Goal: Task Accomplishment & Management: Manage account settings

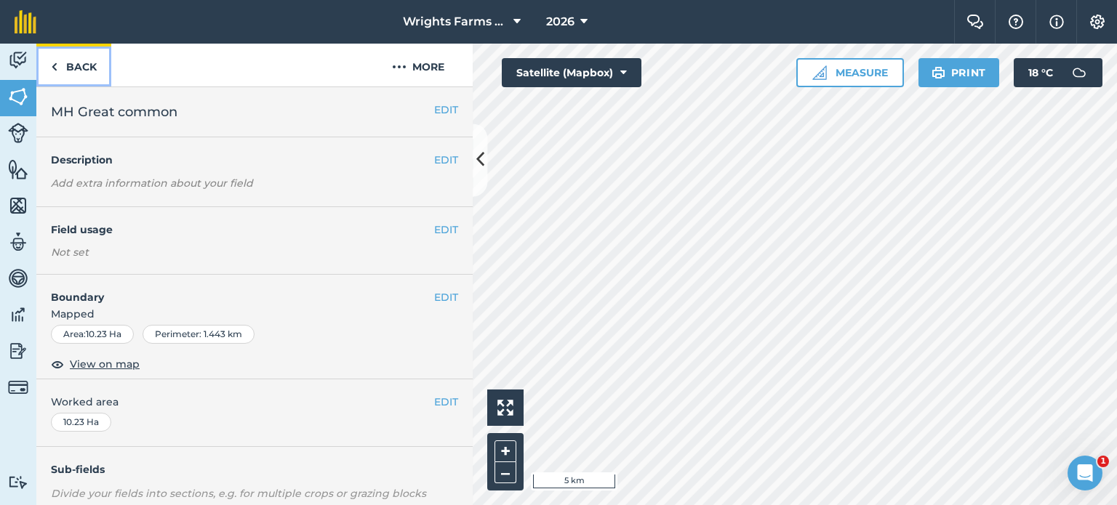
click at [80, 63] on link "Back" at bounding box center [73, 65] width 75 height 43
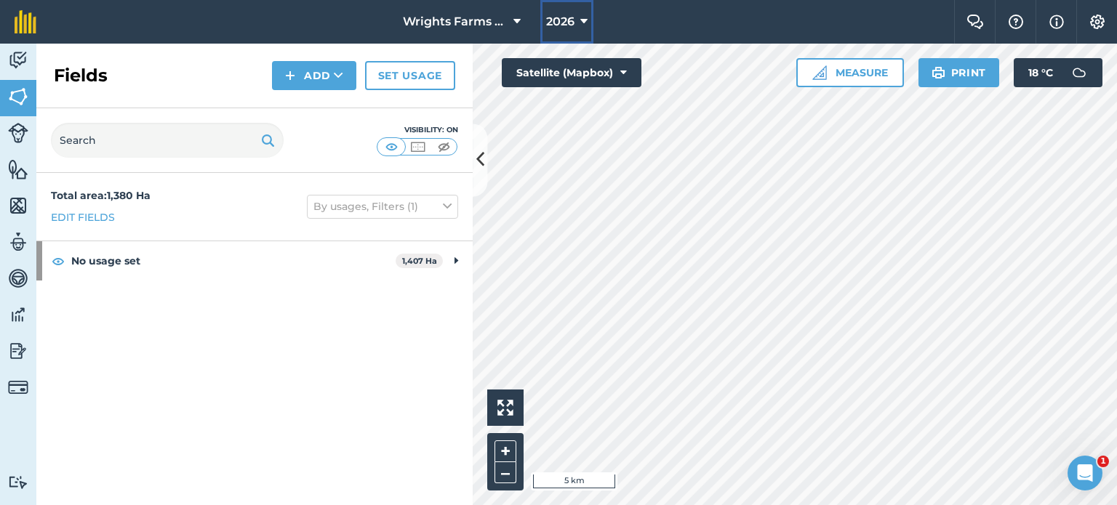
click at [568, 28] on span "2026" at bounding box center [560, 21] width 28 height 17
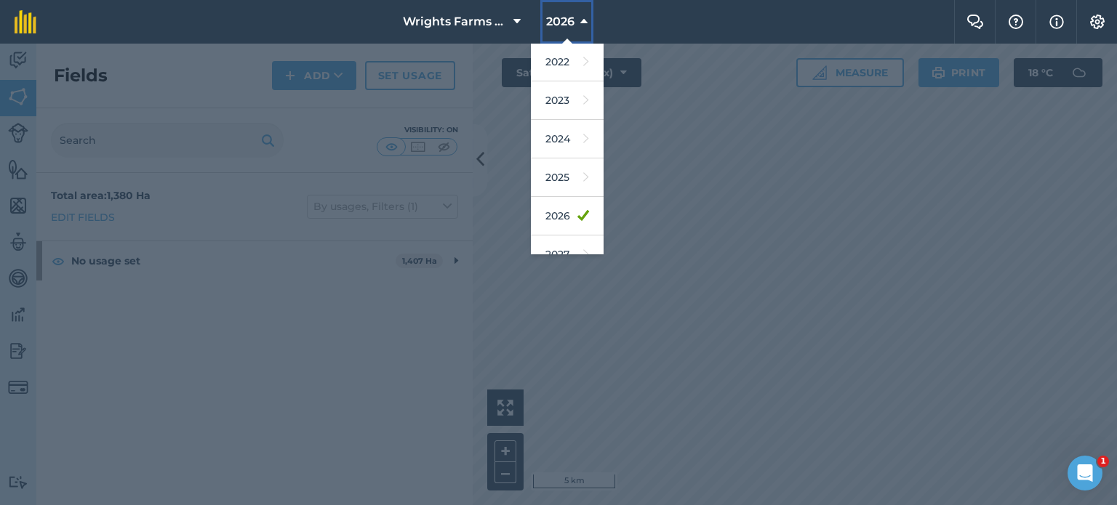
scroll to position [211, 0]
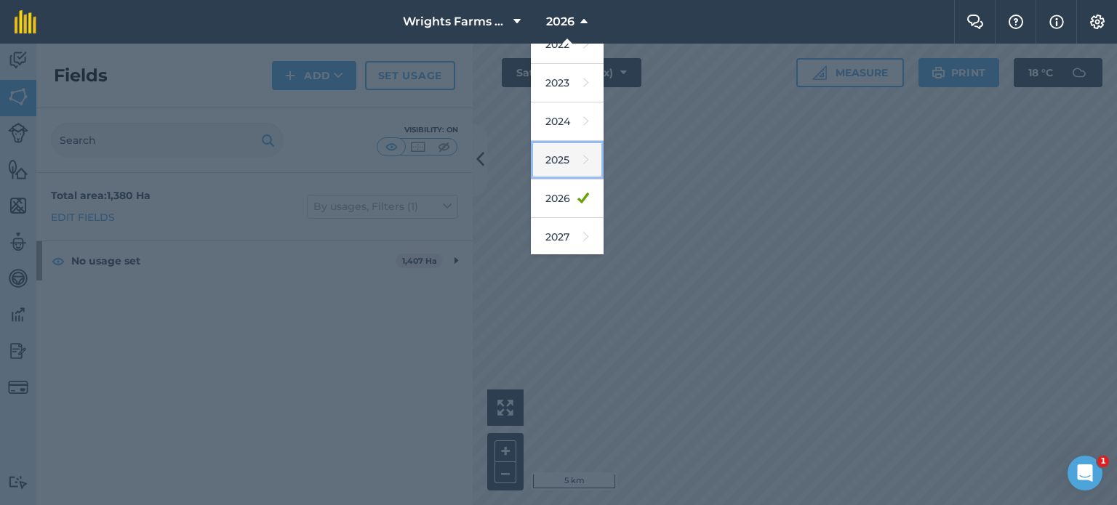
click at [571, 159] on link "2025" at bounding box center [567, 160] width 73 height 39
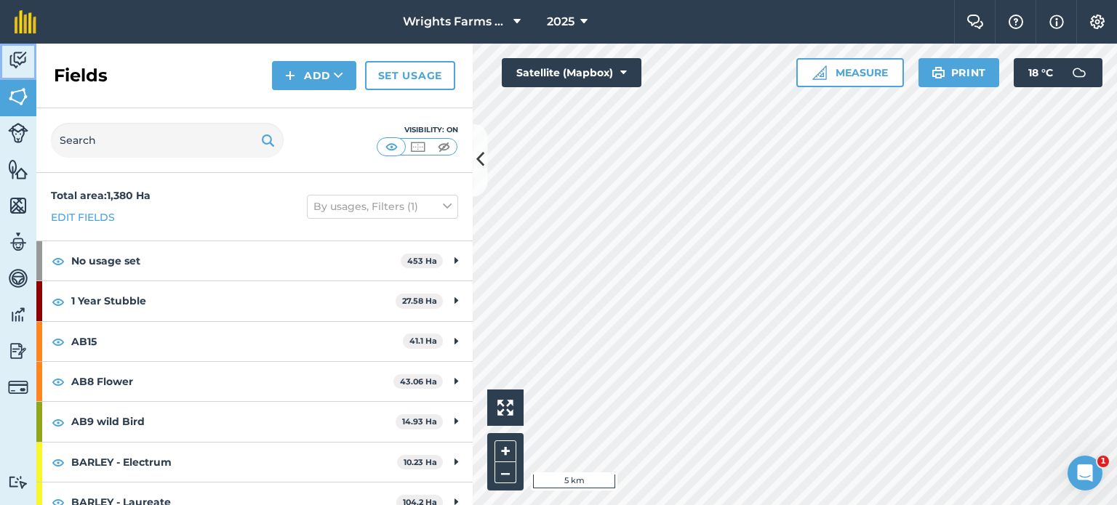
click at [23, 55] on img at bounding box center [18, 60] width 20 height 22
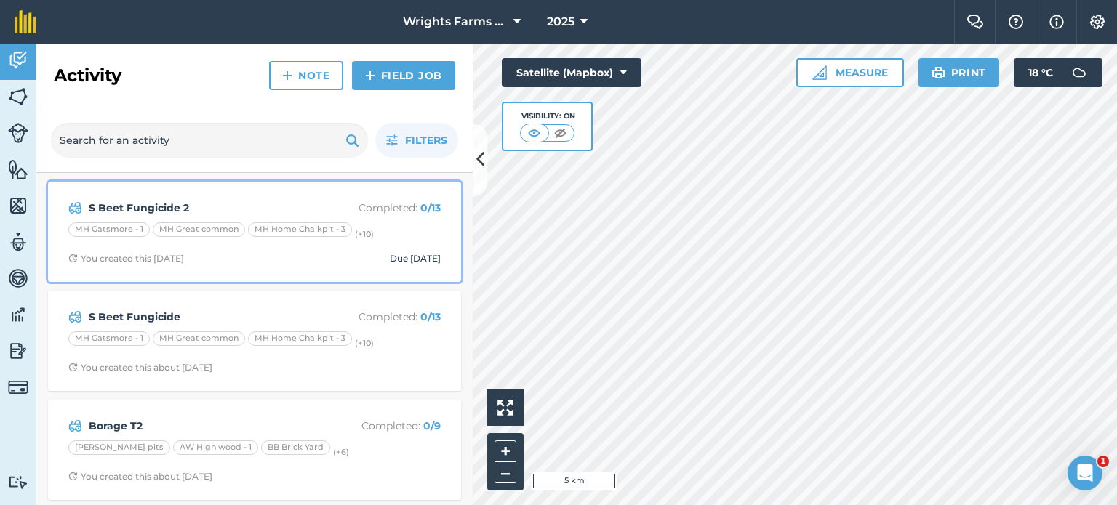
click at [410, 220] on div "S Beet Fungicide 2 Completed : 0 / 13 MH Gatsmore - 1 MH Great common MH Home C…" at bounding box center [255, 231] width 396 height 83
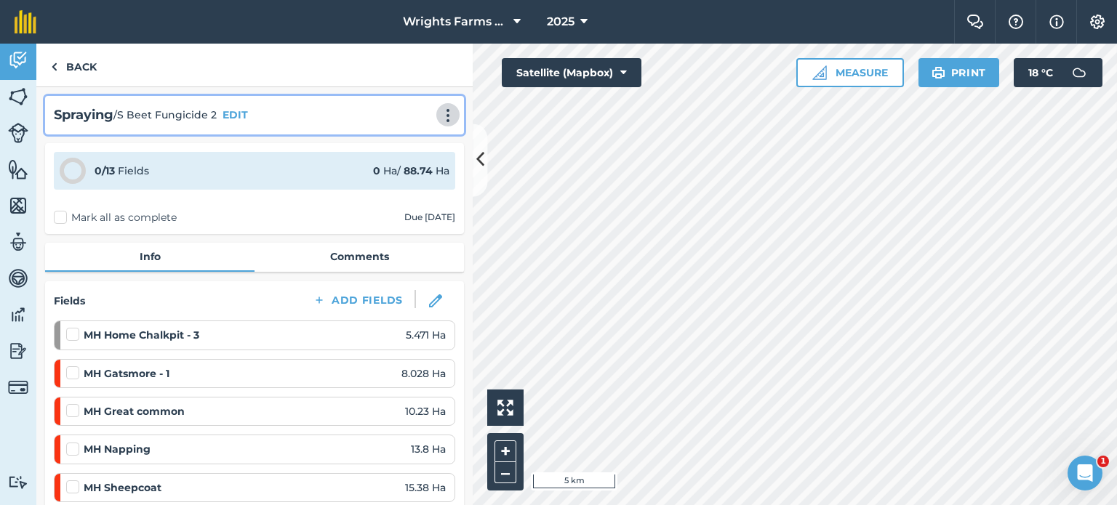
click at [439, 111] on img at bounding box center [447, 115] width 17 height 15
click at [396, 145] on link "Print" at bounding box center [417, 146] width 93 height 29
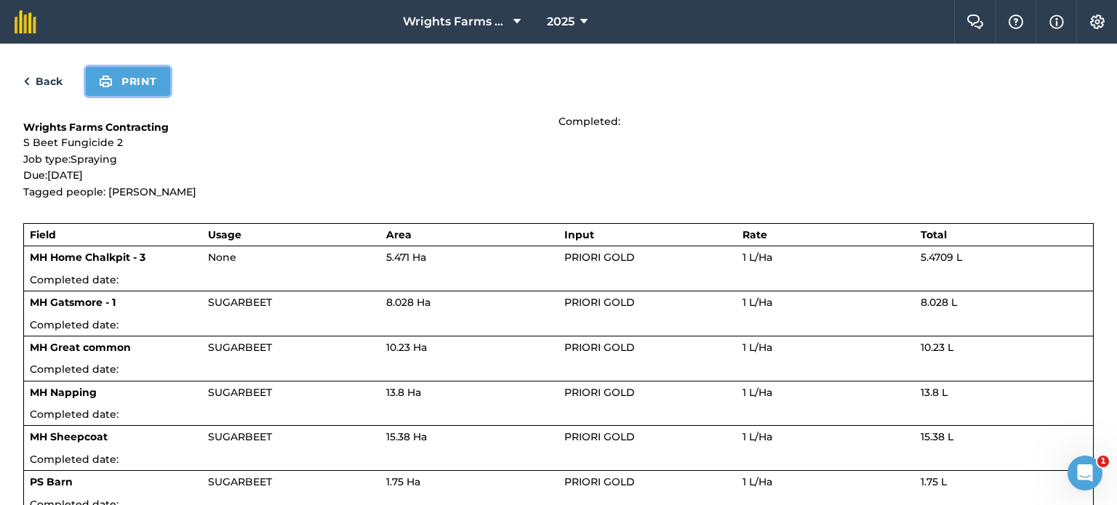
click at [111, 89] on img at bounding box center [106, 81] width 14 height 17
click at [25, 69] on div "Back Print" at bounding box center [558, 81] width 1070 height 29
click at [57, 92] on div "Back Print" at bounding box center [558, 81] width 1070 height 29
click at [51, 81] on link "Back" at bounding box center [42, 81] width 39 height 17
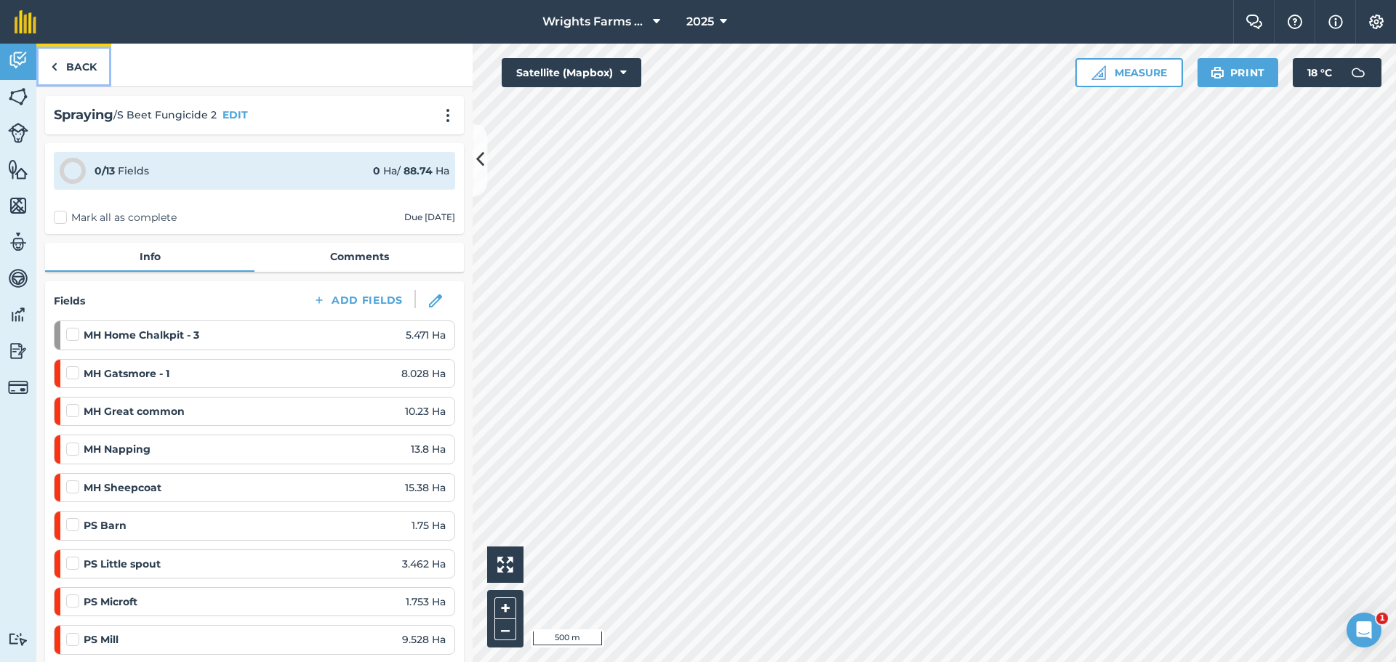
click at [91, 77] on link "Back" at bounding box center [73, 65] width 75 height 43
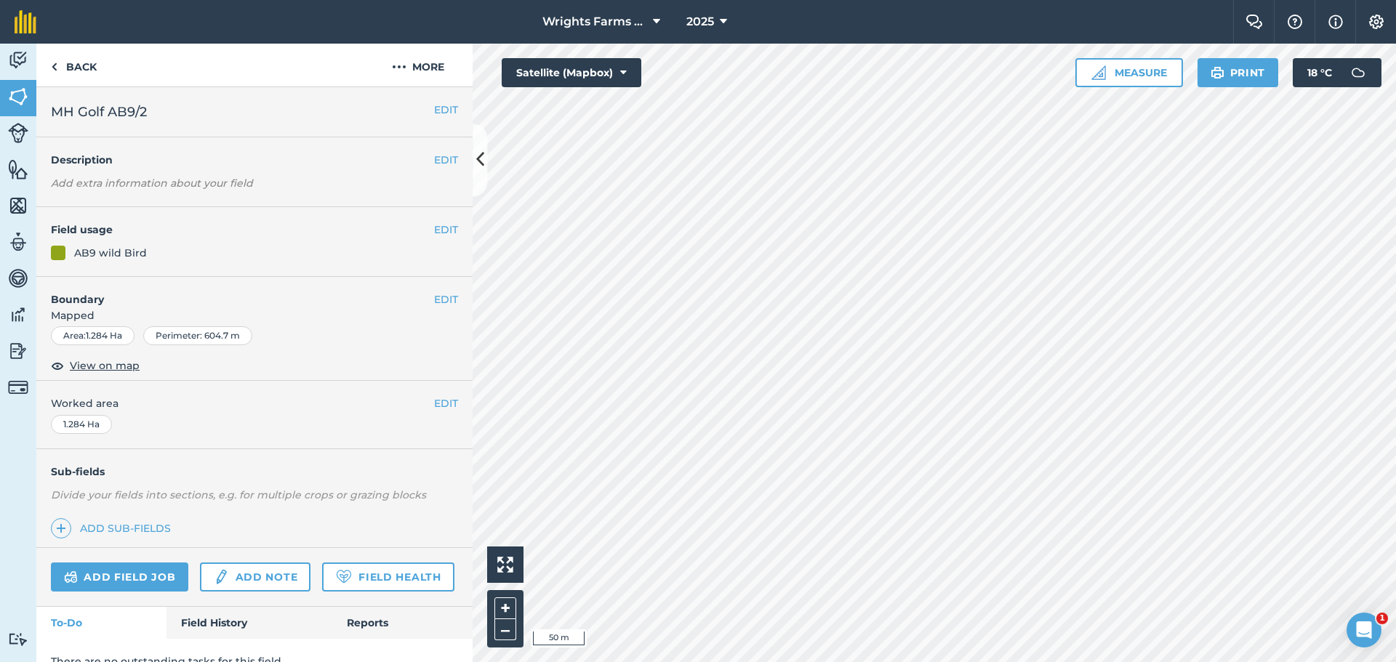
click at [1116, 79] on div "Hello i 50 m + – Satellite (Mapbox) Measure Print 18 ° C" at bounding box center [934, 353] width 923 height 619
click at [1116, 0] on html "Wrights Farms Contracting 2025 Farm Chat Help Info Settings Map printing is not…" at bounding box center [698, 331] width 1396 height 662
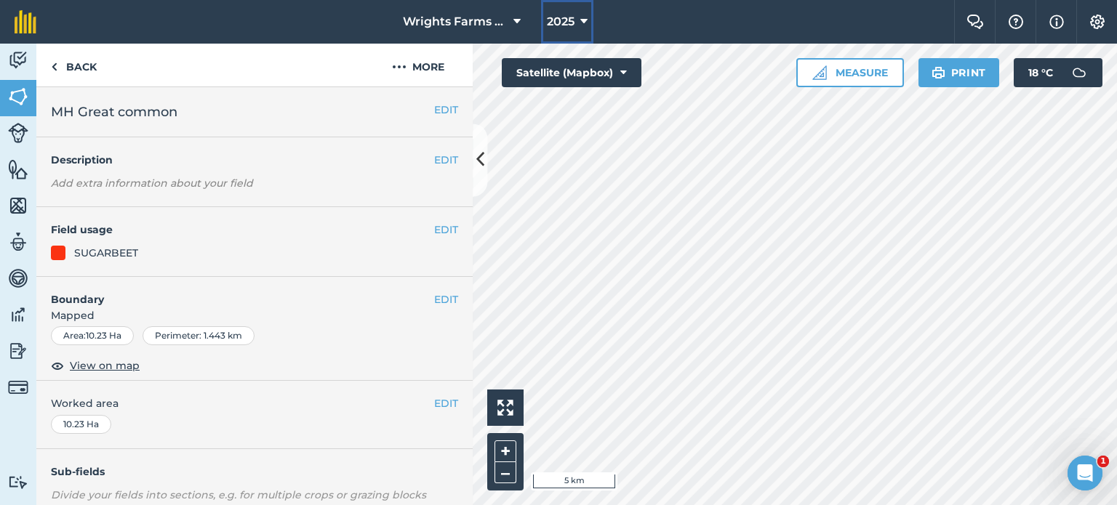
click at [583, 26] on icon at bounding box center [583, 21] width 7 height 17
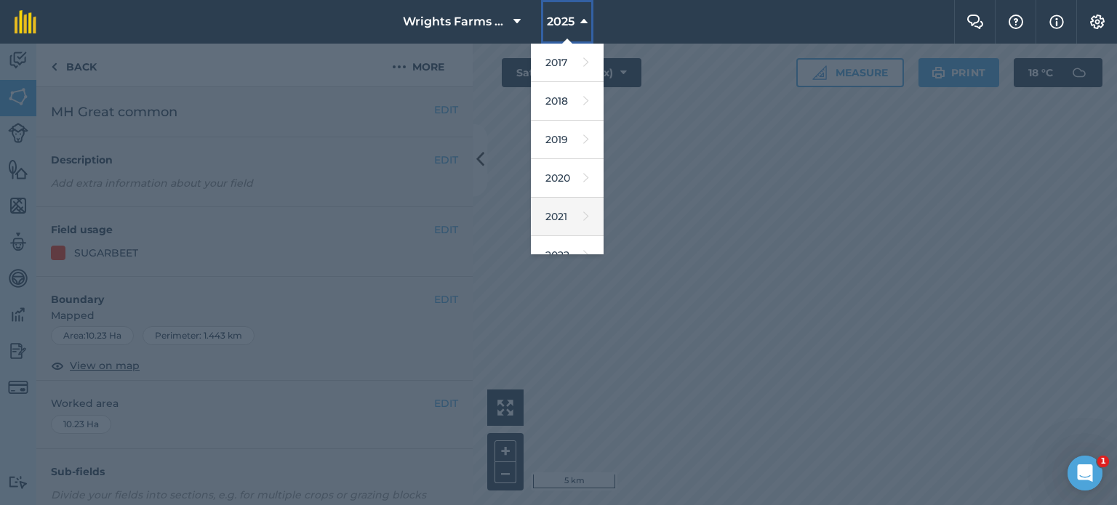
scroll to position [211, 0]
click at [579, 196] on link "2026" at bounding box center [567, 199] width 73 height 39
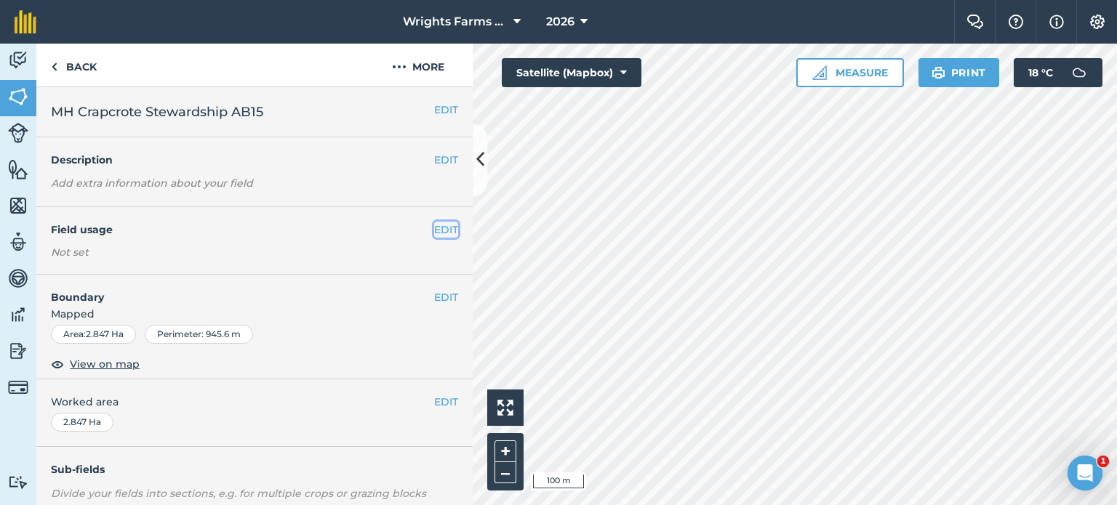
click at [439, 225] on button "EDIT" at bounding box center [446, 230] width 24 height 16
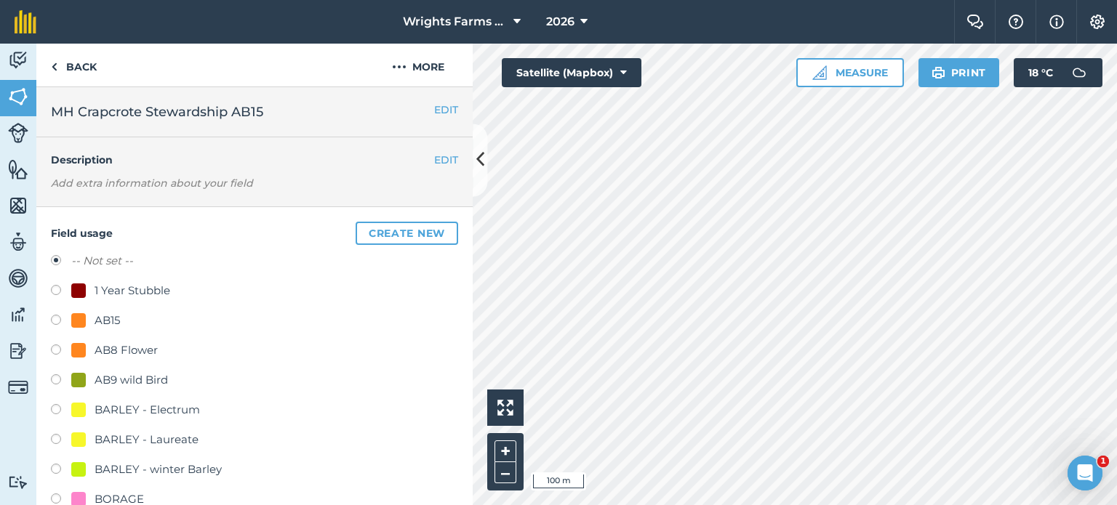
click at [58, 322] on label at bounding box center [61, 322] width 20 height 15
radio input "true"
radio input "false"
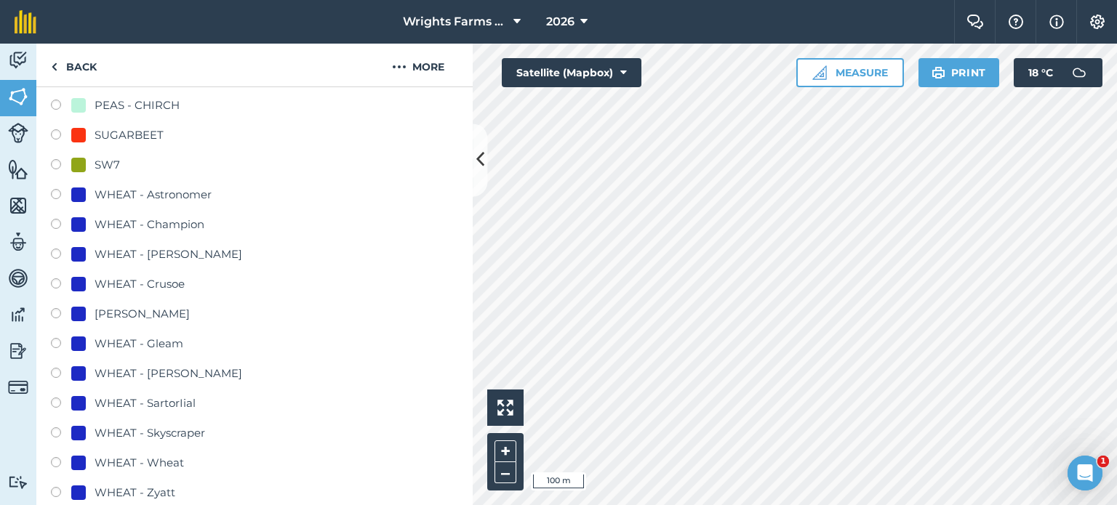
scroll to position [945, 0]
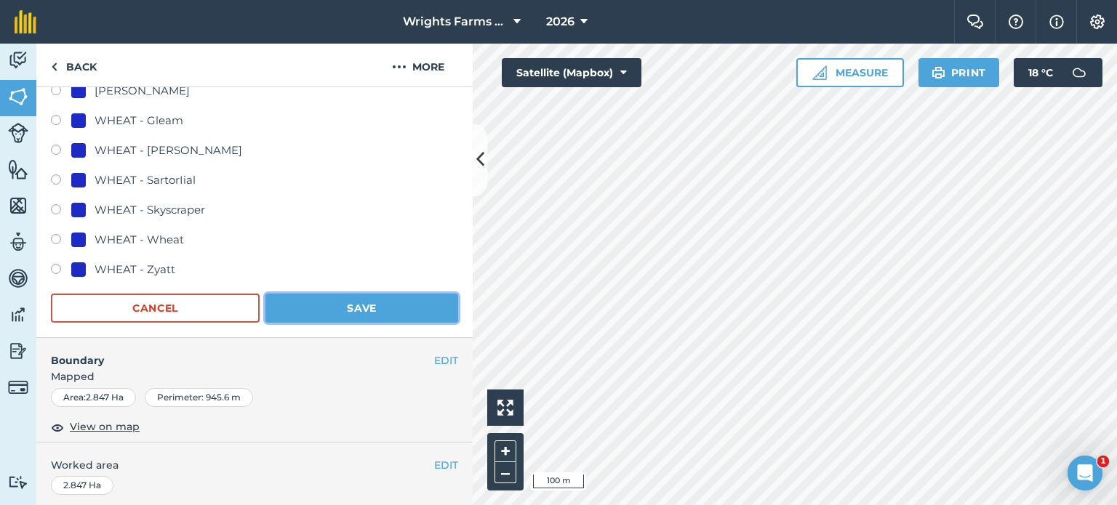
click at [369, 302] on button "Save" at bounding box center [361, 308] width 193 height 29
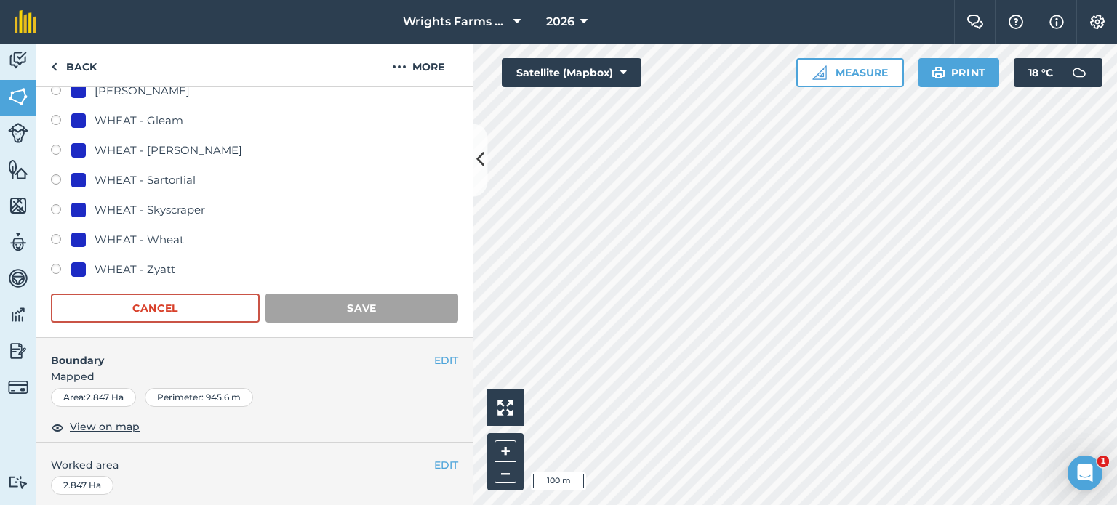
scroll to position [217, 0]
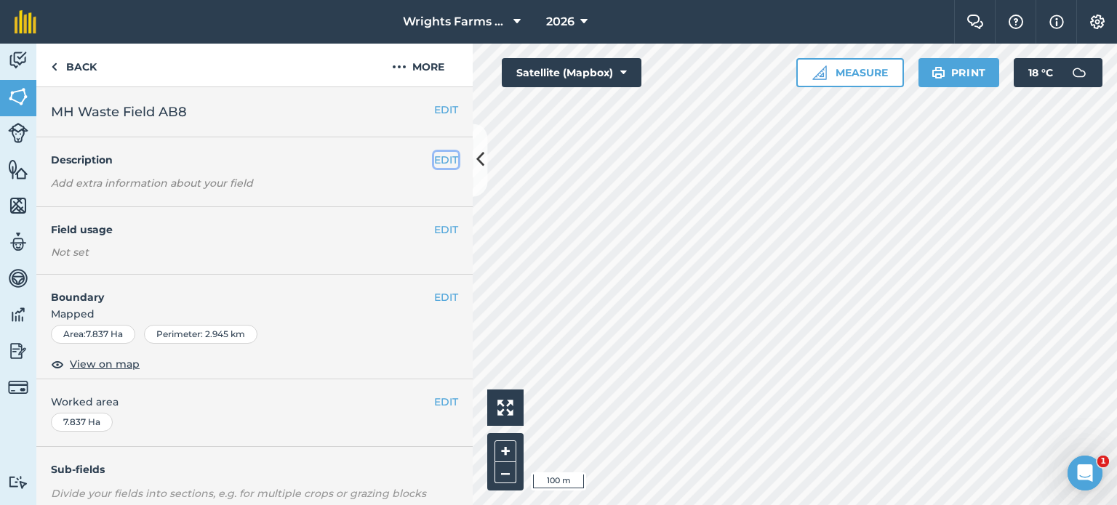
click at [434, 164] on button "EDIT" at bounding box center [446, 160] width 24 height 16
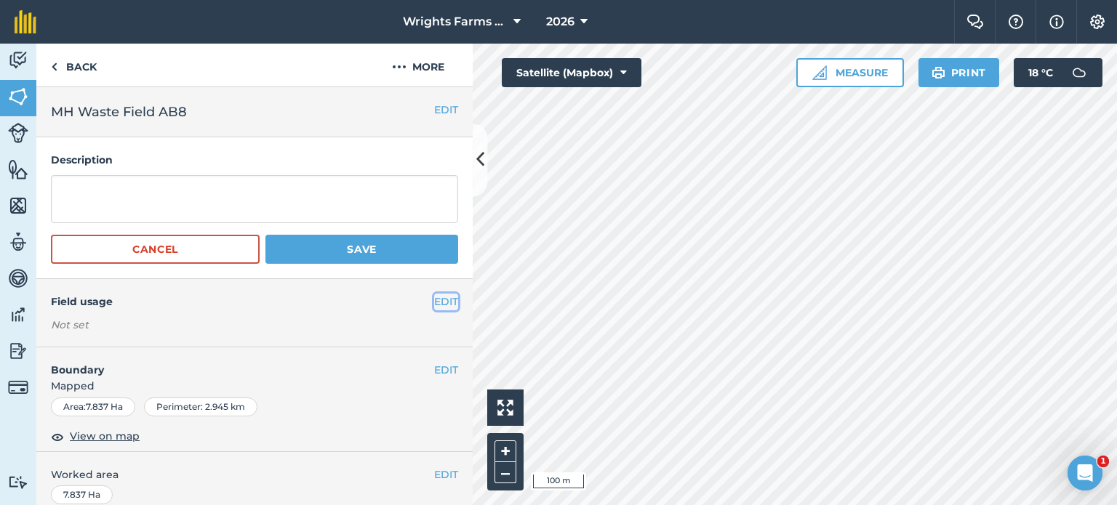
click at [436, 302] on button "EDIT" at bounding box center [446, 302] width 24 height 16
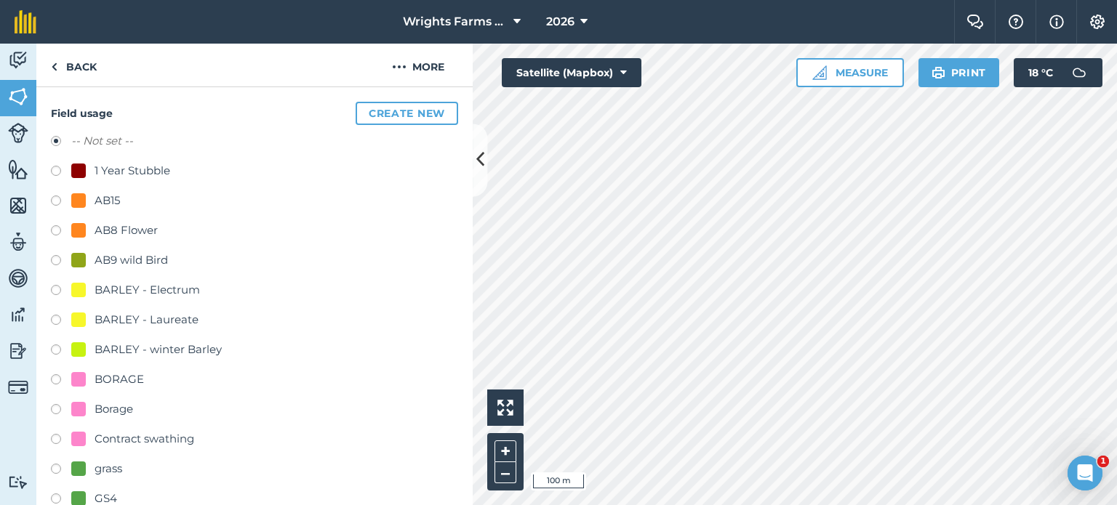
scroll to position [218, 0]
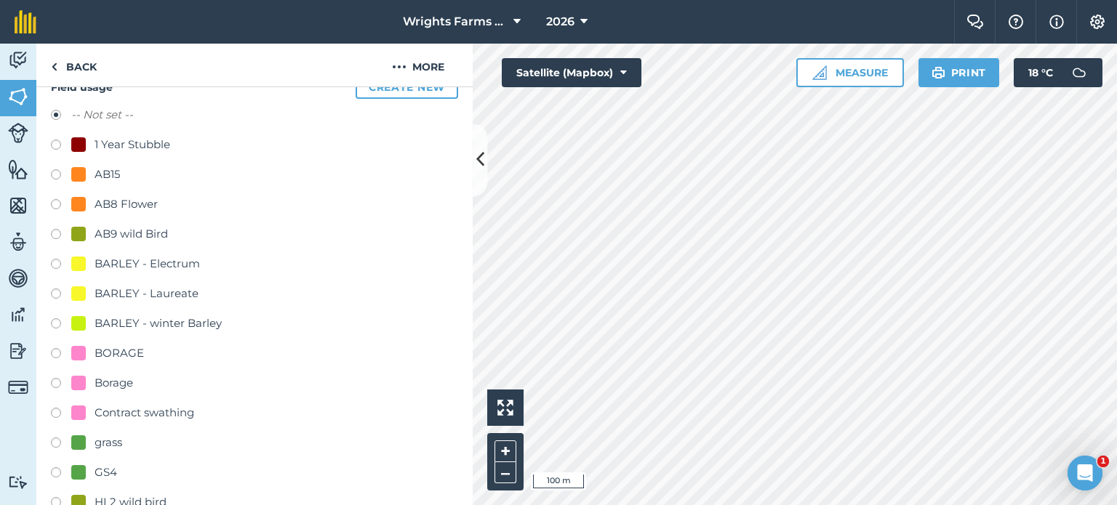
click at [54, 204] on label at bounding box center [61, 206] width 20 height 15
radio input "true"
radio input "false"
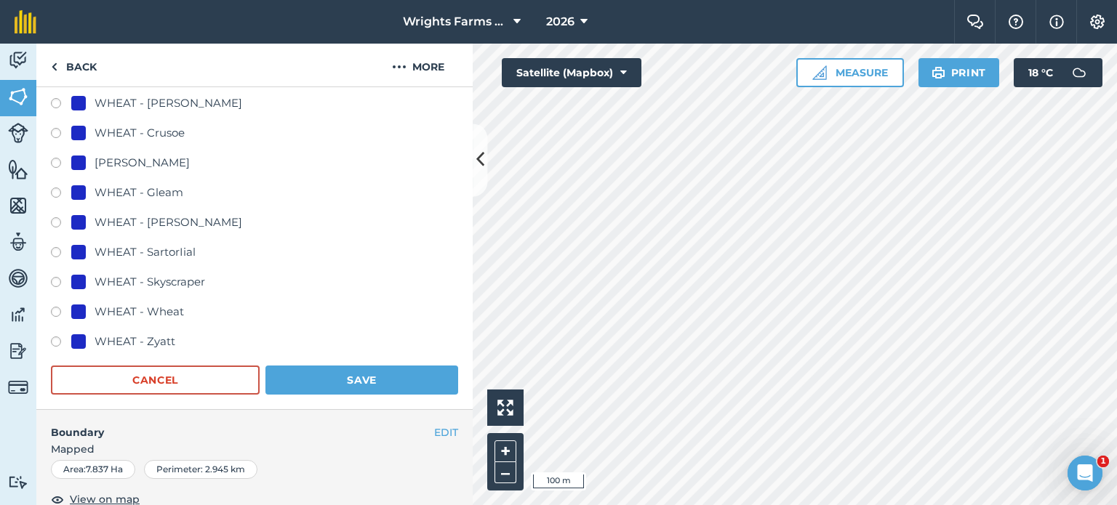
scroll to position [1018, 0]
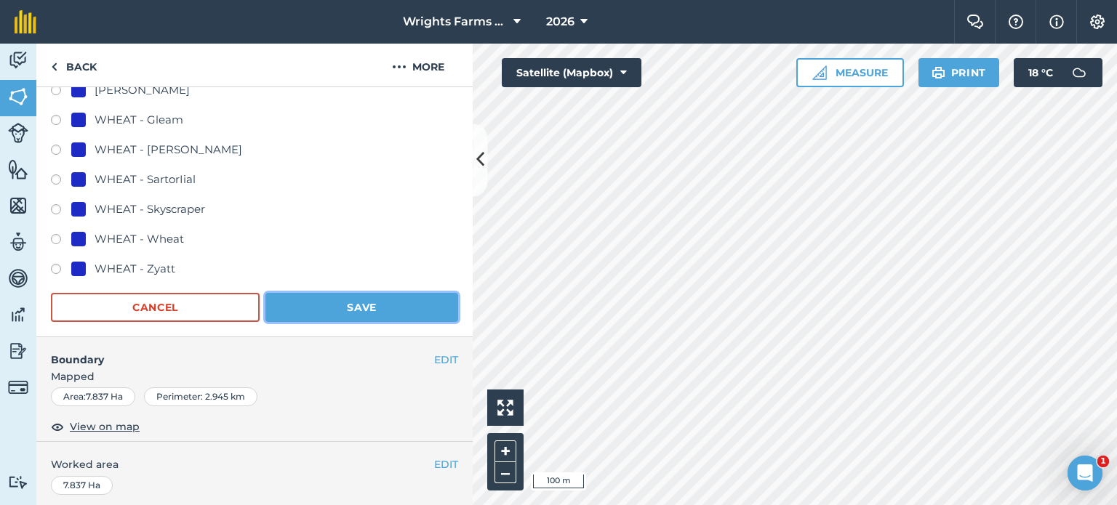
click at [374, 310] on button "Save" at bounding box center [361, 307] width 193 height 29
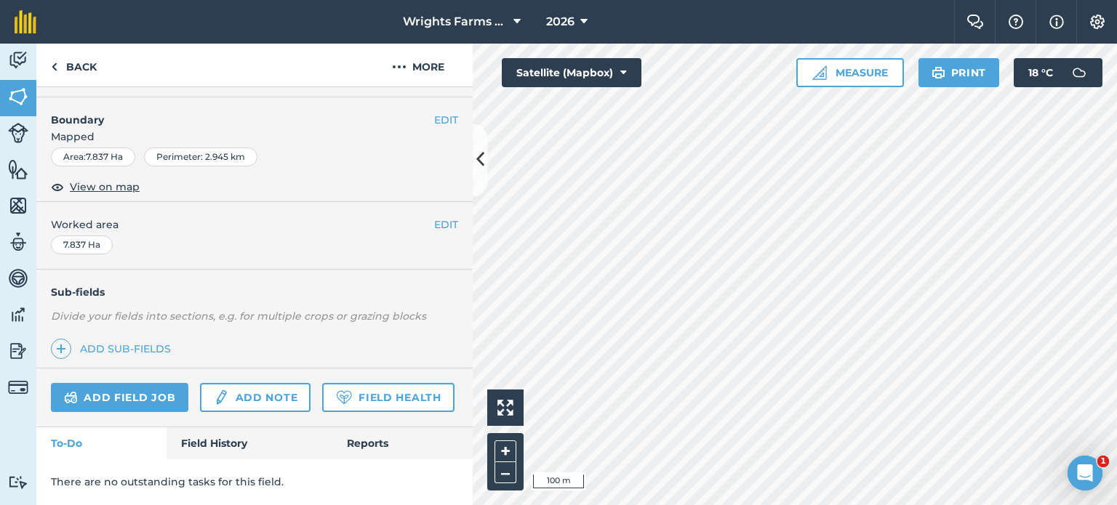
scroll to position [289, 0]
click at [434, 217] on button "EDIT" at bounding box center [446, 225] width 24 height 16
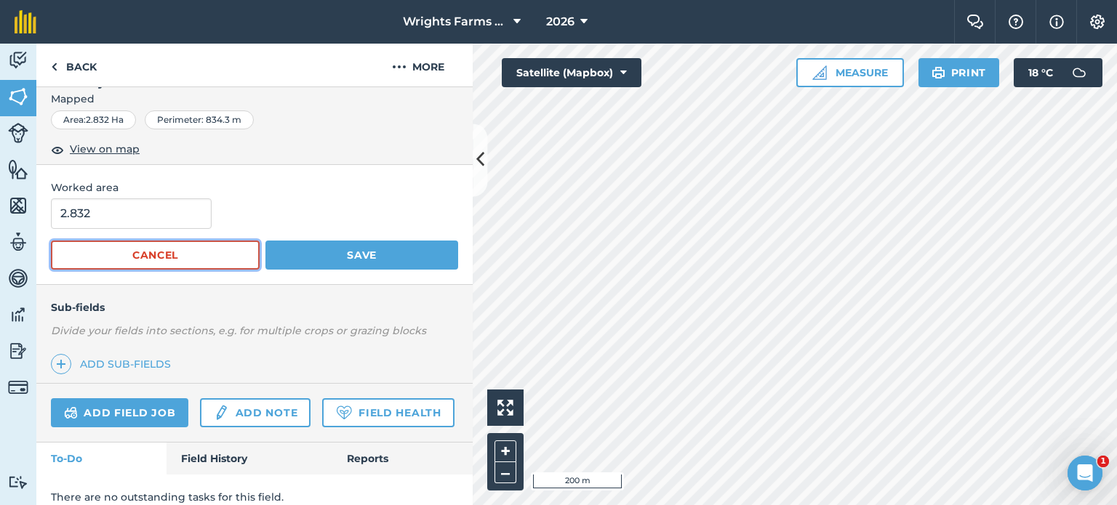
click at [155, 257] on button "Cancel" at bounding box center [155, 255] width 209 height 29
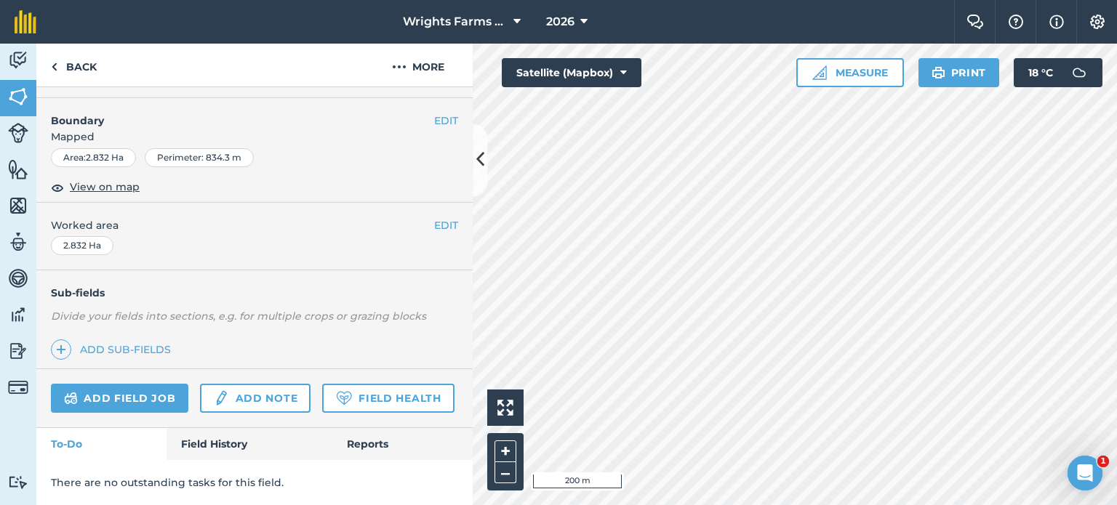
scroll to position [142, 0]
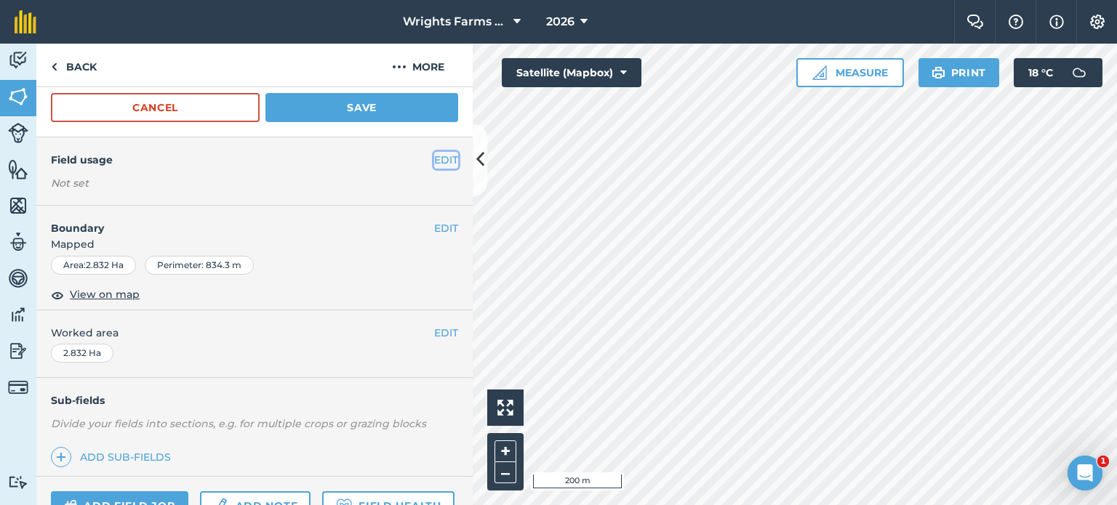
click at [434, 164] on button "EDIT" at bounding box center [446, 160] width 24 height 16
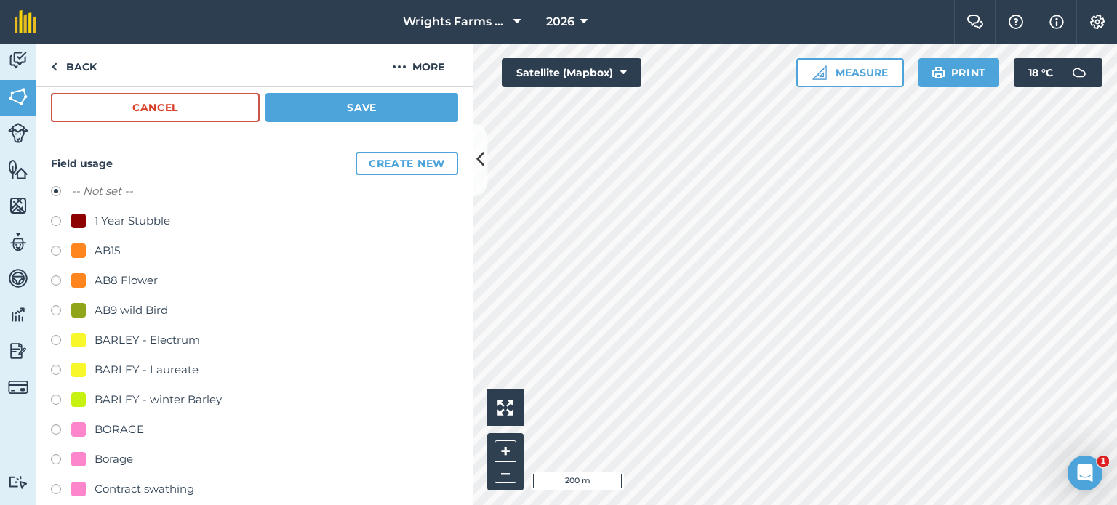
scroll to position [214, 0]
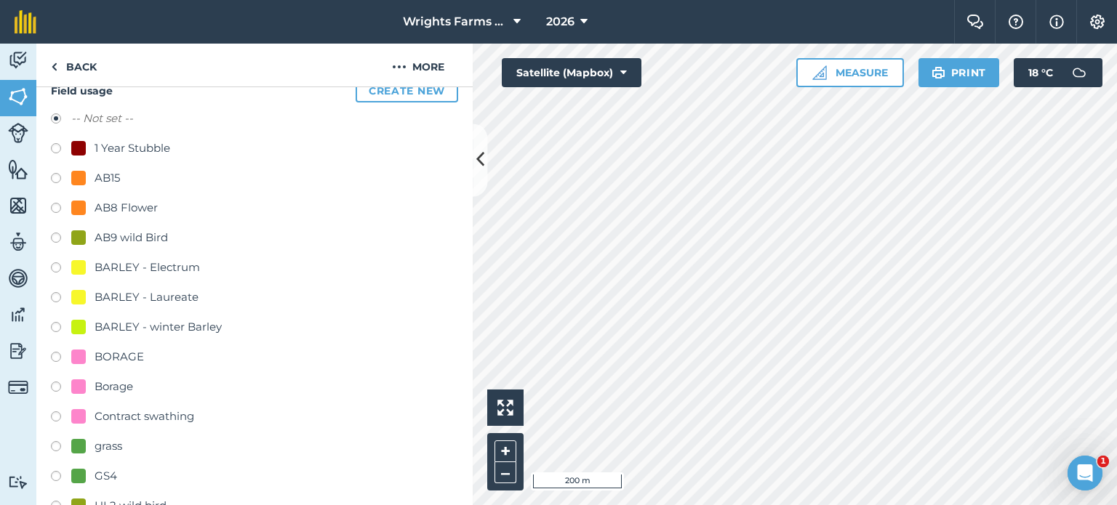
click at [56, 174] on label at bounding box center [61, 180] width 20 height 15
radio input "true"
radio input "false"
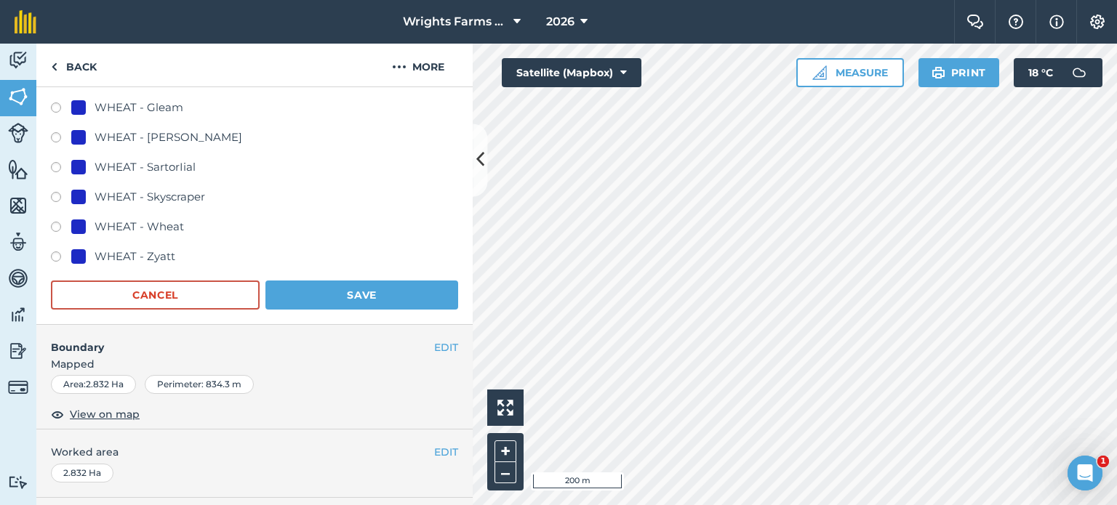
scroll to position [1232, 0]
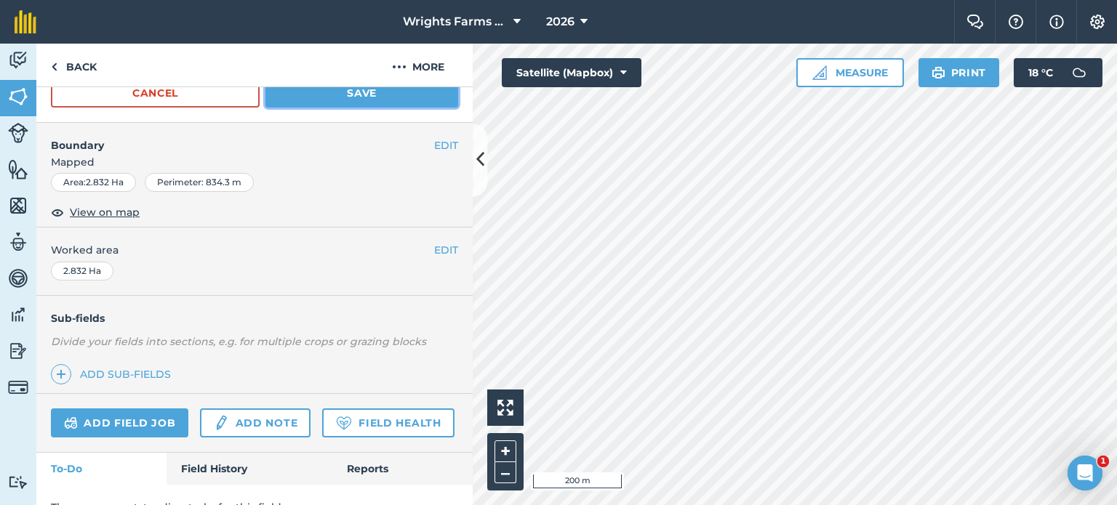
click at [364, 100] on button "Save" at bounding box center [361, 93] width 193 height 29
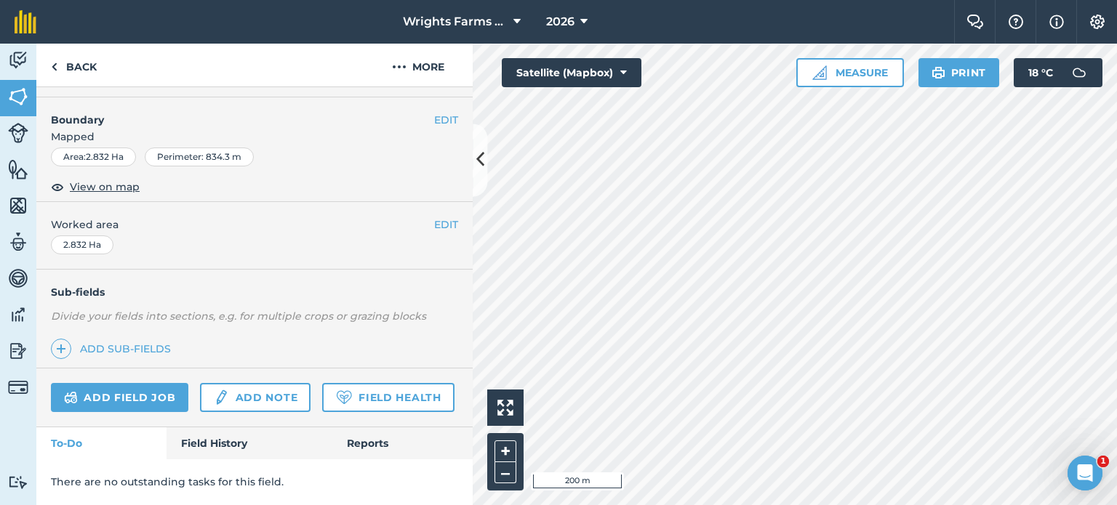
scroll to position [289, 0]
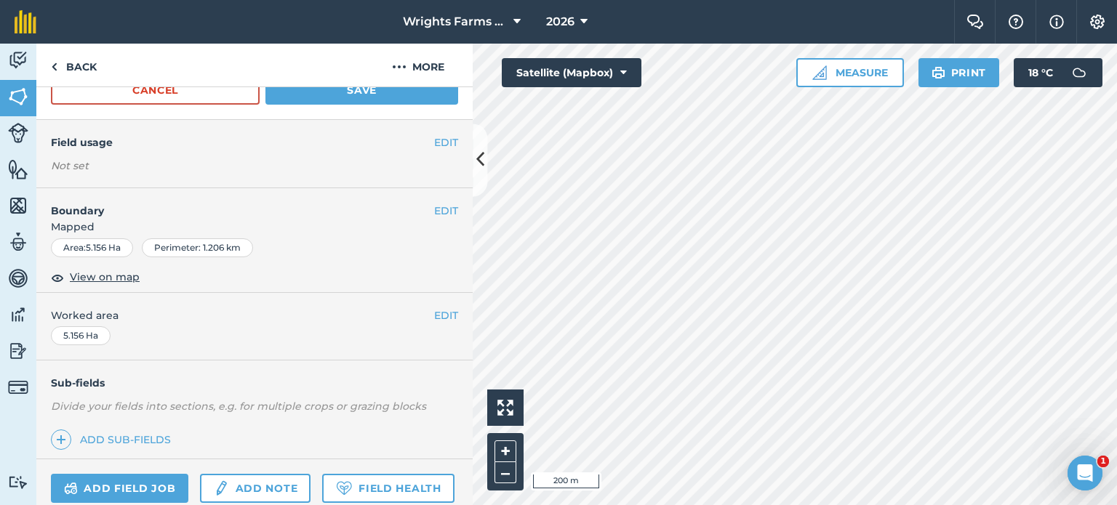
scroll to position [142, 0]
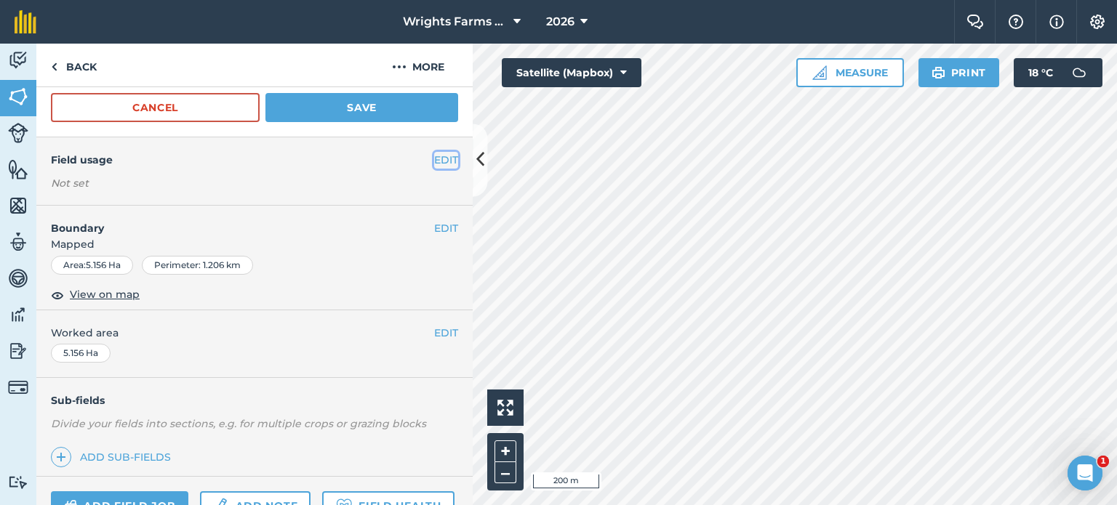
click at [434, 165] on button "EDIT" at bounding box center [446, 160] width 24 height 16
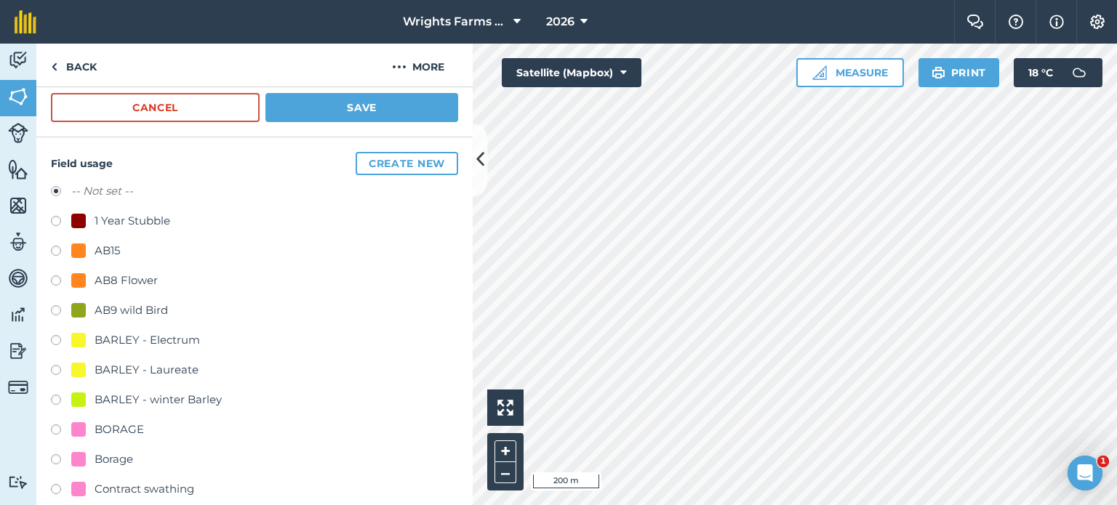
click at [55, 246] on label at bounding box center [61, 253] width 20 height 15
radio input "true"
radio input "false"
click at [358, 101] on button "Save" at bounding box center [361, 107] width 193 height 29
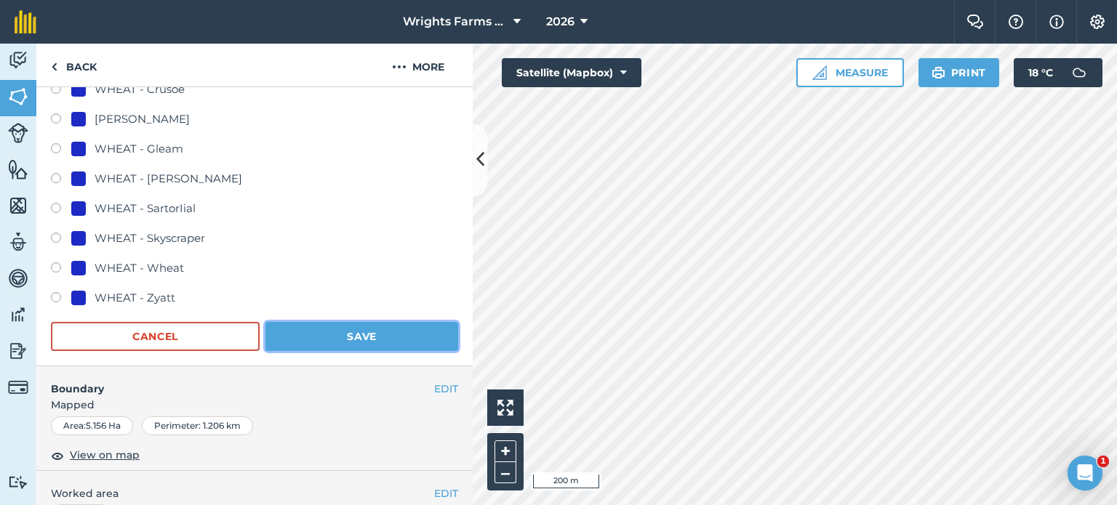
click at [364, 340] on button "Save" at bounding box center [361, 336] width 193 height 29
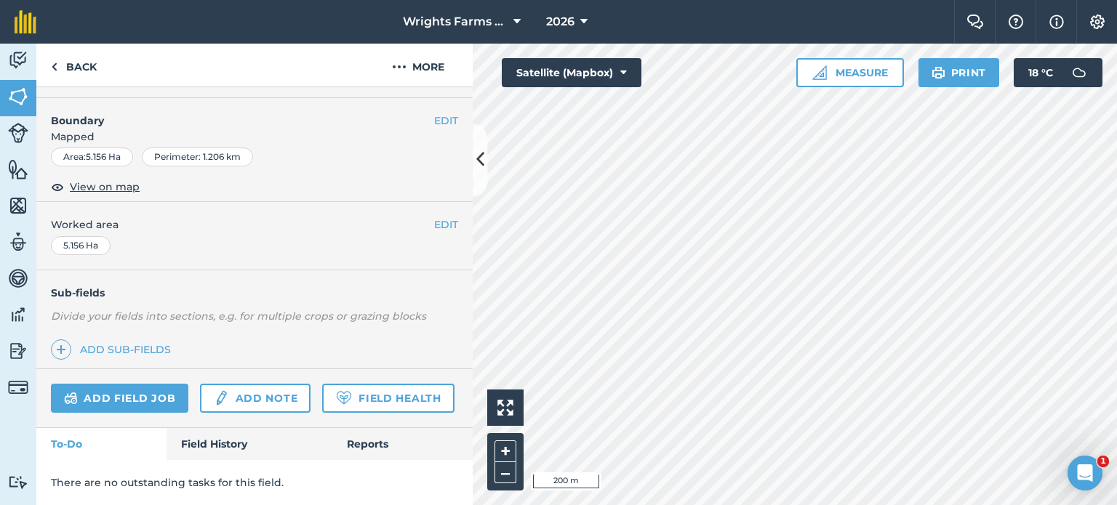
scroll to position [314, 0]
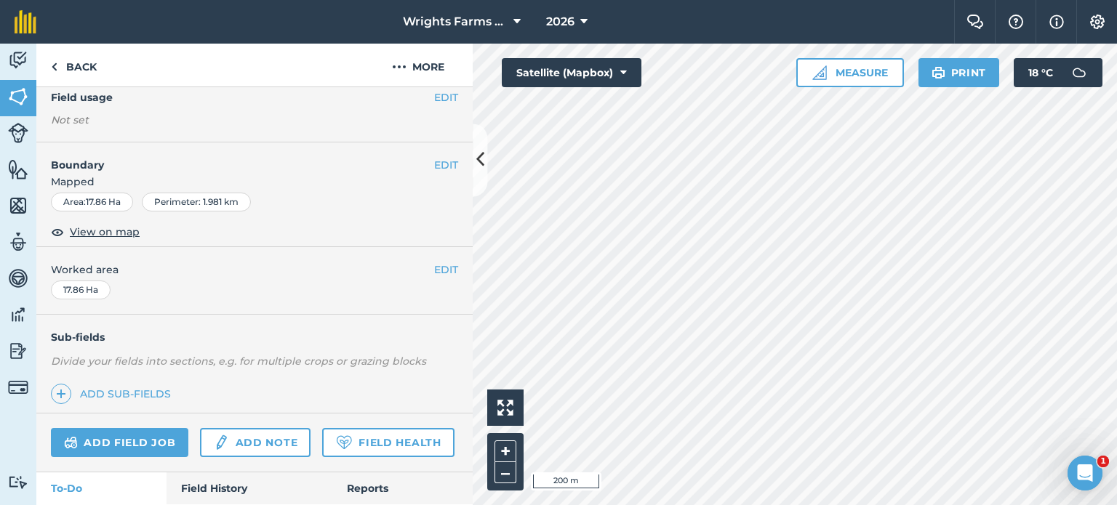
scroll to position [166, 0]
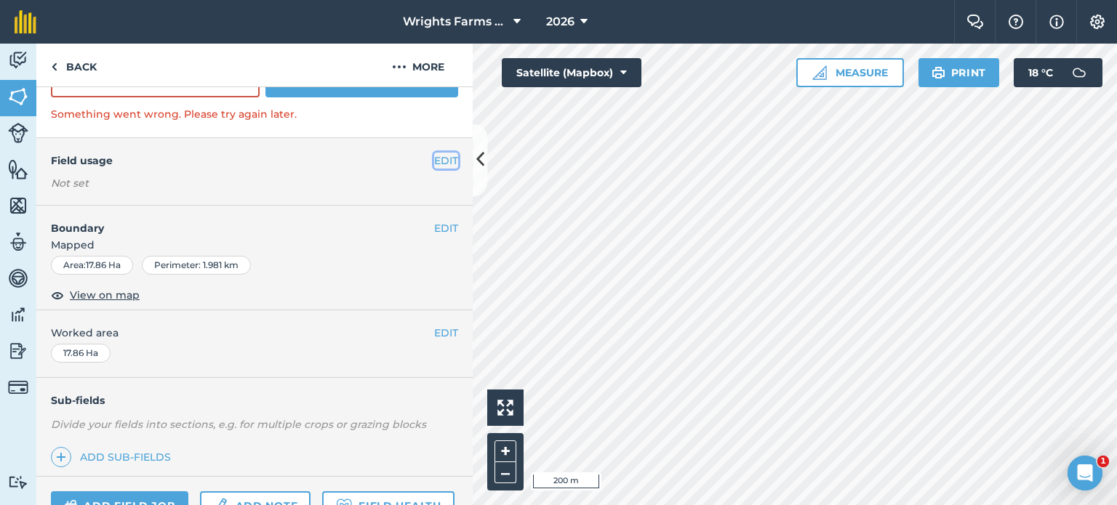
click at [436, 159] on button "EDIT" at bounding box center [446, 161] width 24 height 16
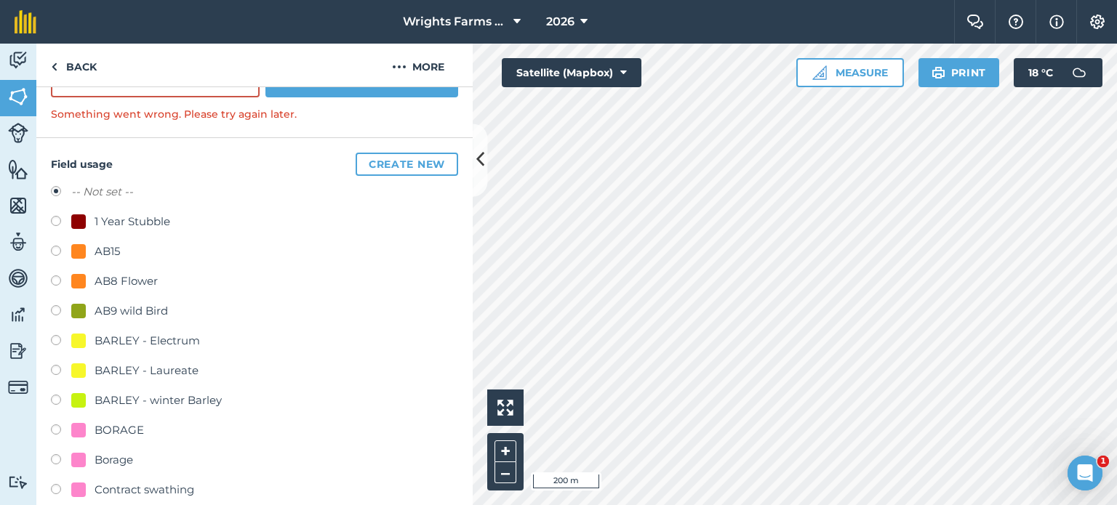
click at [63, 248] on label at bounding box center [61, 253] width 20 height 15
radio input "true"
radio input "false"
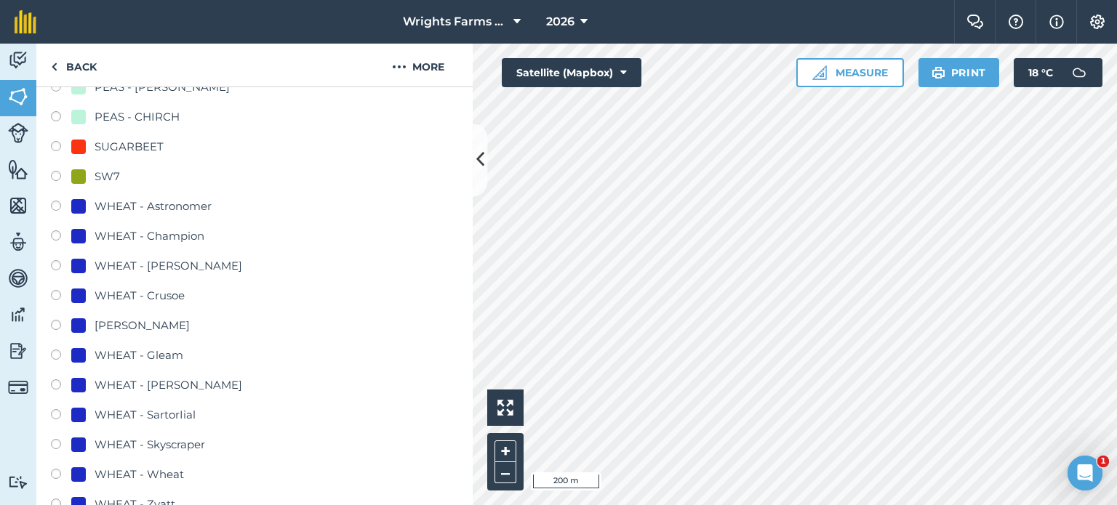
scroll to position [1112, 0]
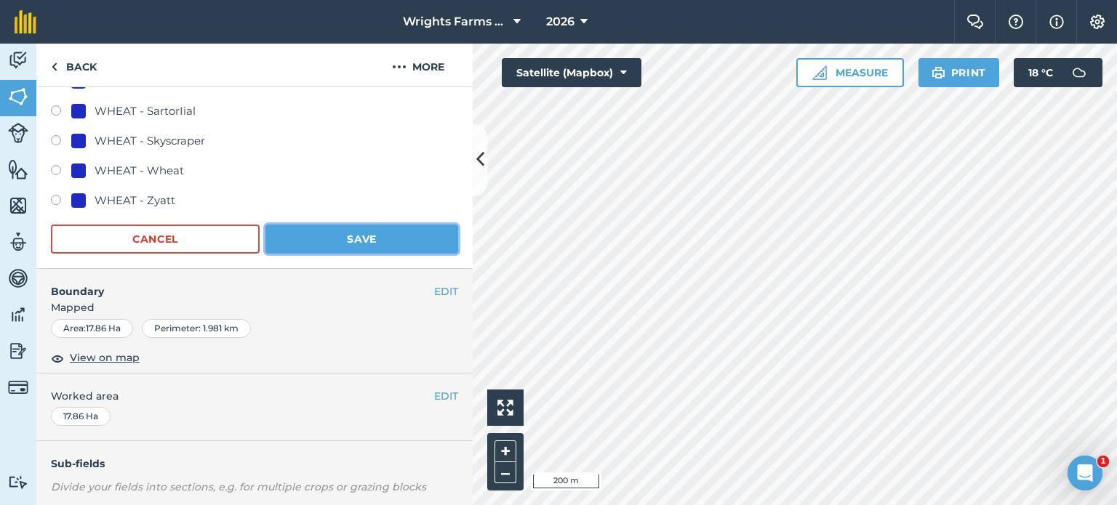
click at [369, 235] on button "Save" at bounding box center [361, 239] width 193 height 29
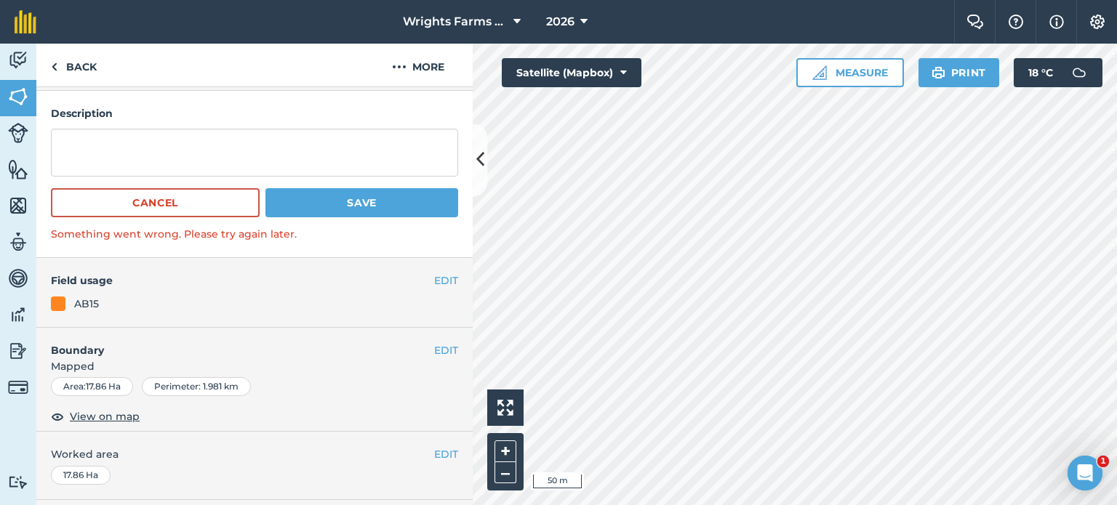
scroll to position [73, 0]
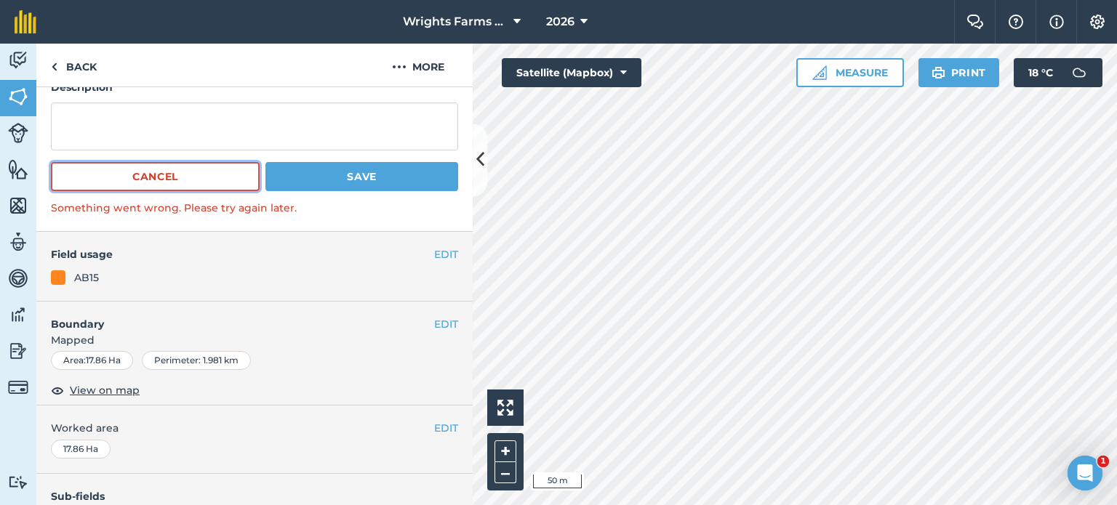
click at [212, 183] on button "Cancel" at bounding box center [155, 176] width 209 height 29
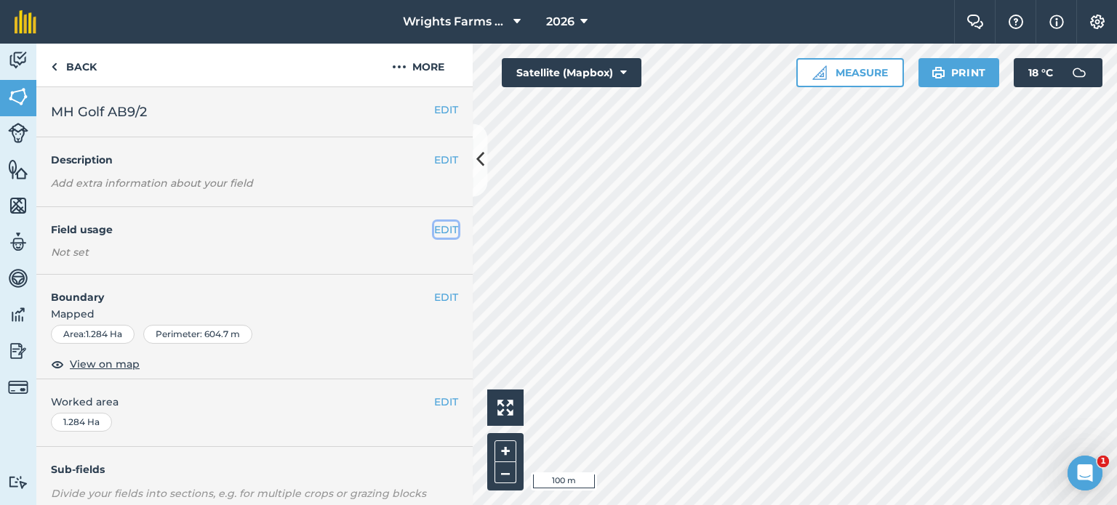
click at [442, 229] on button "EDIT" at bounding box center [446, 230] width 24 height 16
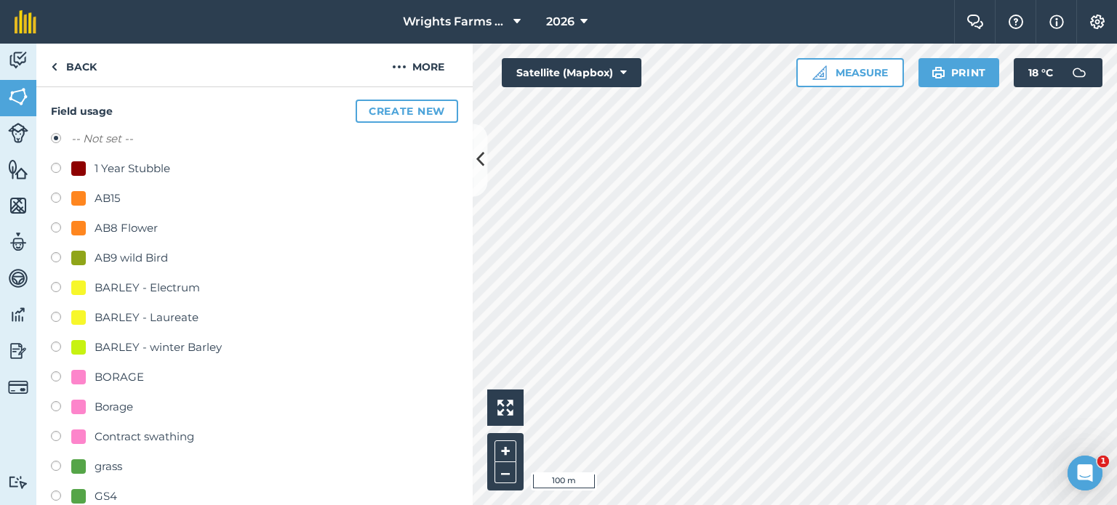
scroll to position [145, 0]
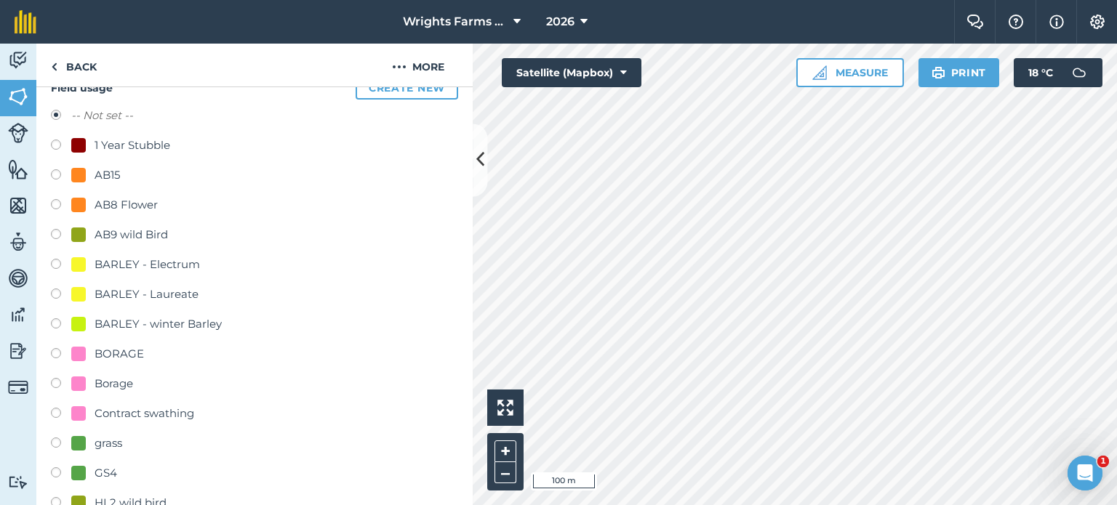
click at [60, 239] on label at bounding box center [61, 236] width 20 height 15
radio input "true"
radio input "false"
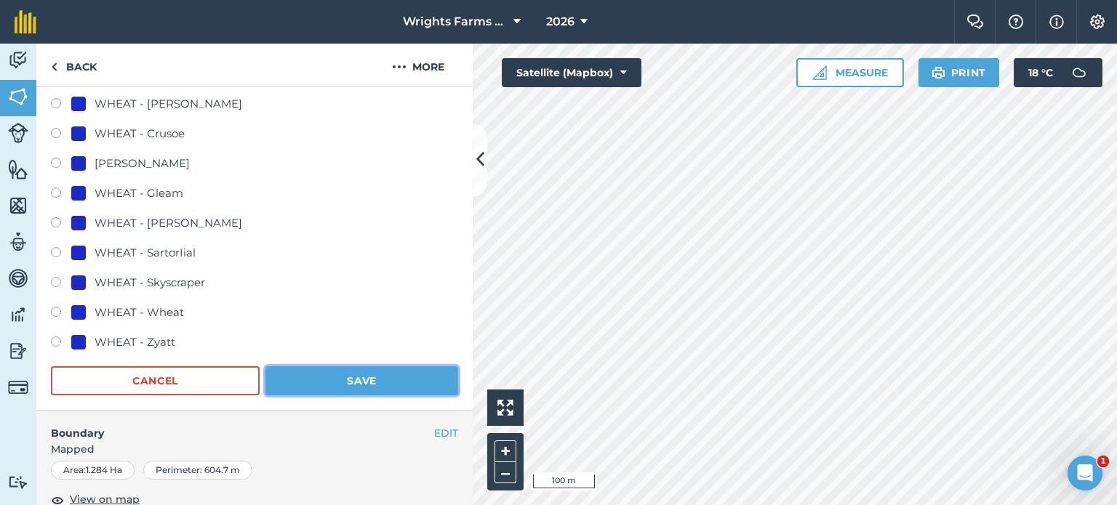
click at [393, 368] on button "Save" at bounding box center [361, 380] width 193 height 29
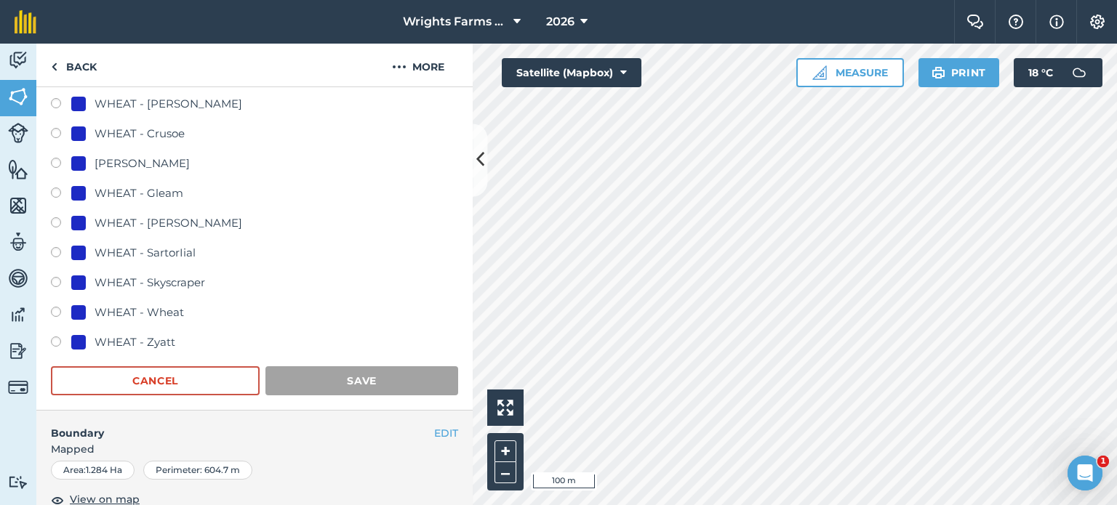
scroll to position [217, 0]
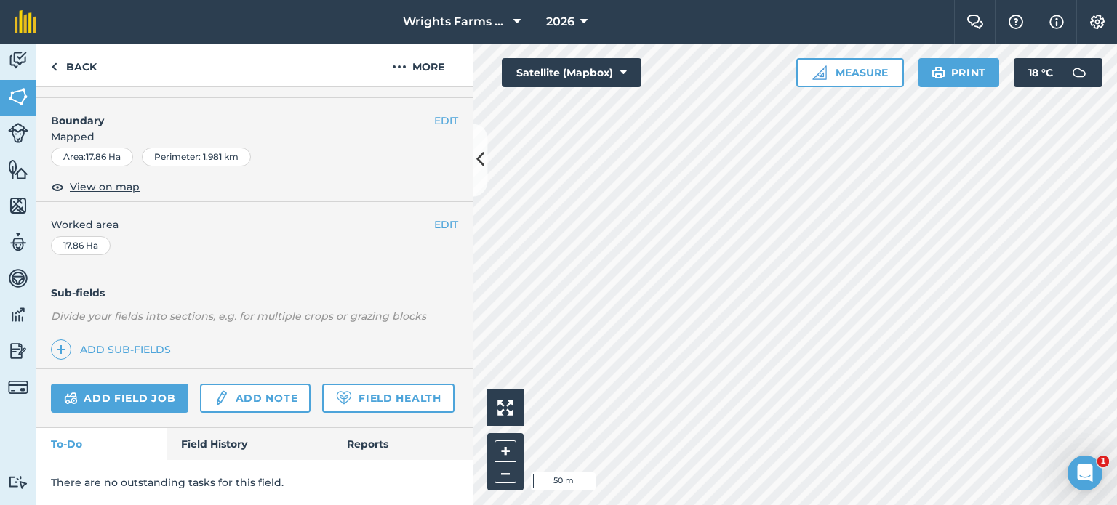
scroll to position [217, 0]
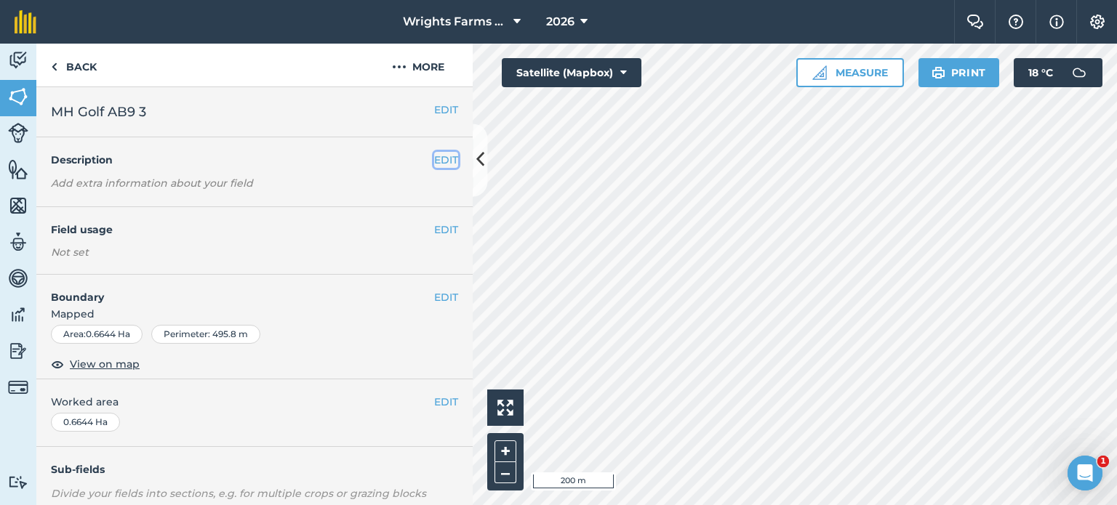
click at [437, 159] on button "EDIT" at bounding box center [446, 160] width 24 height 16
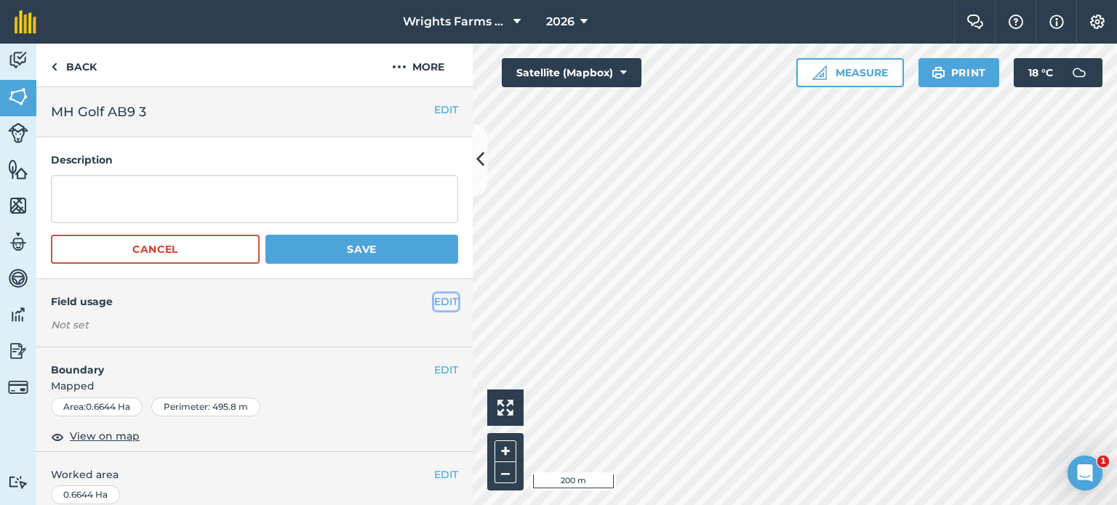
click at [436, 297] on button "EDIT" at bounding box center [446, 302] width 24 height 16
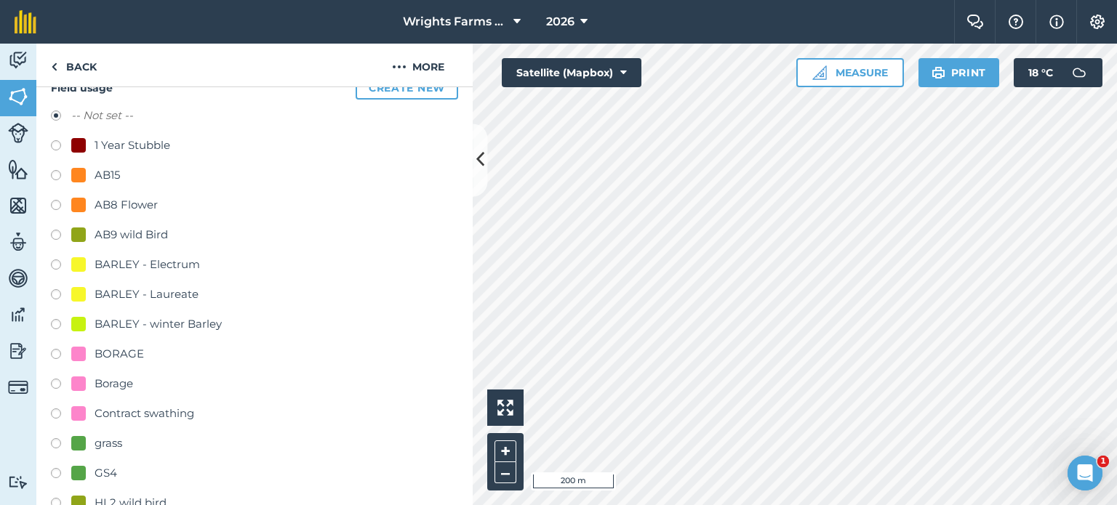
scroll to position [218, 0]
click at [52, 230] on label at bounding box center [61, 236] width 20 height 15
radio input "true"
radio input "false"
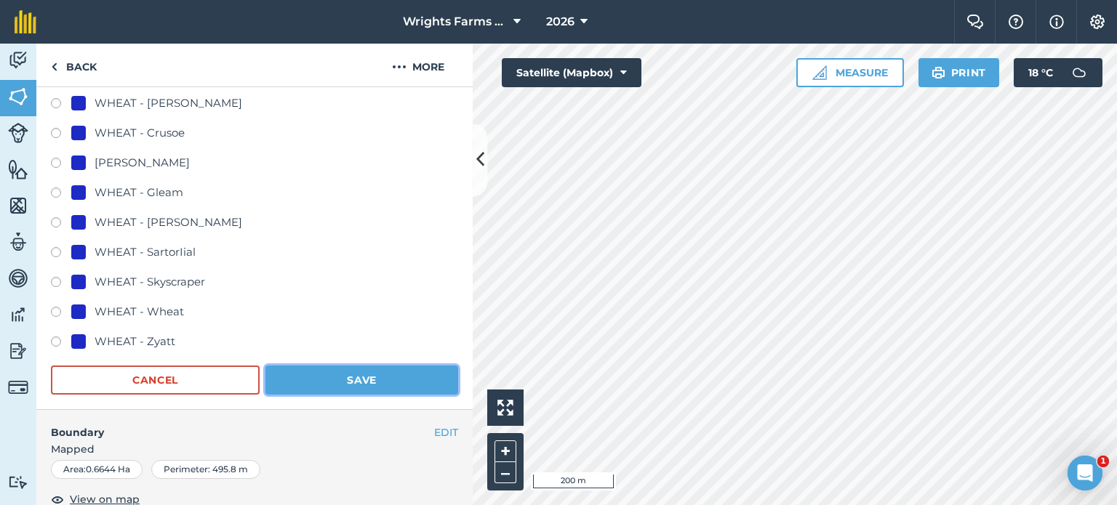
click at [388, 385] on button "Save" at bounding box center [361, 380] width 193 height 29
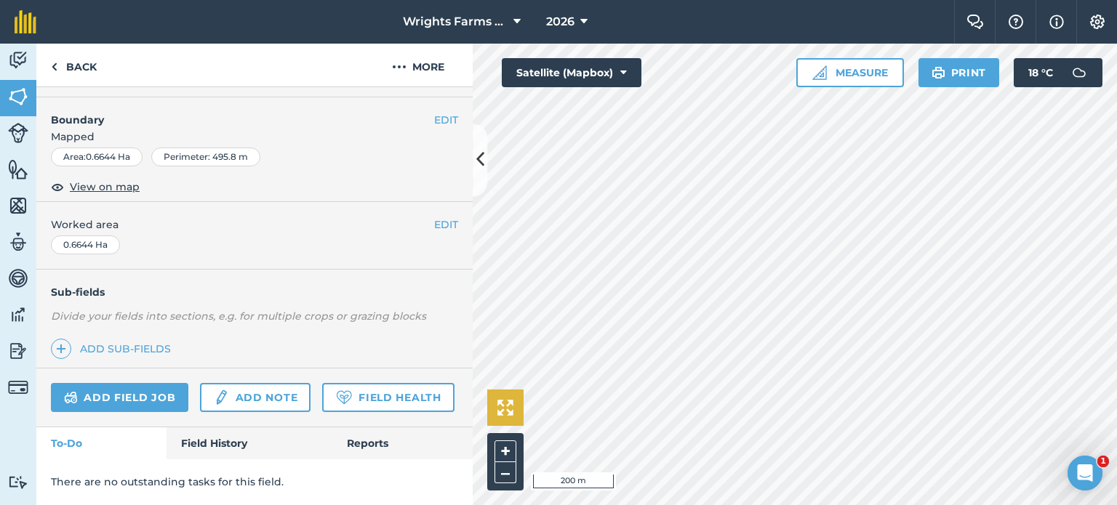
scroll to position [289, 0]
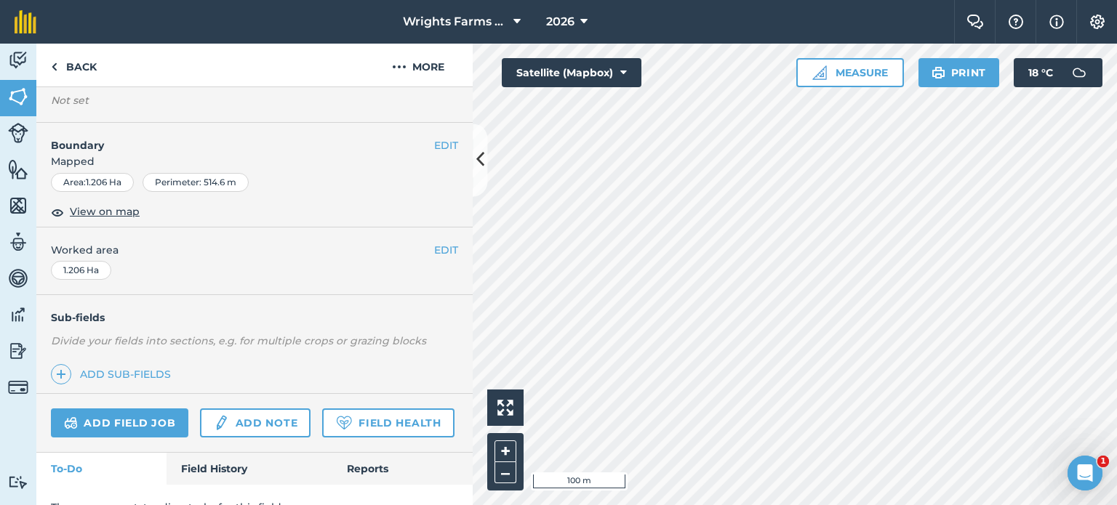
scroll to position [142, 0]
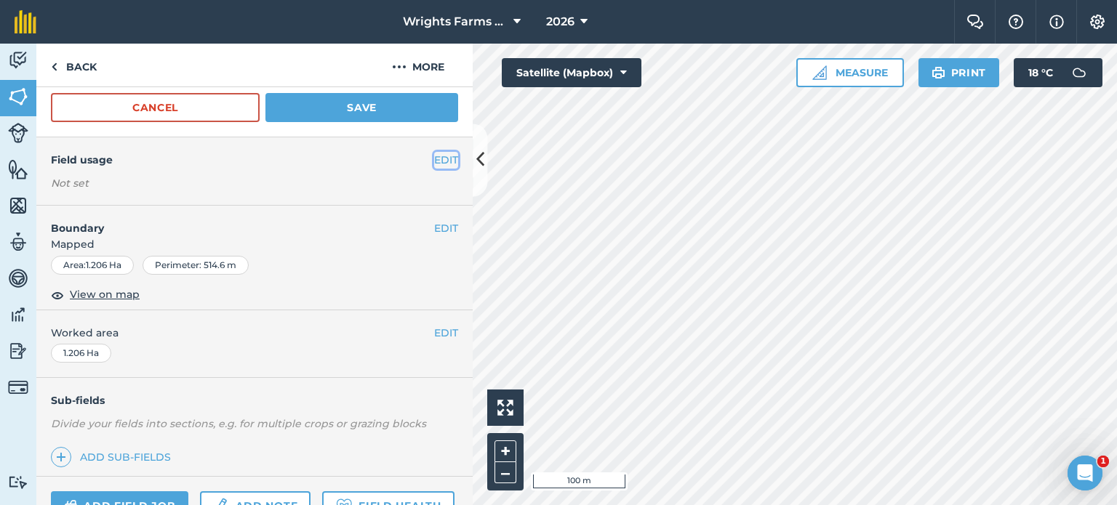
click at [436, 161] on button "EDIT" at bounding box center [446, 160] width 24 height 16
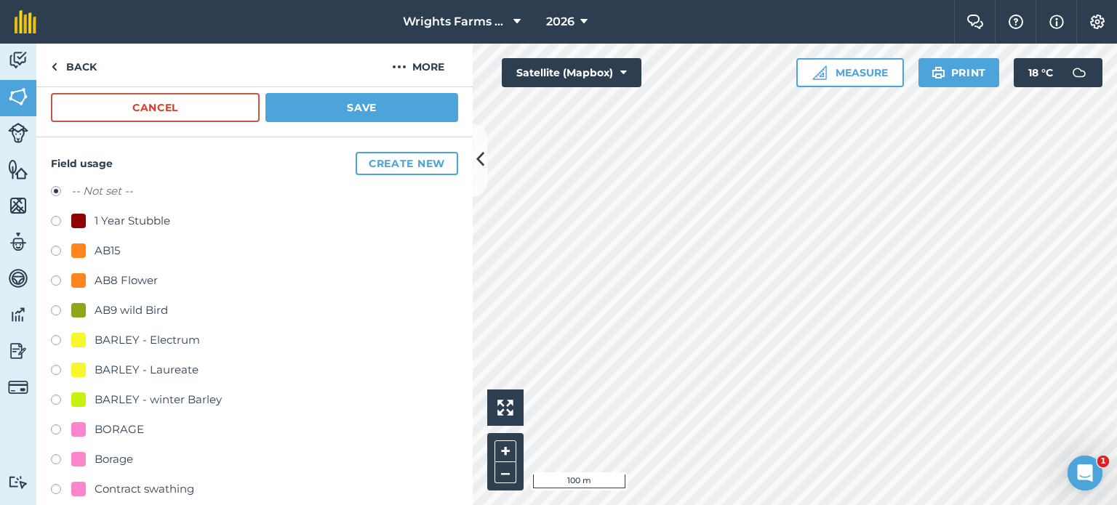
click at [57, 248] on label at bounding box center [61, 253] width 20 height 15
radio input "true"
radio input "false"
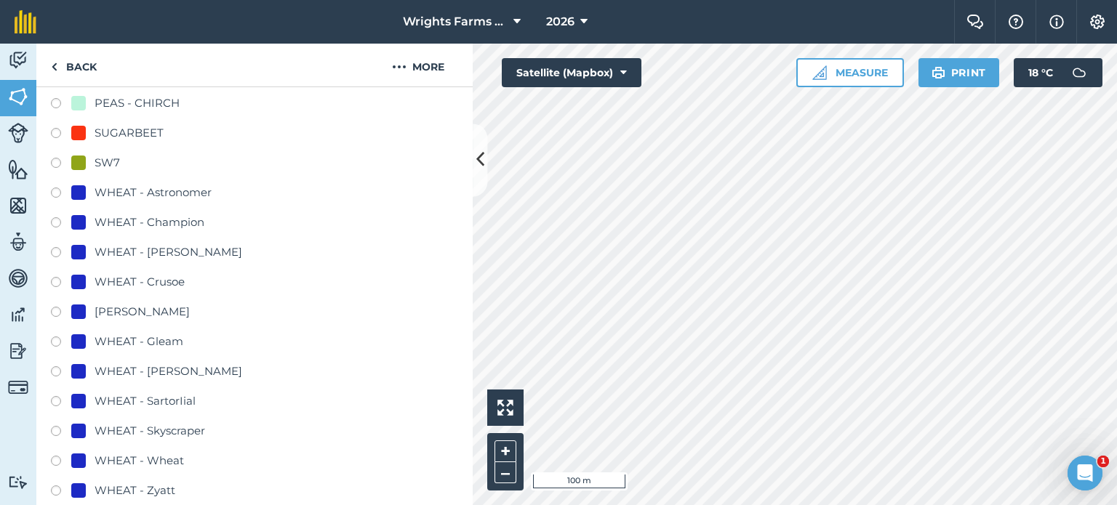
scroll to position [942, 0]
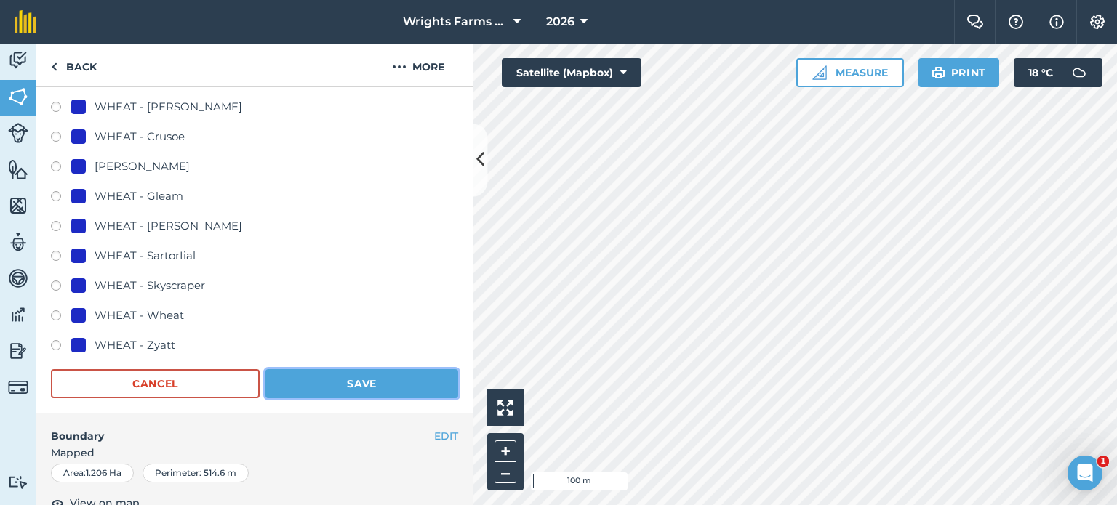
click at [385, 378] on button "Save" at bounding box center [361, 383] width 193 height 29
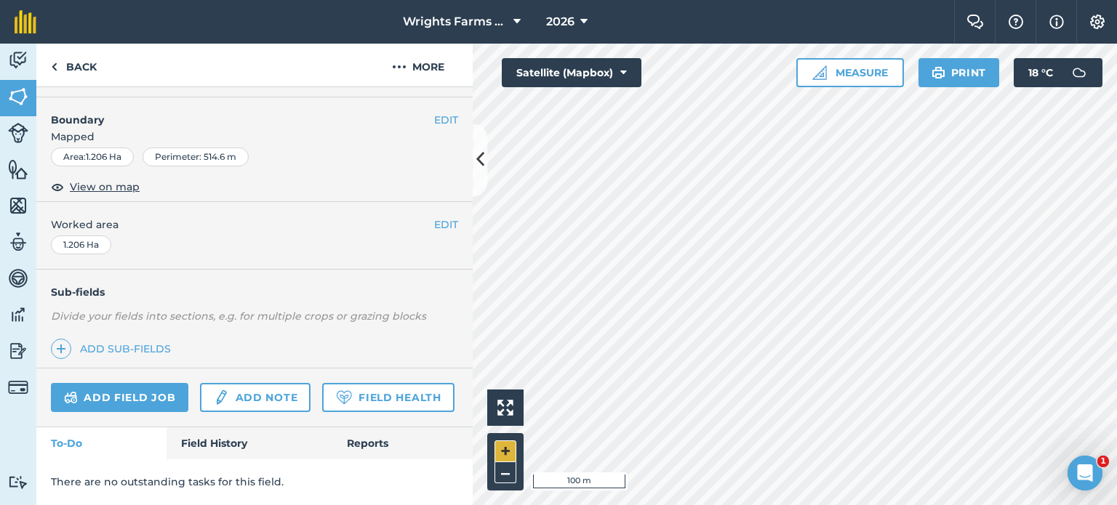
scroll to position [289, 0]
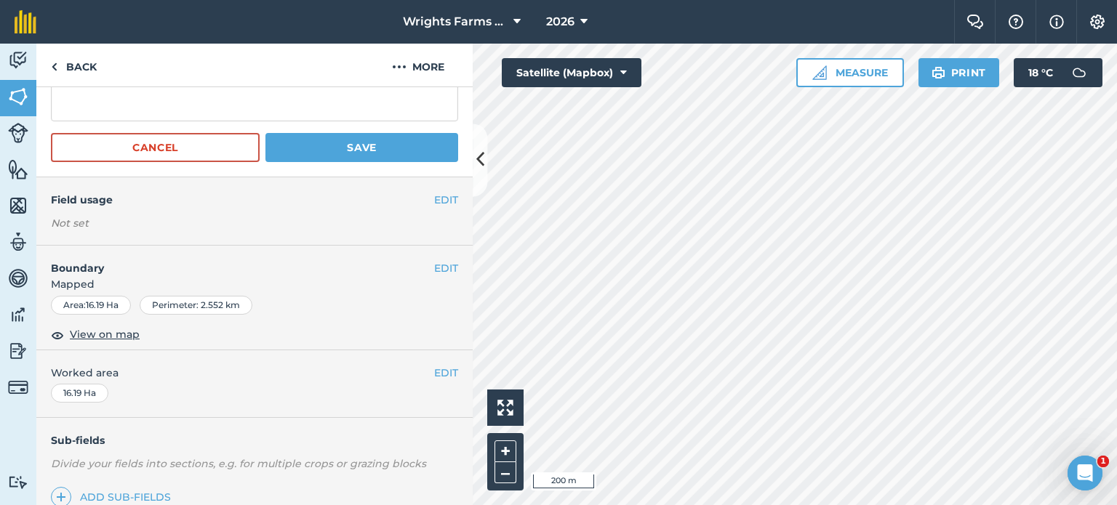
scroll to position [69, 0]
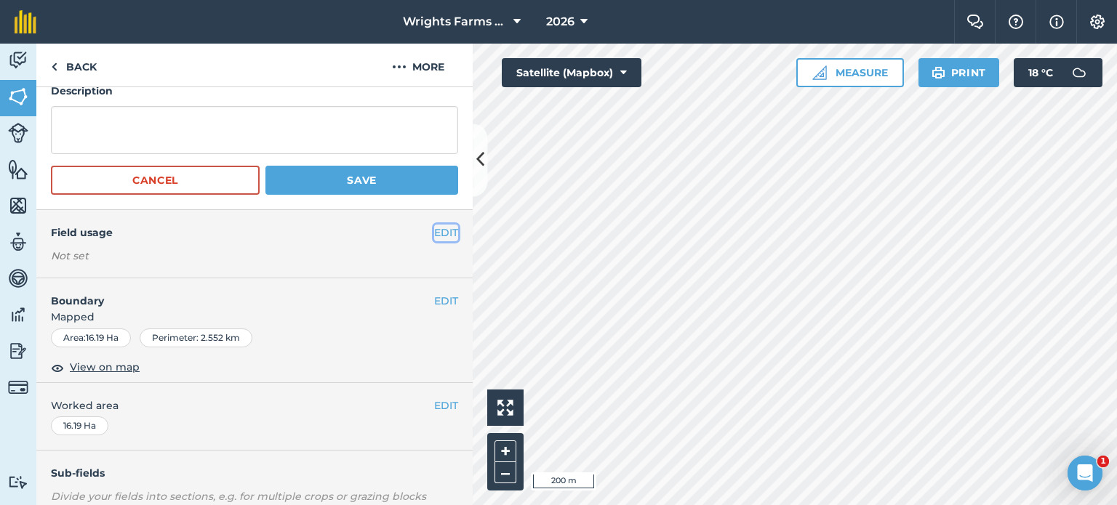
click at [445, 232] on button "EDIT" at bounding box center [446, 233] width 24 height 16
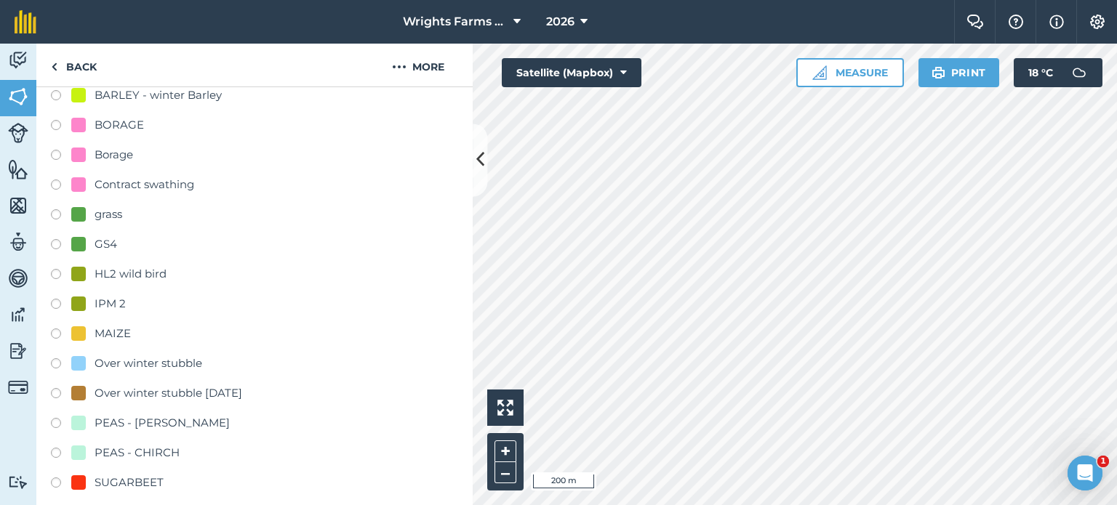
scroll to position [433, 0]
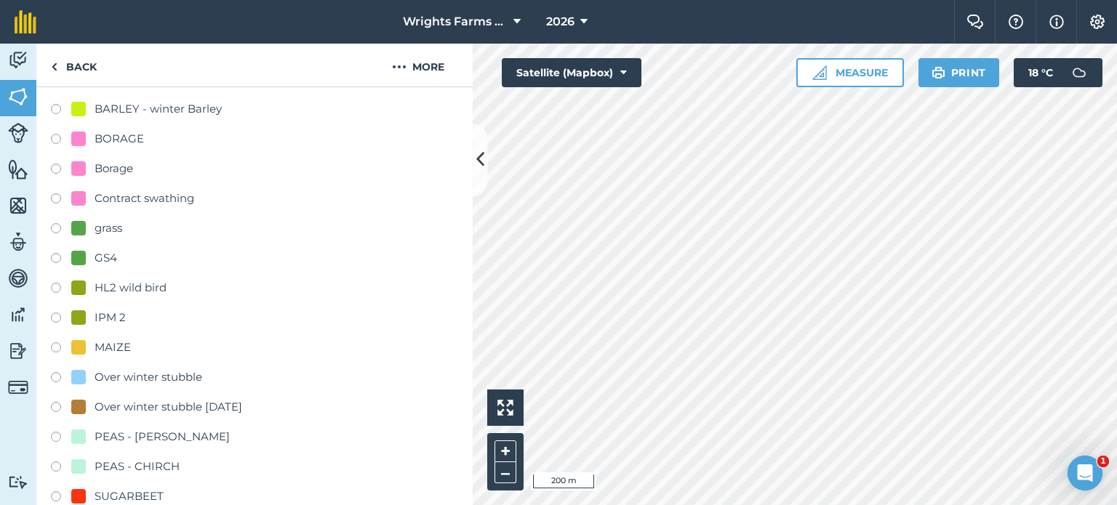
click at [64, 226] on label at bounding box center [61, 230] width 20 height 15
radio input "true"
radio input "false"
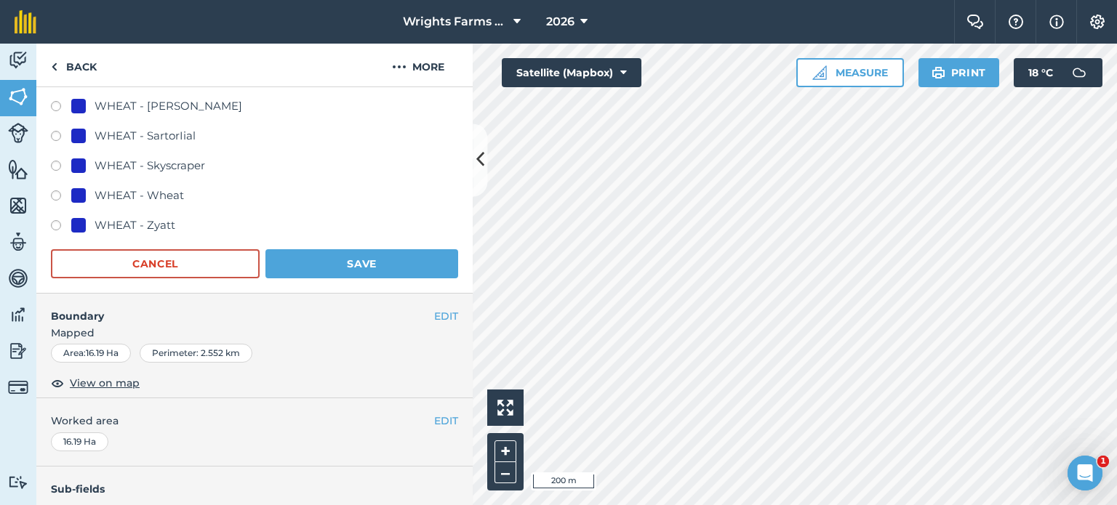
scroll to position [1087, 0]
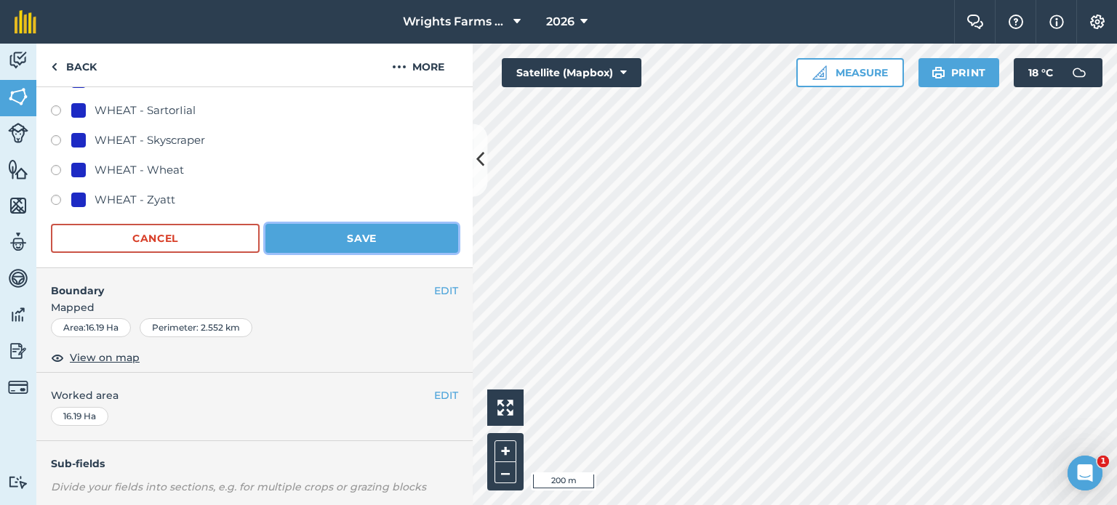
click at [390, 243] on button "Save" at bounding box center [361, 238] width 193 height 29
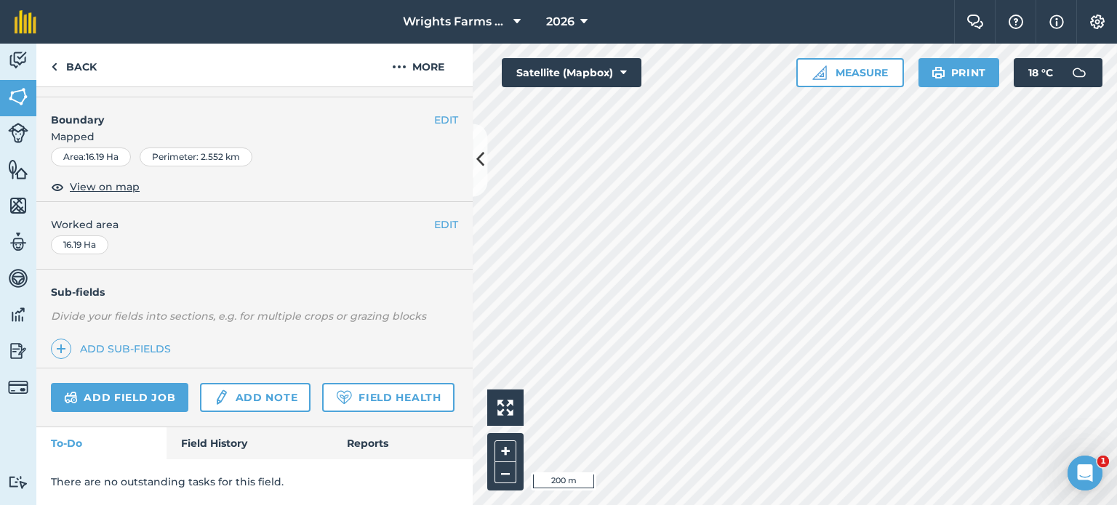
scroll to position [289, 0]
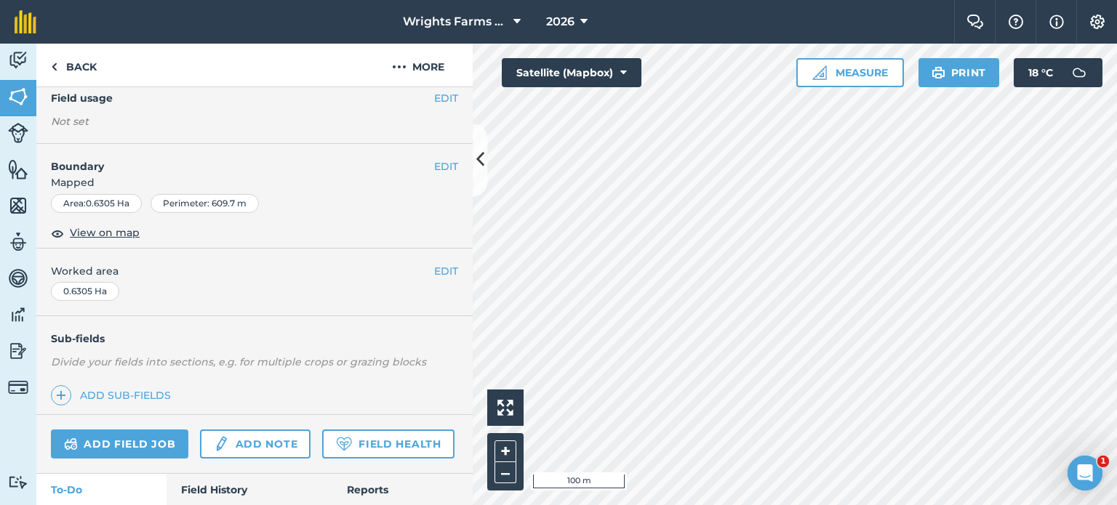
scroll to position [142, 0]
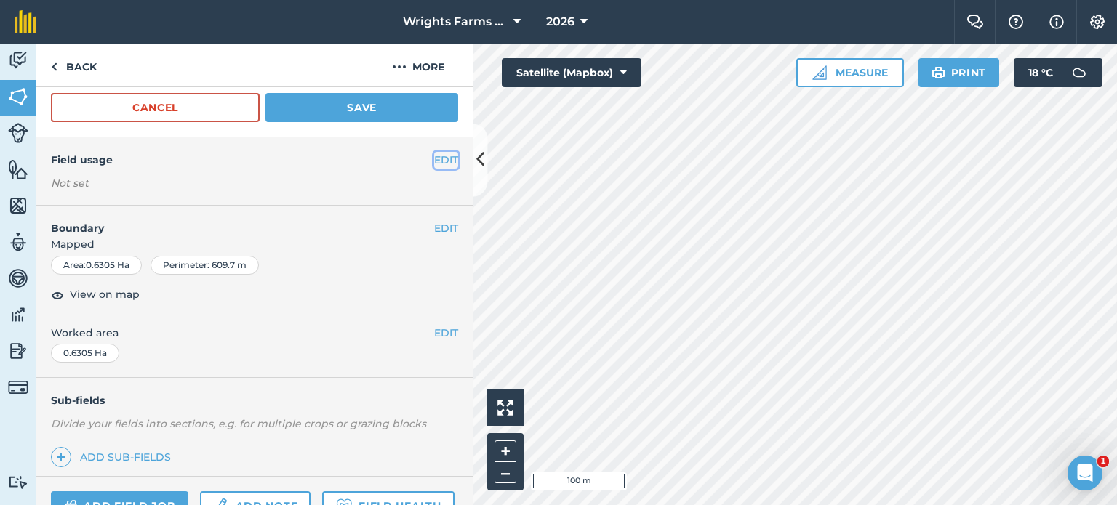
click at [444, 159] on button "EDIT" at bounding box center [446, 160] width 24 height 16
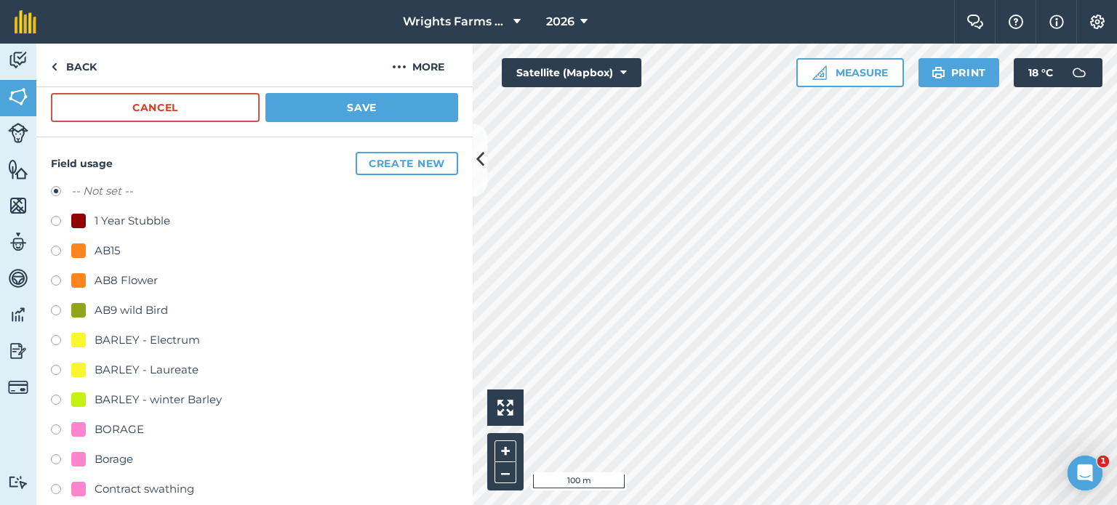
click at [59, 310] on label at bounding box center [61, 312] width 20 height 15
radio input "true"
radio input "false"
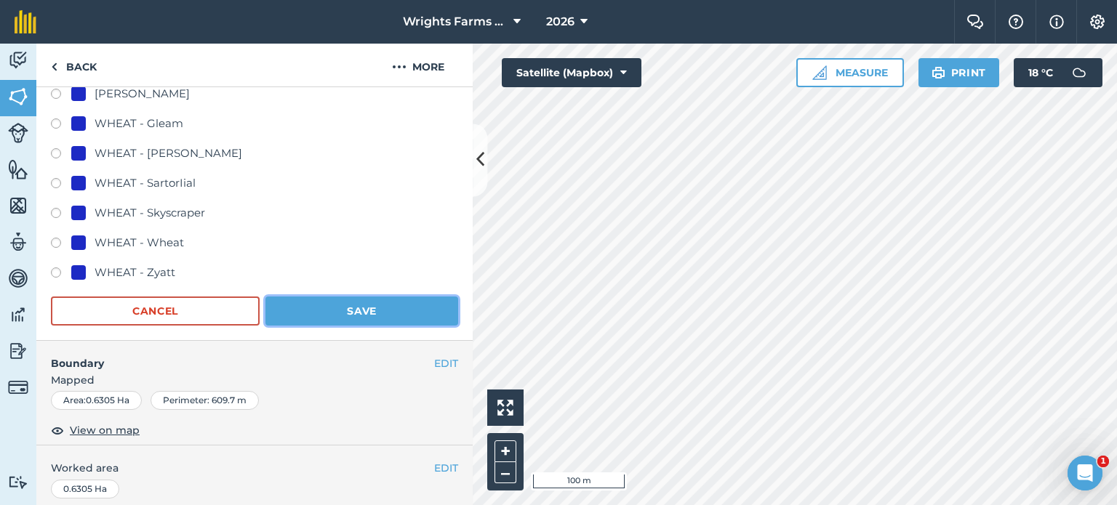
click at [378, 302] on button "Save" at bounding box center [361, 311] width 193 height 29
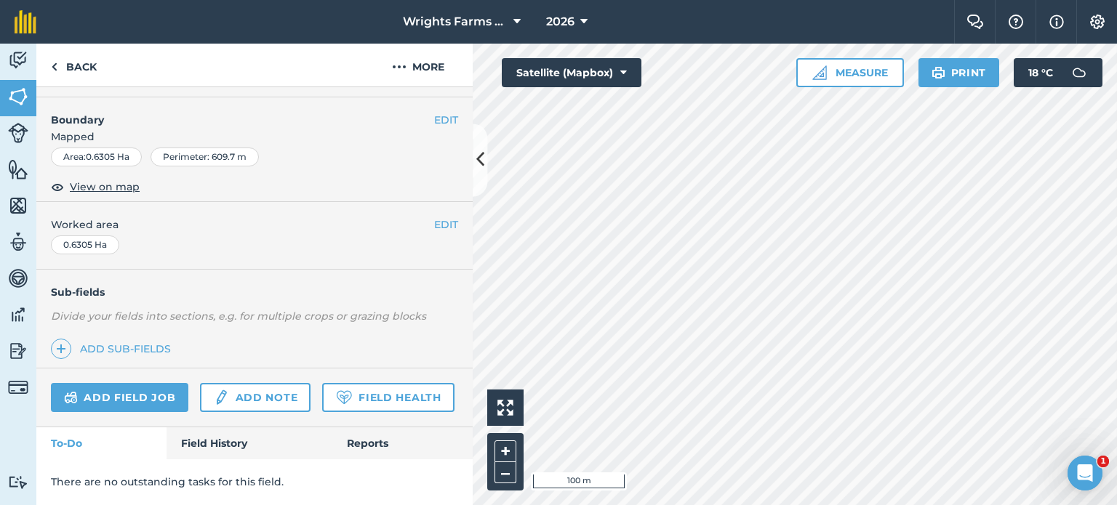
scroll to position [289, 0]
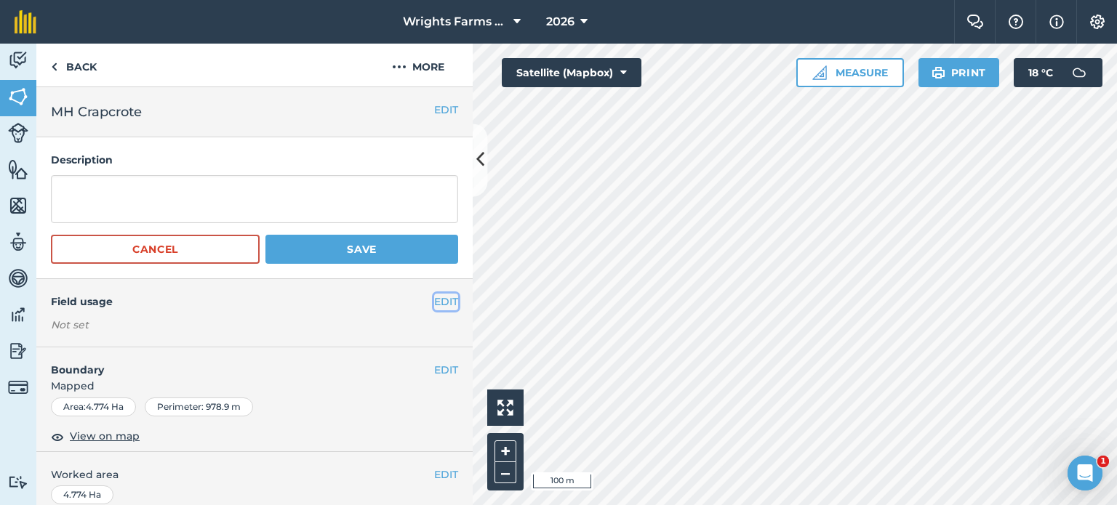
click at [434, 305] on button "EDIT" at bounding box center [446, 302] width 24 height 16
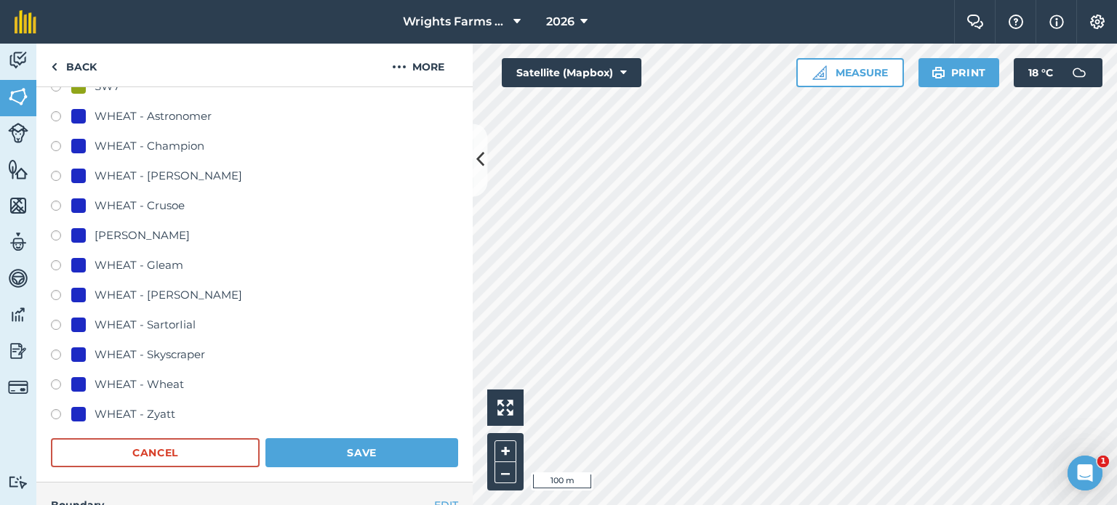
scroll to position [800, 0]
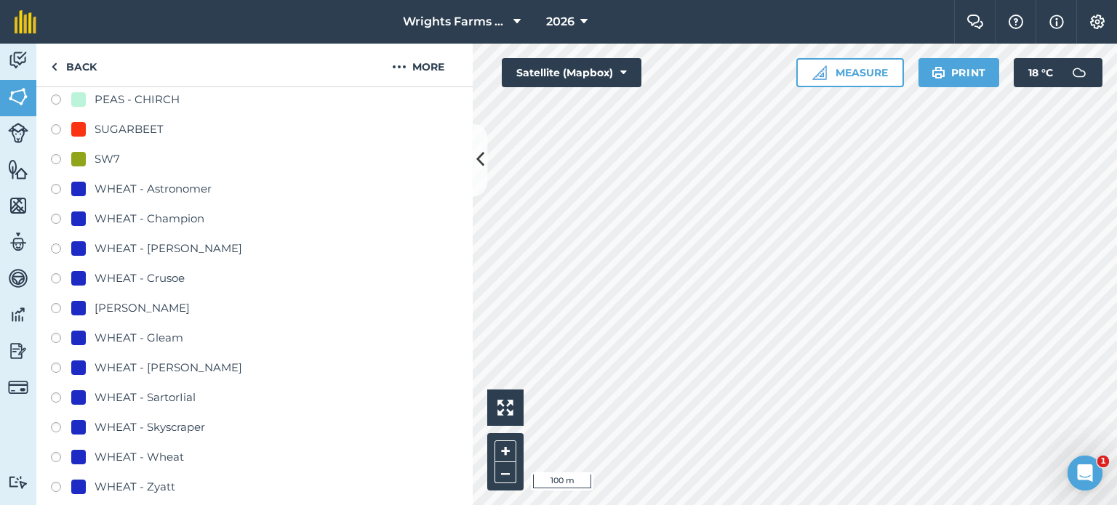
click at [55, 273] on label at bounding box center [61, 280] width 20 height 15
radio input "true"
radio input "false"
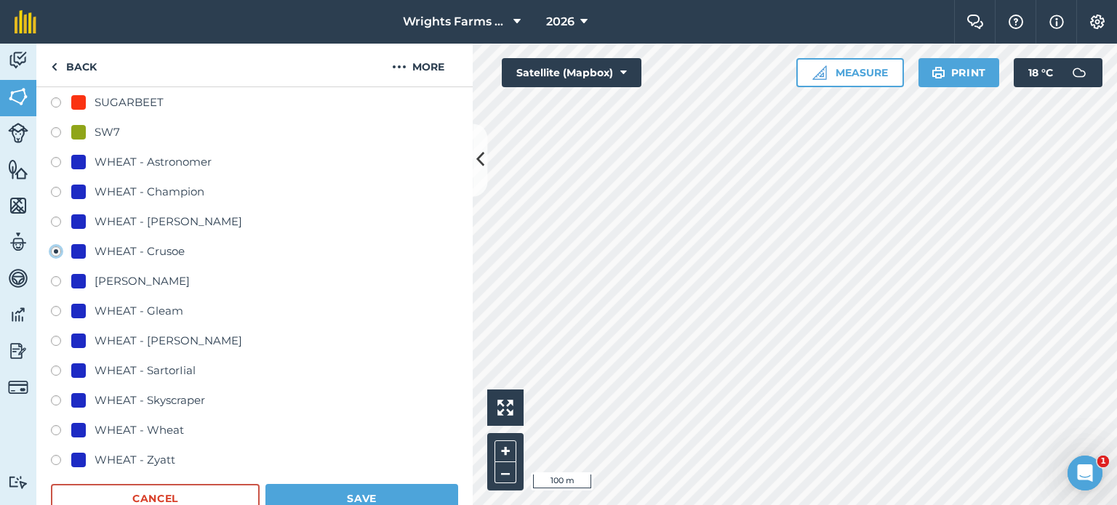
scroll to position [872, 0]
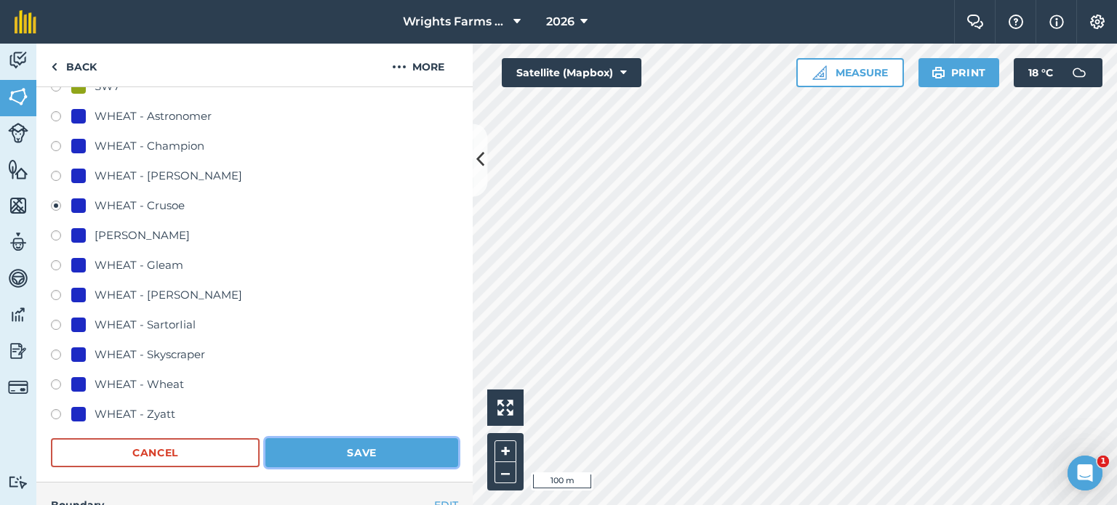
click at [360, 457] on button "Save" at bounding box center [361, 452] width 193 height 29
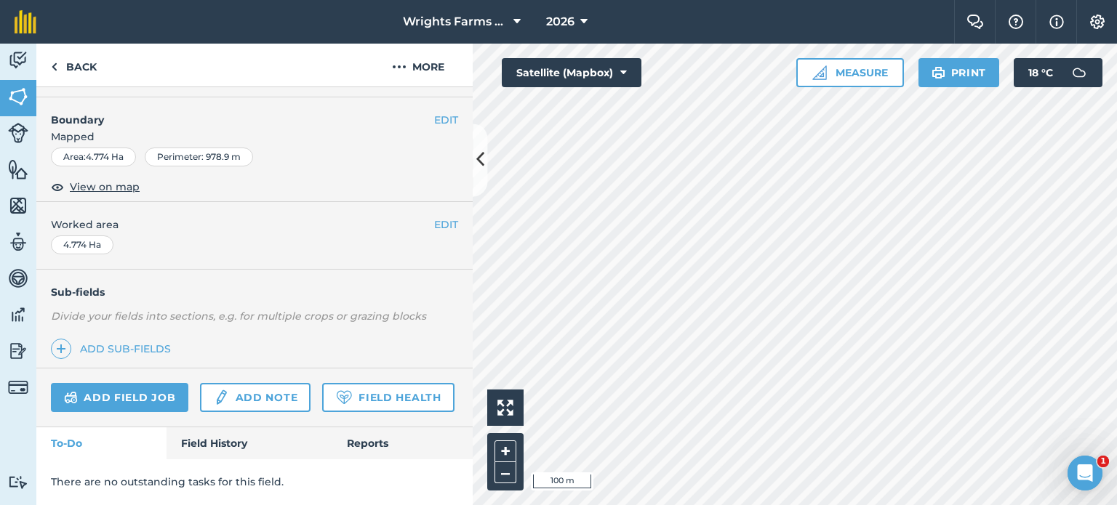
scroll to position [289, 0]
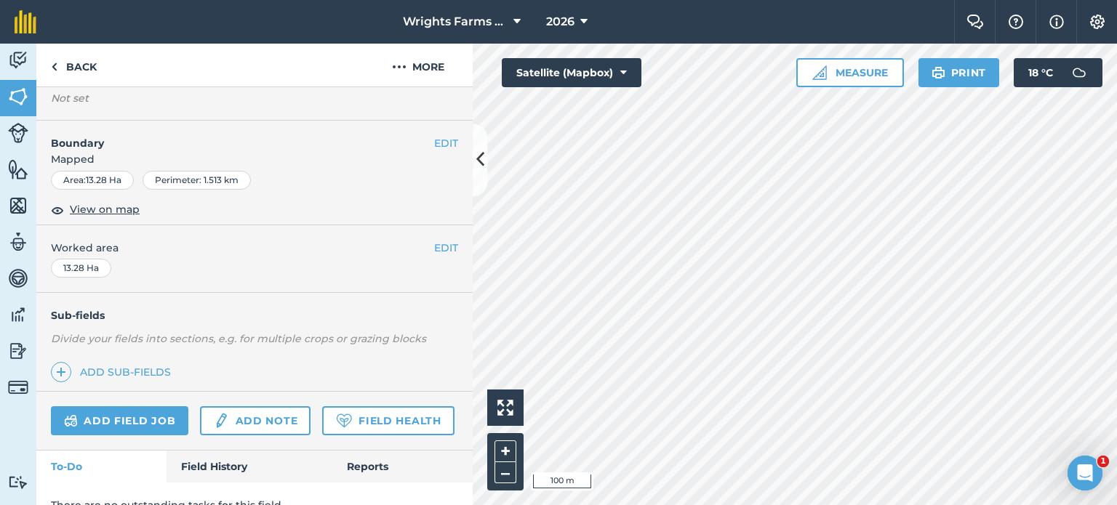
scroll to position [142, 0]
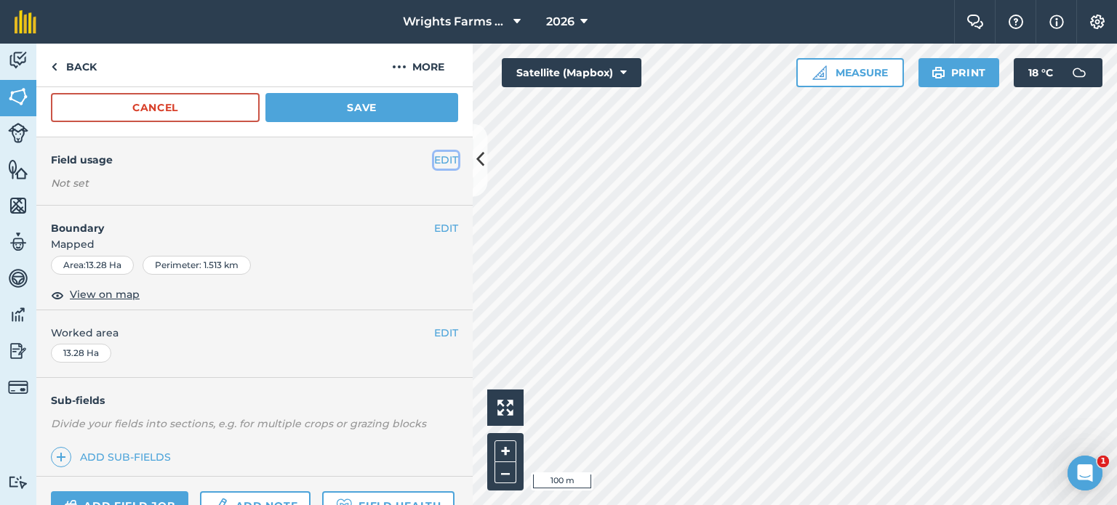
click at [437, 161] on button "EDIT" at bounding box center [446, 160] width 24 height 16
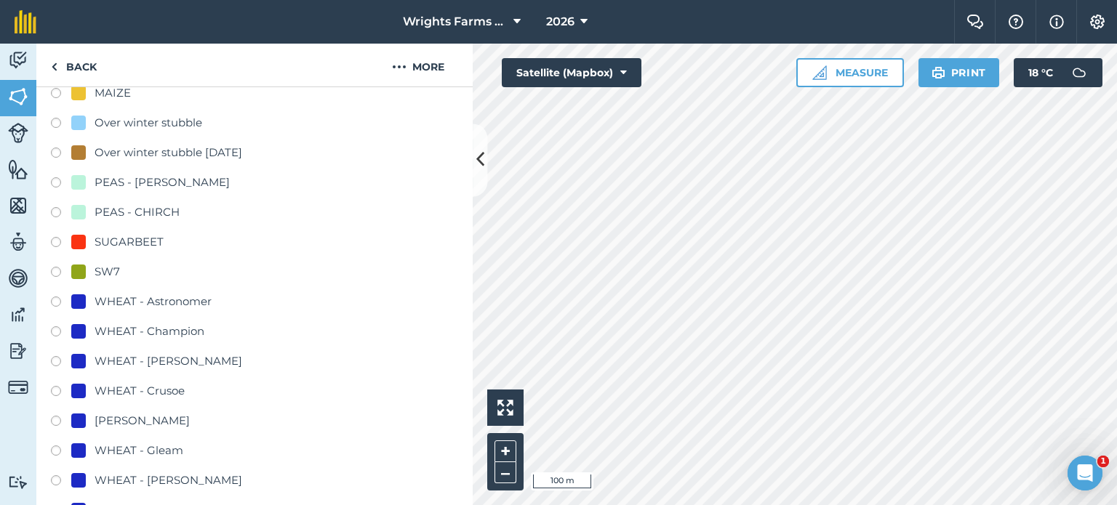
scroll to position [723, 0]
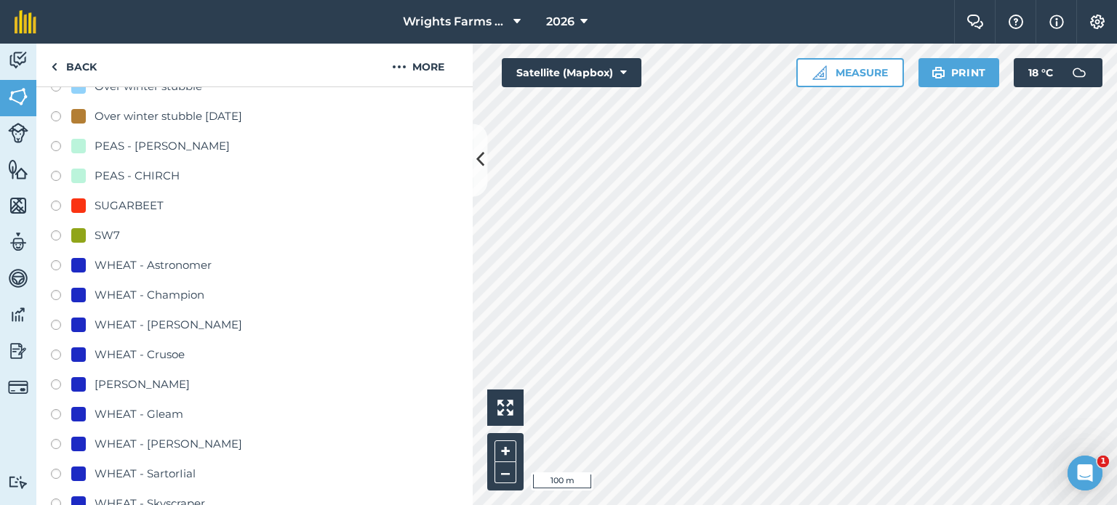
click at [58, 350] on label at bounding box center [61, 357] width 20 height 15
radio input "true"
radio input "false"
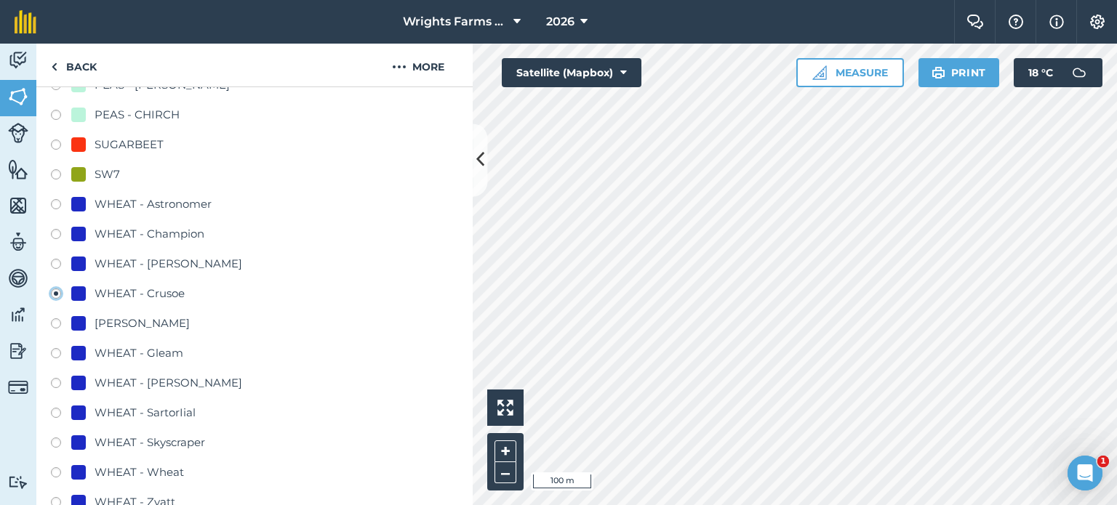
scroll to position [1014, 0]
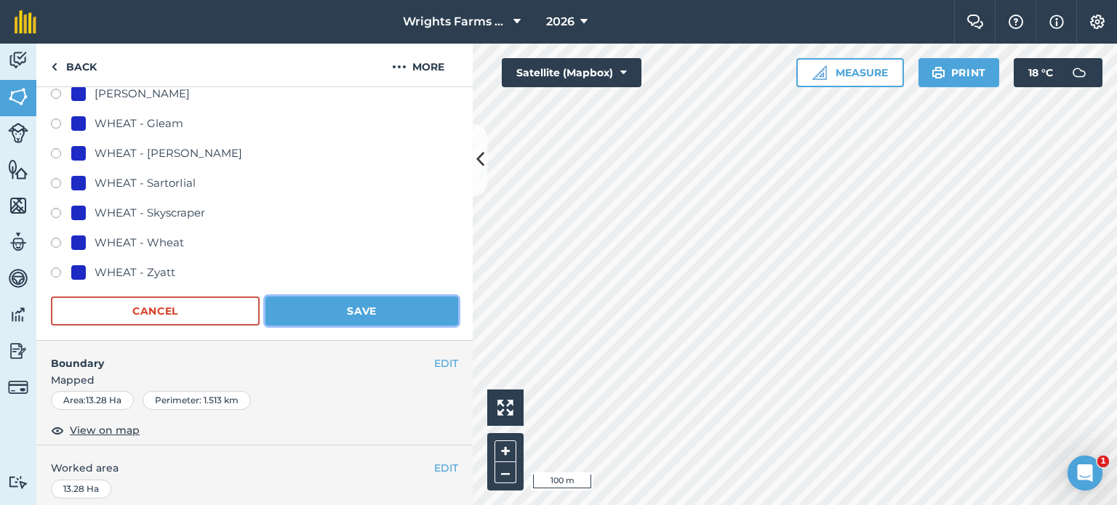
click at [368, 298] on button "Save" at bounding box center [361, 311] width 193 height 29
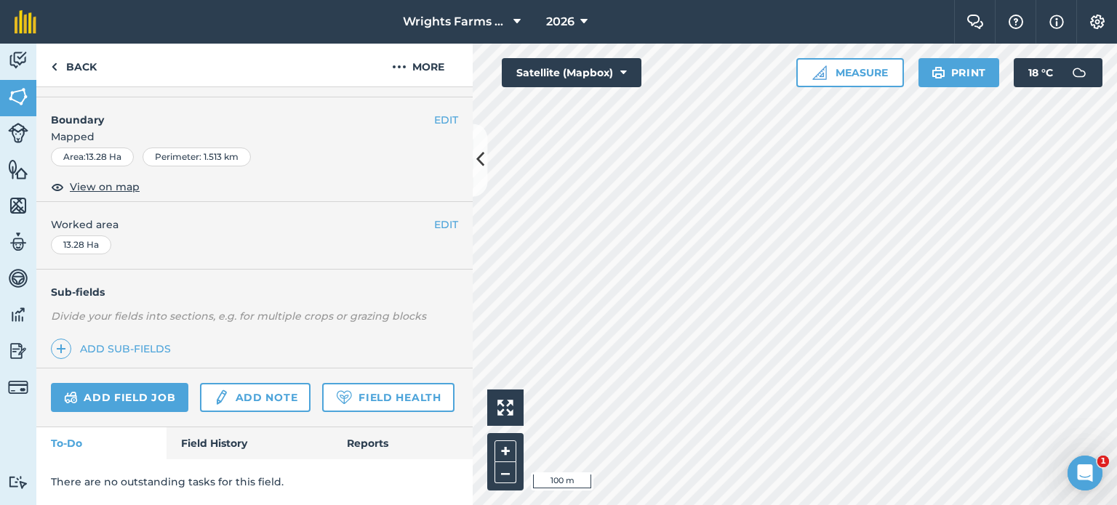
scroll to position [289, 0]
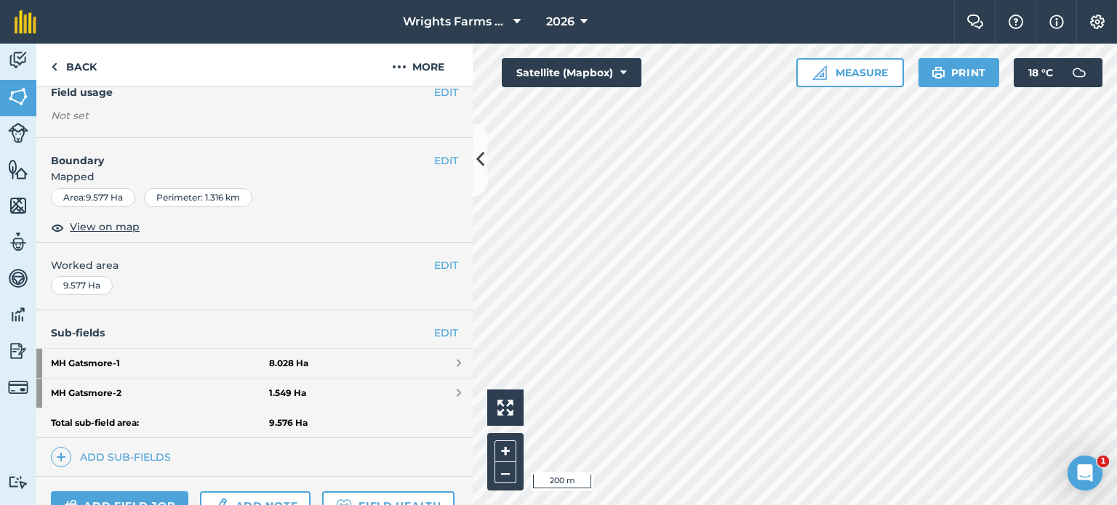
scroll to position [137, 0]
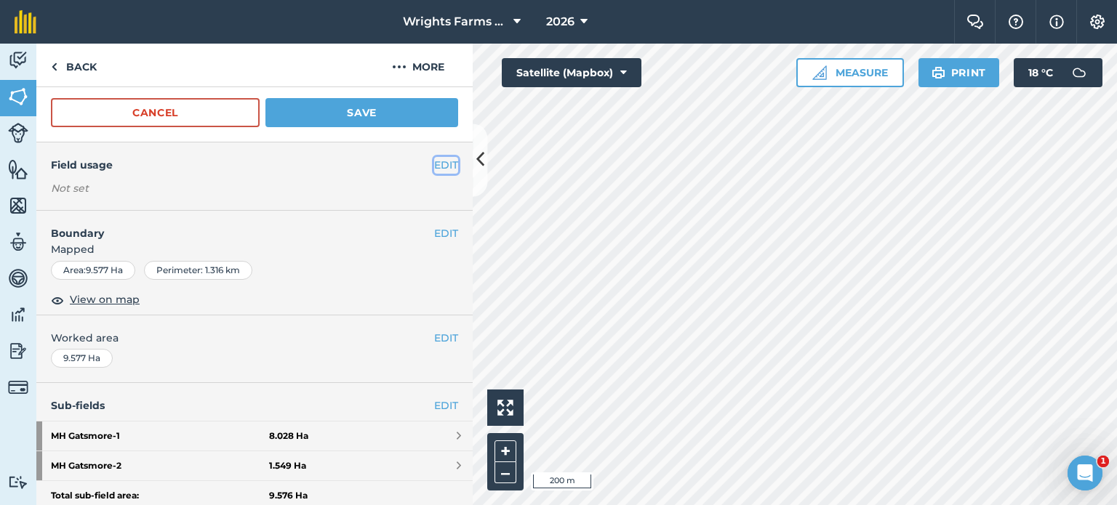
click at [434, 159] on button "EDIT" at bounding box center [446, 165] width 24 height 16
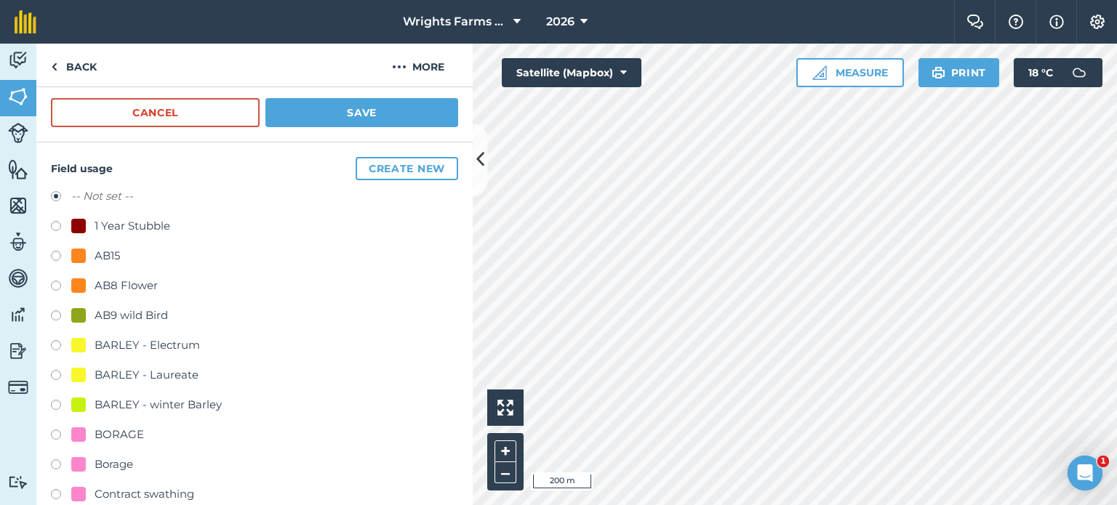
click at [55, 373] on label at bounding box center [61, 377] width 20 height 15
radio input "true"
radio input "false"
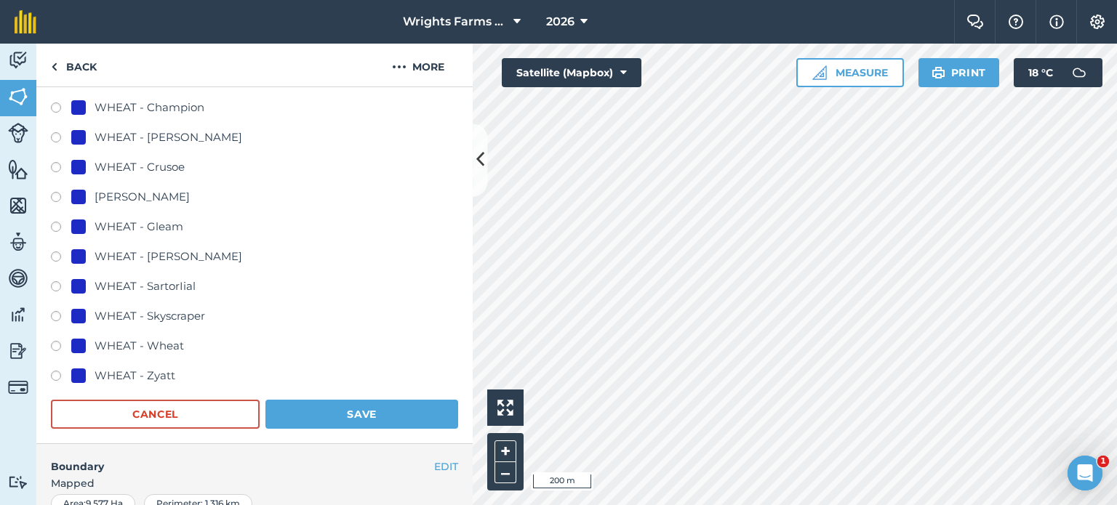
scroll to position [1009, 0]
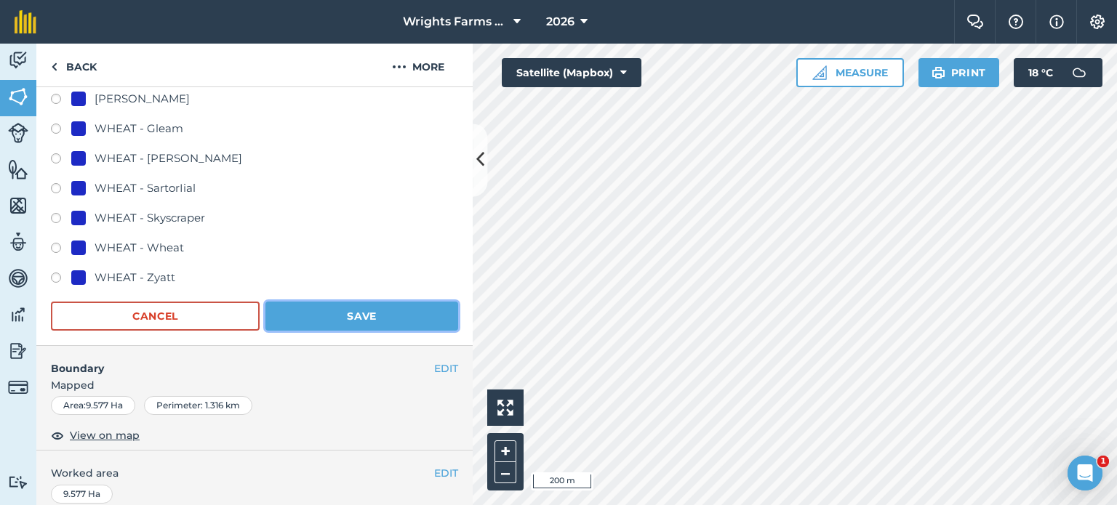
click at [384, 322] on button "Save" at bounding box center [361, 316] width 193 height 29
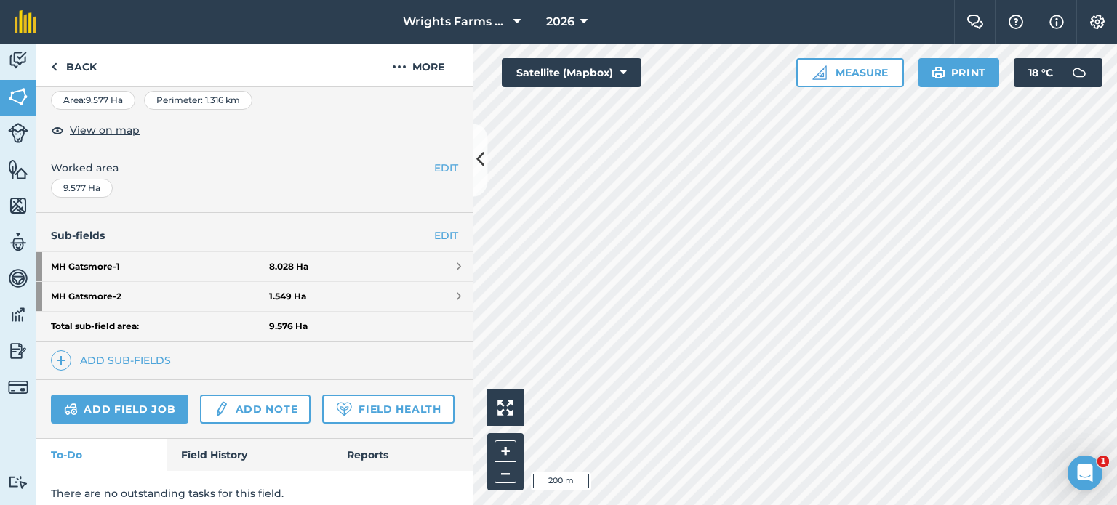
scroll to position [284, 0]
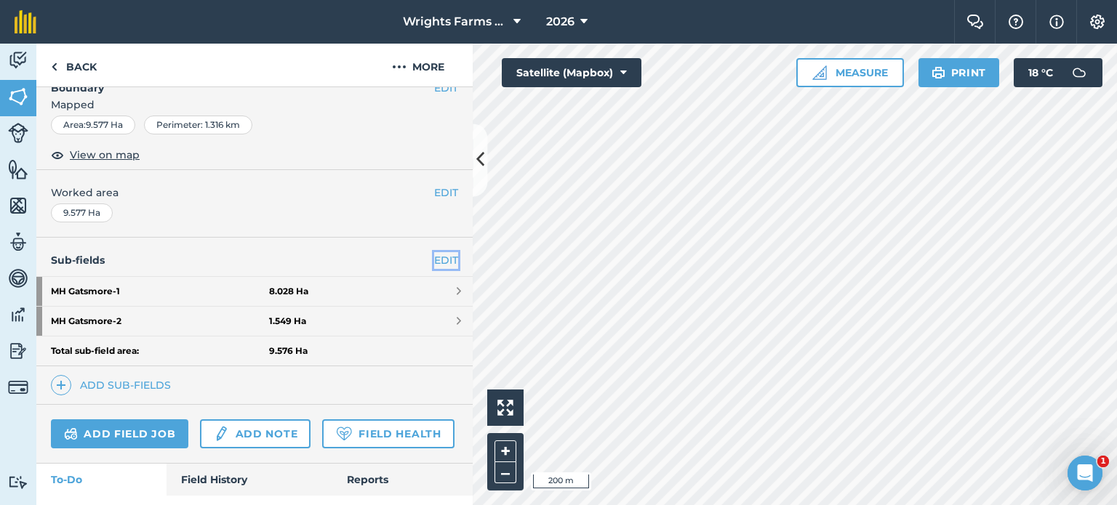
click at [444, 257] on link "EDIT" at bounding box center [446, 260] width 24 height 16
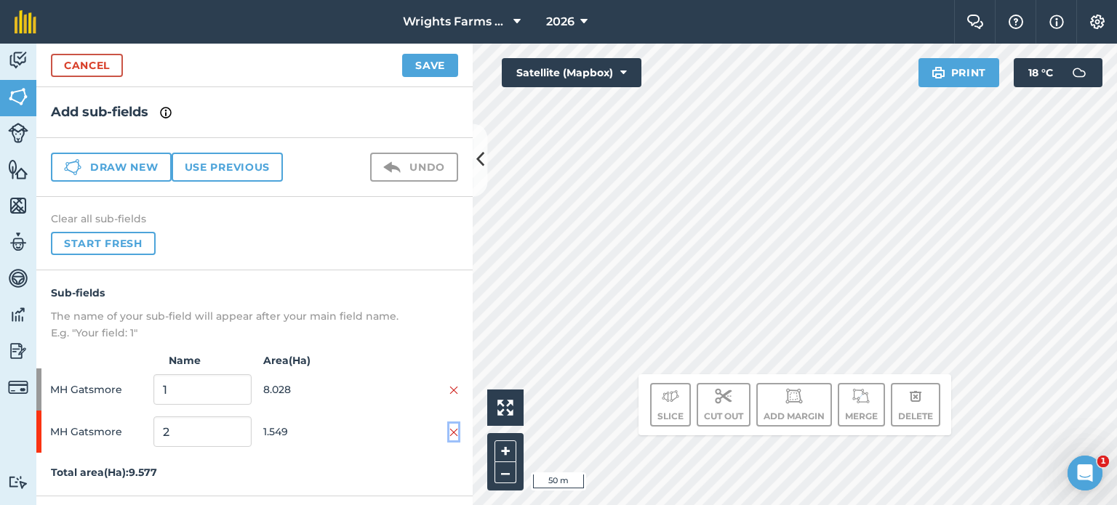
click at [457, 432] on img at bounding box center [453, 433] width 9 height 12
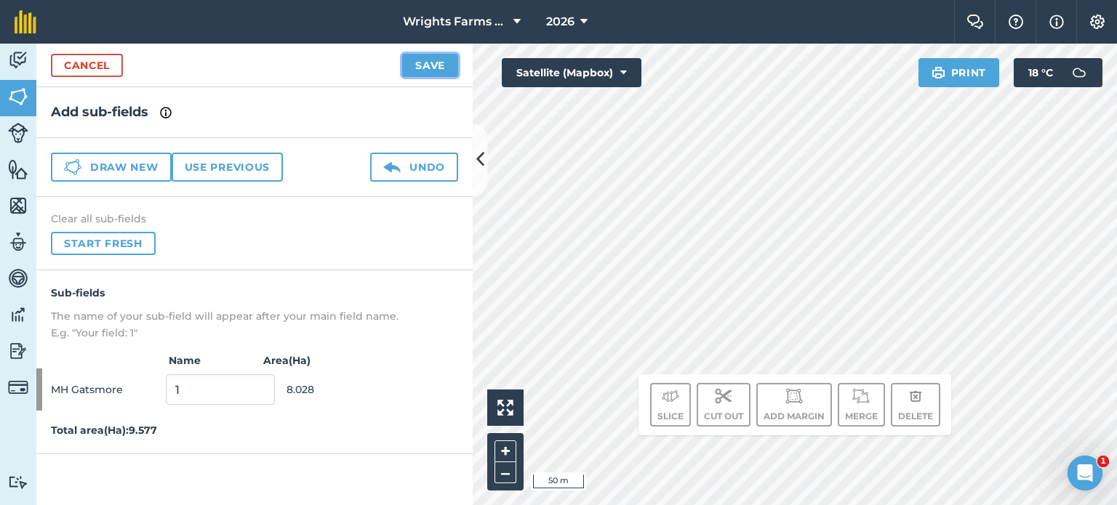
click at [449, 63] on button "Save" at bounding box center [430, 65] width 56 height 23
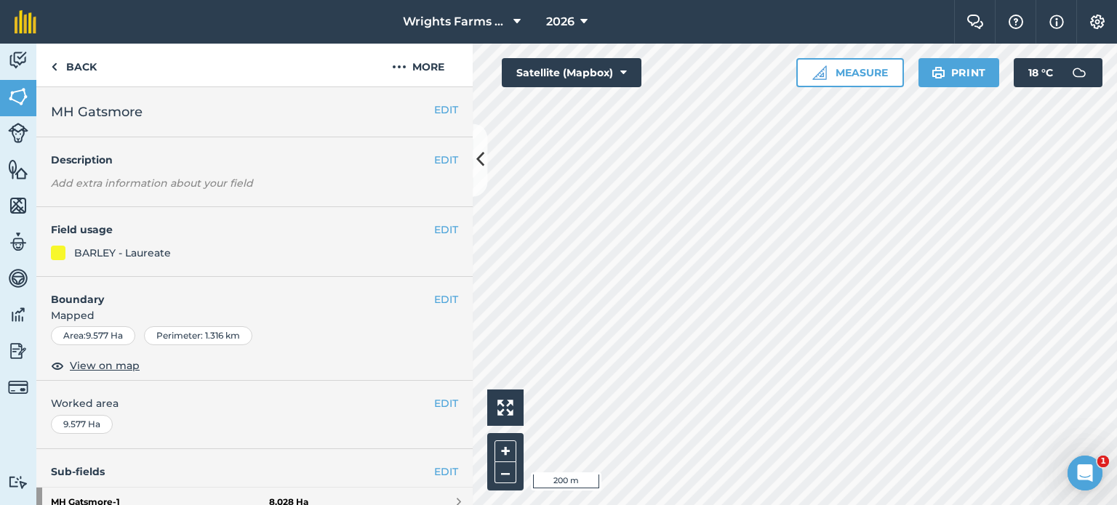
click at [448, 237] on div "EDIT Field usage BARLEY - Laureate" at bounding box center [254, 242] width 436 height 70
click at [438, 237] on button "EDIT" at bounding box center [446, 230] width 24 height 16
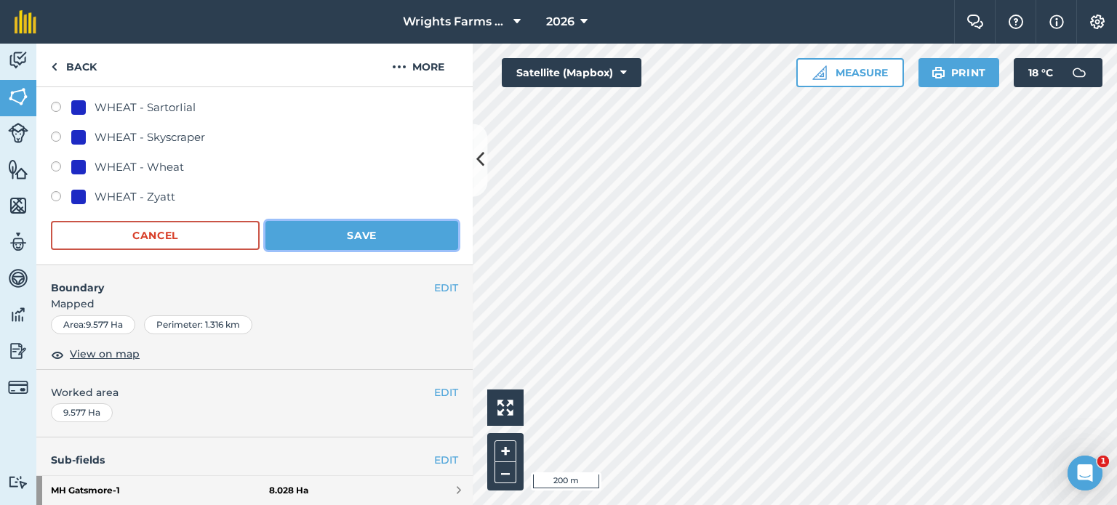
click at [391, 242] on button "Save" at bounding box center [361, 235] width 193 height 29
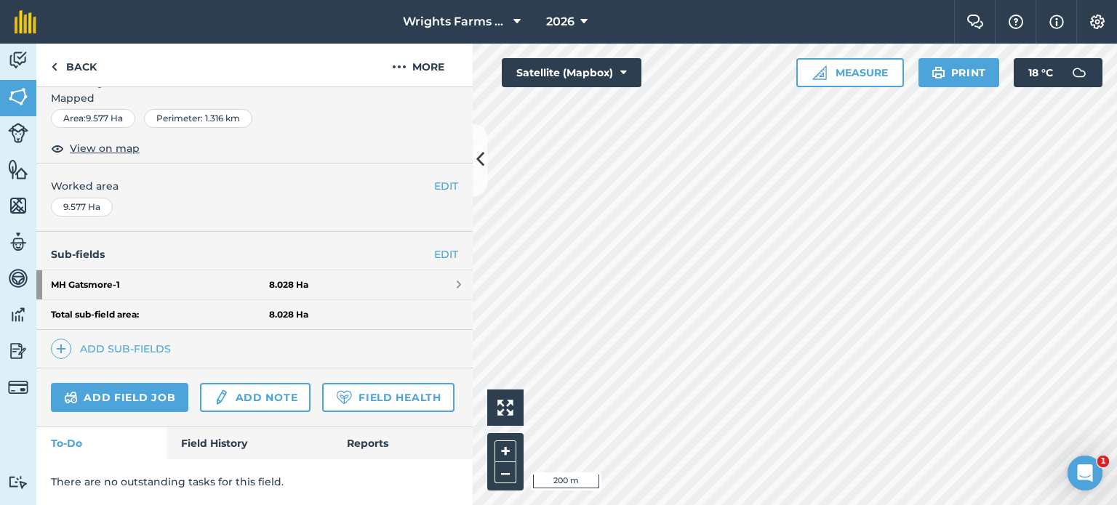
scroll to position [255, 0]
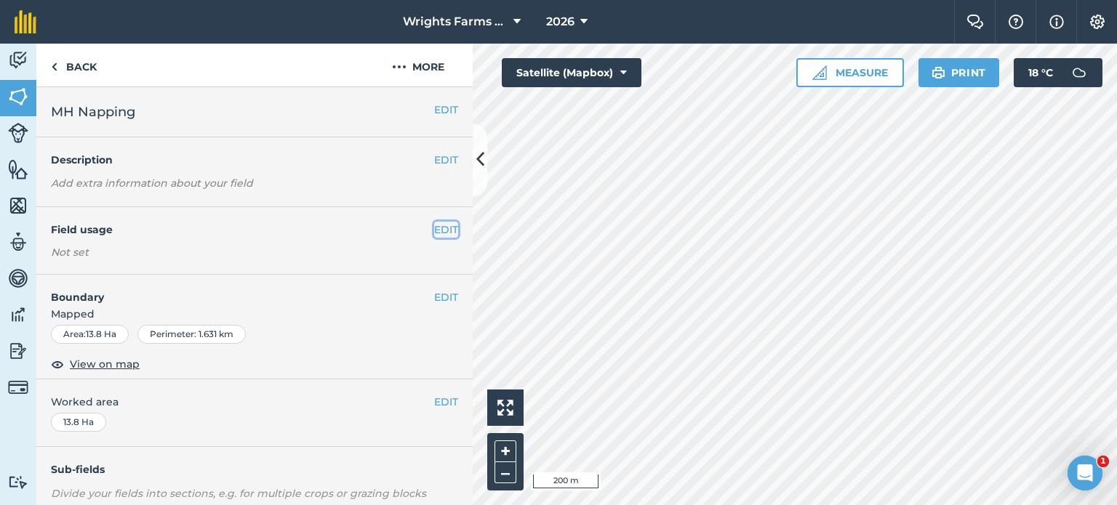
click at [438, 233] on button "EDIT" at bounding box center [446, 230] width 24 height 16
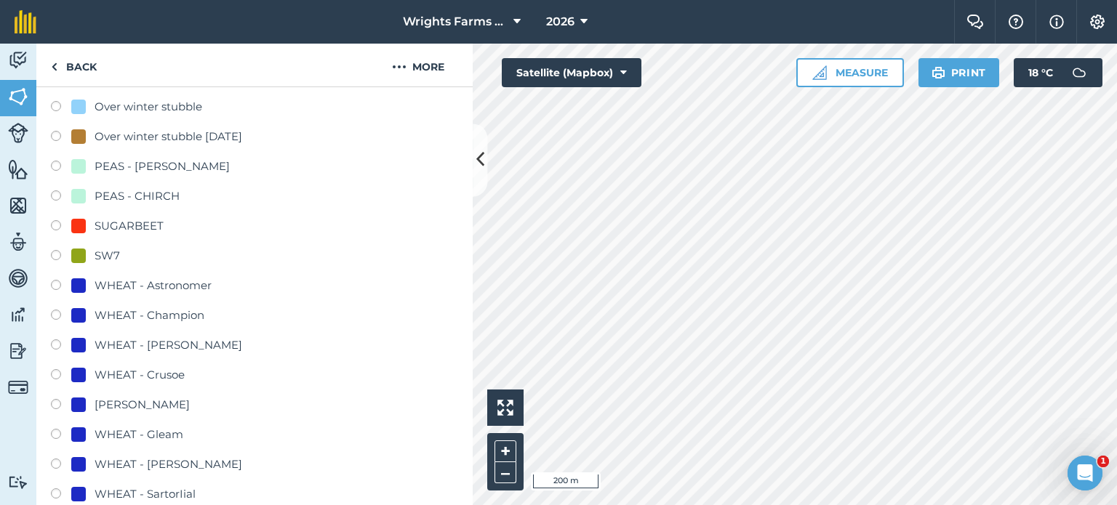
scroll to position [654, 0]
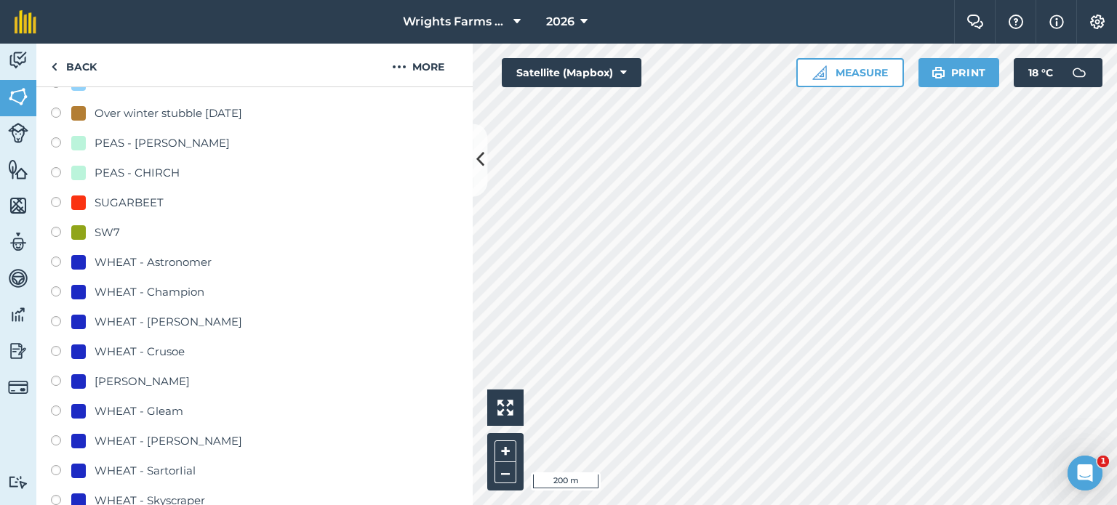
click at [52, 347] on label at bounding box center [61, 353] width 20 height 15
radio input "true"
radio input "false"
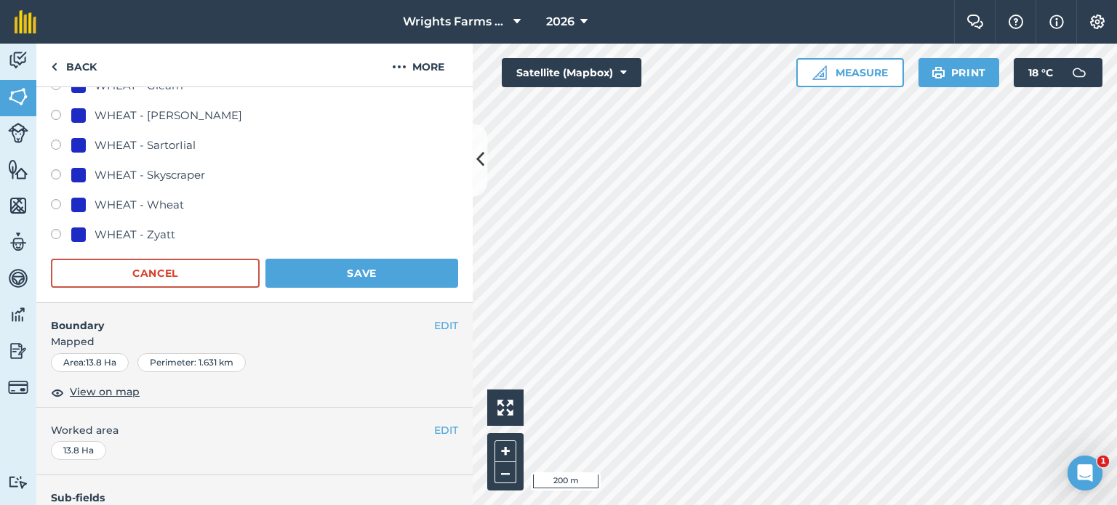
scroll to position [1018, 0]
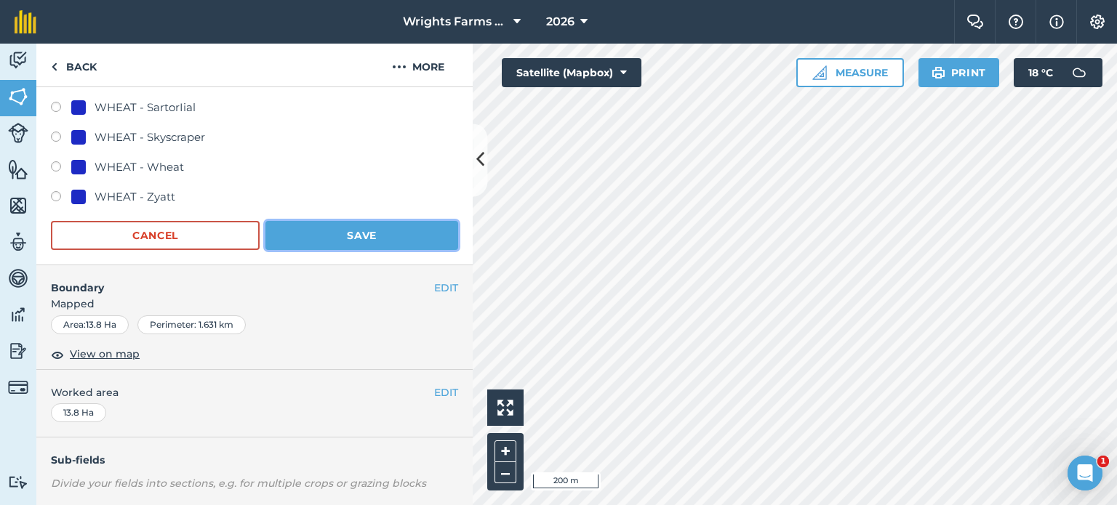
click at [402, 242] on button "Save" at bounding box center [361, 235] width 193 height 29
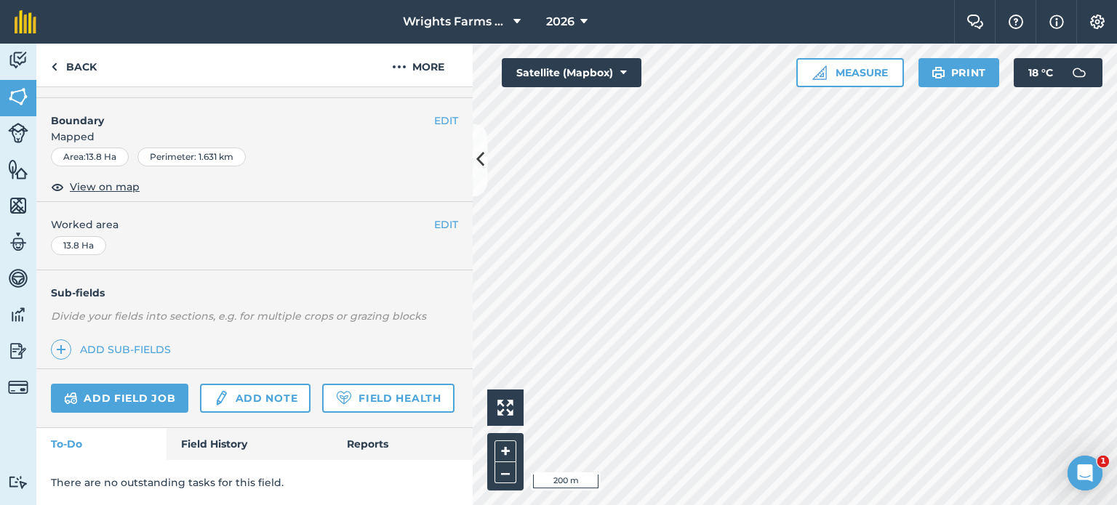
scroll to position [217, 0]
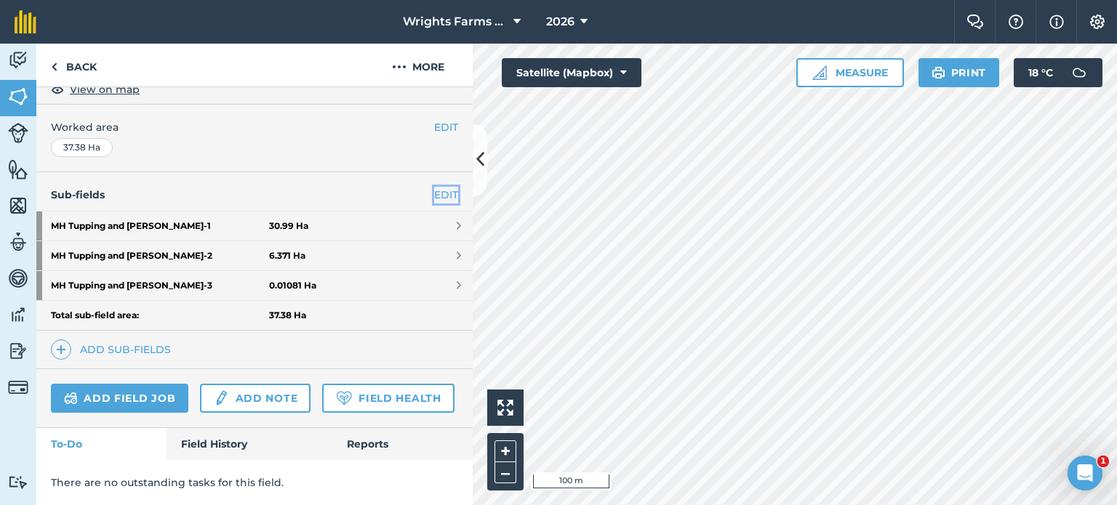
click at [434, 187] on link "EDIT" at bounding box center [446, 195] width 24 height 16
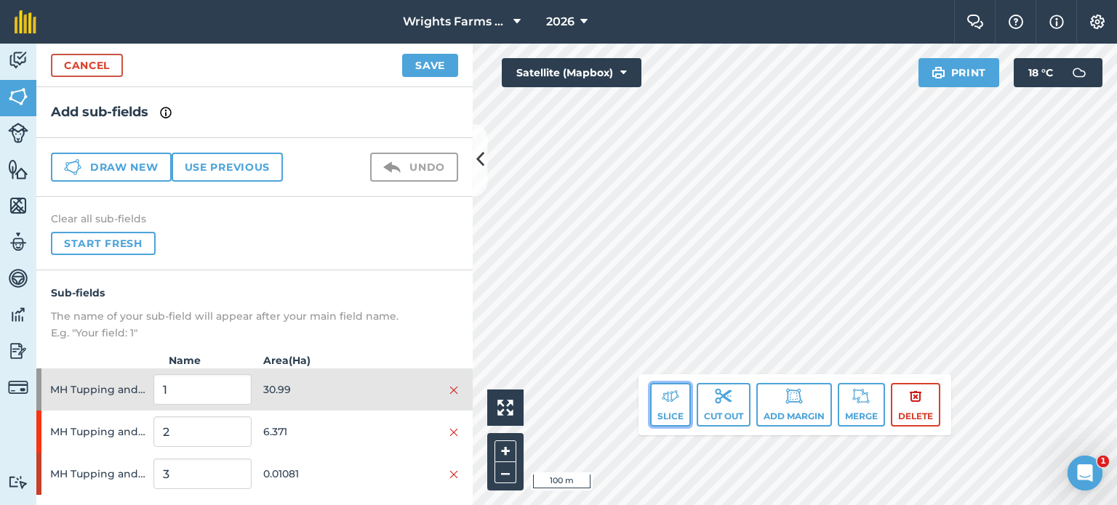
click at [666, 404] on img at bounding box center [670, 396] width 17 height 17
click at [670, 401] on img at bounding box center [670, 396] width 17 height 17
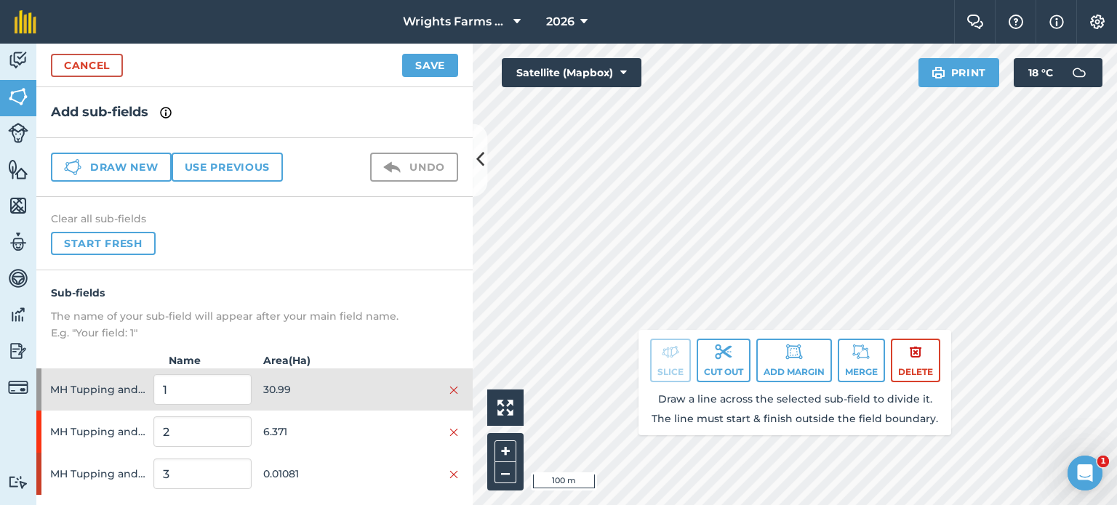
click at [872, 417] on div "Click to start drawing. Line must start & end outside boundary i 100 m + – Sate…" at bounding box center [795, 275] width 644 height 462
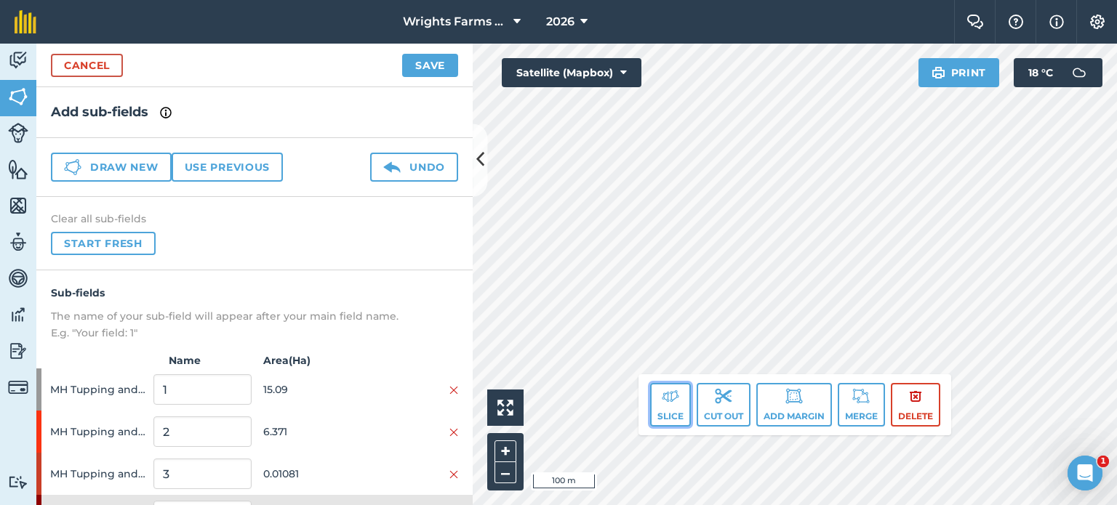
click at [670, 401] on img at bounding box center [670, 396] width 17 height 17
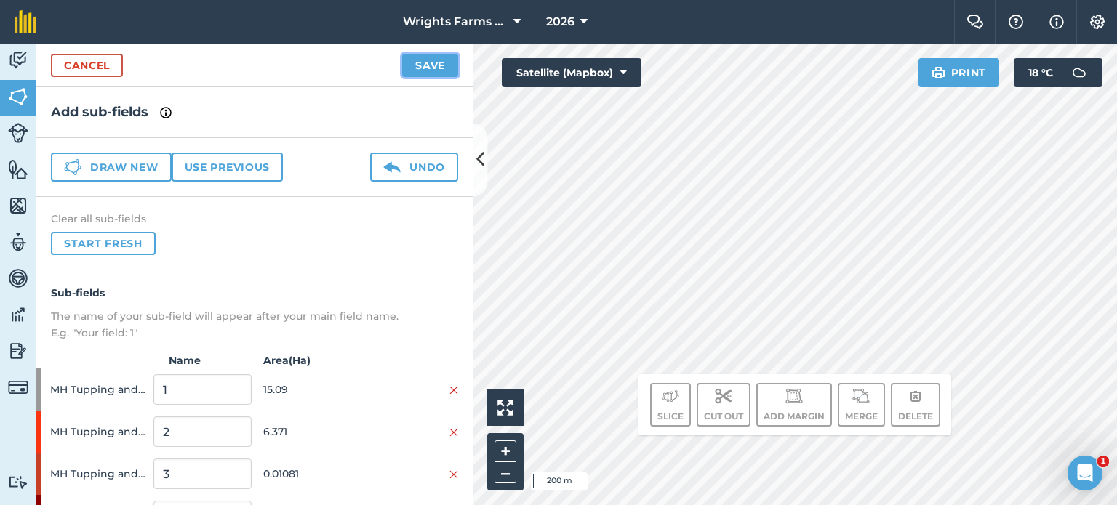
click at [438, 66] on button "Save" at bounding box center [430, 65] width 56 height 23
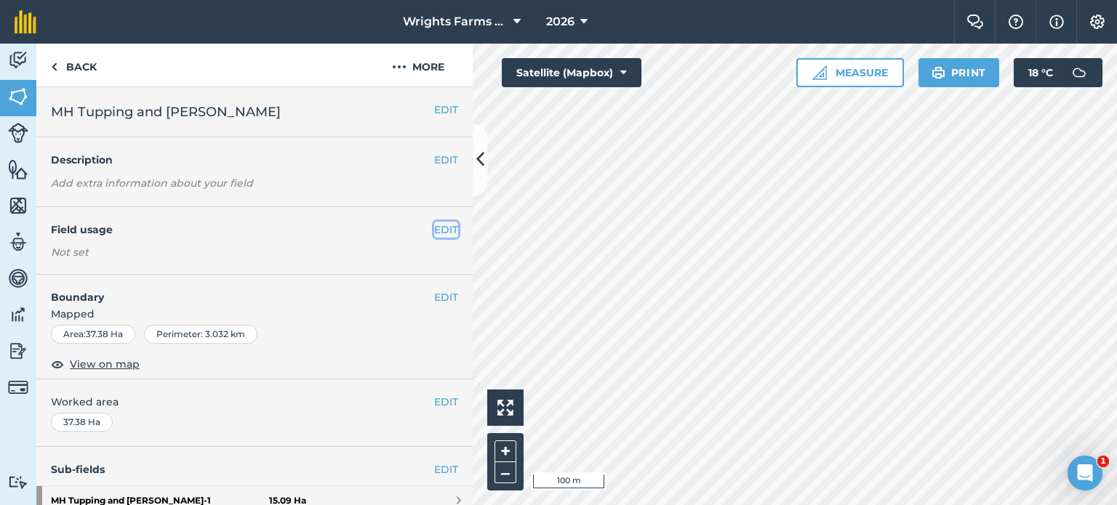
click at [434, 227] on button "EDIT" at bounding box center [446, 230] width 24 height 16
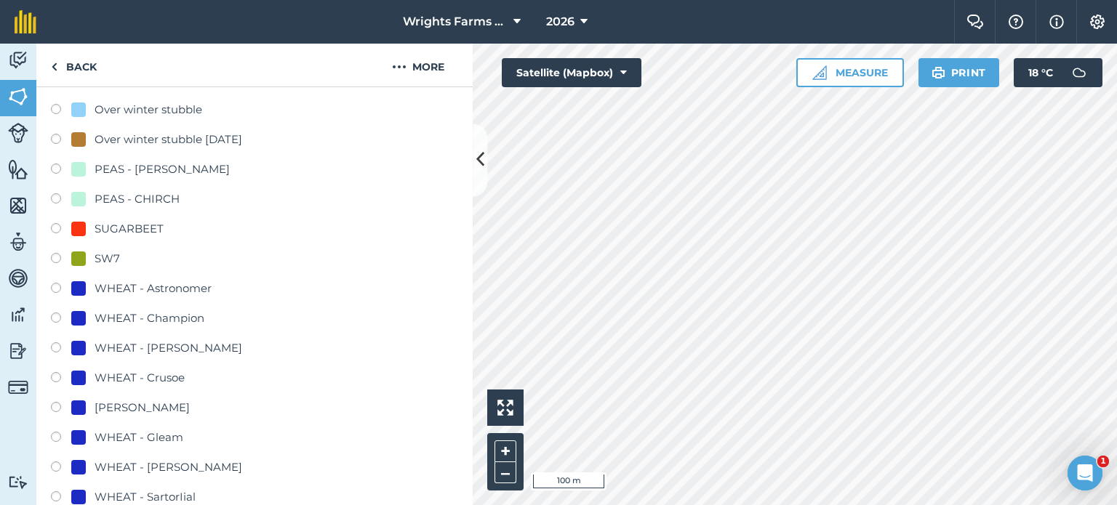
scroll to position [654, 0]
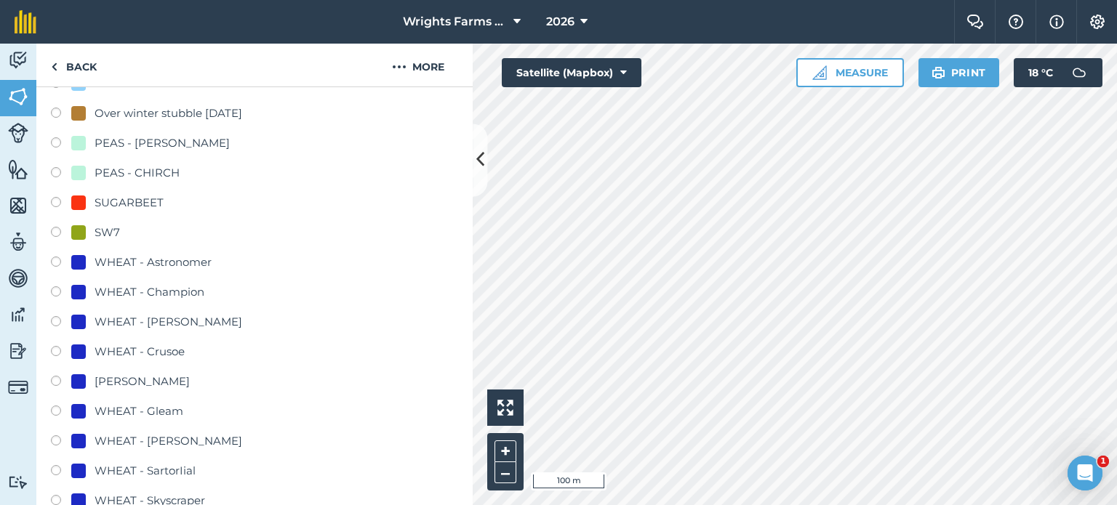
click at [60, 350] on label at bounding box center [61, 353] width 20 height 15
radio input "true"
radio input "false"
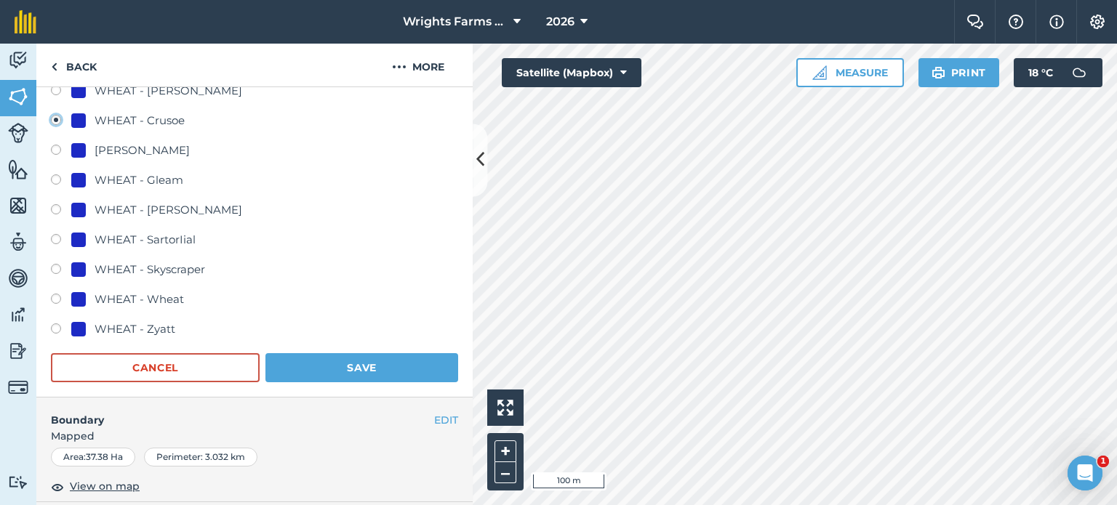
scroll to position [1091, 0]
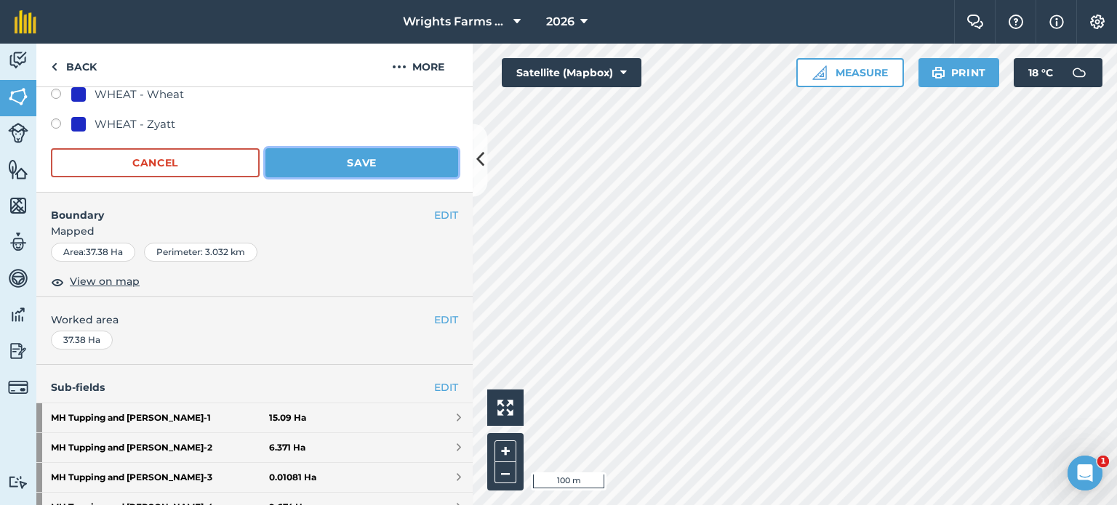
click at [372, 174] on button "Save" at bounding box center [361, 162] width 193 height 29
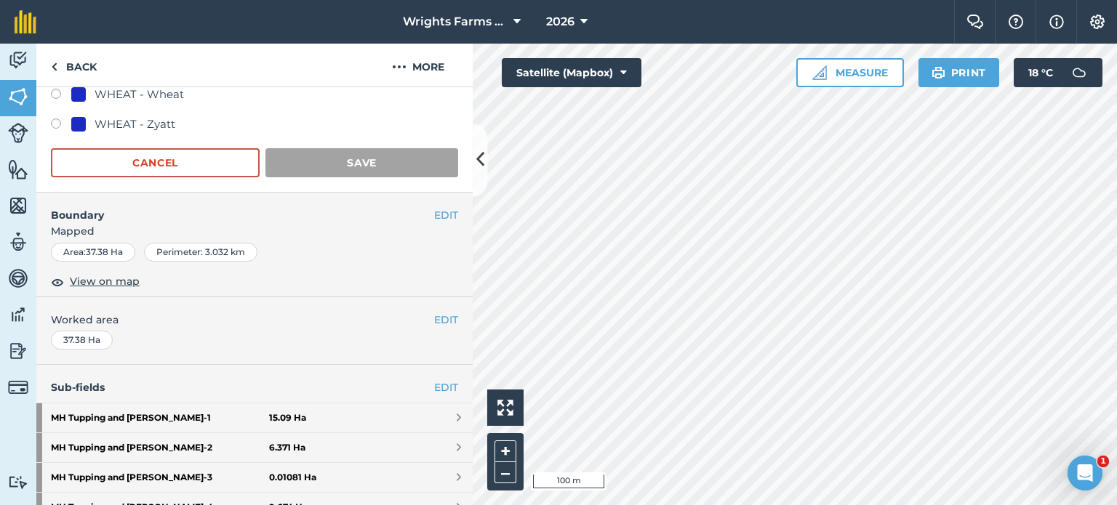
scroll to position [374, 0]
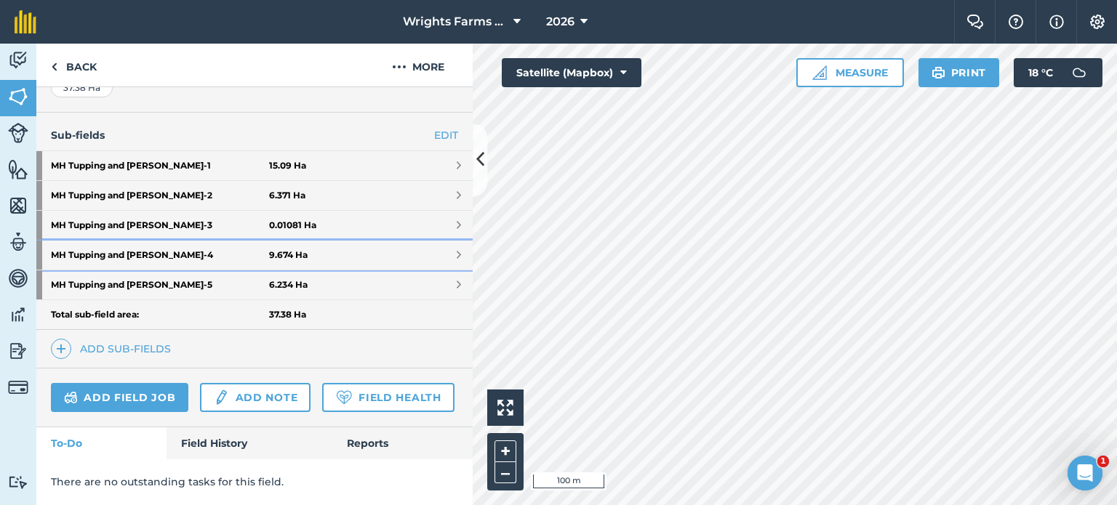
click at [200, 241] on strong "MH Tupping and Weir - 4" at bounding box center [160, 255] width 218 height 29
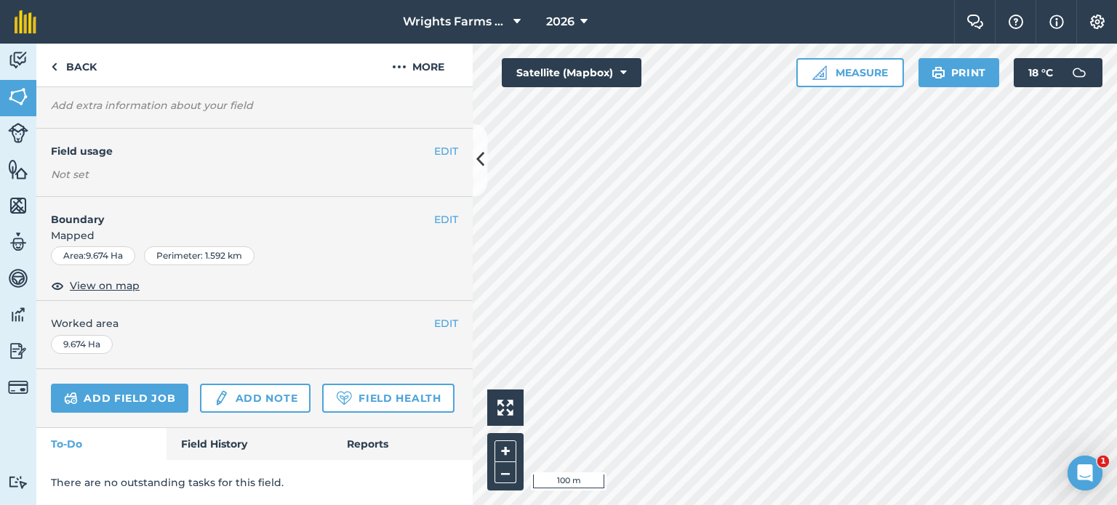
scroll to position [2, 0]
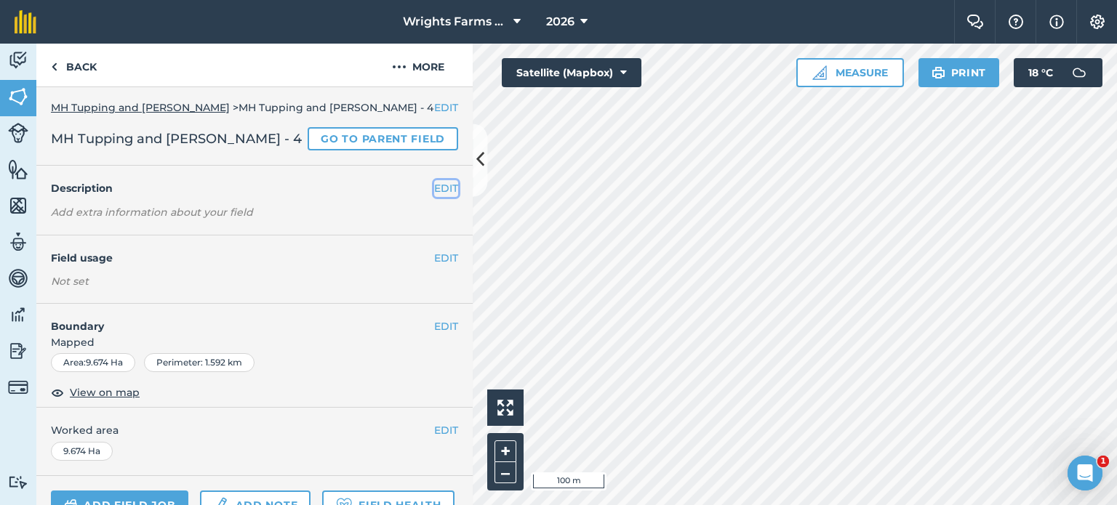
click at [437, 191] on button "EDIT" at bounding box center [446, 188] width 24 height 16
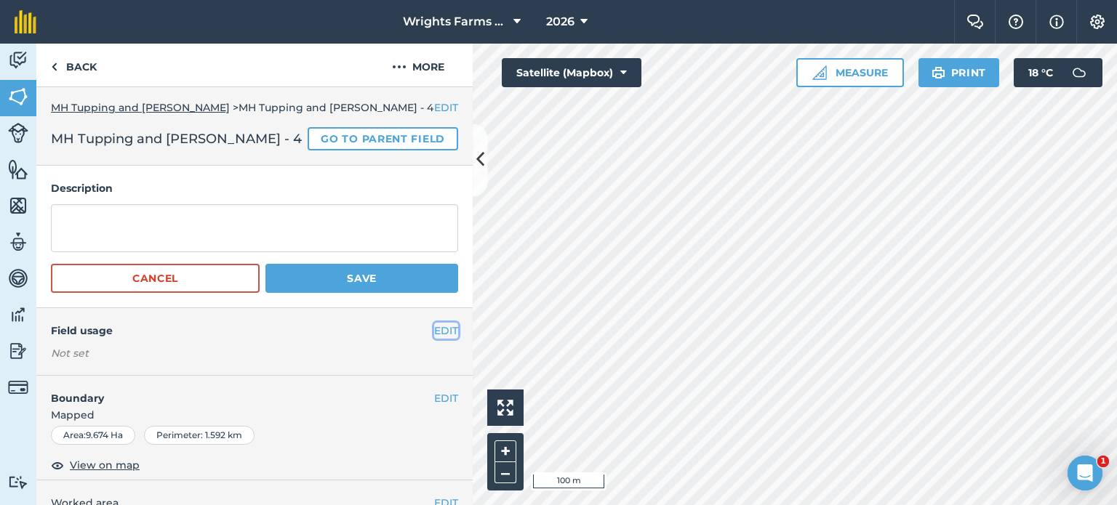
click at [434, 328] on button "EDIT" at bounding box center [446, 331] width 24 height 16
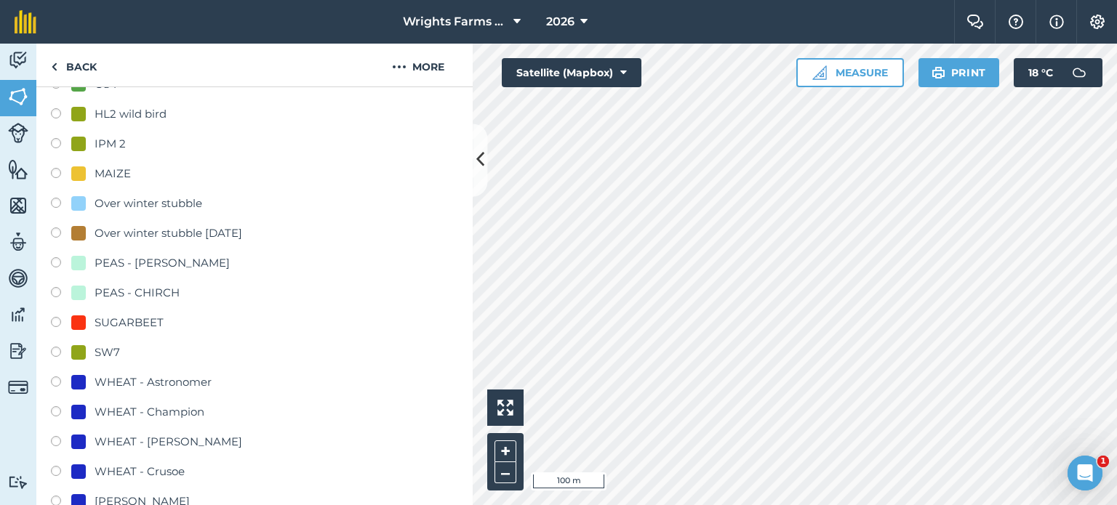
scroll to position [657, 0]
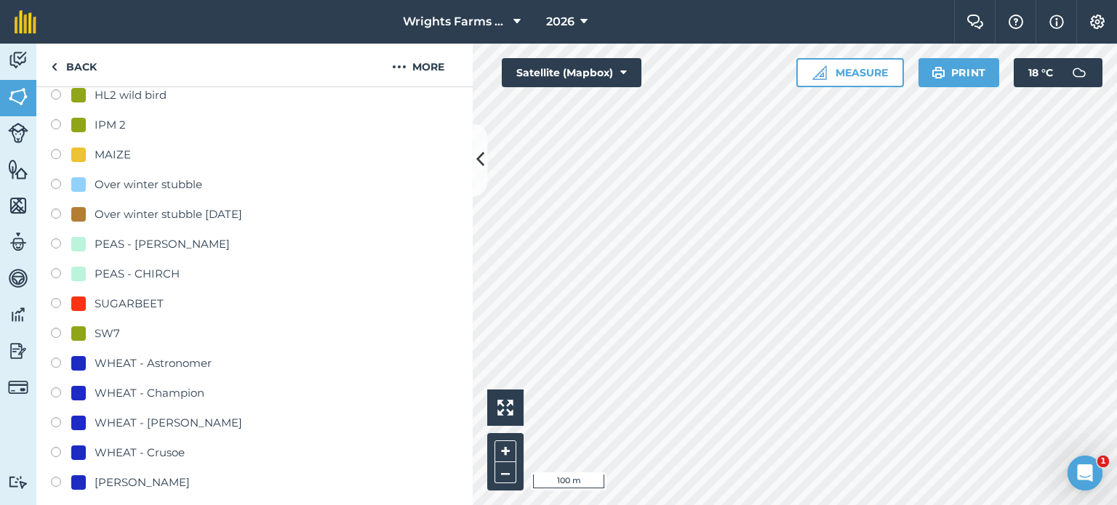
click at [55, 447] on label at bounding box center [61, 454] width 20 height 15
radio input "true"
radio input "false"
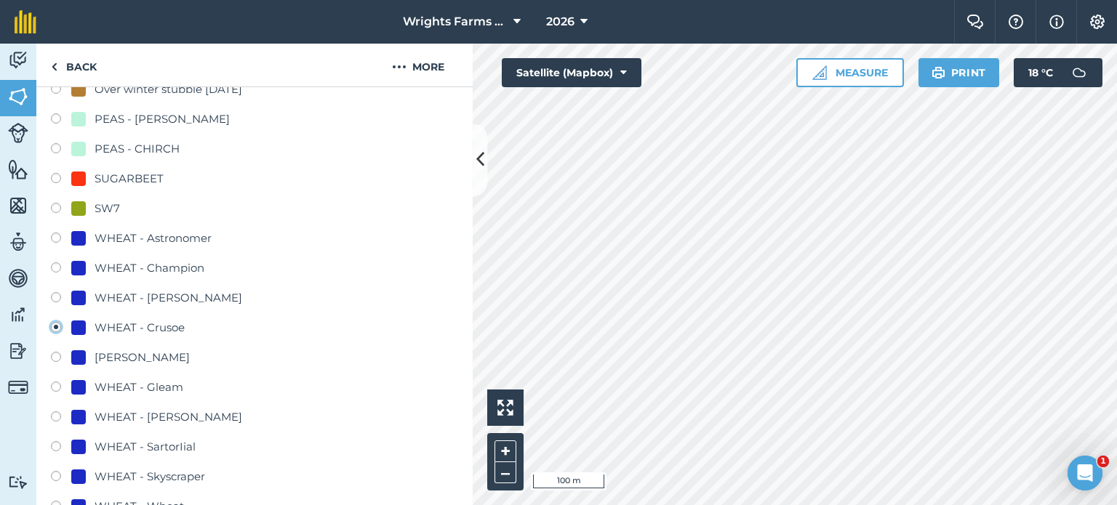
scroll to position [947, 0]
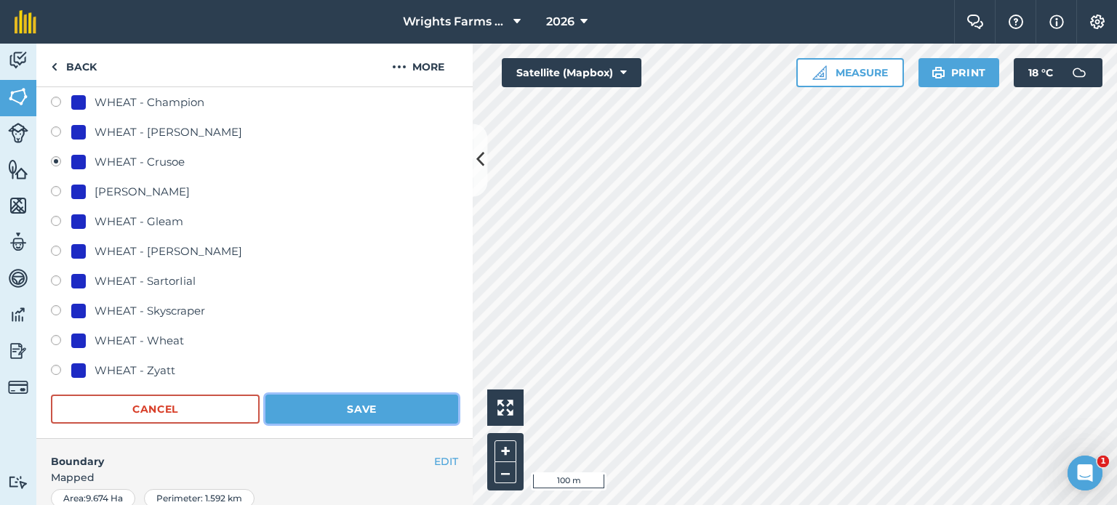
click at [381, 409] on button "Save" at bounding box center [361, 409] width 193 height 29
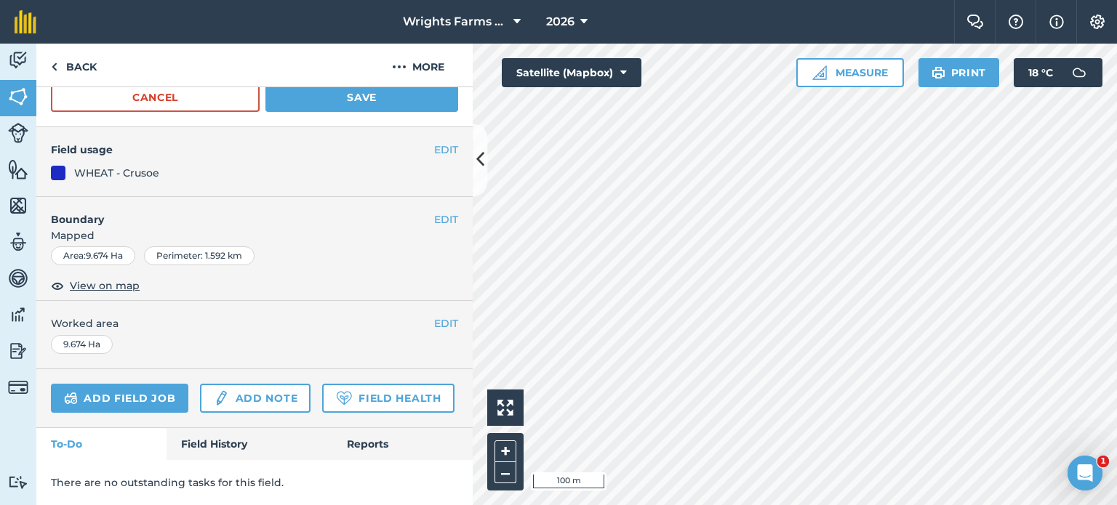
scroll to position [221, 0]
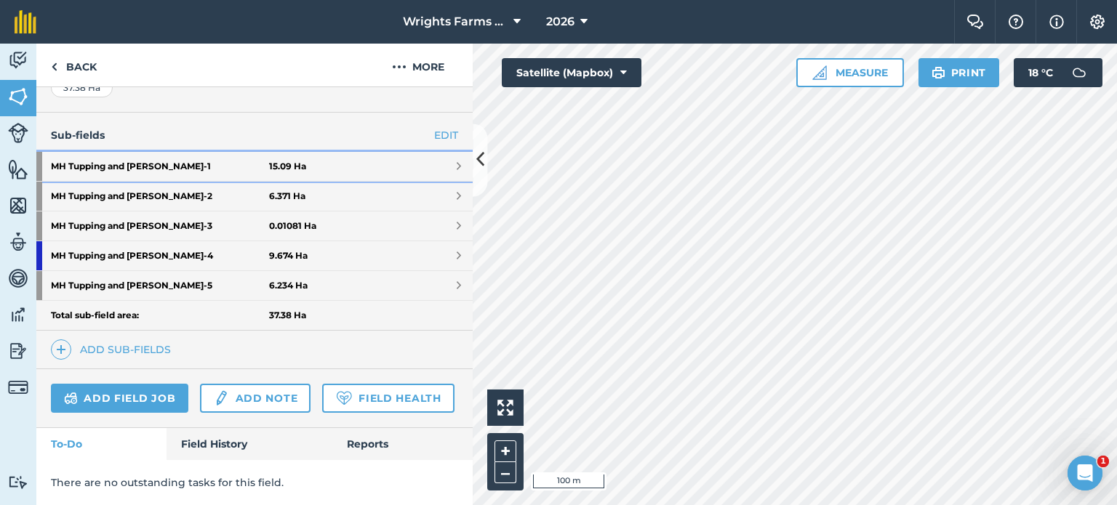
click at [430, 152] on link "MH Tupping and Weir - 1 15.09 Ha" at bounding box center [254, 166] width 436 height 29
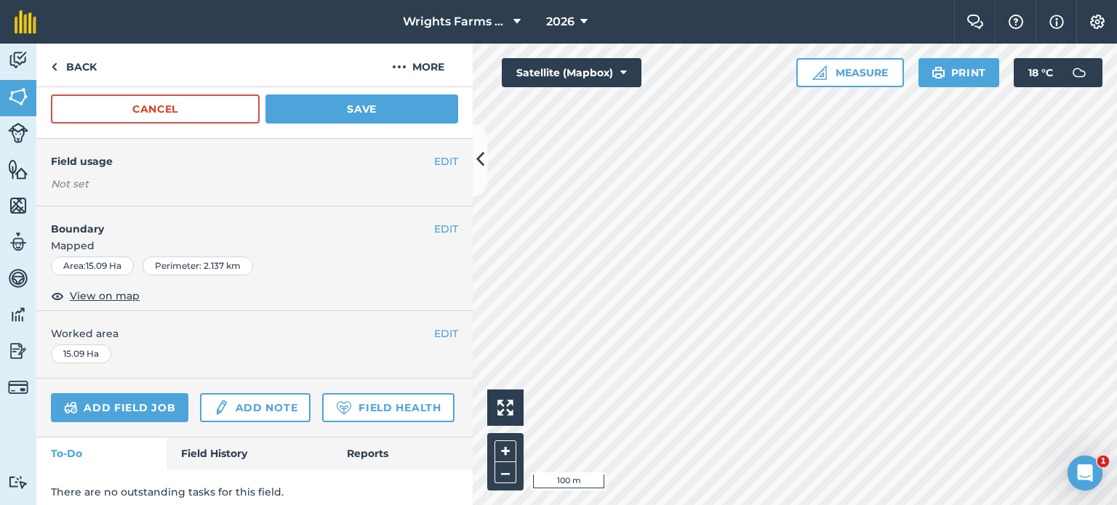
scroll to position [146, 0]
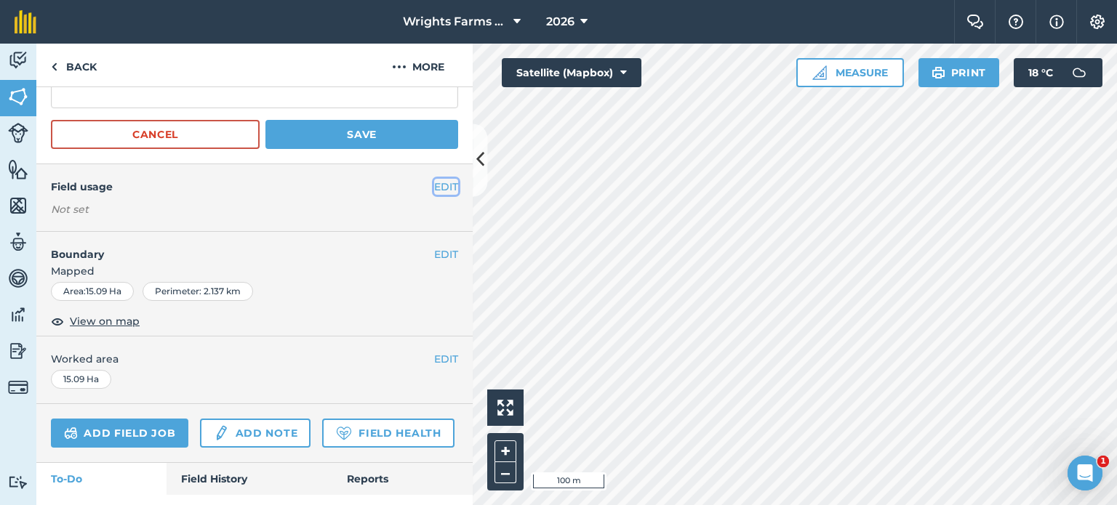
click at [436, 186] on button "EDIT" at bounding box center [446, 187] width 24 height 16
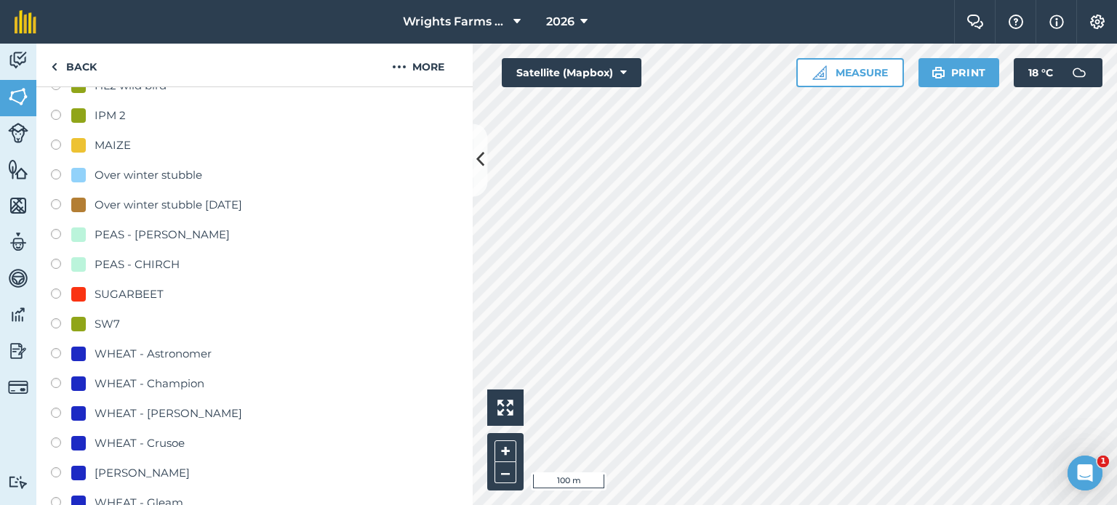
scroll to position [800, 0]
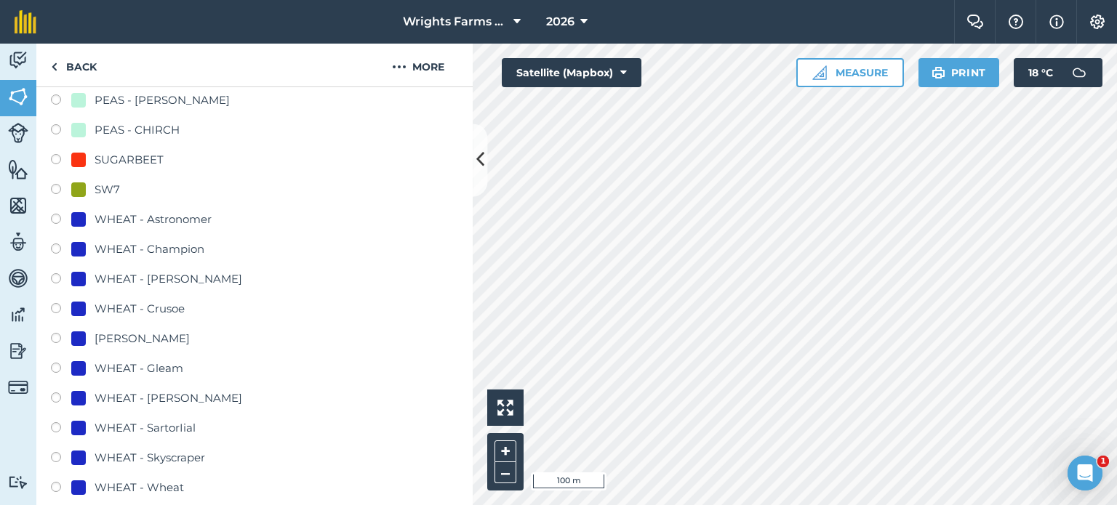
click at [51, 310] on label at bounding box center [61, 310] width 20 height 15
radio input "true"
radio input "false"
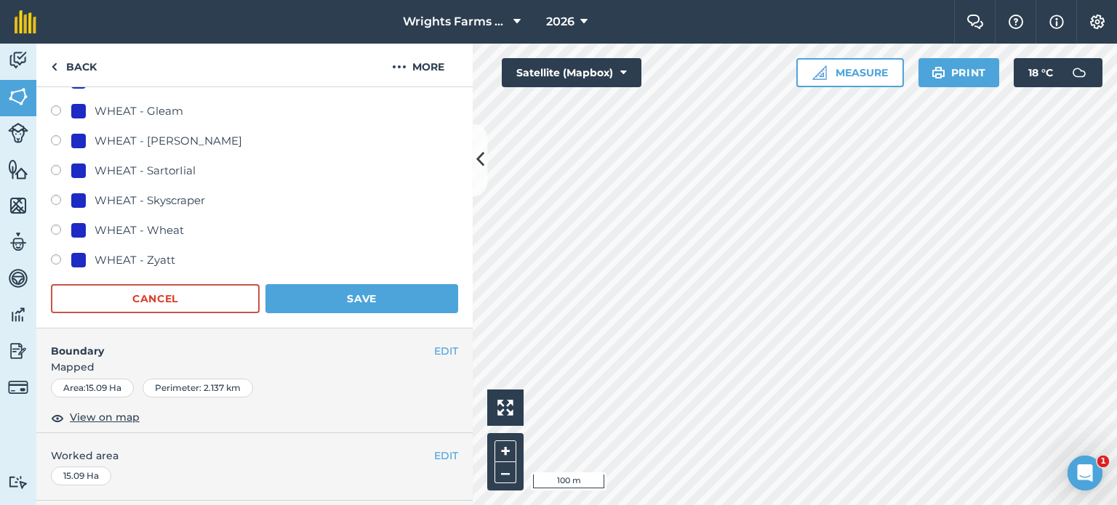
scroll to position [1091, 0]
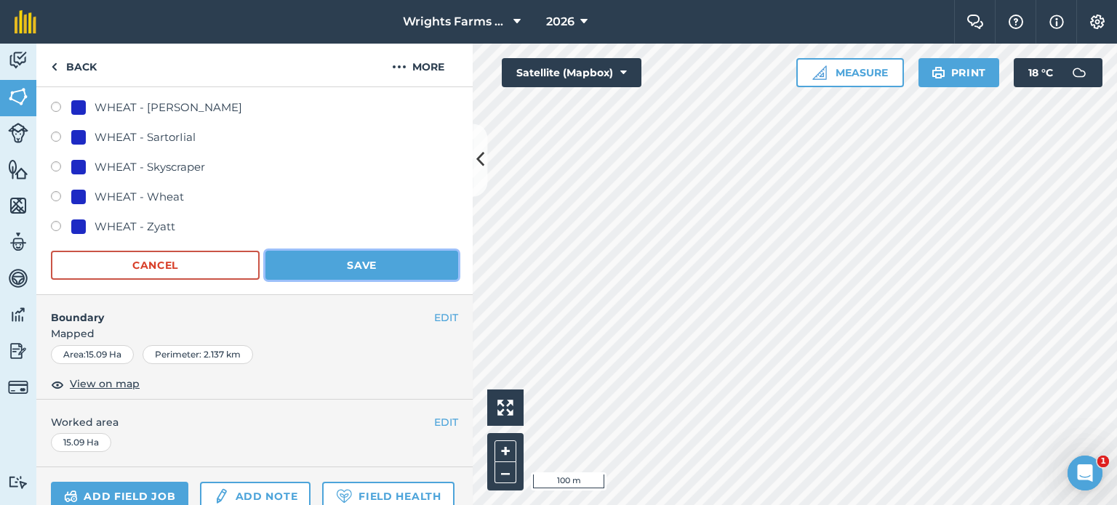
click at [390, 264] on button "Save" at bounding box center [361, 265] width 193 height 29
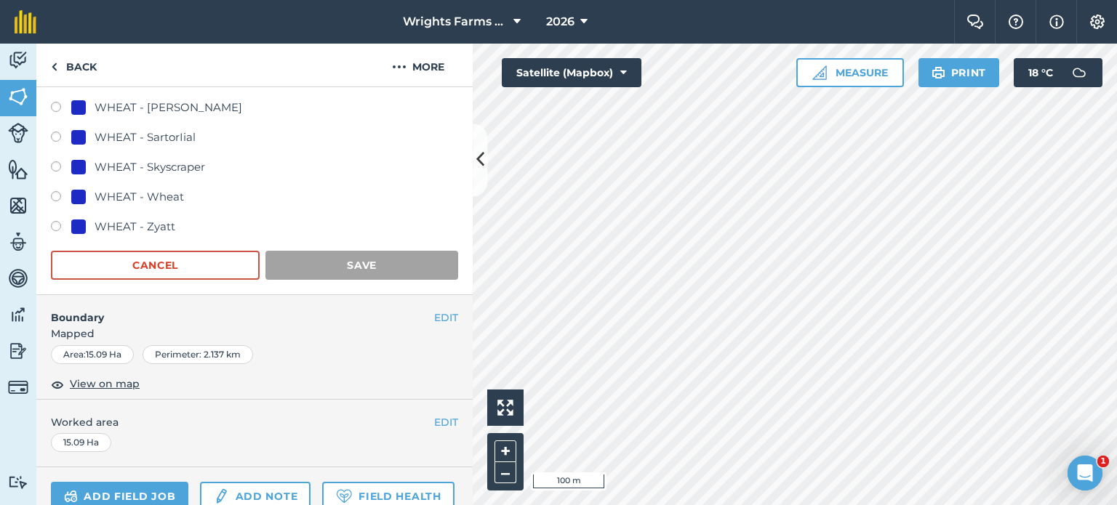
scroll to position [221, 0]
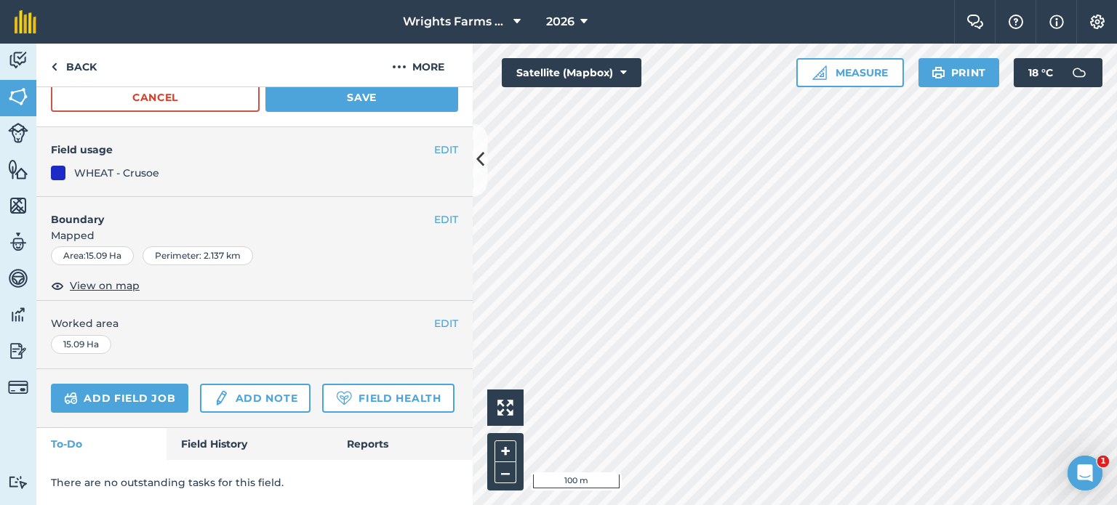
scroll to position [445, 0]
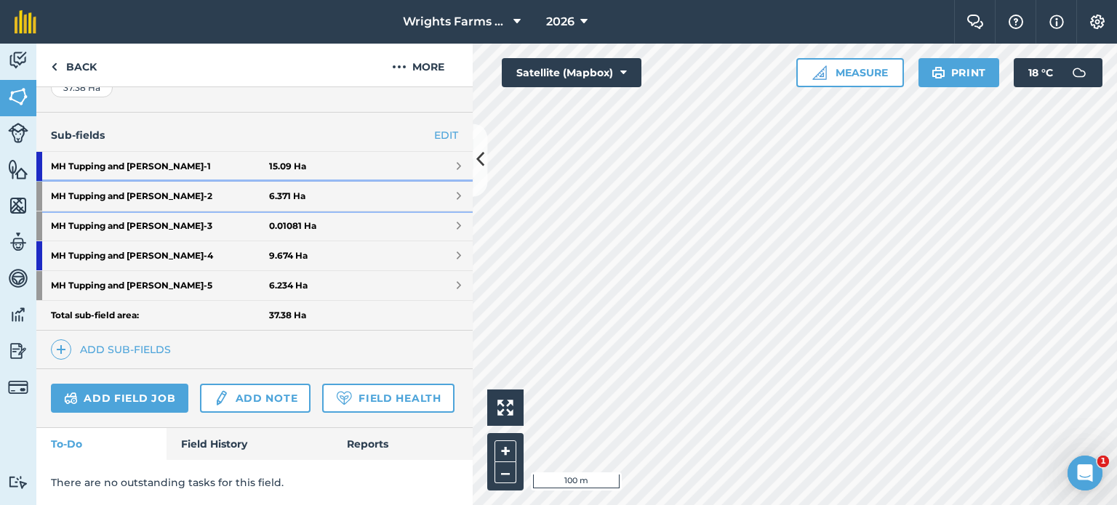
click at [238, 182] on strong "MH Tupping and Weir - 2" at bounding box center [160, 196] width 218 height 29
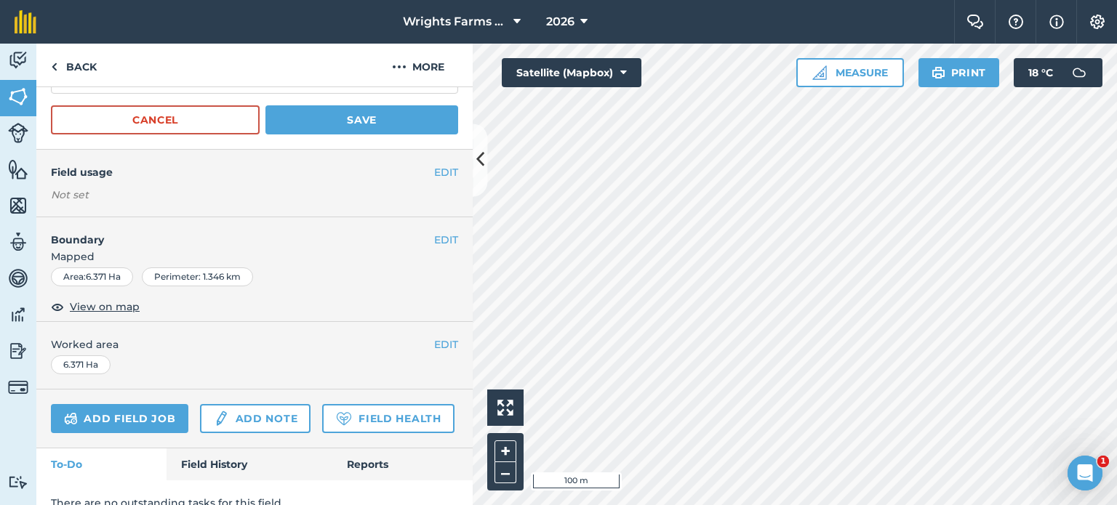
scroll to position [73, 0]
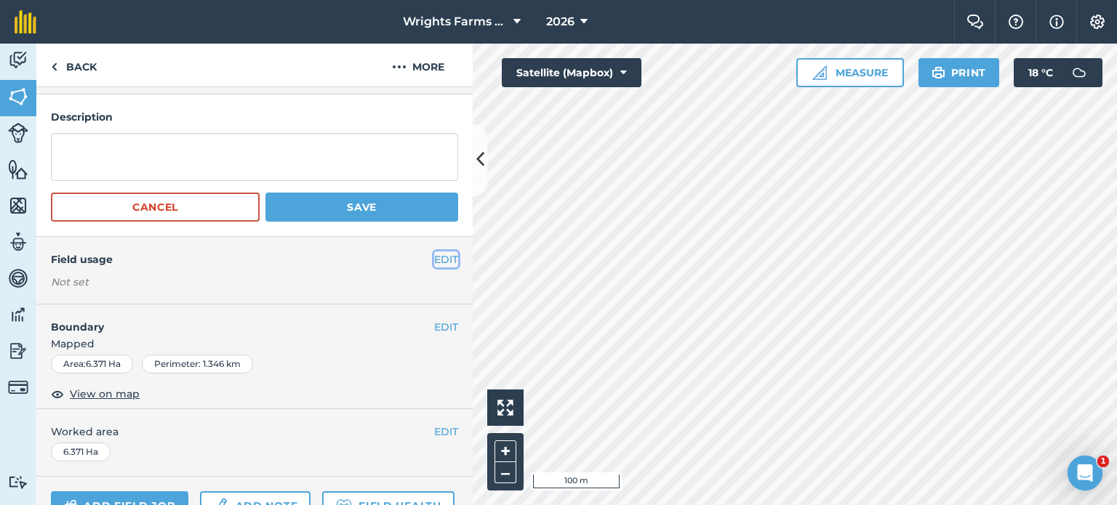
click at [434, 261] on button "EDIT" at bounding box center [446, 260] width 24 height 16
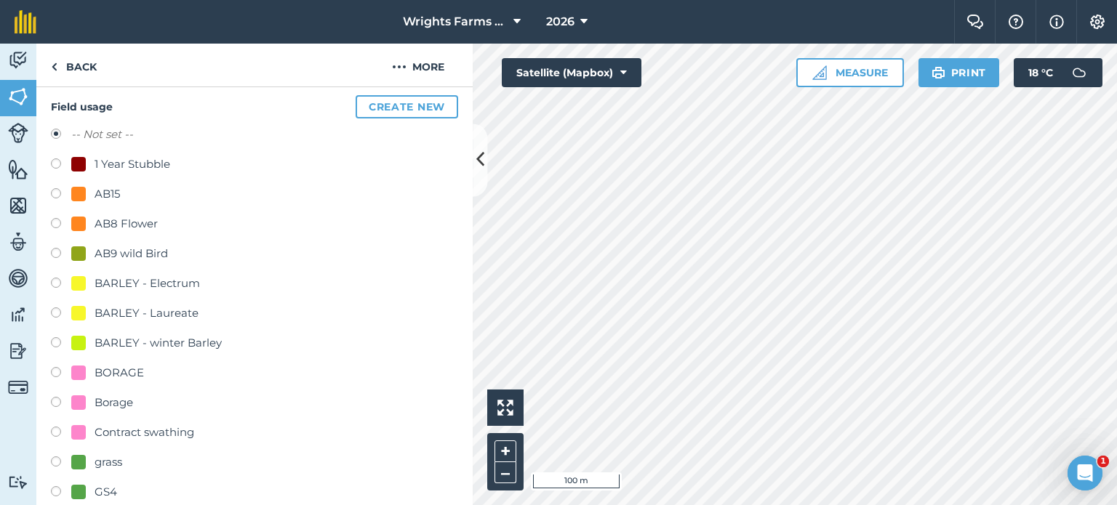
scroll to position [219, 0]
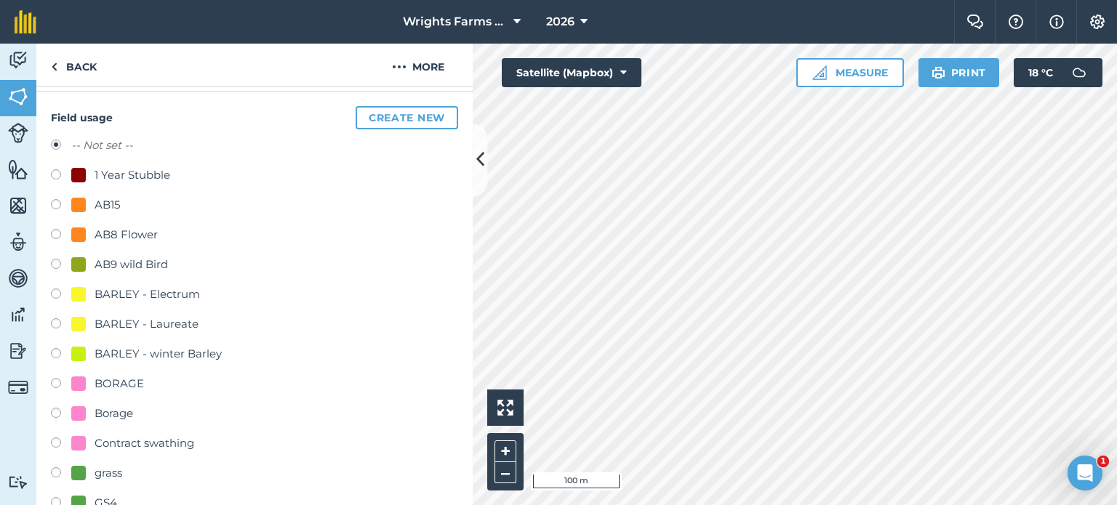
click at [61, 174] on label at bounding box center [61, 176] width 20 height 15
radio input "true"
radio input "false"
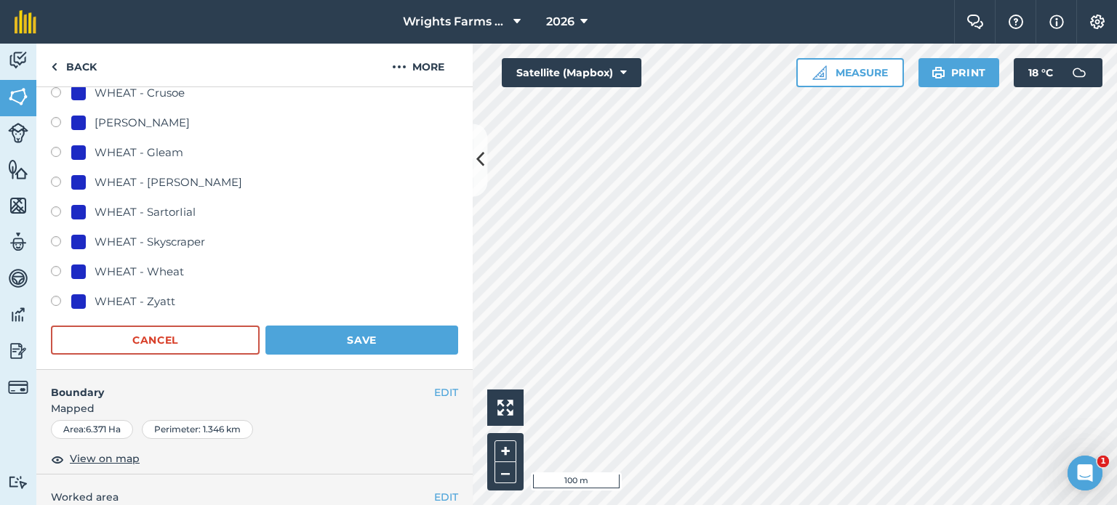
scroll to position [1019, 0]
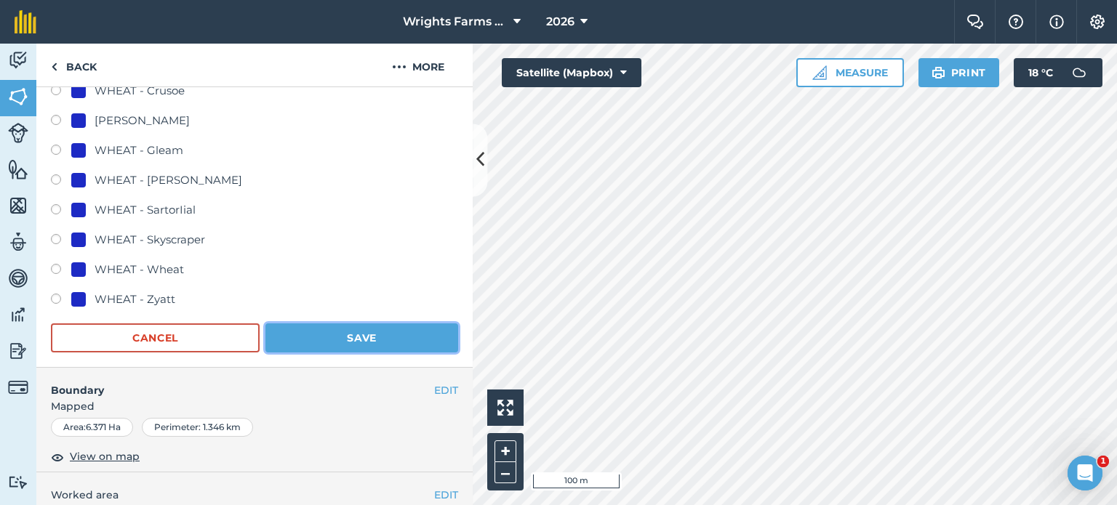
click at [387, 330] on button "Save" at bounding box center [361, 338] width 193 height 29
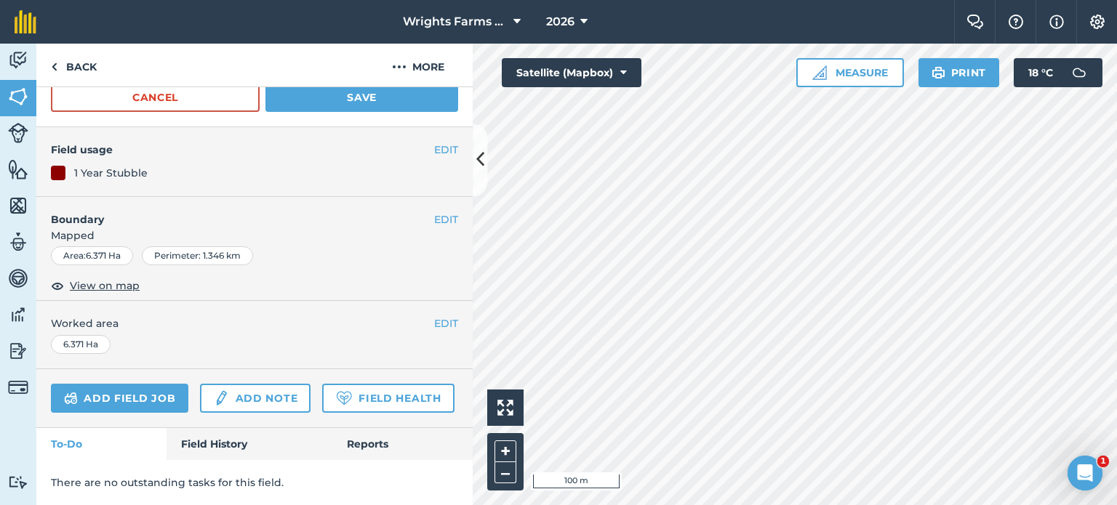
scroll to position [221, 0]
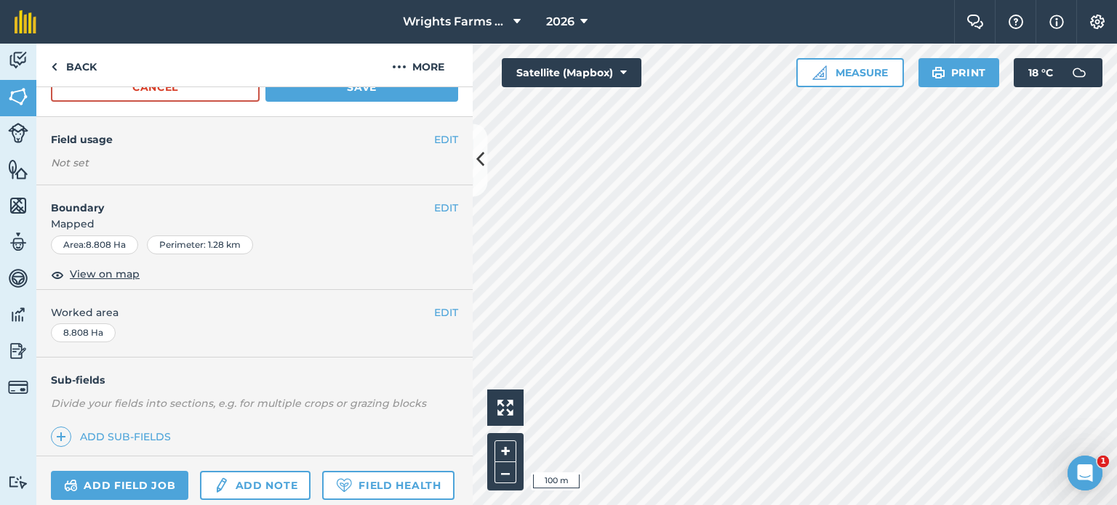
scroll to position [142, 0]
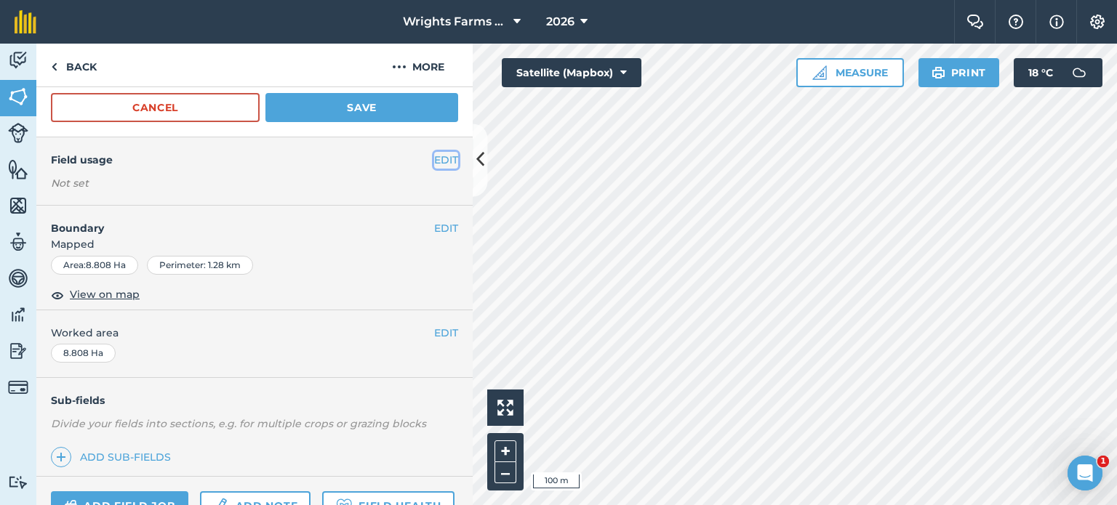
click at [434, 164] on button "EDIT" at bounding box center [446, 160] width 24 height 16
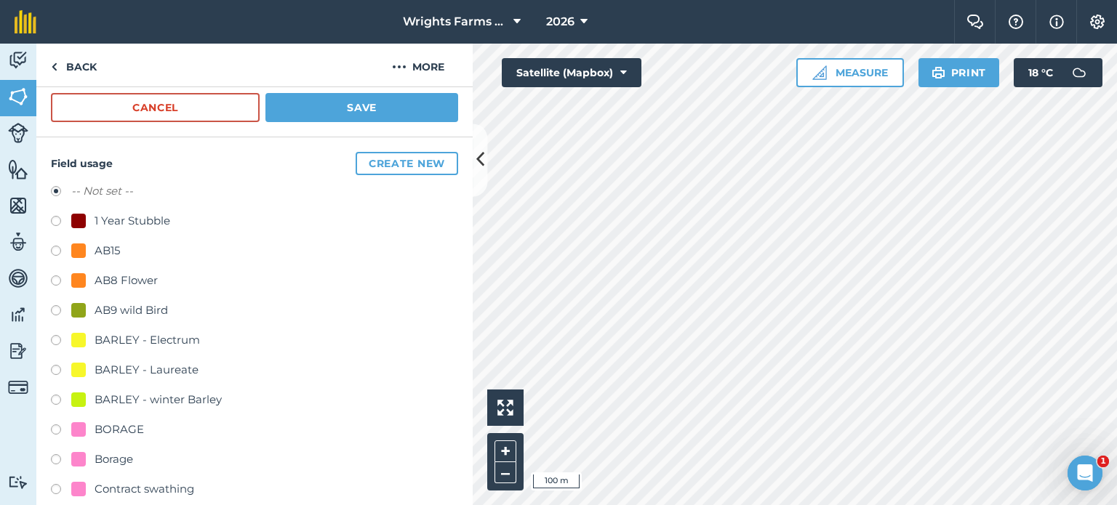
click at [54, 220] on label at bounding box center [61, 223] width 20 height 15
radio input "true"
radio input "false"
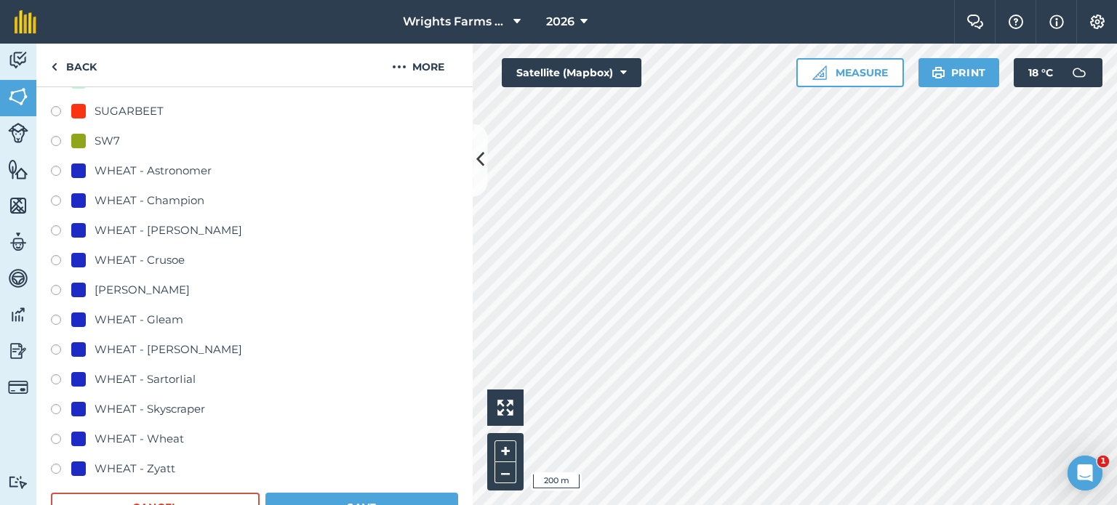
scroll to position [942, 0]
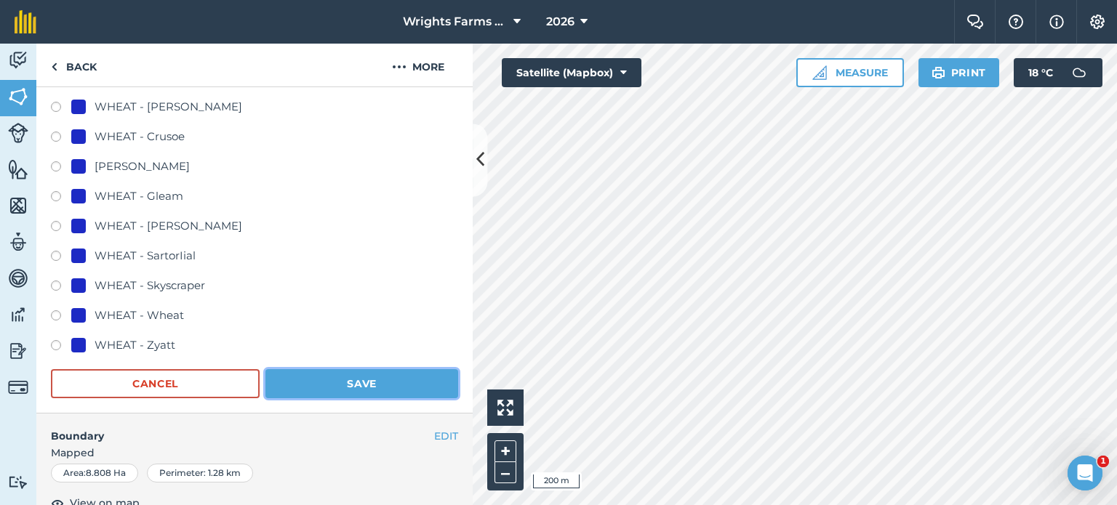
click at [384, 388] on button "Save" at bounding box center [361, 383] width 193 height 29
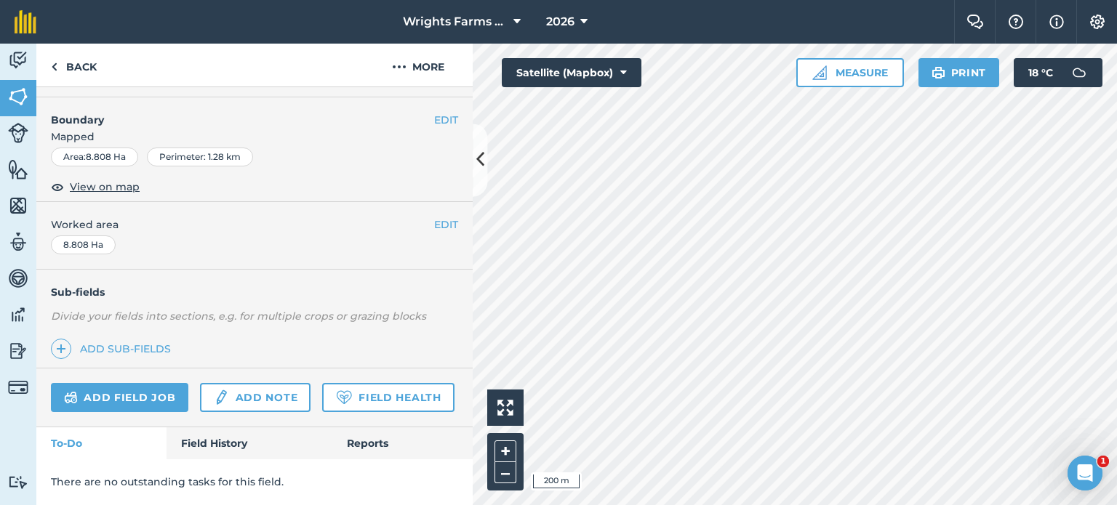
scroll to position [289, 0]
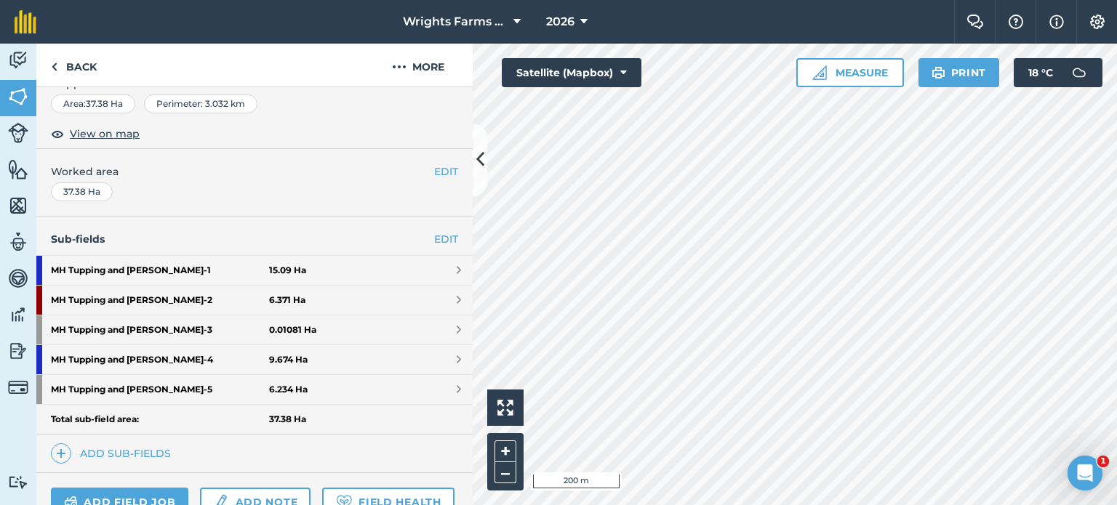
scroll to position [445, 0]
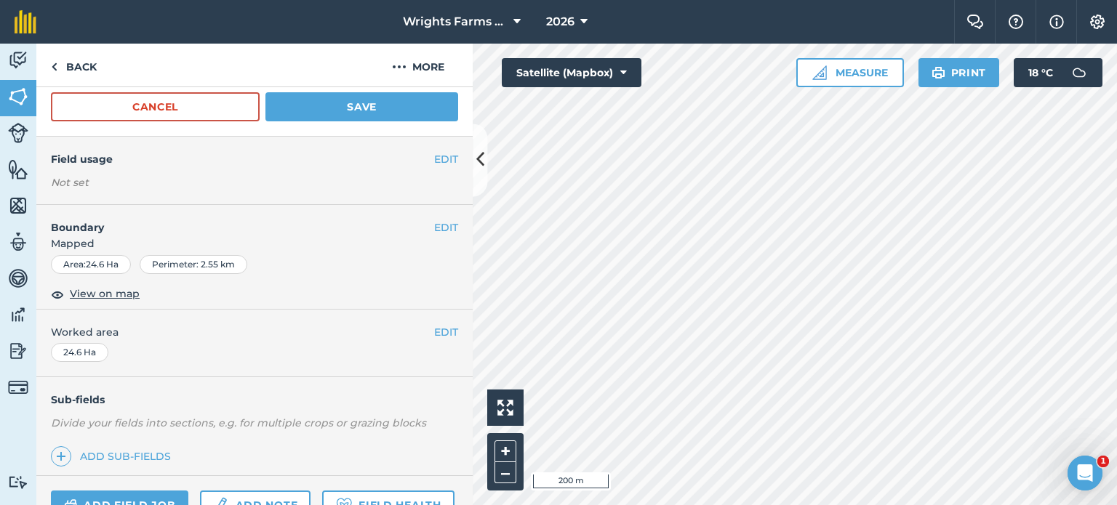
scroll to position [142, 0]
click at [449, 157] on div "EDIT Field usage Not set" at bounding box center [254, 171] width 436 height 68
click at [434, 157] on button "EDIT" at bounding box center [446, 160] width 24 height 16
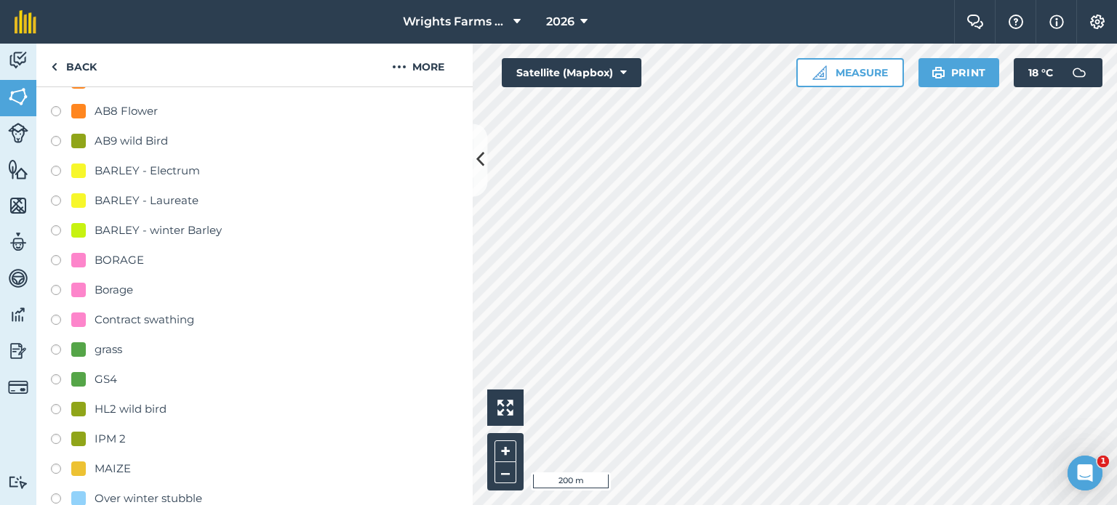
scroll to position [291, 0]
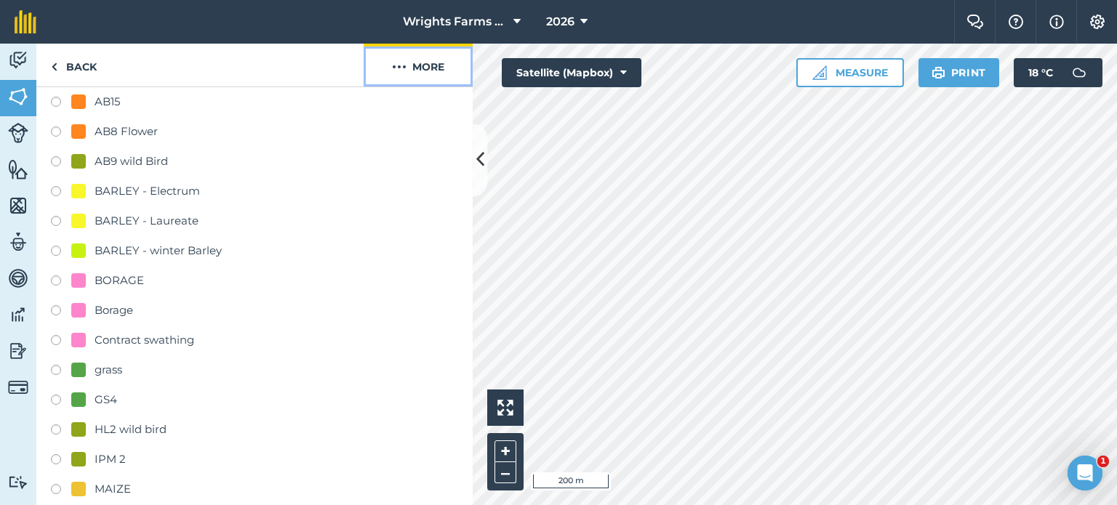
click at [418, 63] on button "More" at bounding box center [418, 65] width 109 height 43
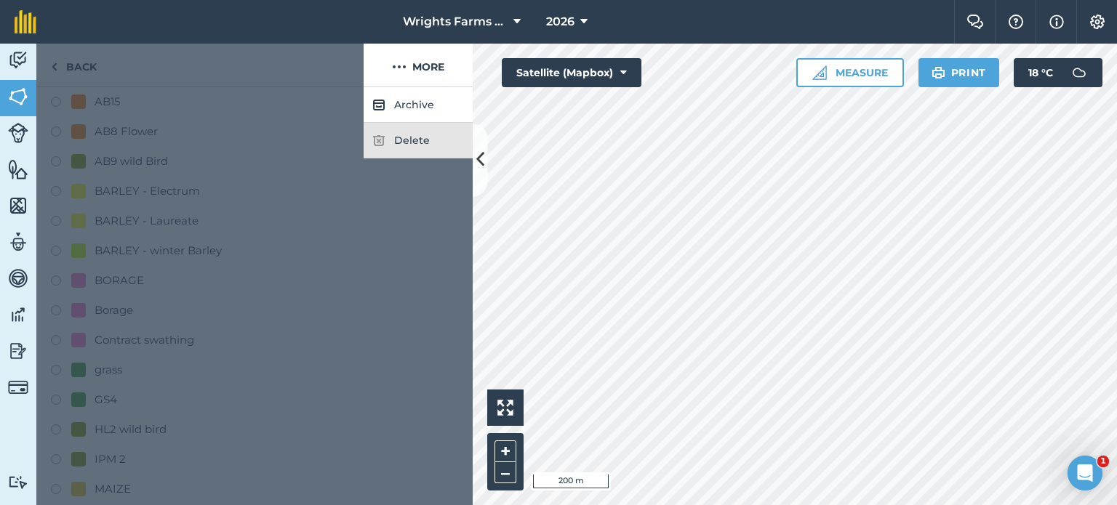
click at [262, 65] on div at bounding box center [199, 66] width 327 height 44
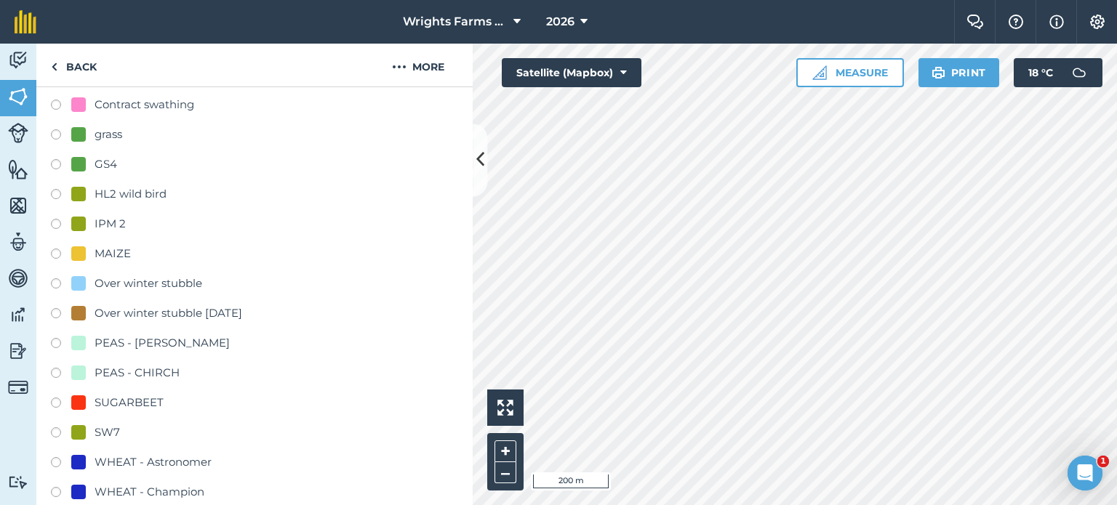
scroll to position [582, 0]
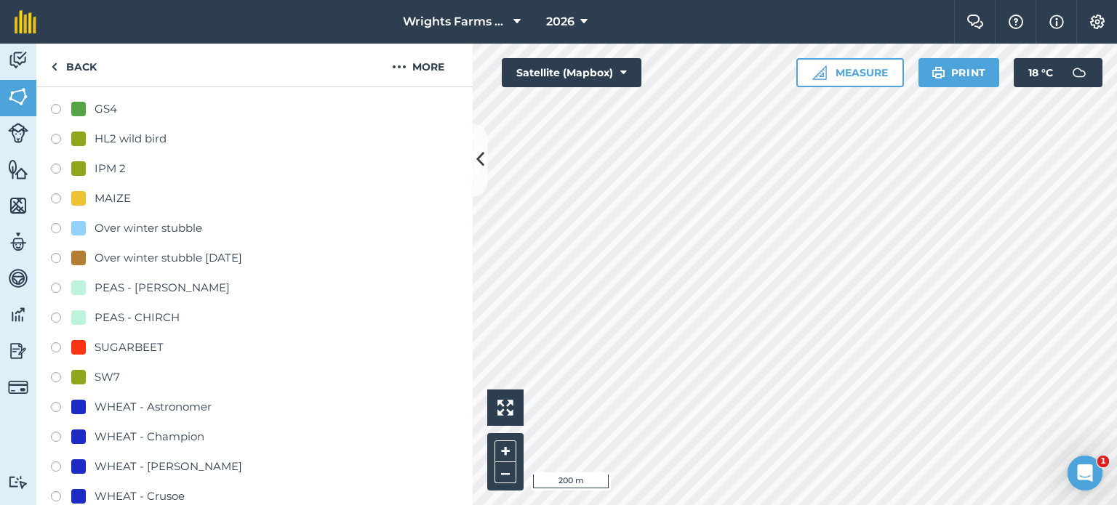
click at [57, 321] on label at bounding box center [61, 320] width 20 height 15
radio input "true"
radio input "false"
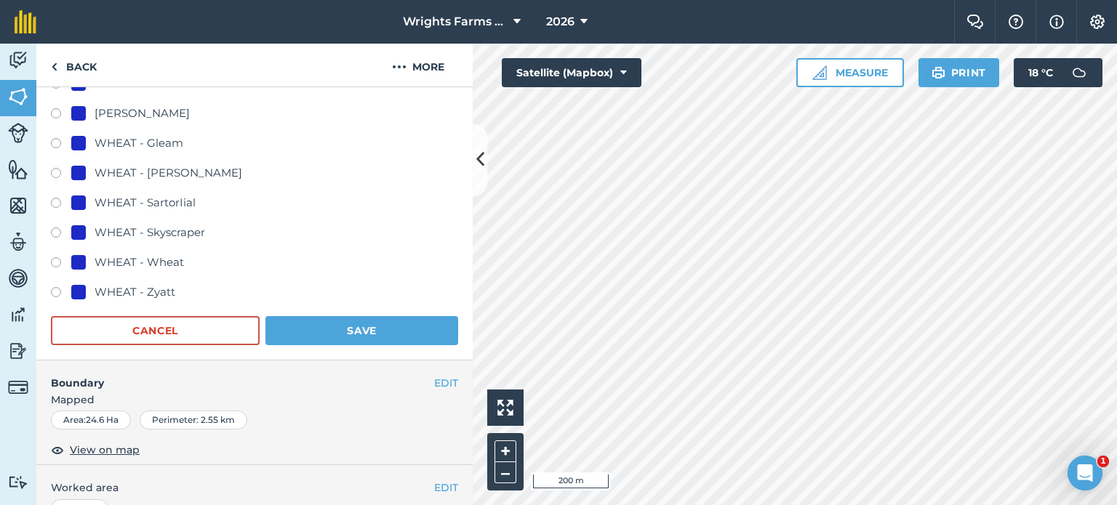
scroll to position [1018, 0]
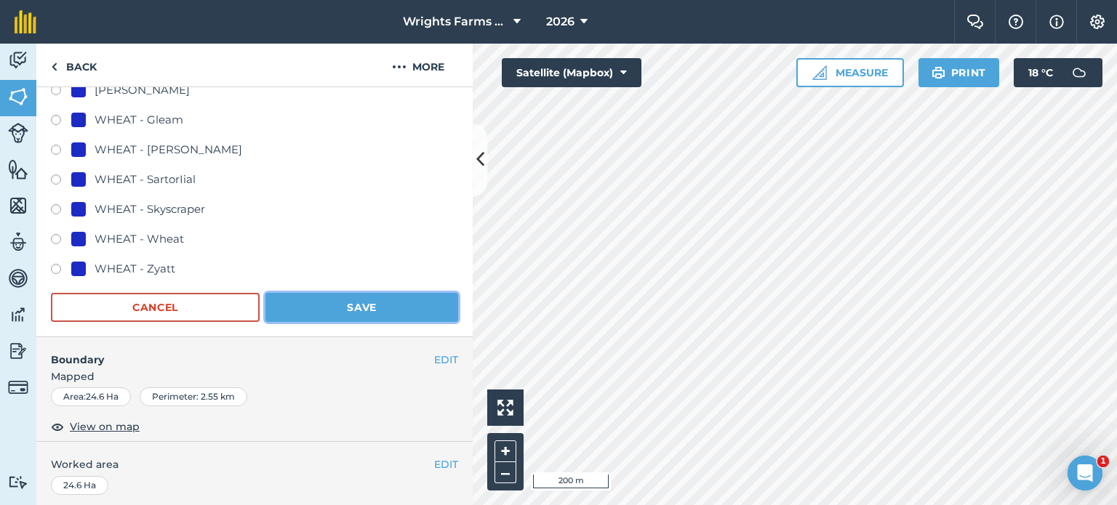
click at [388, 299] on button "Save" at bounding box center [361, 307] width 193 height 29
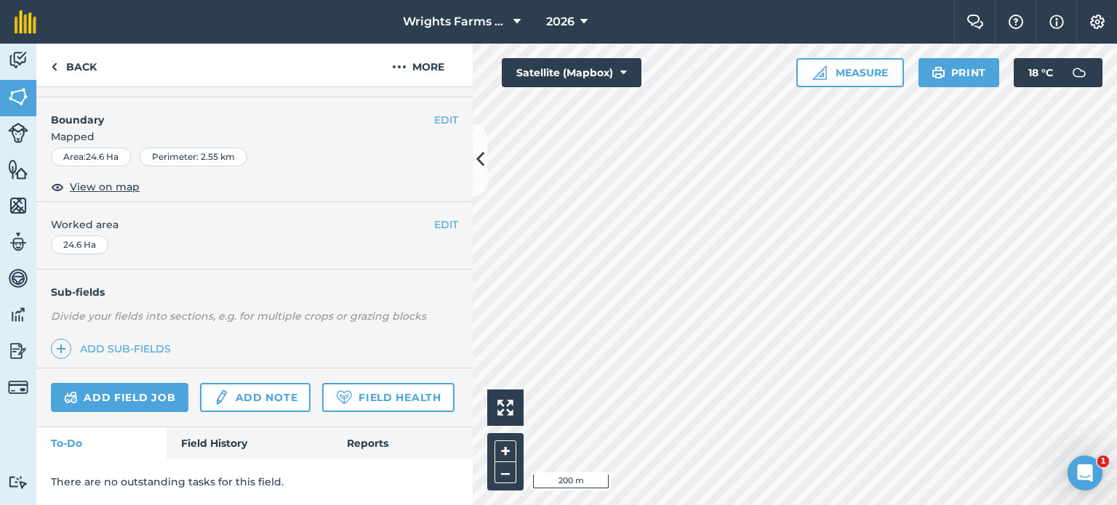
scroll to position [289, 0]
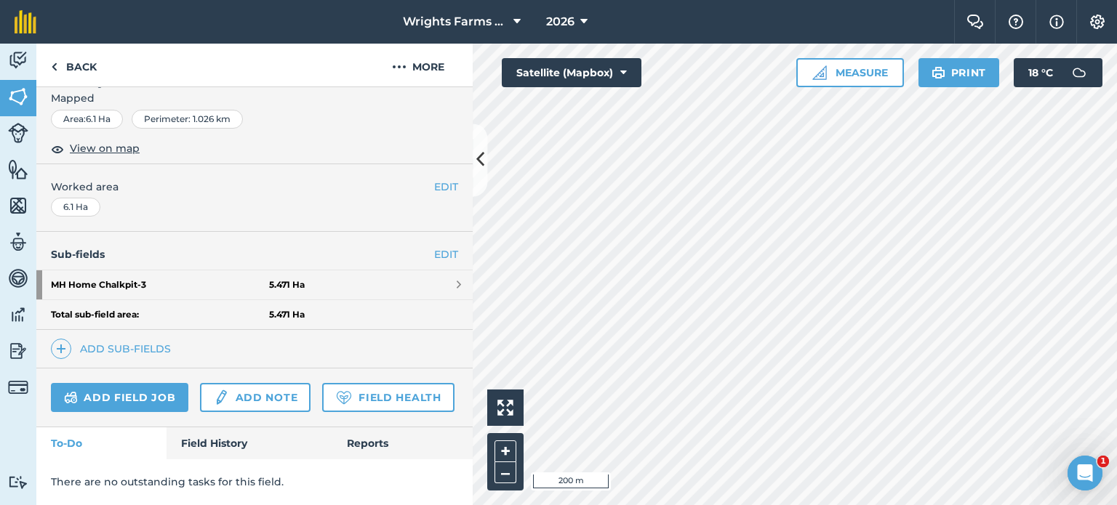
scroll to position [325, 0]
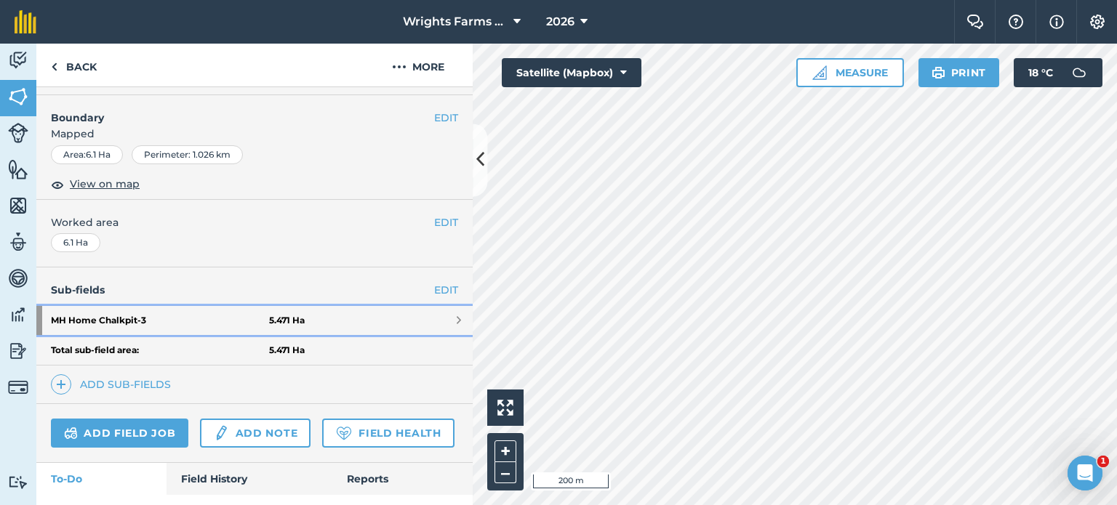
click at [410, 313] on link "MH Home Chalkpit - 3 5.471 Ha" at bounding box center [254, 320] width 436 height 29
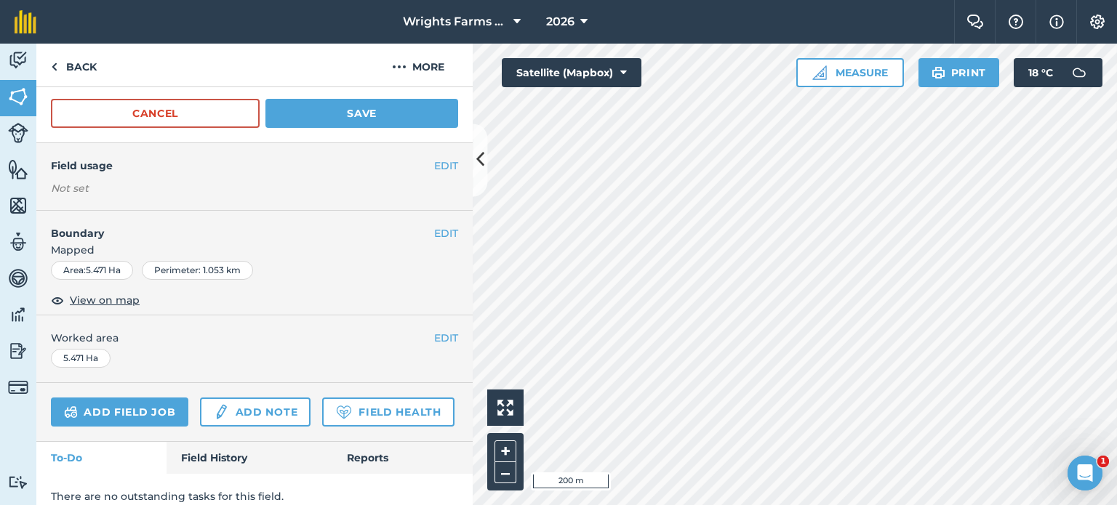
scroll to position [146, 0]
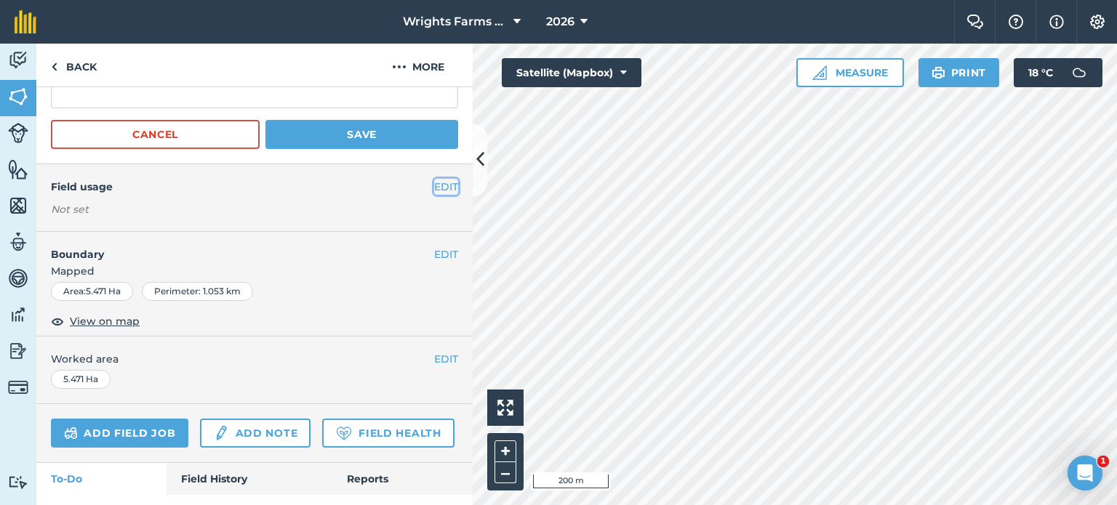
click at [440, 183] on button "EDIT" at bounding box center [446, 187] width 24 height 16
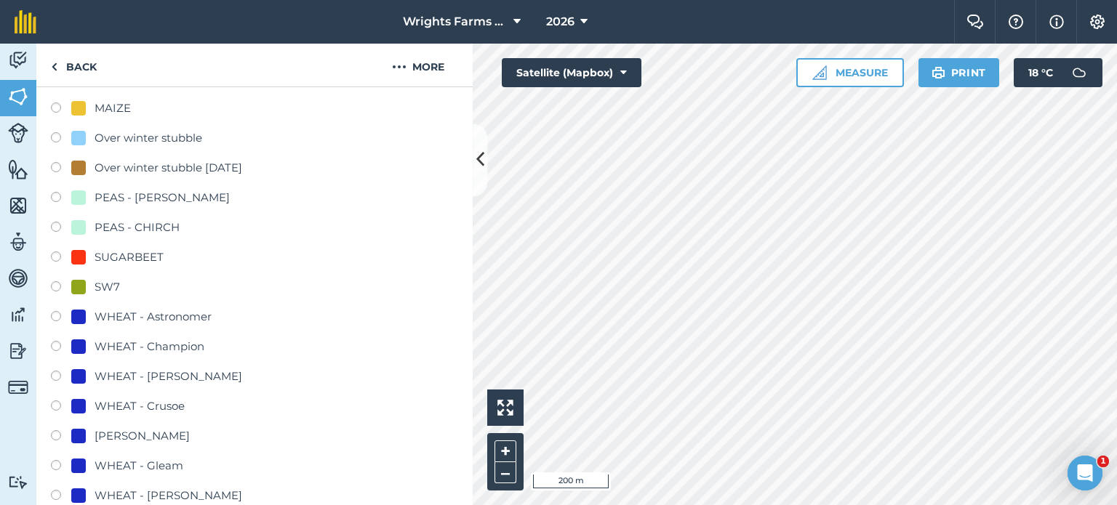
scroll to position [728, 0]
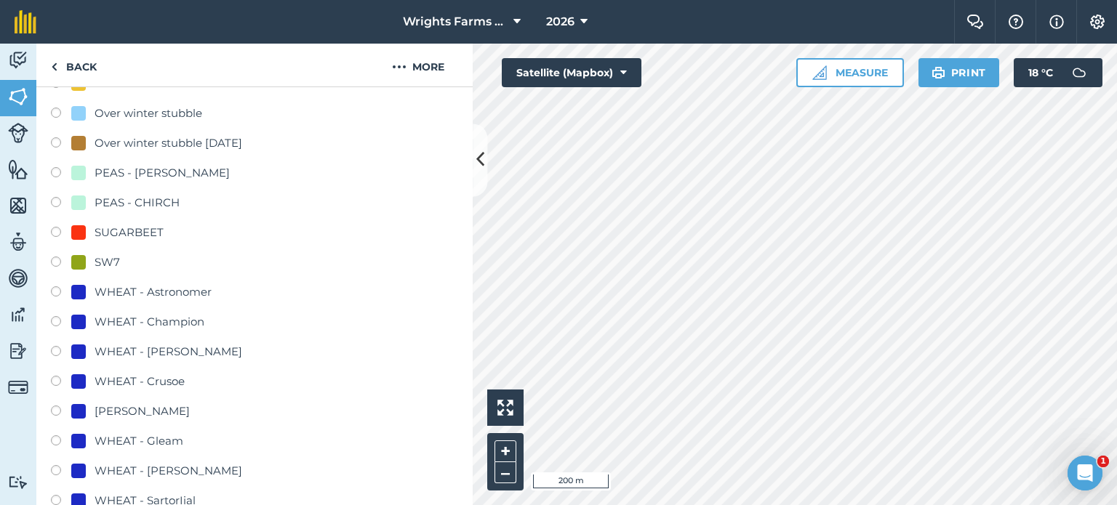
click at [57, 380] on label at bounding box center [61, 383] width 20 height 15
radio input "true"
radio input "false"
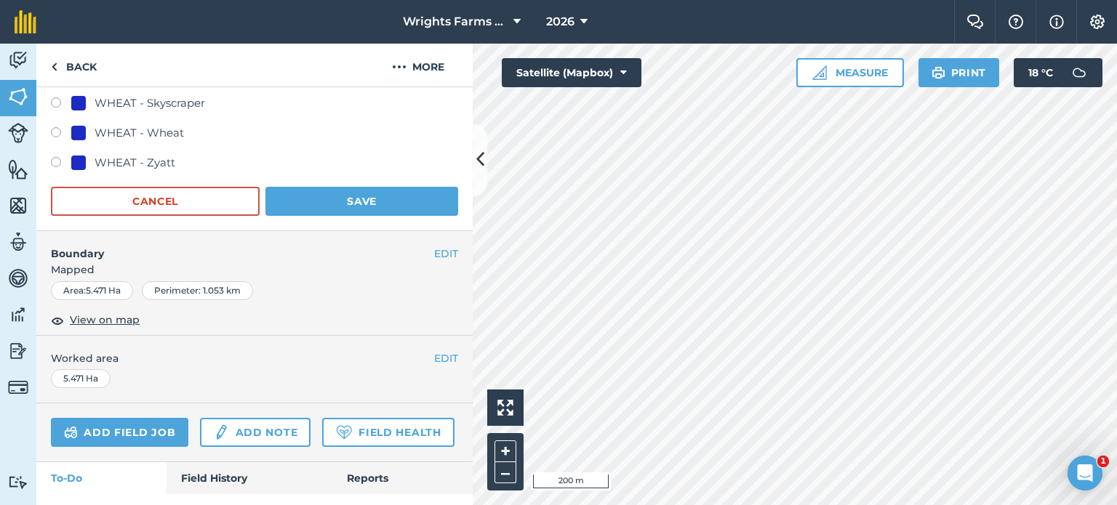
scroll to position [1164, 0]
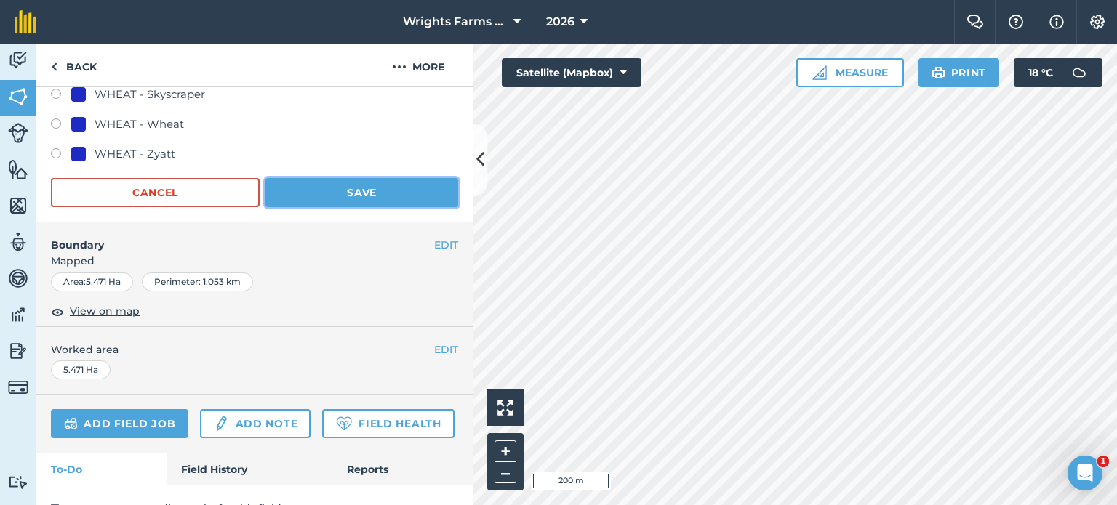
click at [390, 185] on button "Save" at bounding box center [361, 192] width 193 height 29
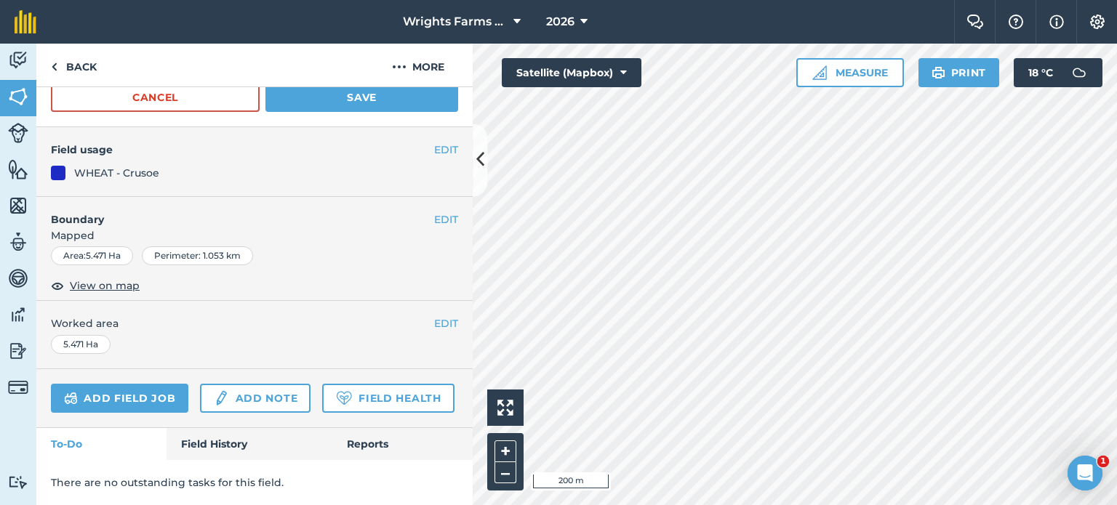
scroll to position [221, 0]
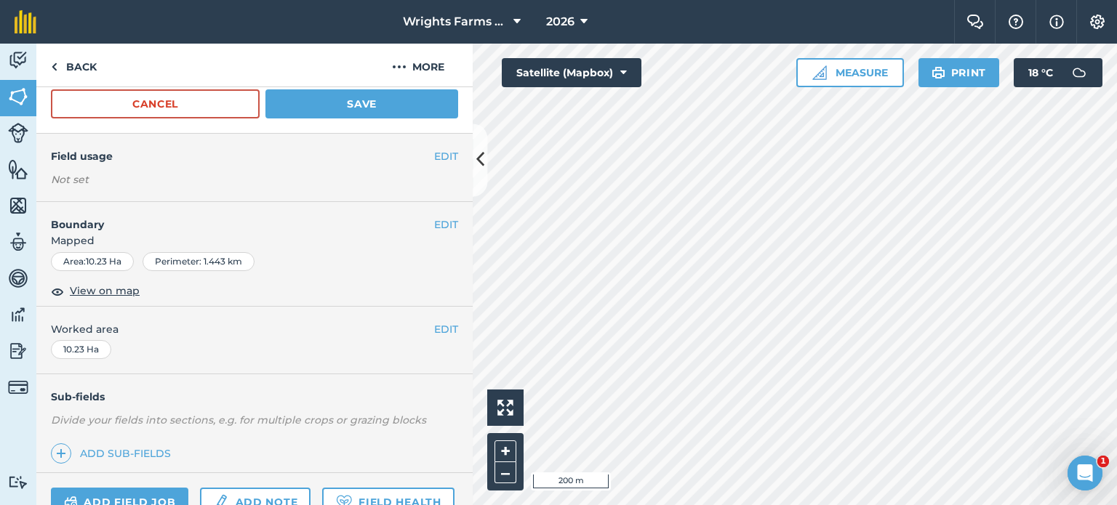
scroll to position [142, 0]
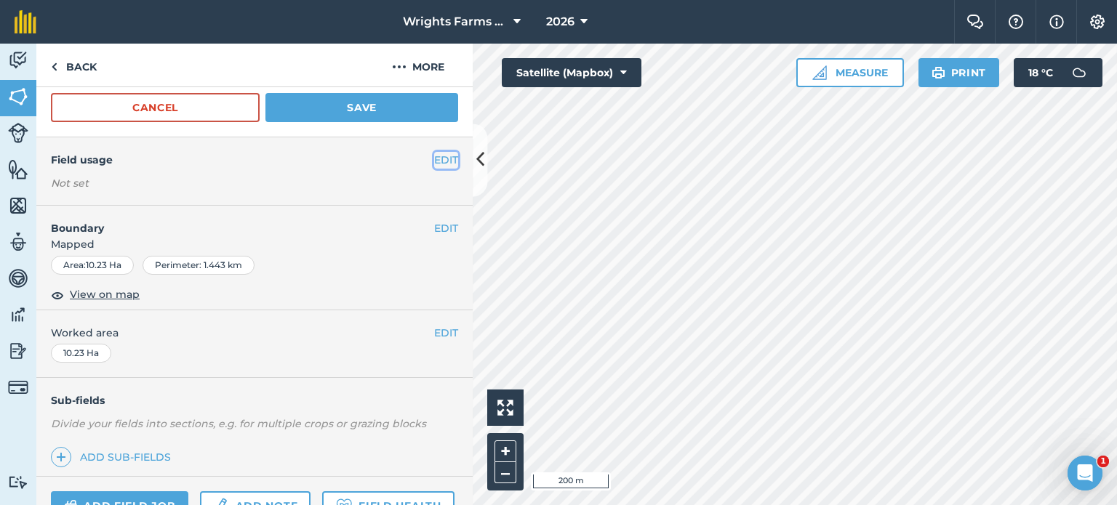
click at [434, 164] on button "EDIT" at bounding box center [446, 160] width 24 height 16
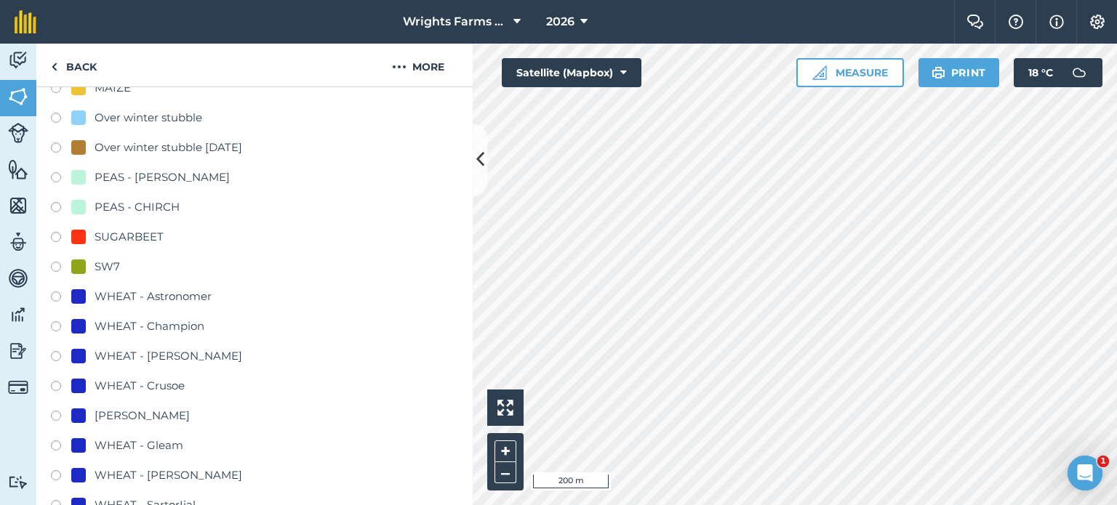
scroll to position [723, 0]
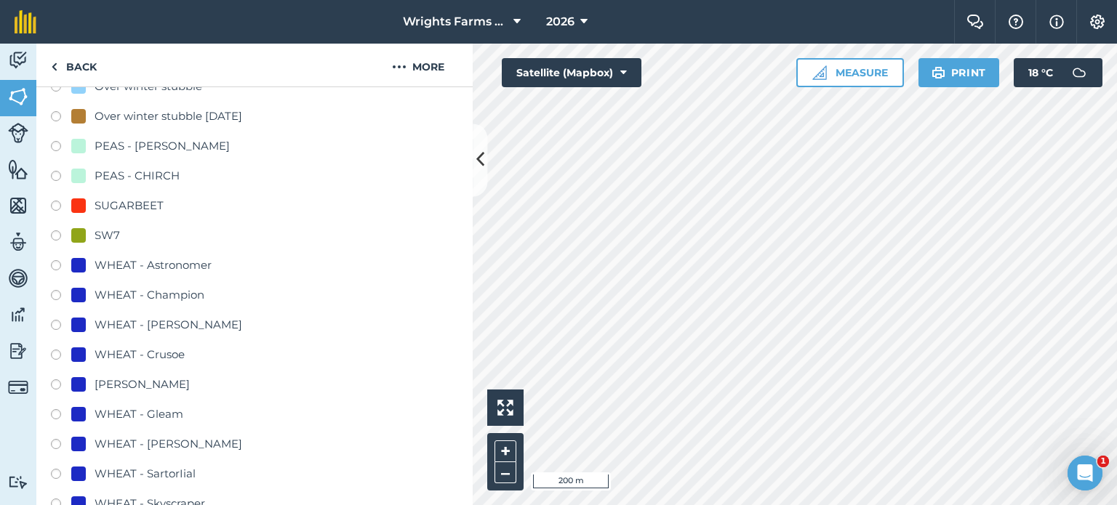
click at [58, 350] on label at bounding box center [61, 357] width 20 height 15
radio input "true"
radio input "false"
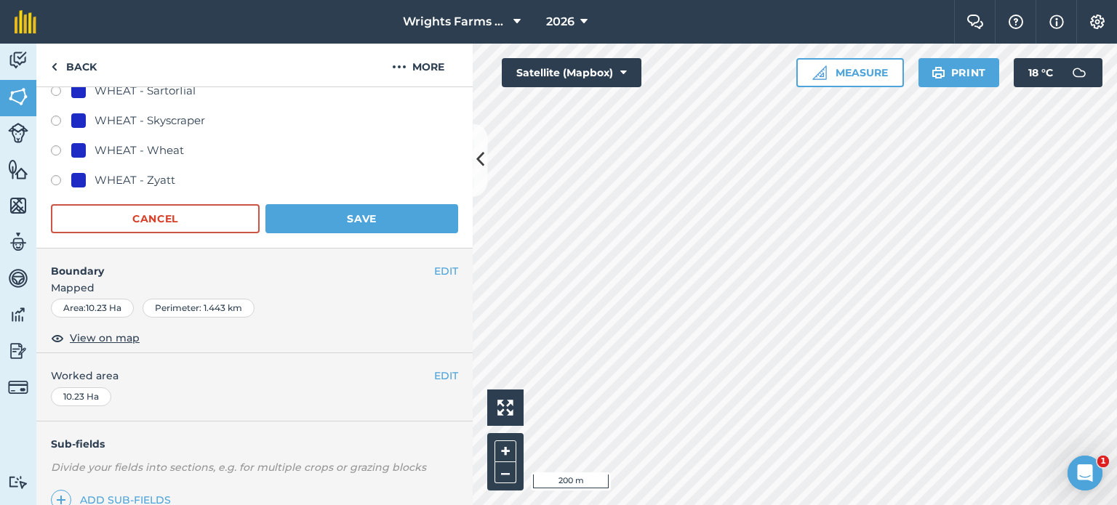
scroll to position [1160, 0]
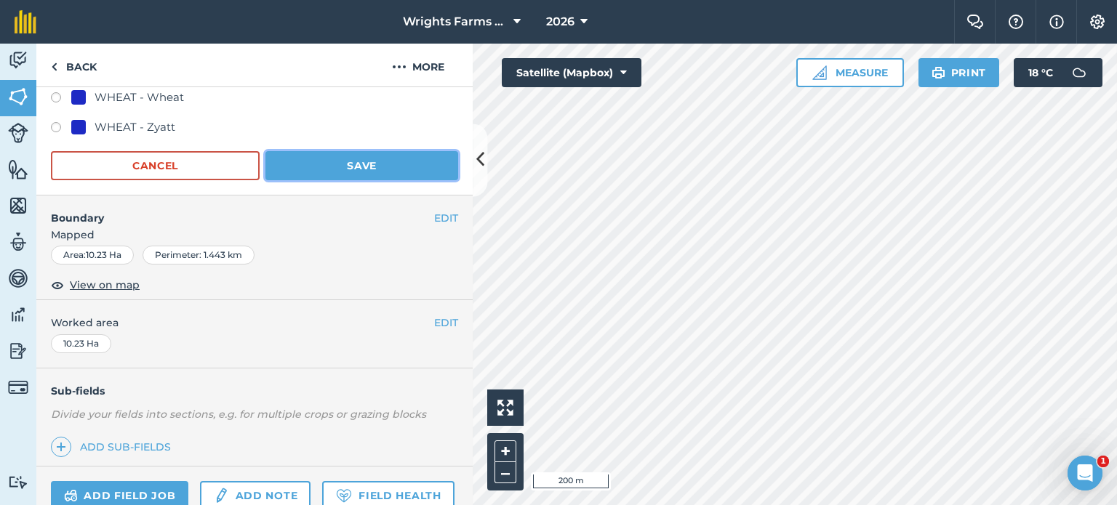
click at [380, 158] on button "Save" at bounding box center [361, 165] width 193 height 29
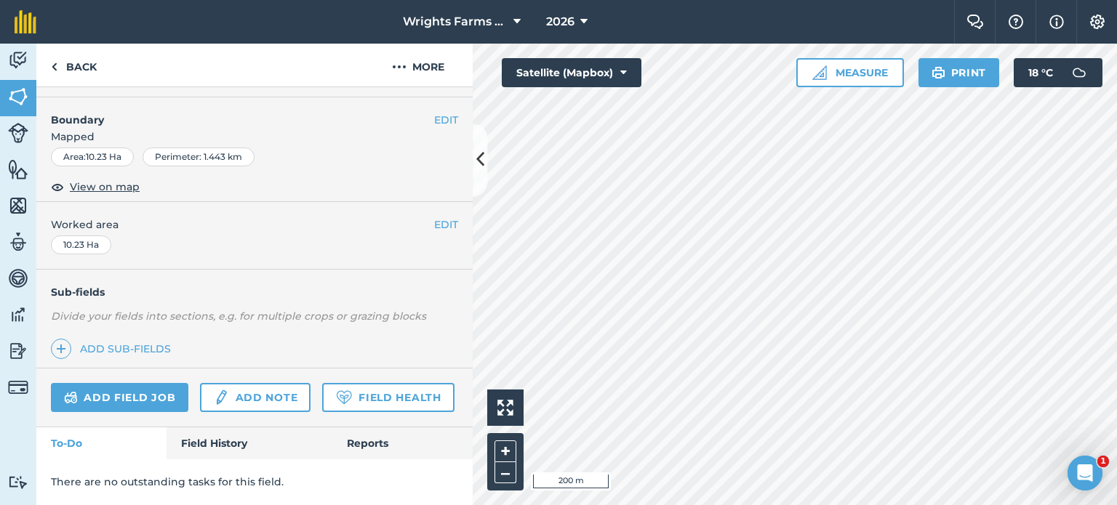
scroll to position [289, 0]
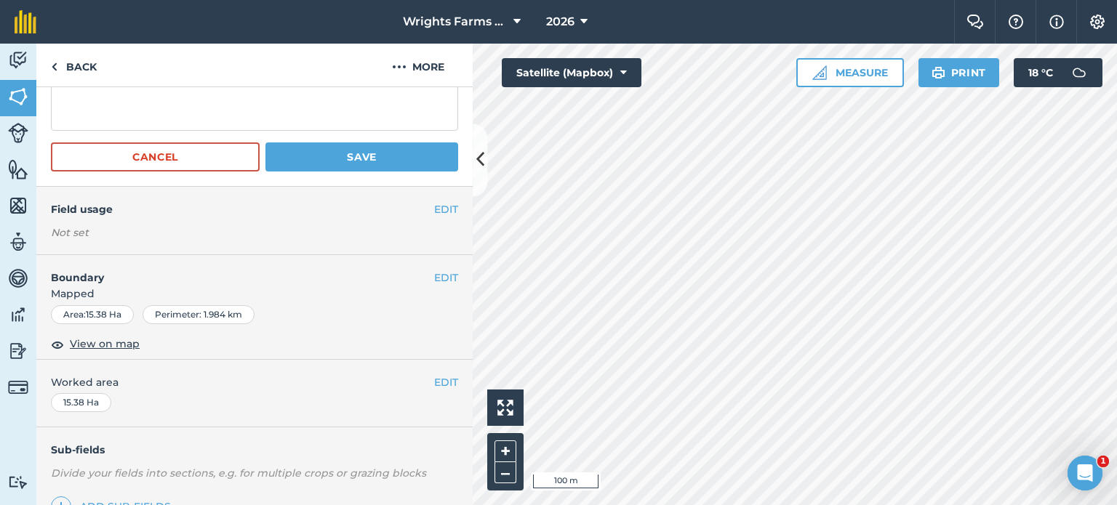
scroll to position [69, 0]
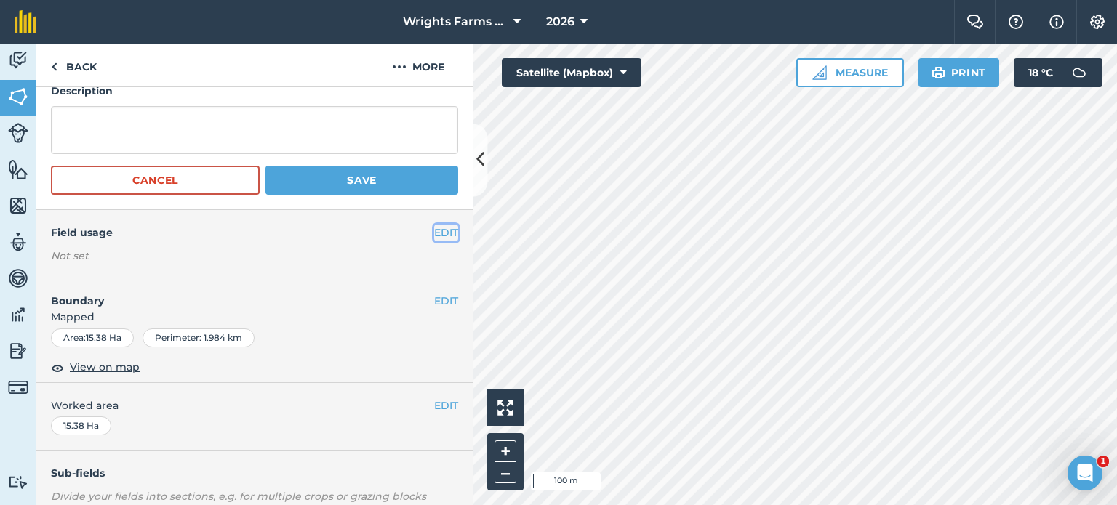
click at [435, 232] on button "EDIT" at bounding box center [446, 233] width 24 height 16
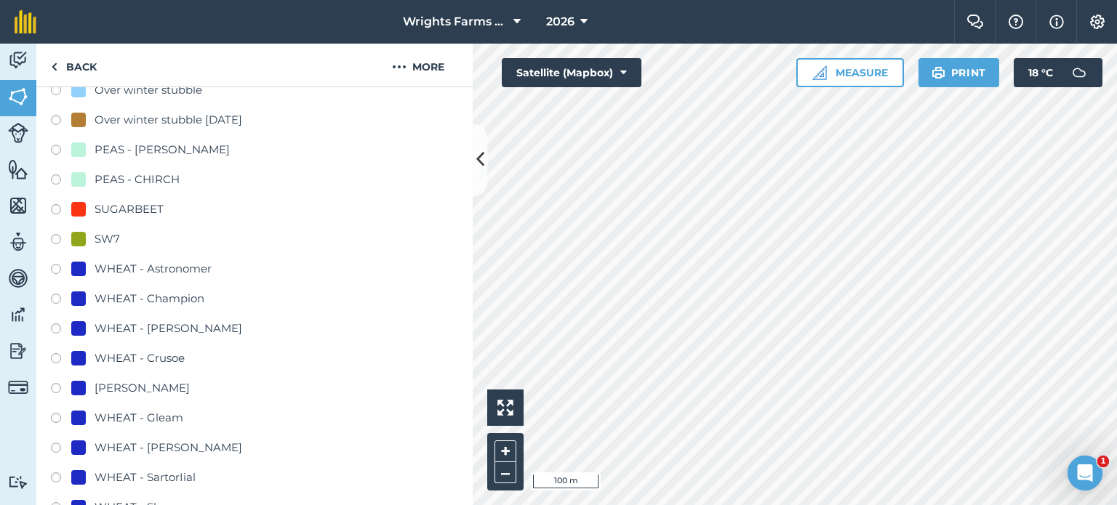
scroll to position [723, 0]
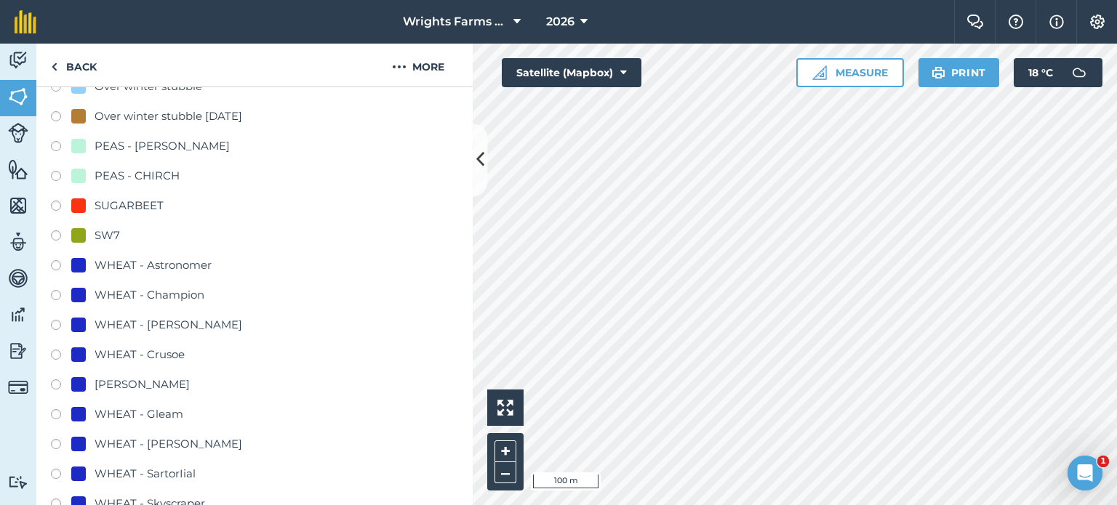
click at [55, 351] on label at bounding box center [61, 357] width 20 height 15
radio input "true"
radio input "false"
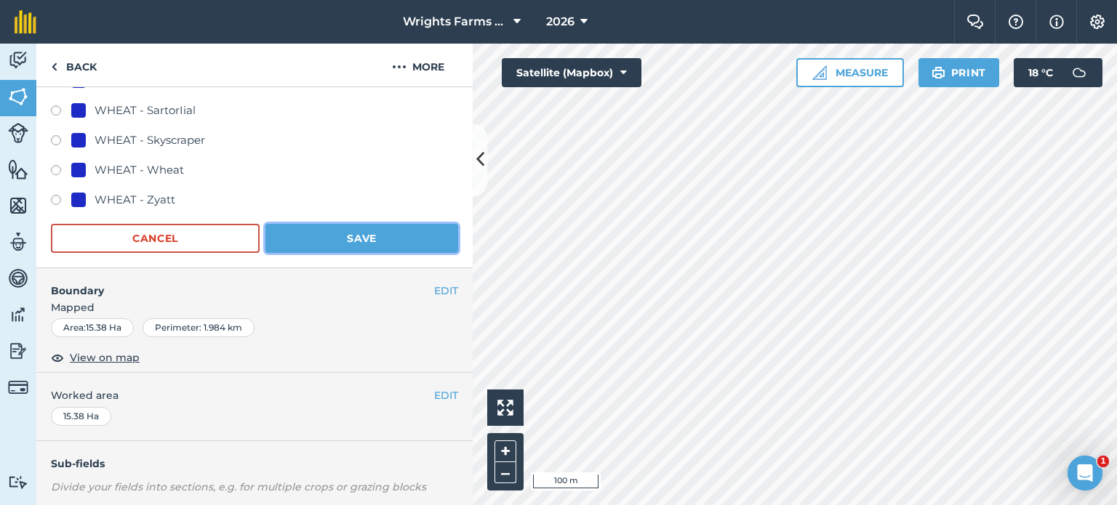
click at [412, 234] on button "Save" at bounding box center [361, 238] width 193 height 29
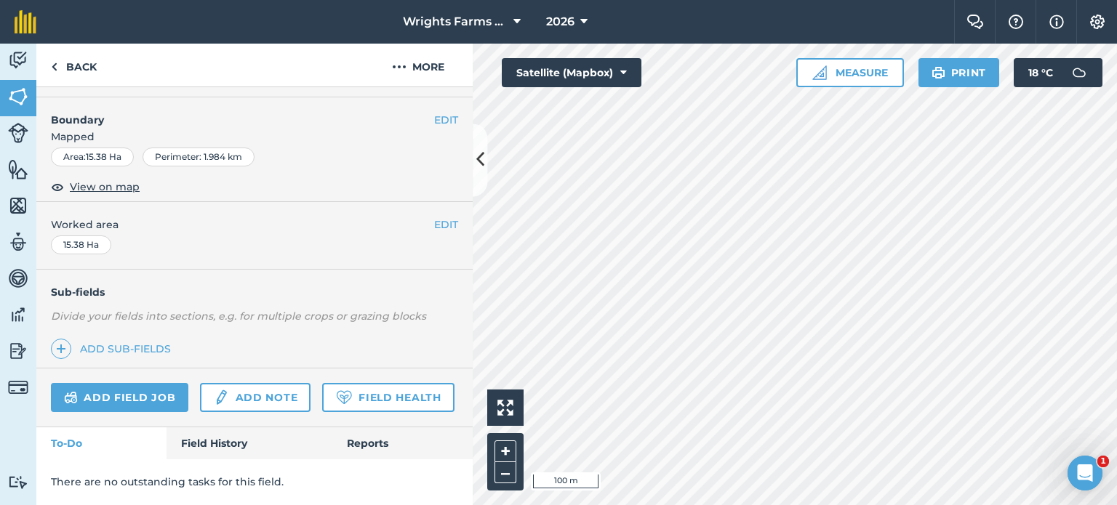
scroll to position [289, 0]
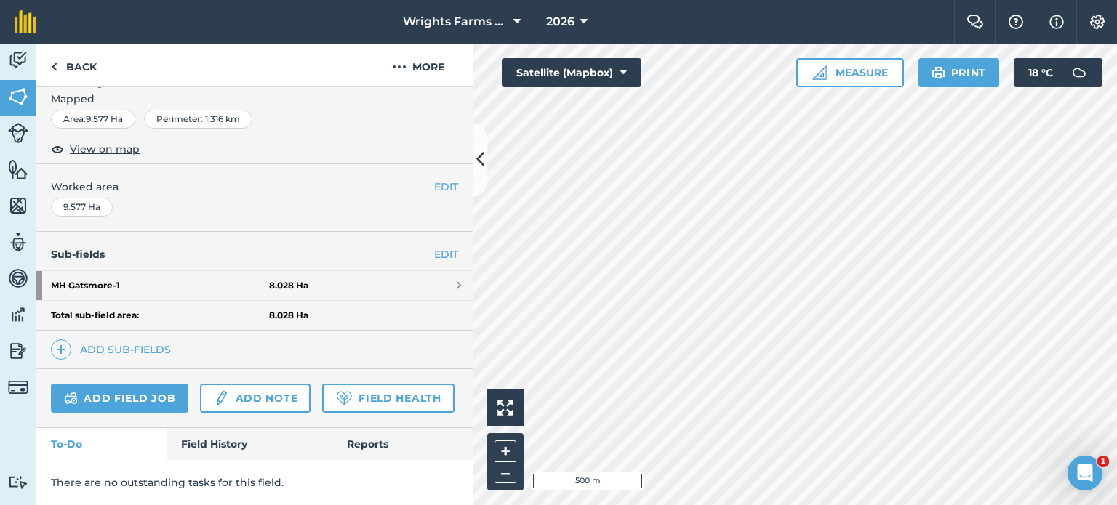
scroll to position [254, 0]
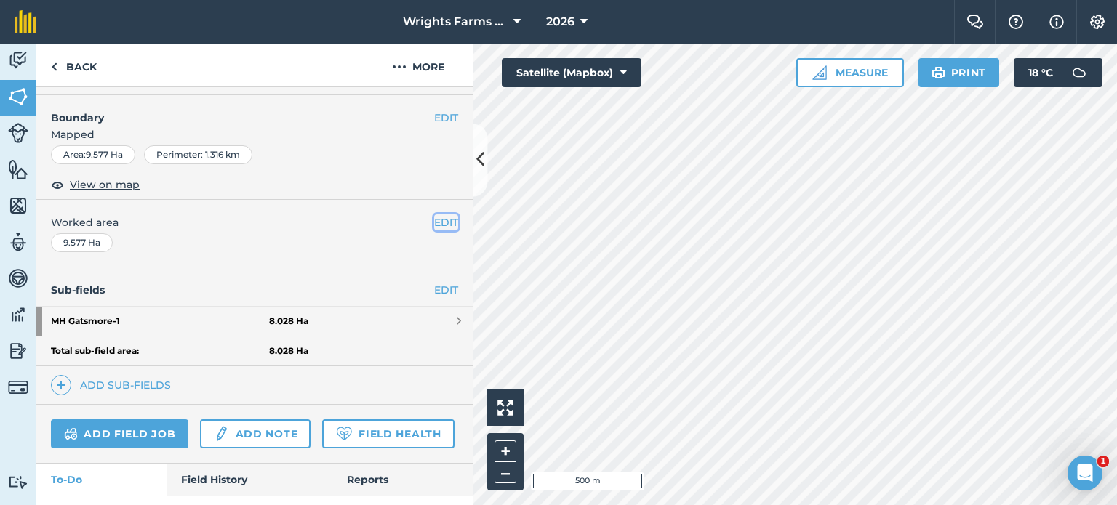
click at [434, 217] on button "EDIT" at bounding box center [446, 222] width 24 height 16
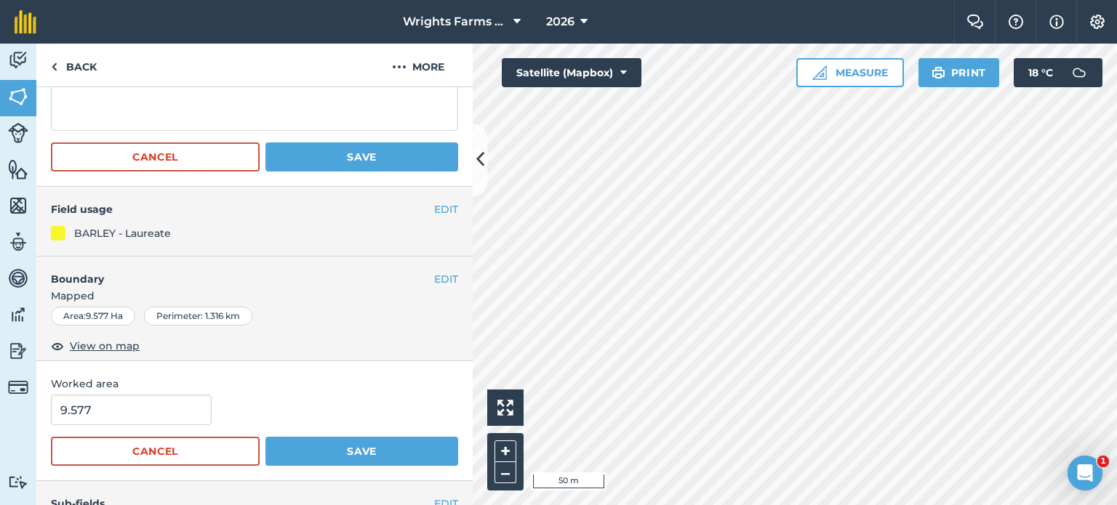
scroll to position [36, 0]
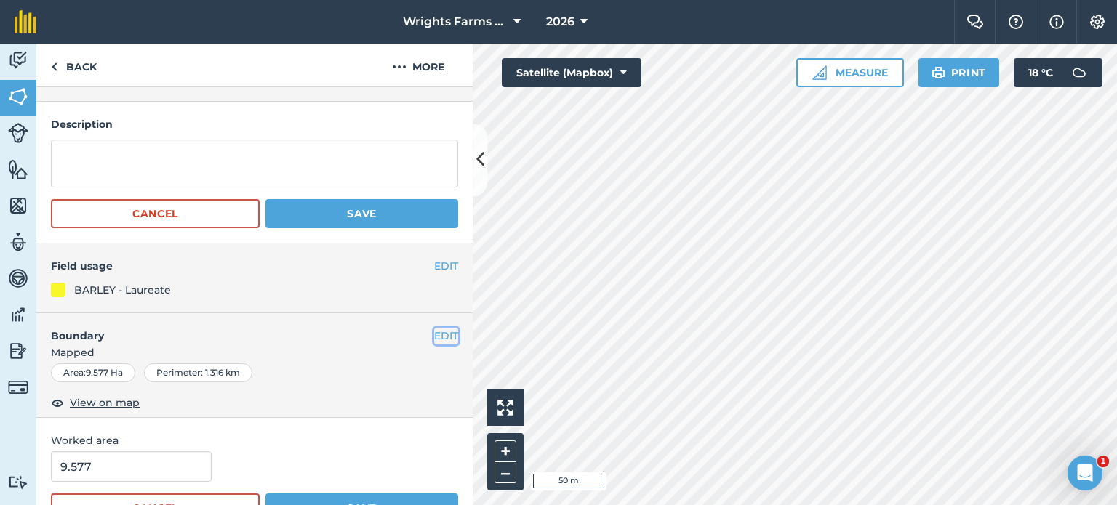
click at [439, 330] on button "EDIT" at bounding box center [446, 336] width 24 height 16
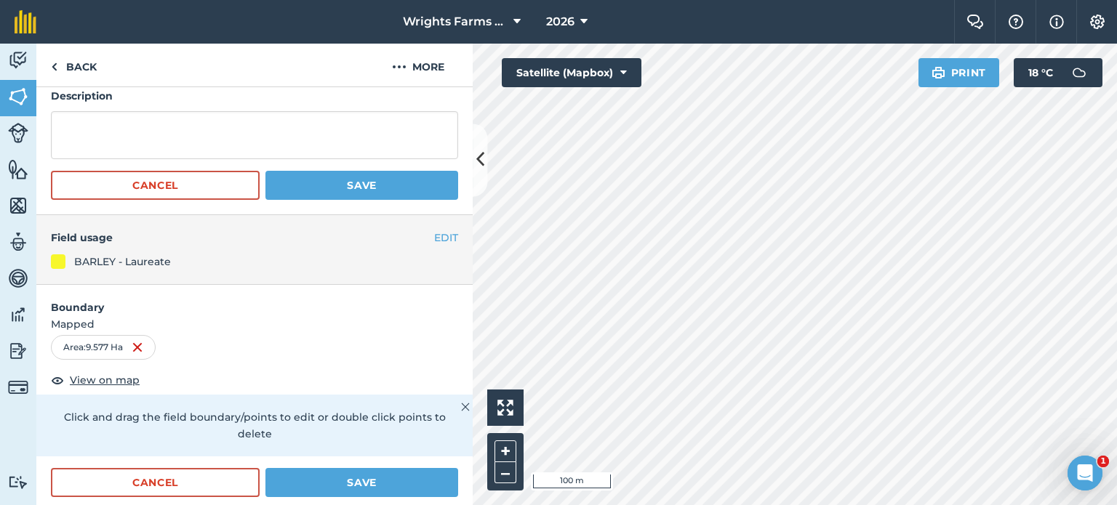
scroll to position [108, 0]
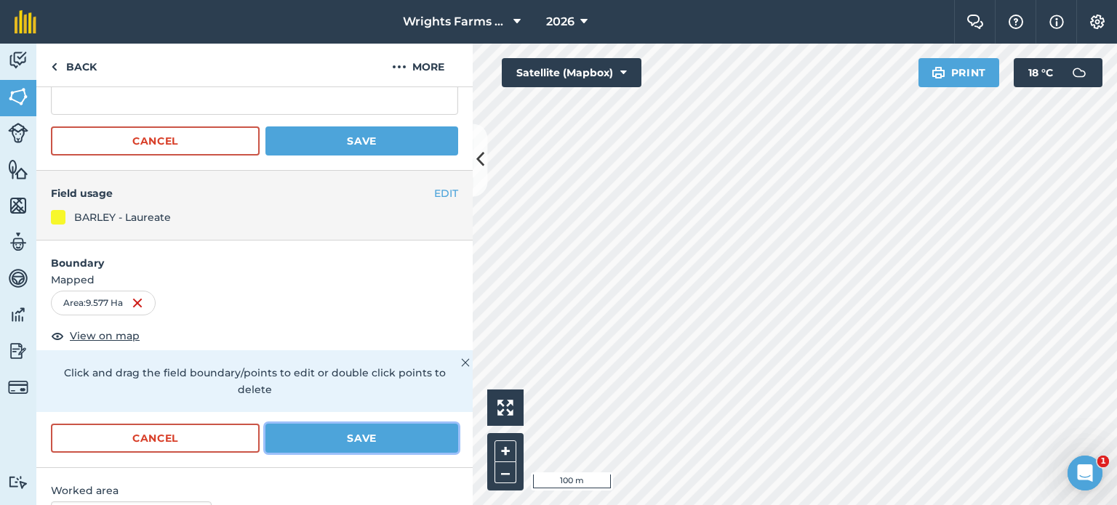
click at [340, 438] on button "Save" at bounding box center [361, 438] width 193 height 29
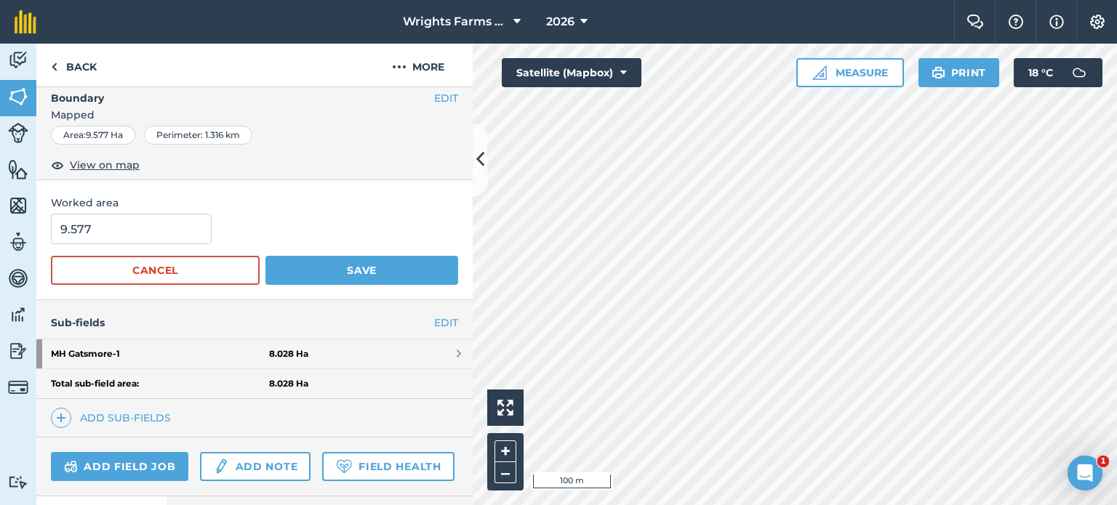
scroll to position [291, 0]
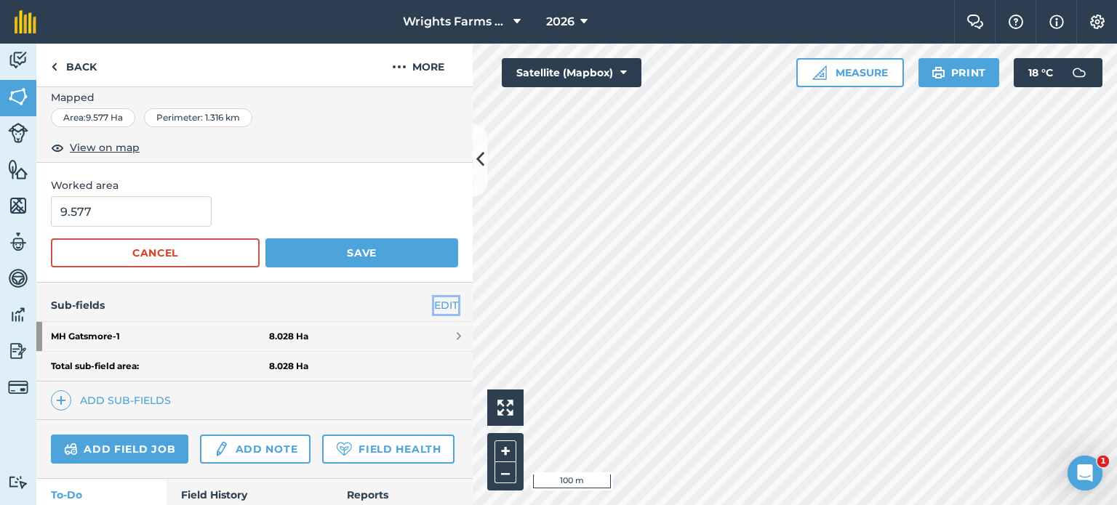
click at [436, 307] on link "EDIT" at bounding box center [446, 305] width 24 height 16
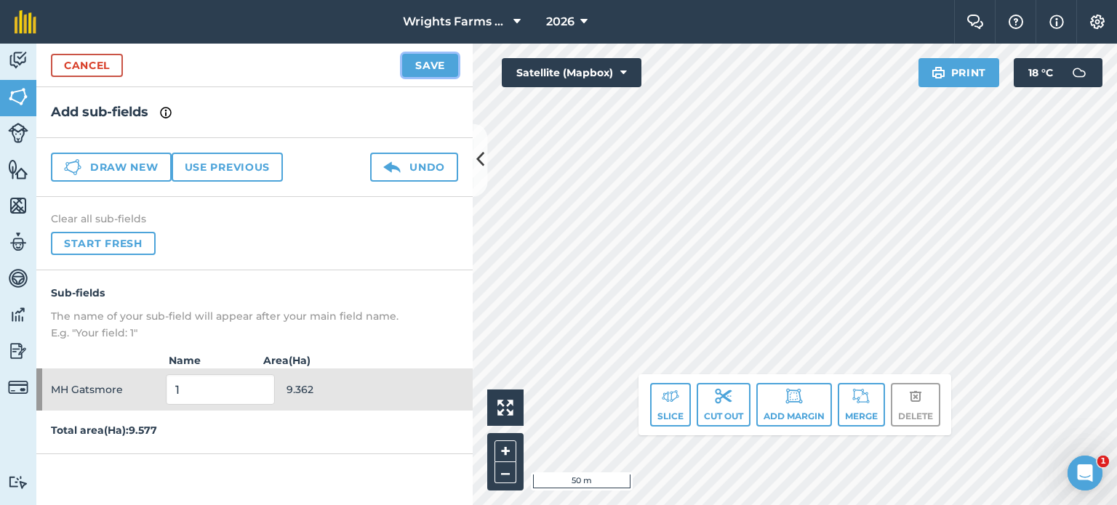
click at [430, 59] on button "Save" at bounding box center [430, 65] width 56 height 23
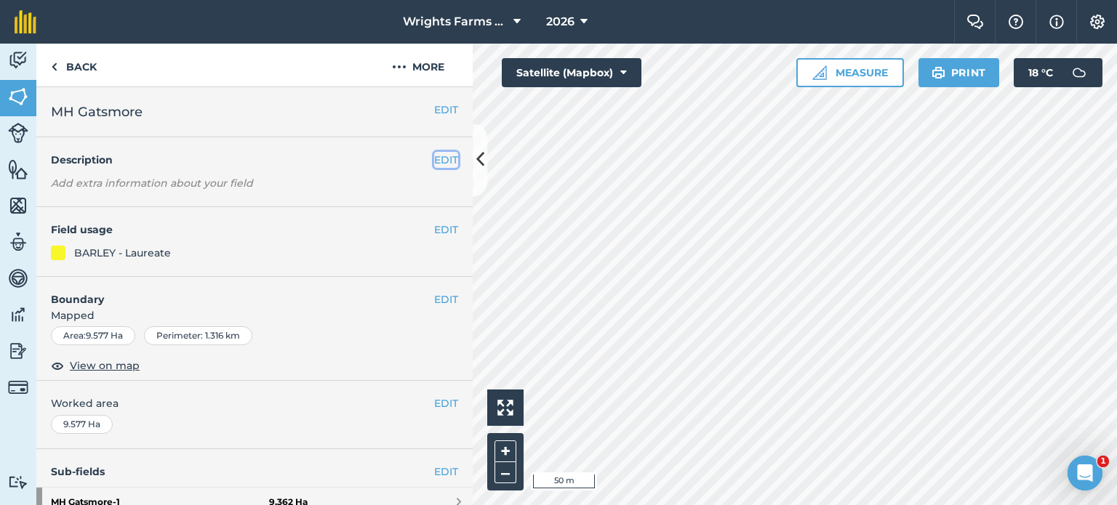
click at [434, 153] on button "EDIT" at bounding box center [446, 160] width 24 height 16
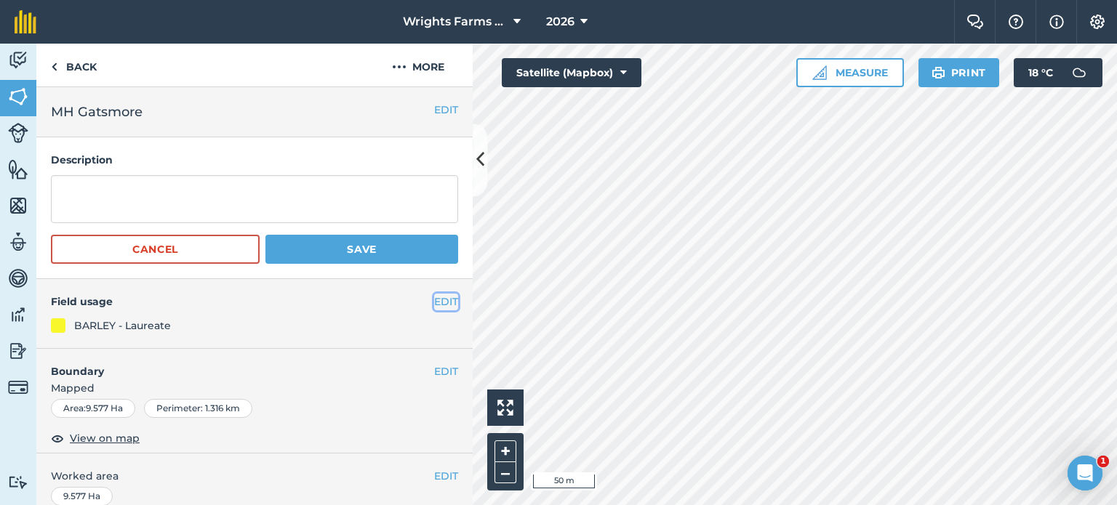
click at [436, 299] on button "EDIT" at bounding box center [446, 302] width 24 height 16
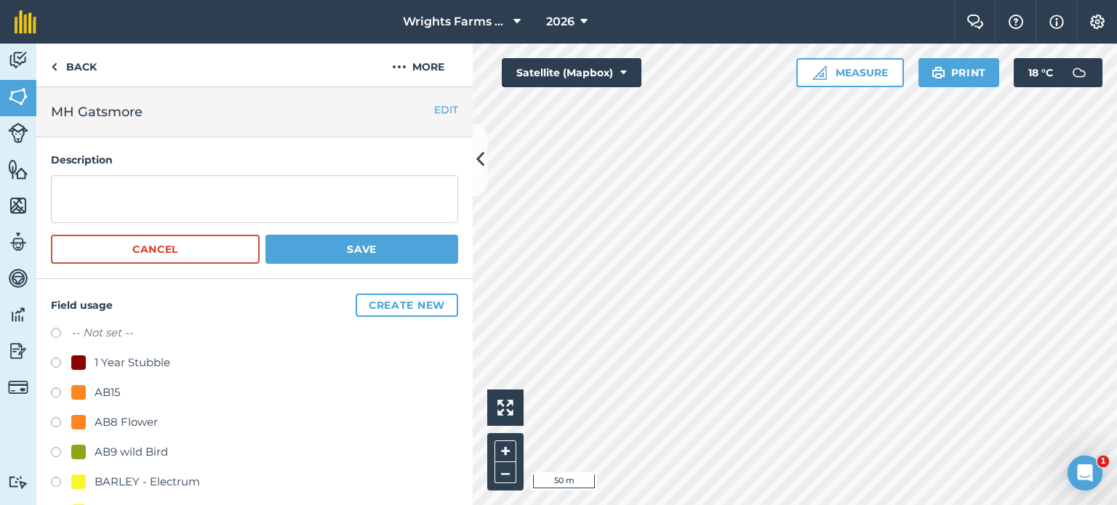
scroll to position [218, 0]
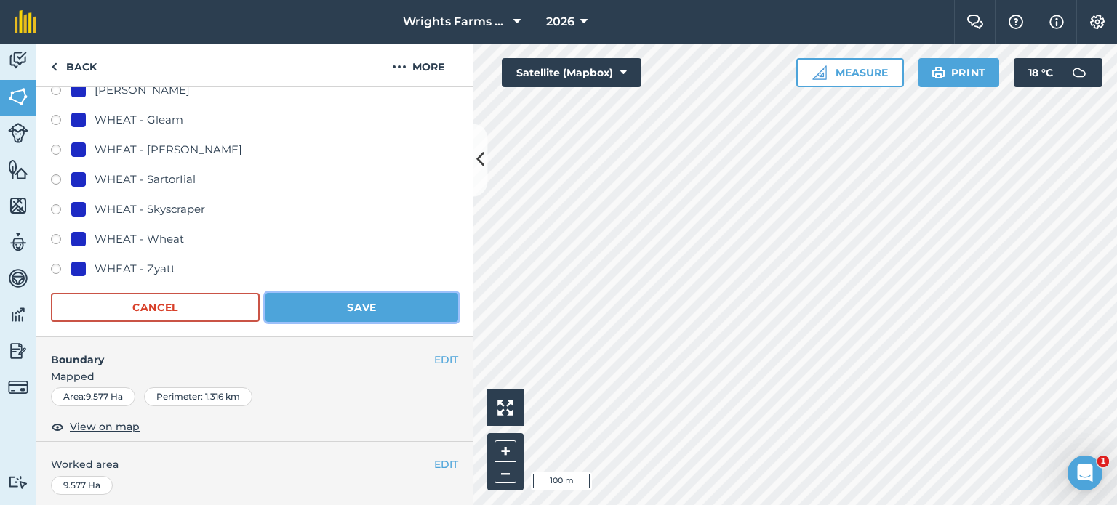
click at [366, 295] on button "Save" at bounding box center [361, 307] width 193 height 29
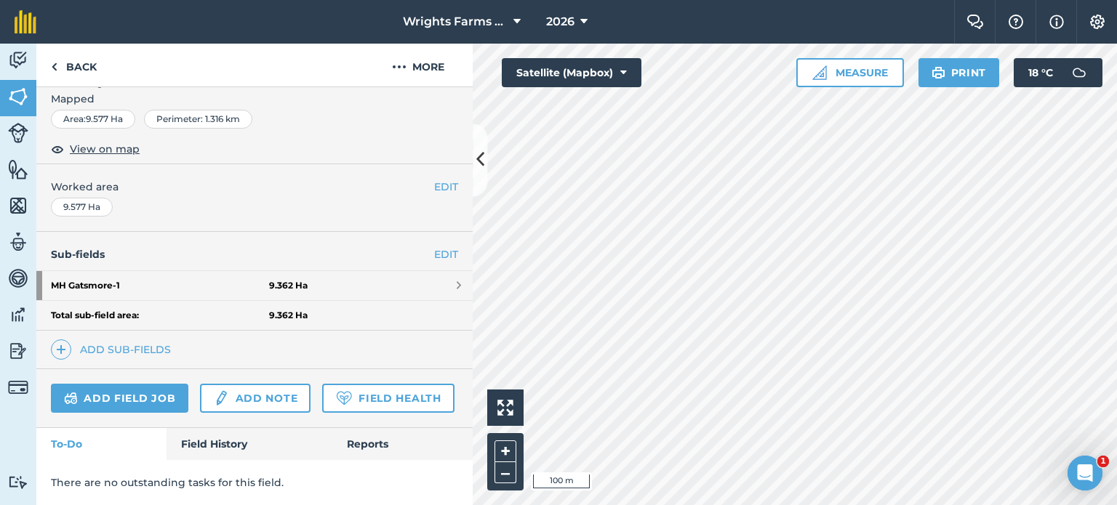
scroll to position [326, 0]
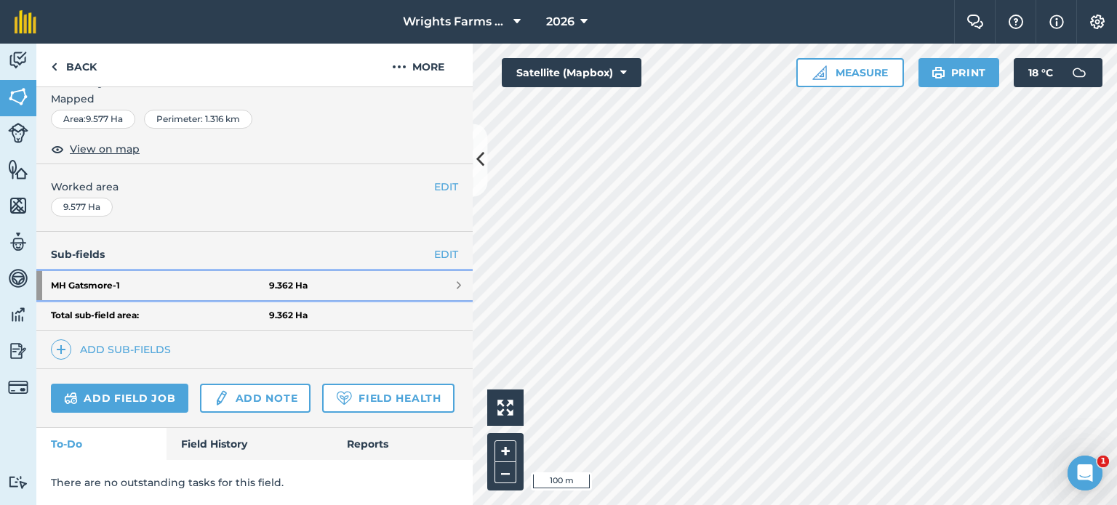
click at [409, 271] on link "MH Gatsmore - 1 9.362 Ha" at bounding box center [254, 285] width 436 height 29
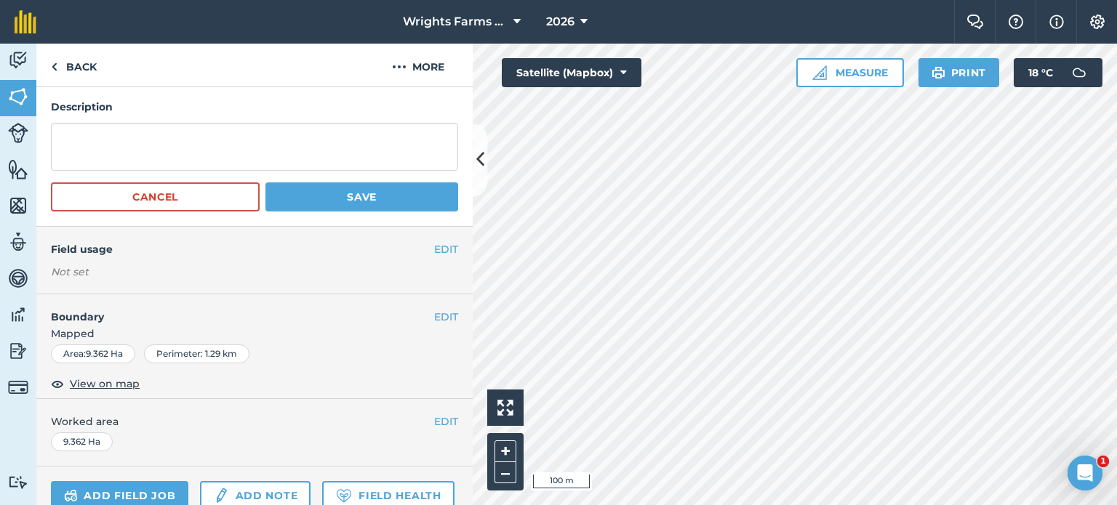
scroll to position [73, 0]
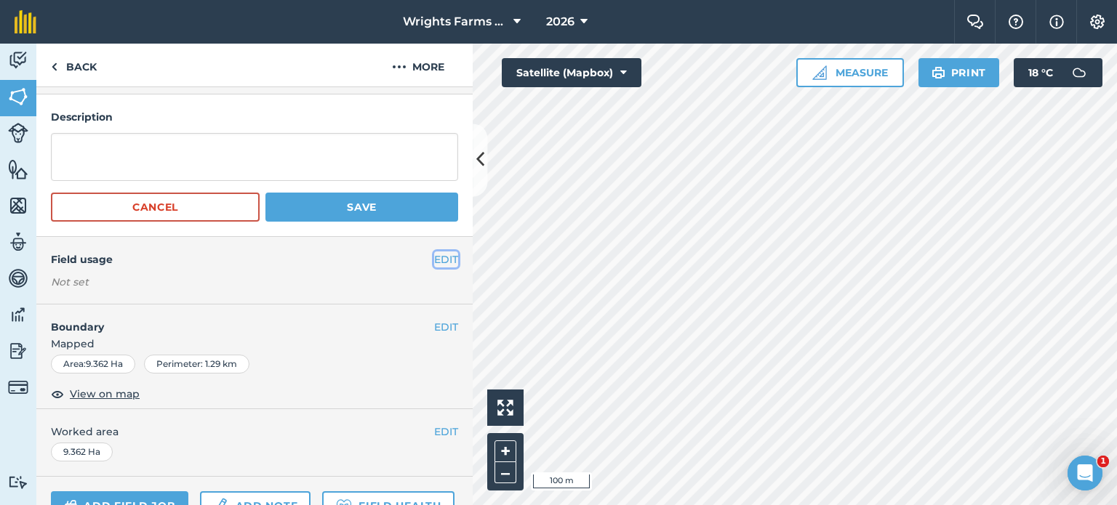
click at [435, 258] on button "EDIT" at bounding box center [446, 260] width 24 height 16
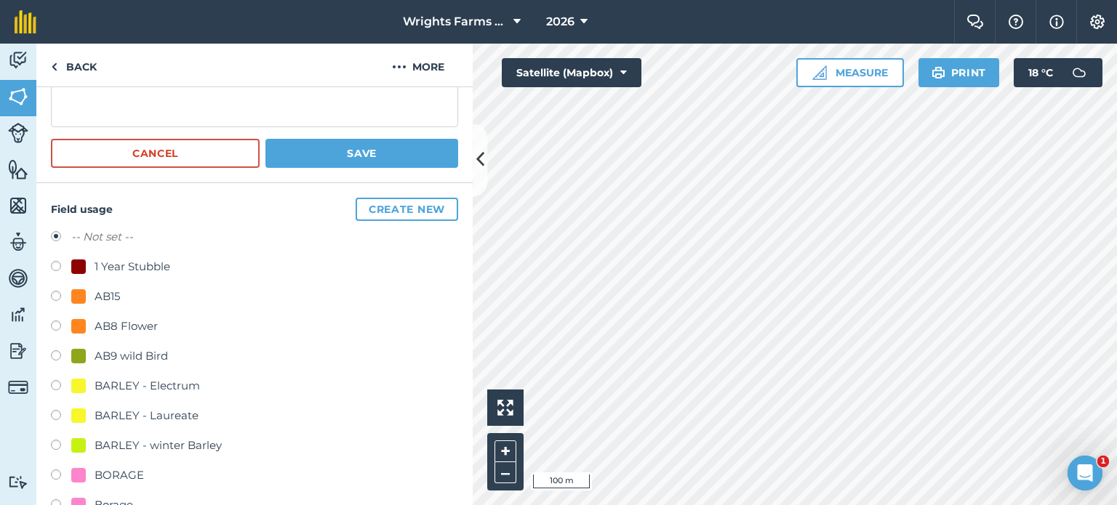
scroll to position [219, 0]
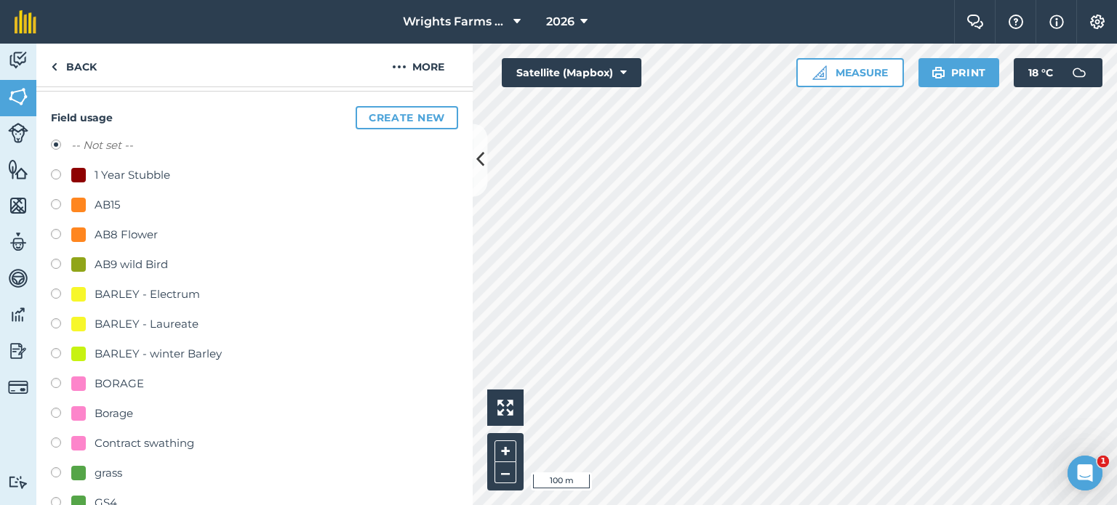
click at [62, 318] on label at bounding box center [61, 325] width 20 height 15
radio input "true"
radio input "false"
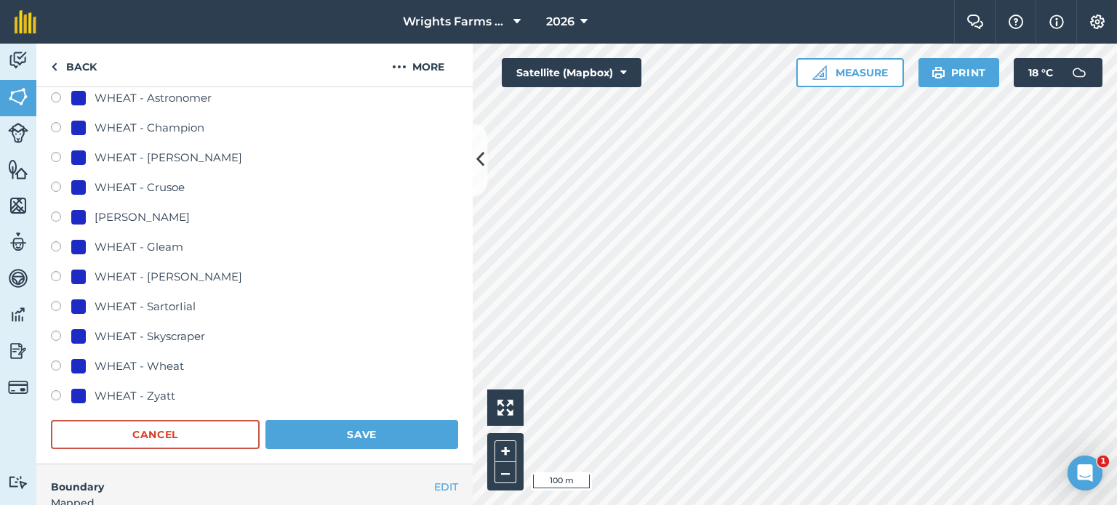
scroll to position [946, 0]
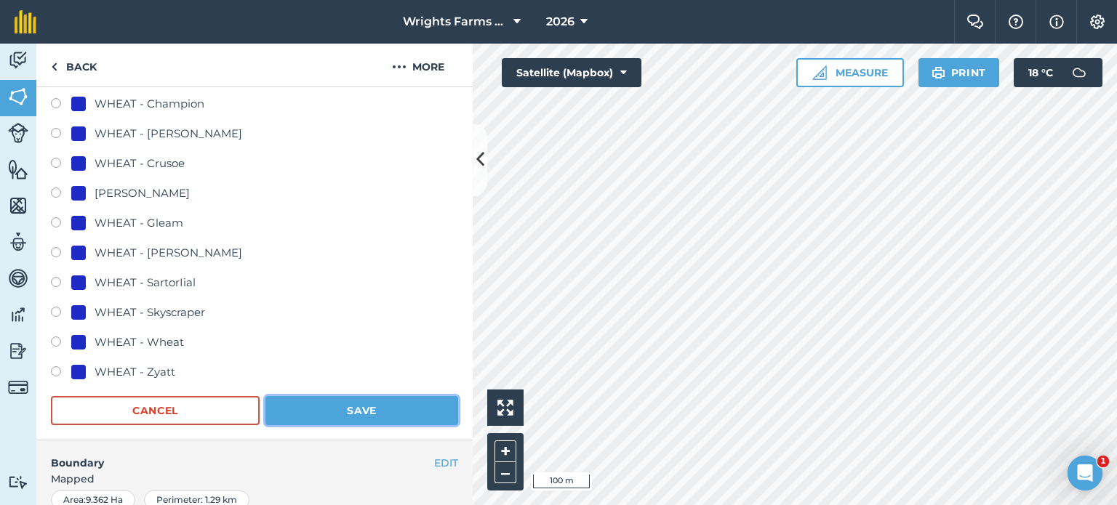
click at [371, 412] on button "Save" at bounding box center [361, 410] width 193 height 29
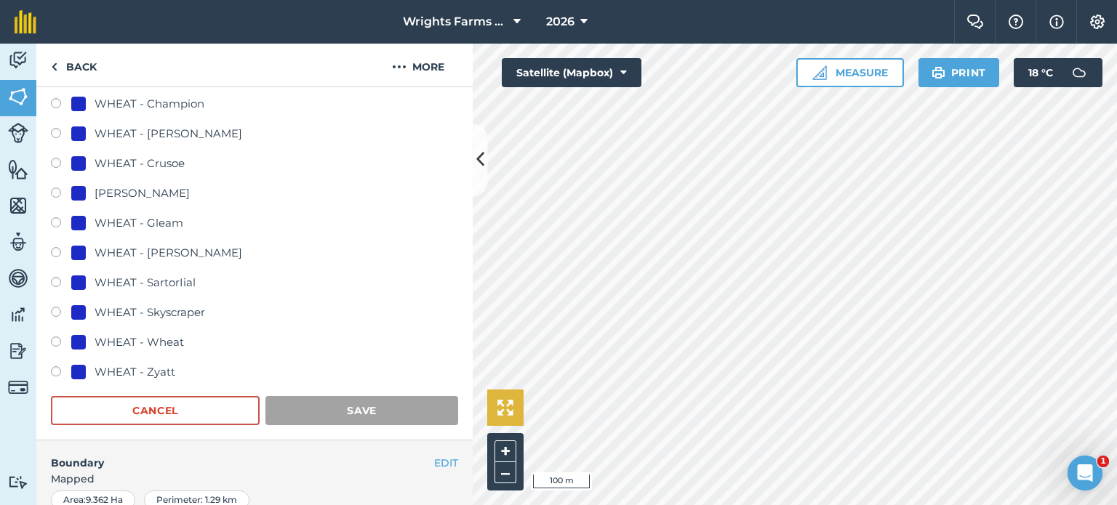
scroll to position [221, 0]
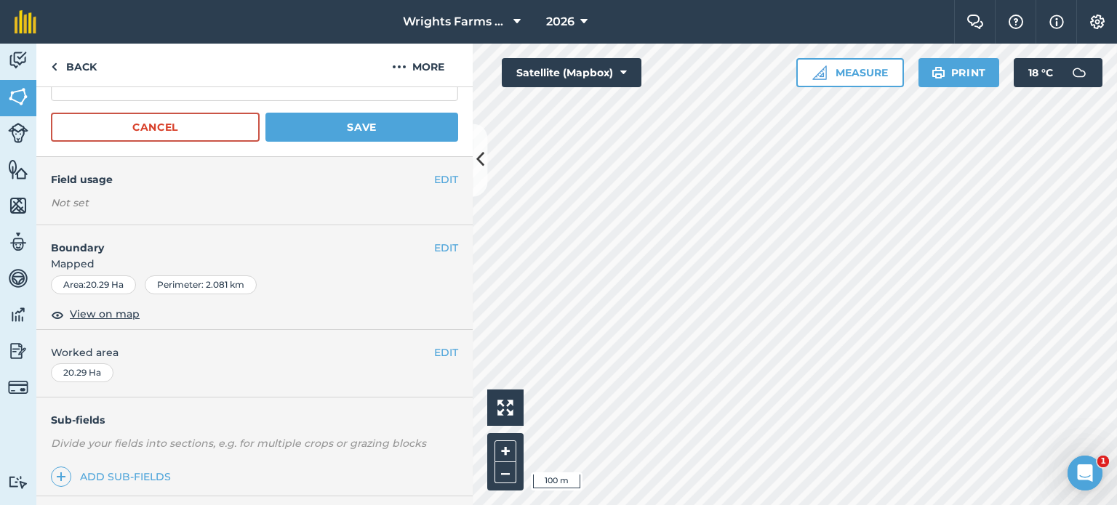
scroll to position [69, 0]
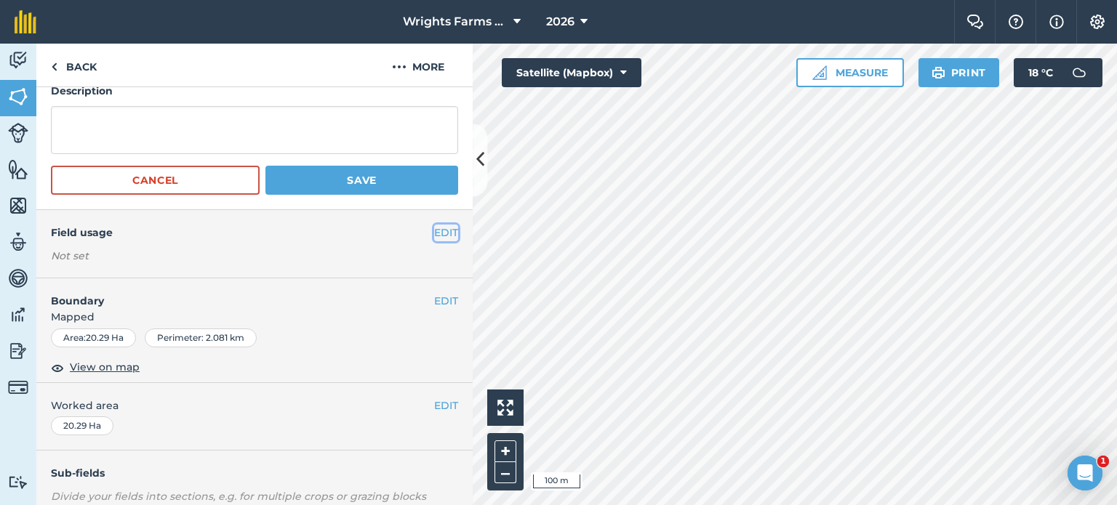
click at [434, 236] on button "EDIT" at bounding box center [446, 233] width 24 height 16
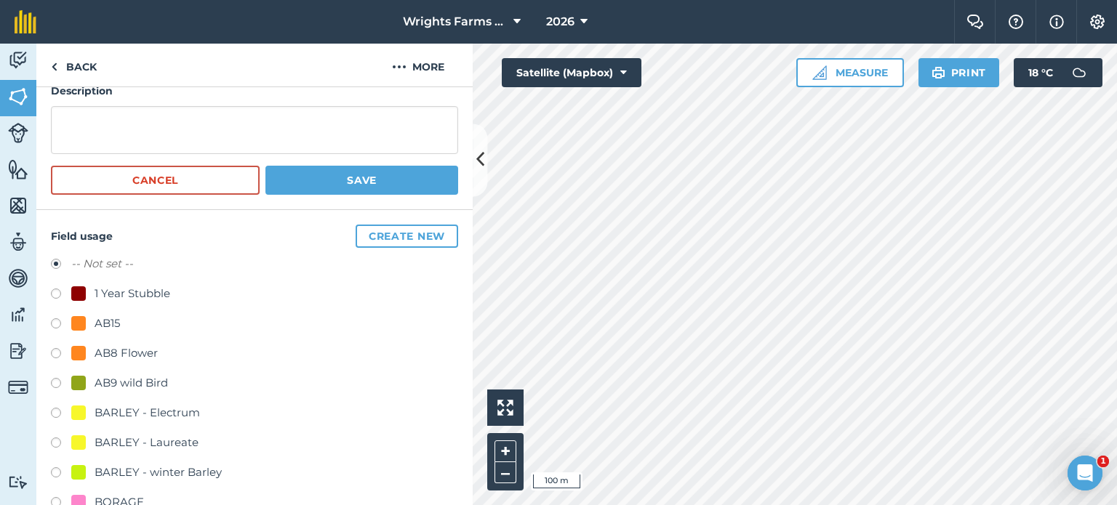
click at [403, 238] on button "Create new" at bounding box center [407, 236] width 103 height 23
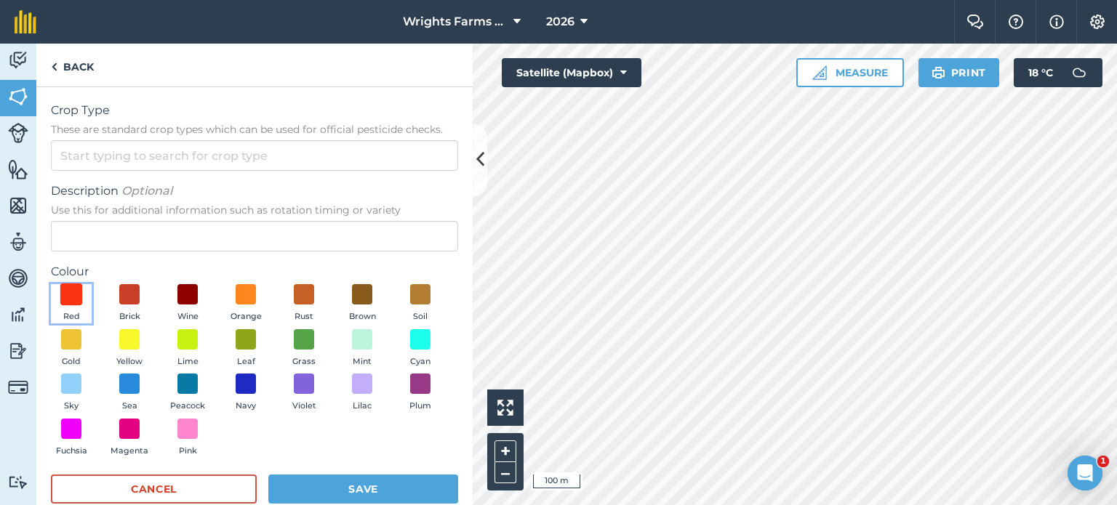
click at [66, 291] on span at bounding box center [71, 295] width 23 height 23
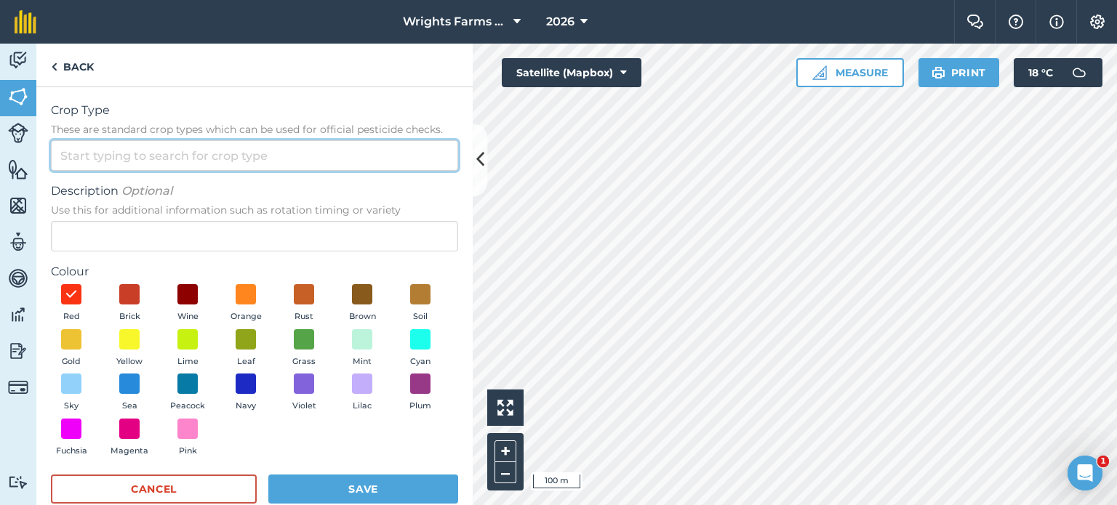
click at [120, 158] on input "Crop Type These are standard crop types which can be used for official pesticid…" at bounding box center [254, 155] width 407 height 31
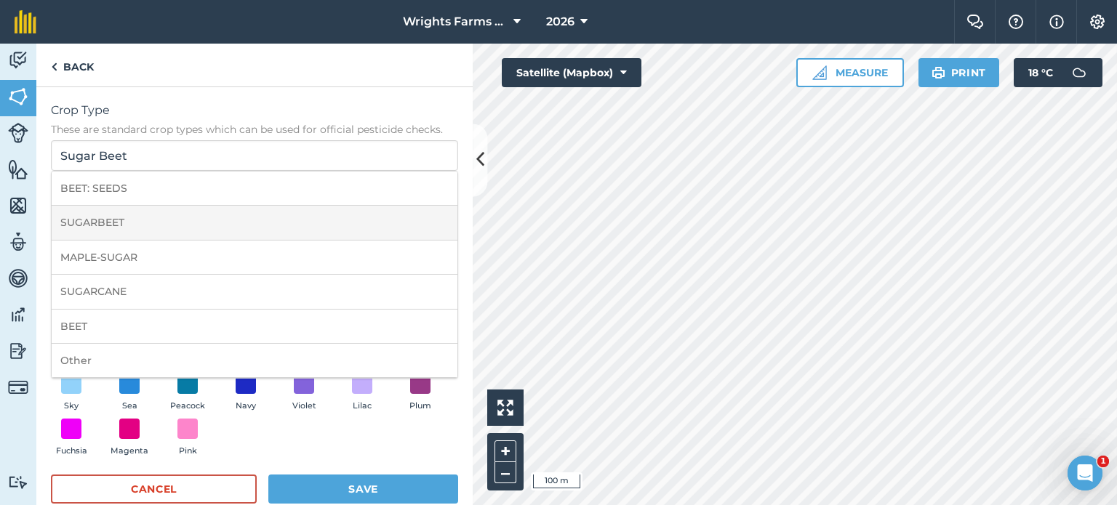
click at [164, 218] on li "SUGARBEET" at bounding box center [255, 223] width 406 height 34
type input "SUGARBEET"
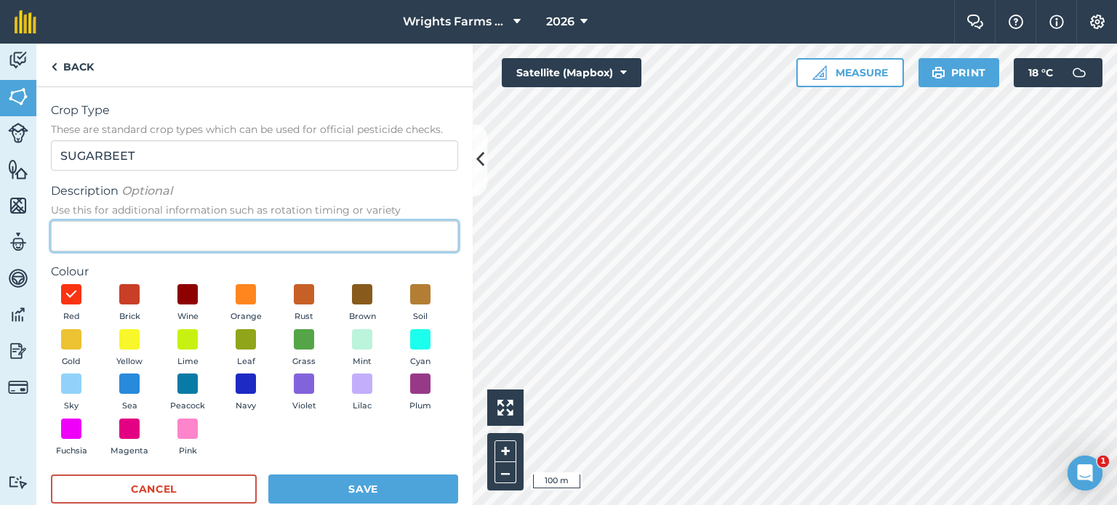
click at [180, 232] on input "Description Optional Use this for additional information such as rotation timin…" at bounding box center [254, 236] width 407 height 31
type input "Conviso"
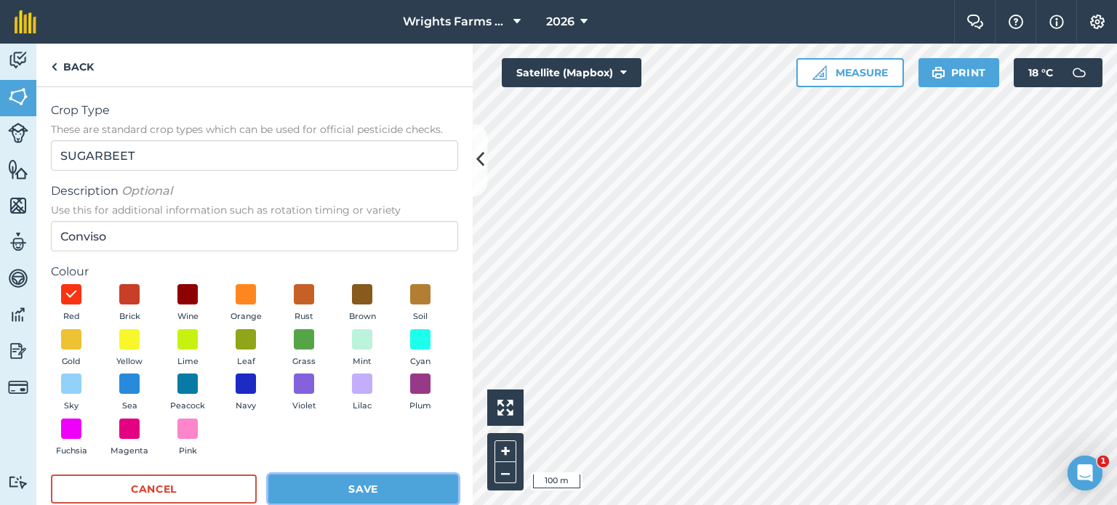
click at [412, 481] on button "Save" at bounding box center [363, 489] width 190 height 29
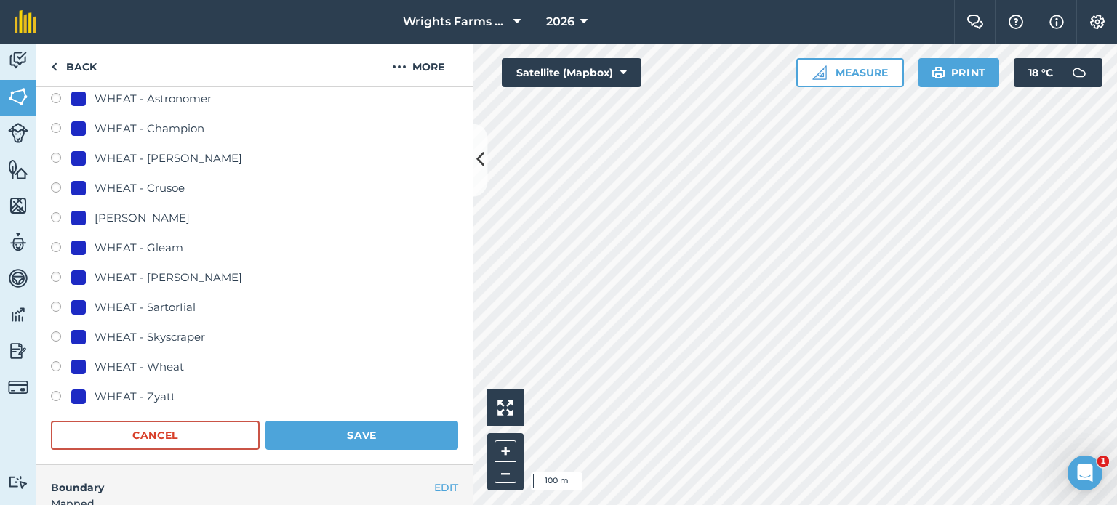
scroll to position [872, 0]
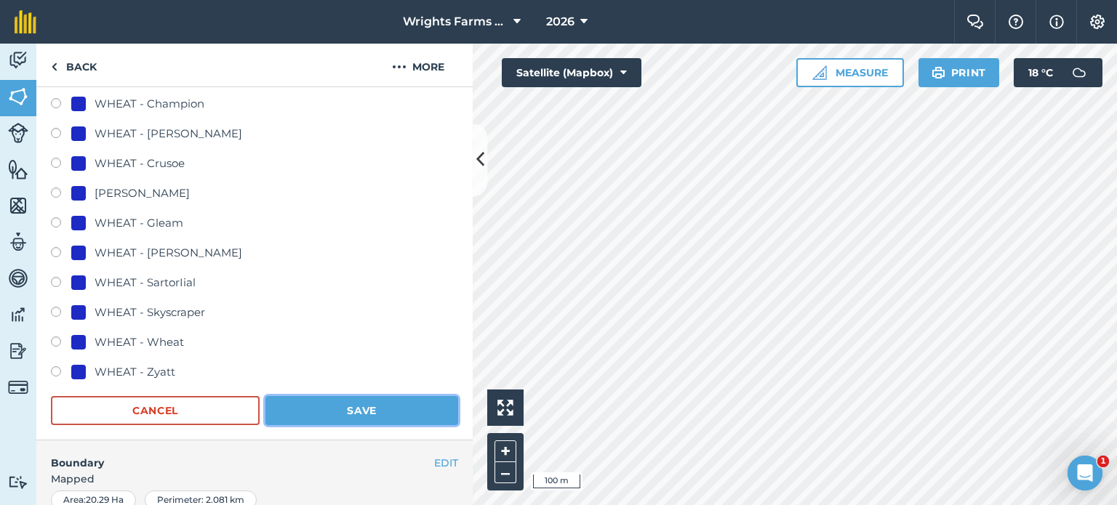
click at [365, 420] on button "Save" at bounding box center [361, 410] width 193 height 29
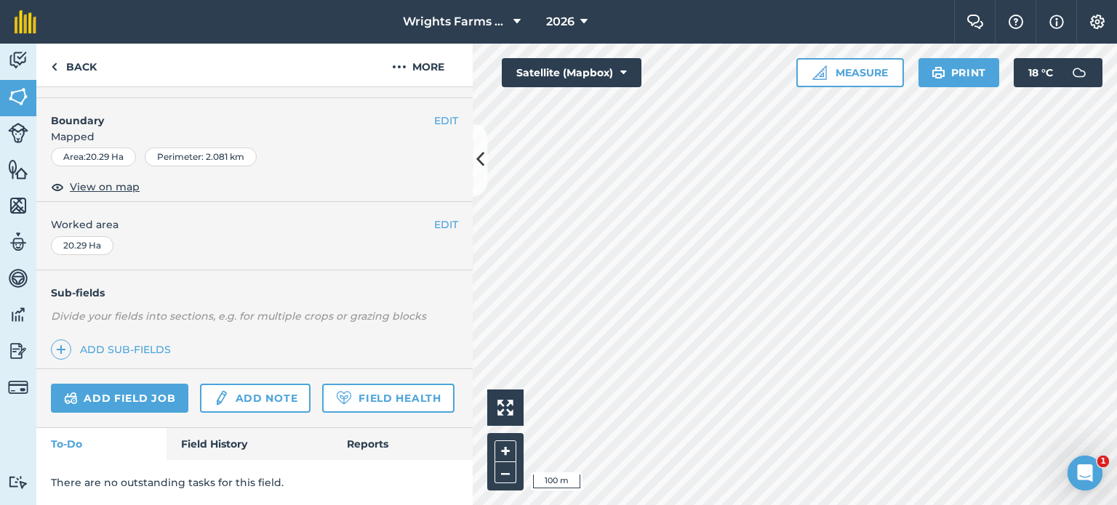
scroll to position [217, 0]
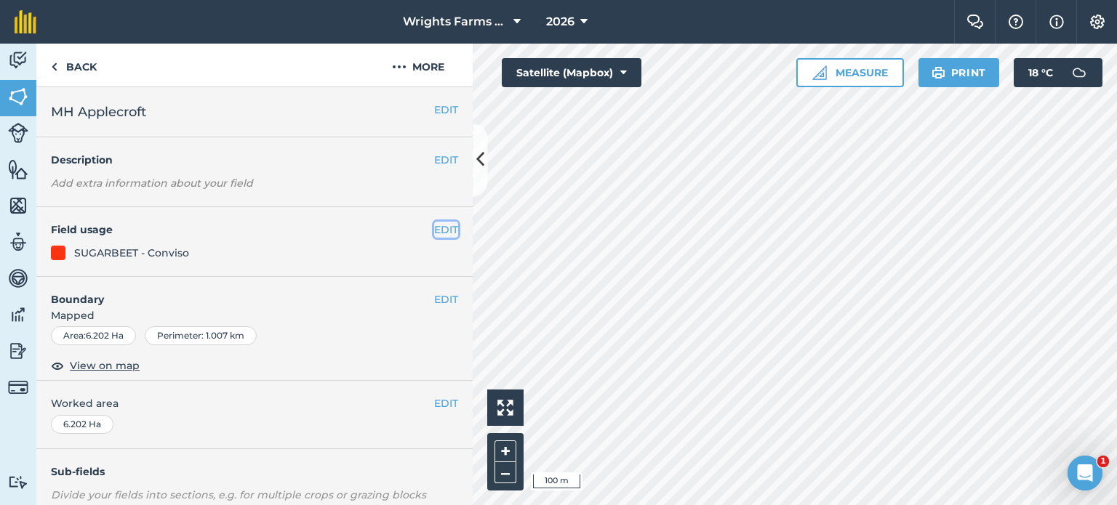
click at [436, 232] on button "EDIT" at bounding box center [446, 230] width 24 height 16
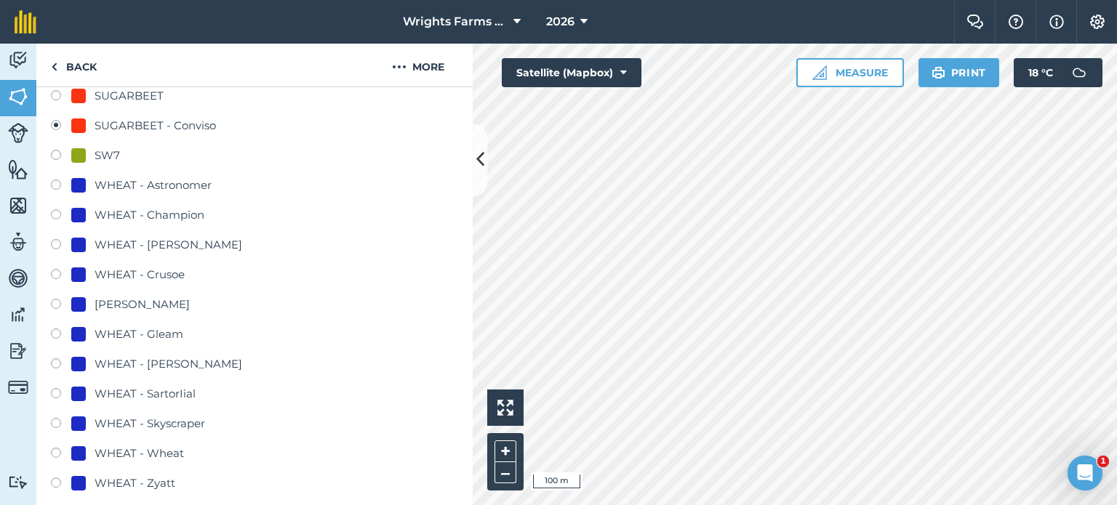
scroll to position [1018, 0]
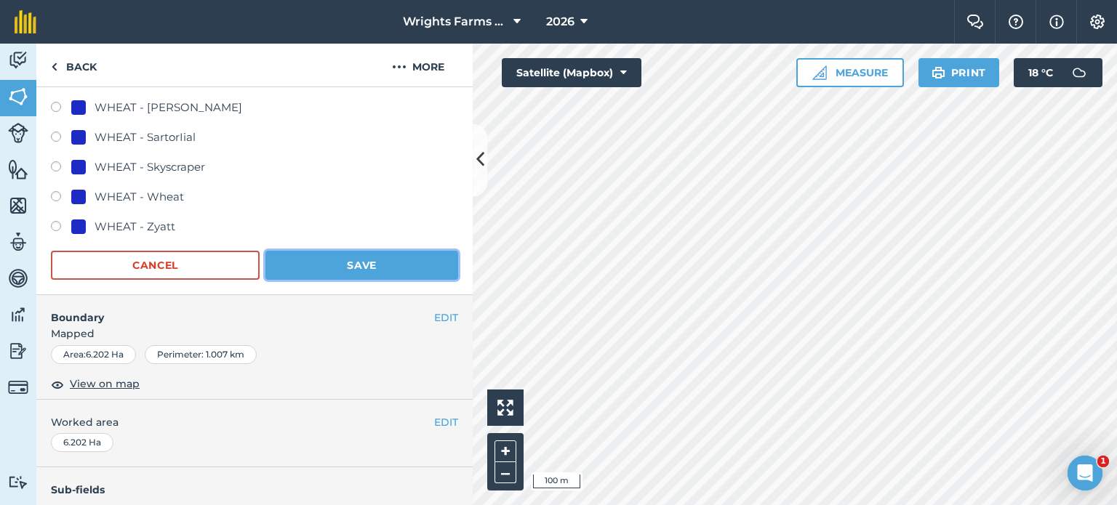
click at [363, 269] on button "Save" at bounding box center [361, 265] width 193 height 29
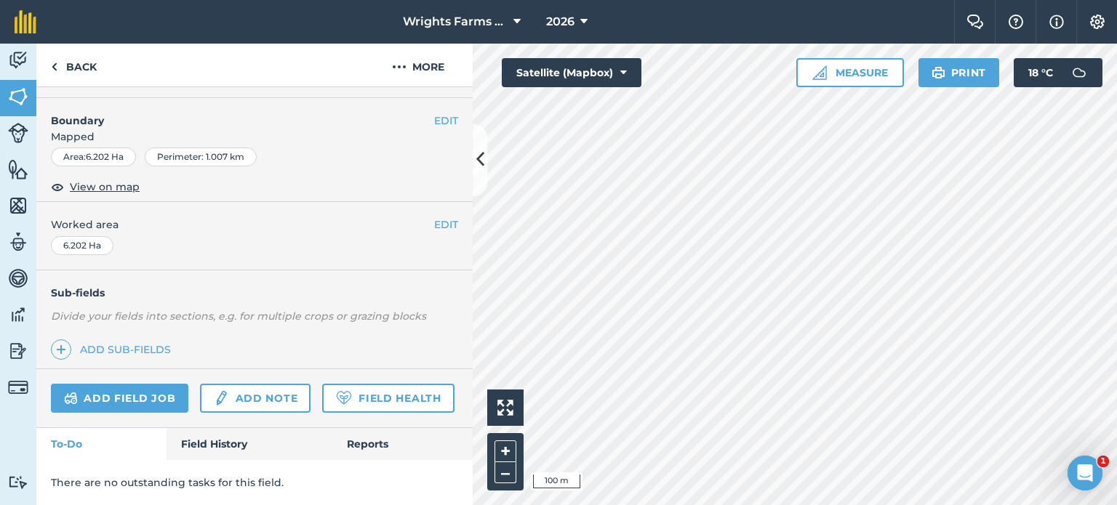
scroll to position [217, 0]
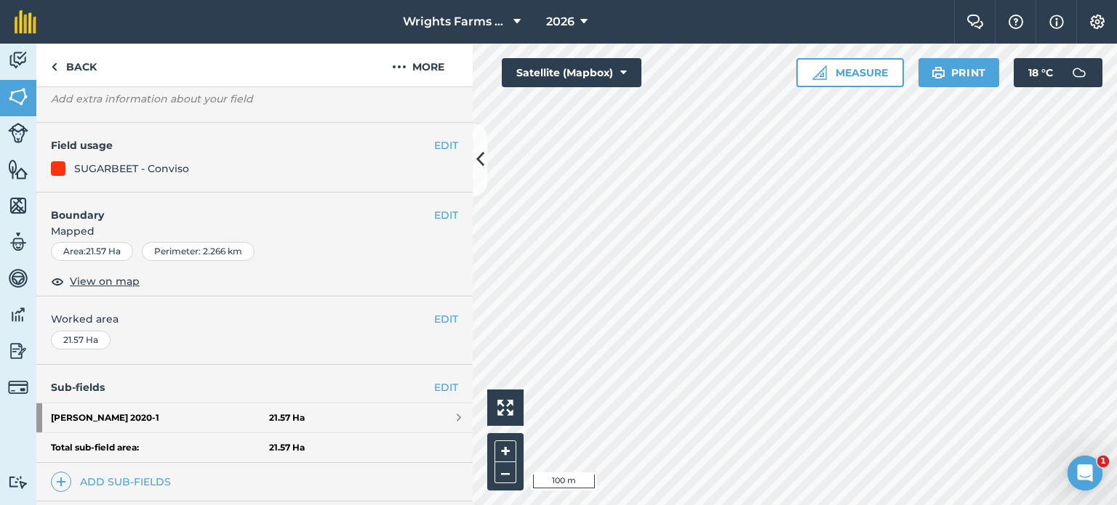
scroll to position [110, 0]
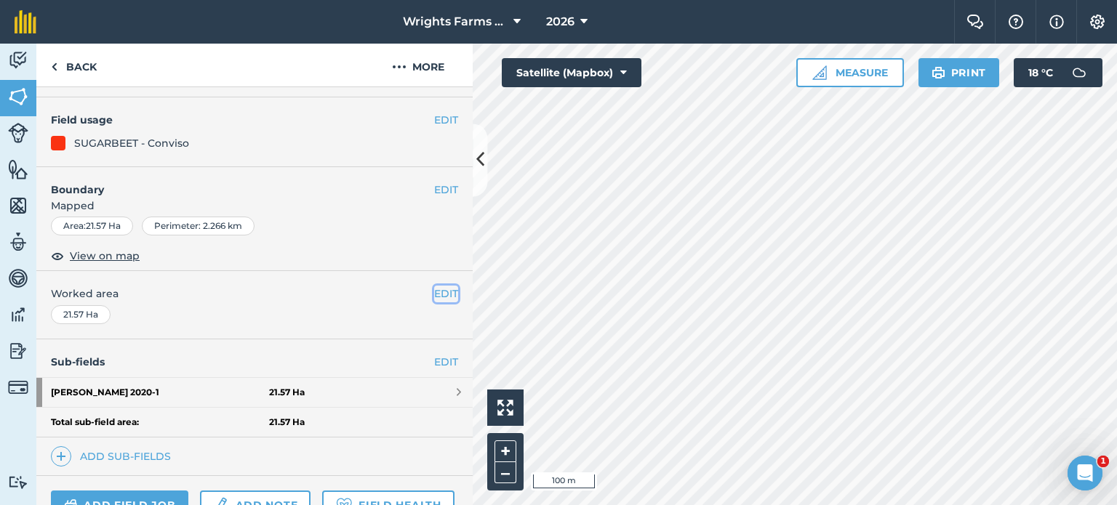
click at [434, 290] on button "EDIT" at bounding box center [446, 294] width 24 height 16
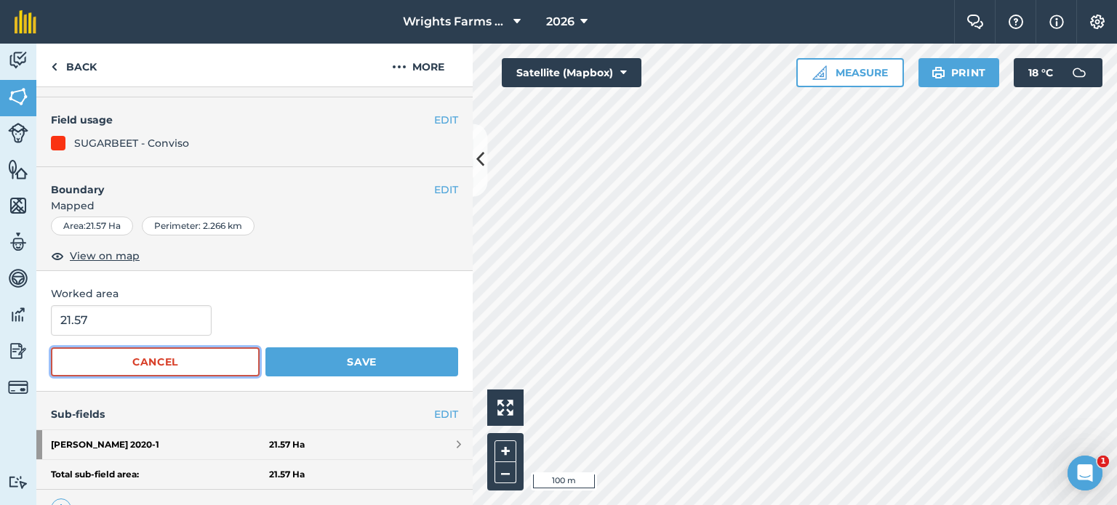
click at [180, 353] on button "Cancel" at bounding box center [155, 362] width 209 height 29
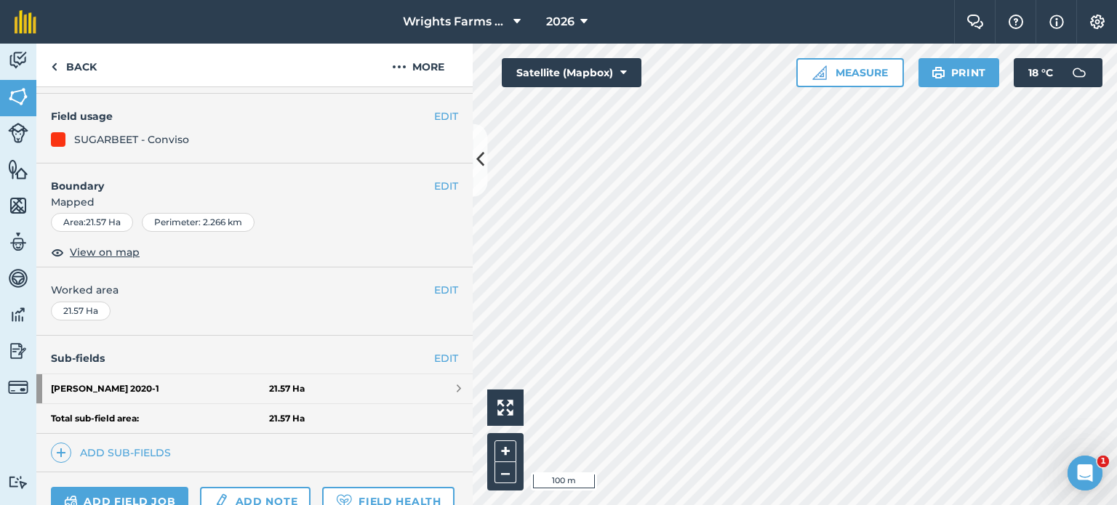
scroll to position [37, 0]
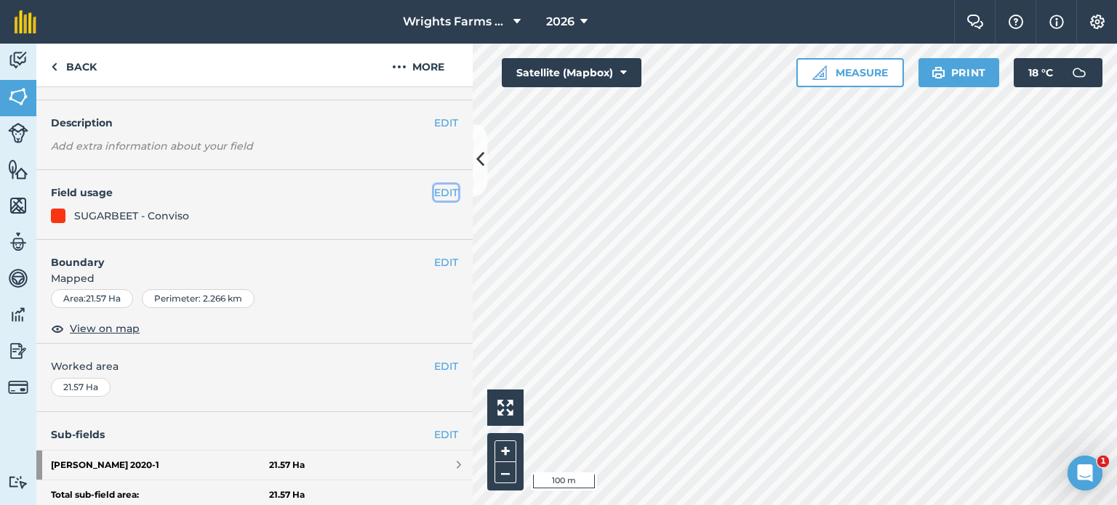
click at [434, 191] on button "EDIT" at bounding box center [446, 193] width 24 height 16
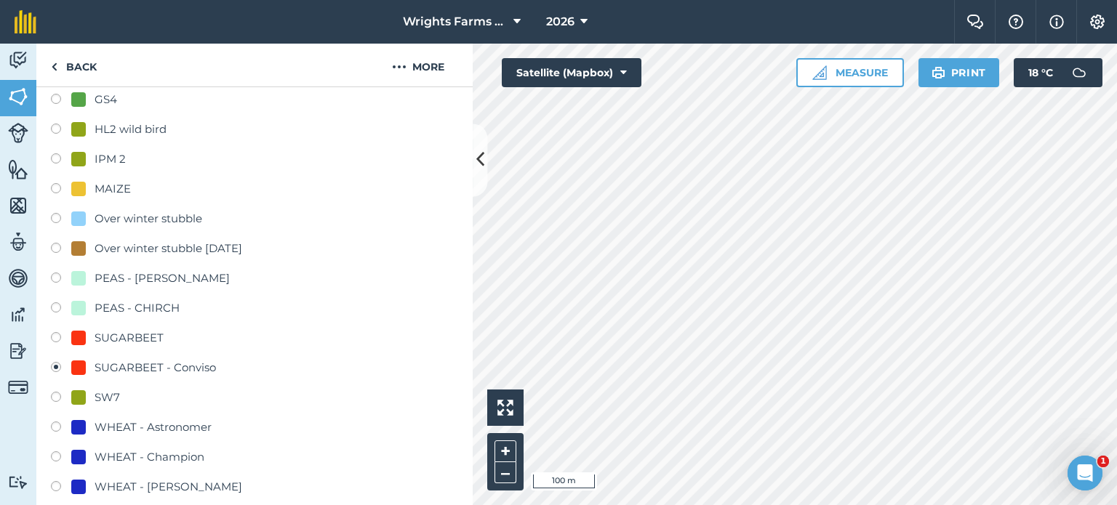
scroll to position [546, 0]
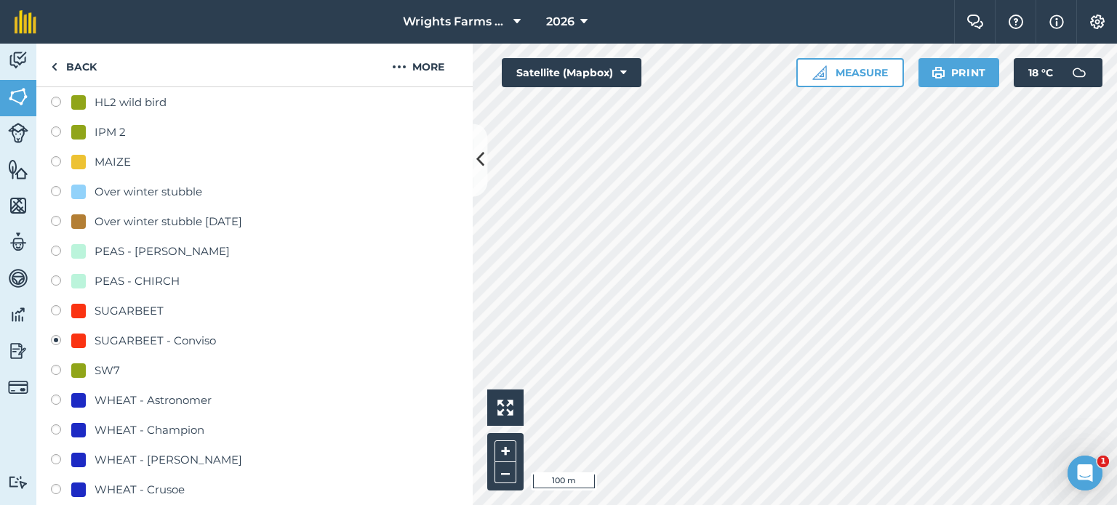
click at [61, 279] on label at bounding box center [61, 283] width 20 height 15
radio input "true"
radio input "false"
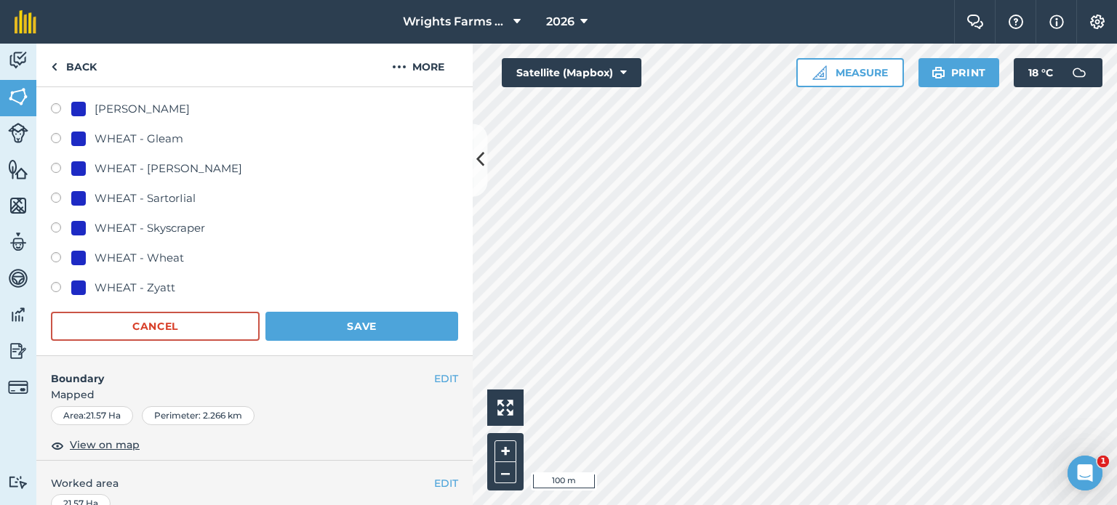
scroll to position [982, 0]
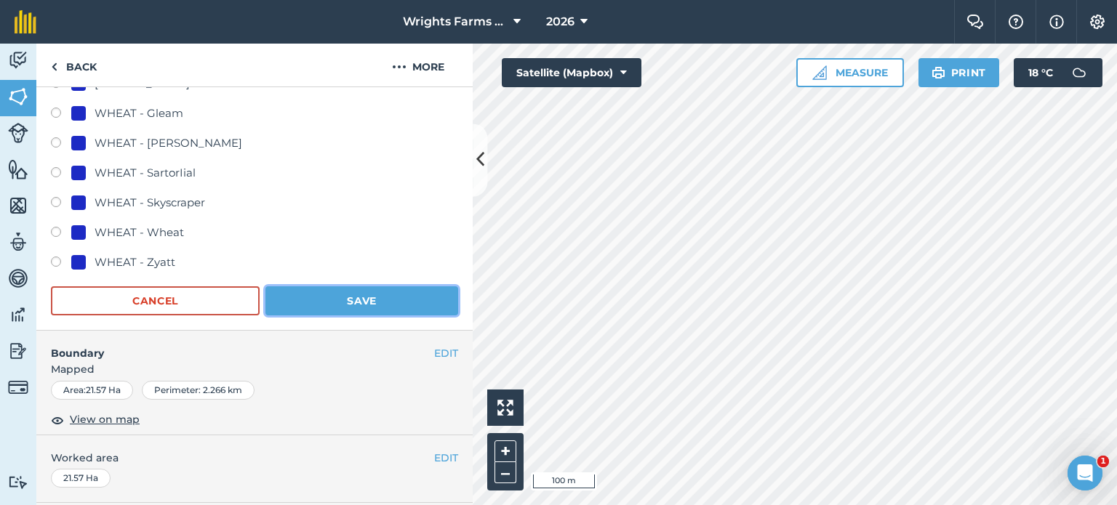
click at [335, 296] on button "Save" at bounding box center [361, 300] width 193 height 29
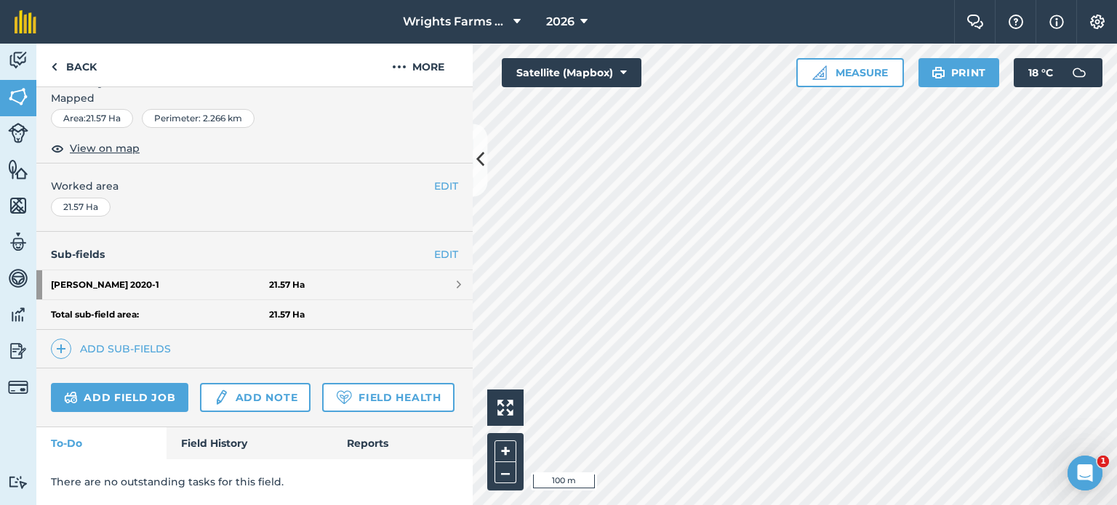
scroll to position [255, 0]
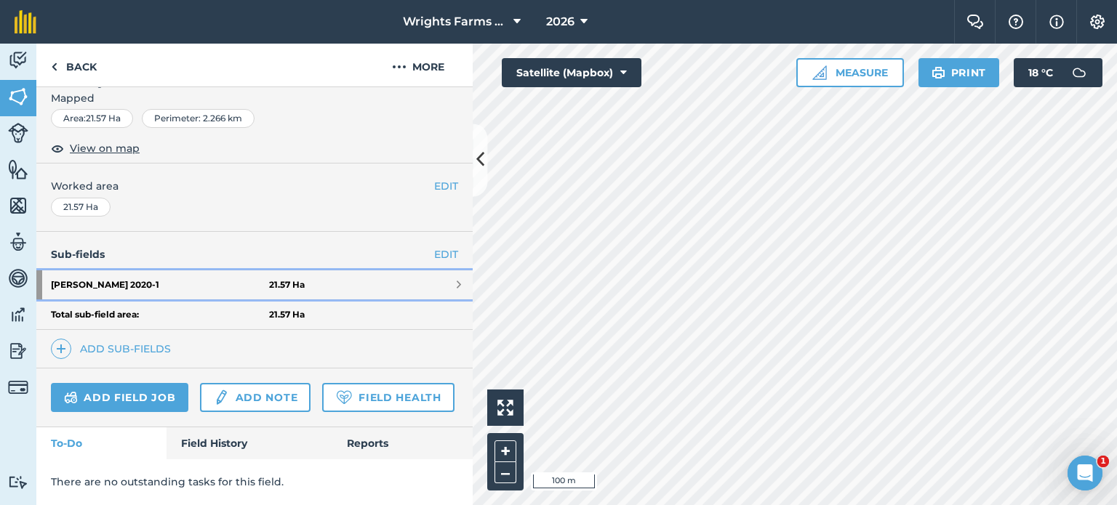
click at [443, 270] on link "DH Polles 2020 - 1 21.57 Ha" at bounding box center [254, 284] width 436 height 29
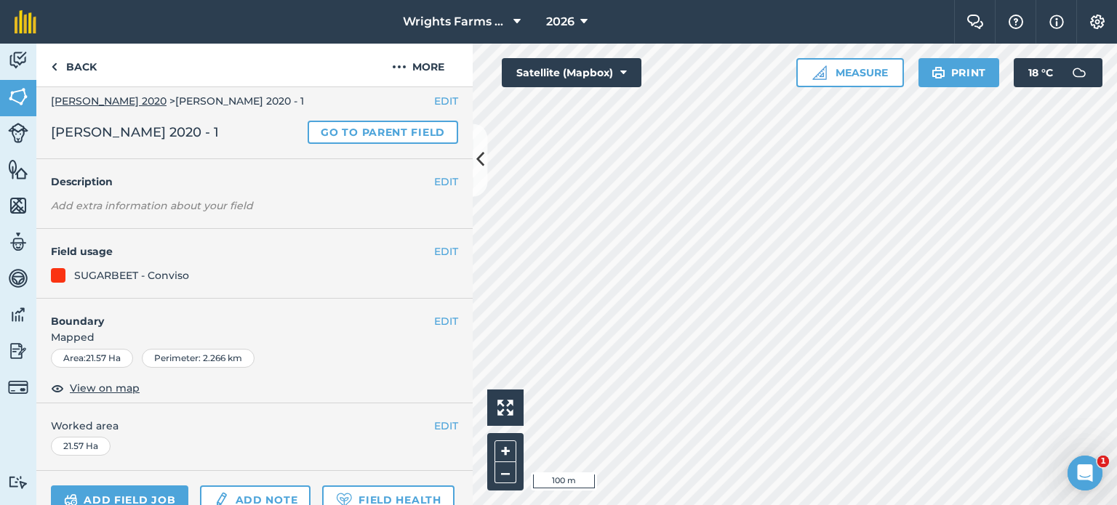
scroll to position [4, 0]
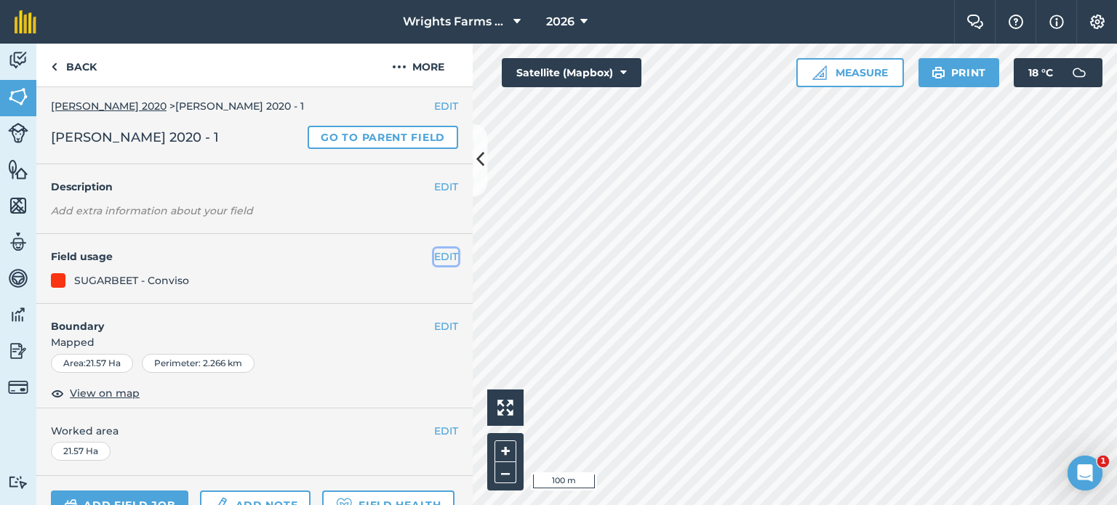
click at [434, 257] on button "EDIT" at bounding box center [446, 257] width 24 height 16
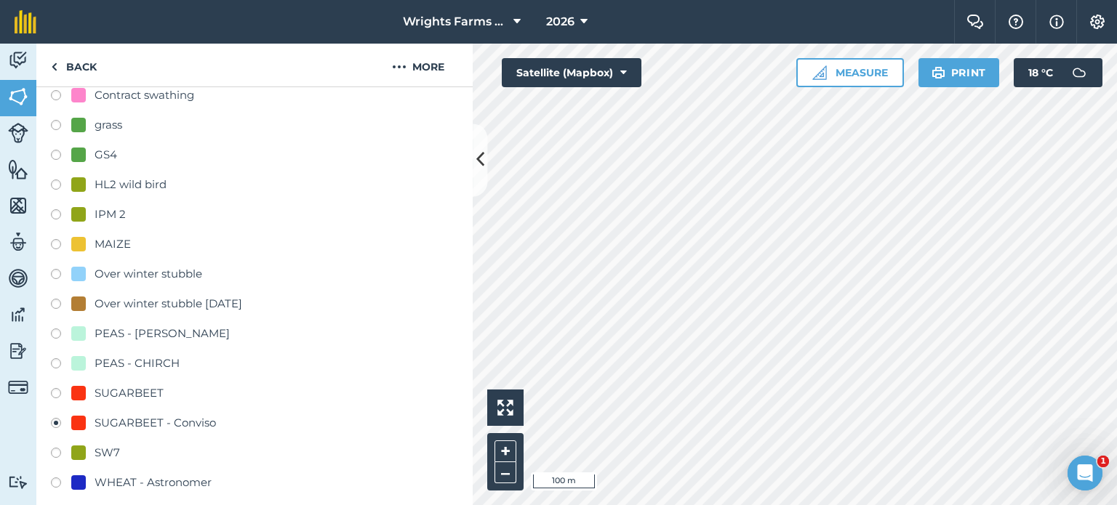
scroll to position [513, 0]
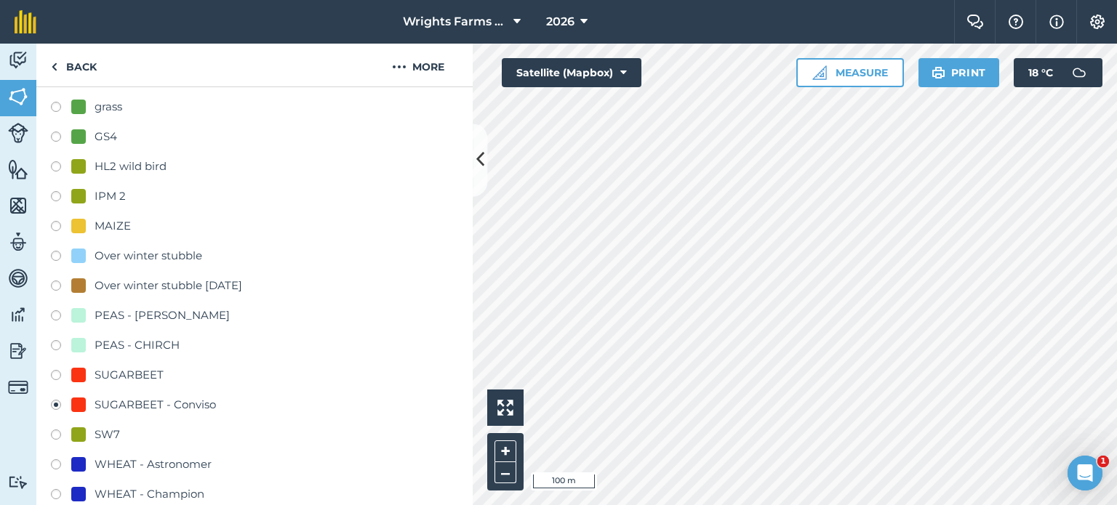
click at [55, 345] on label at bounding box center [61, 347] width 20 height 15
radio input "true"
radio input "false"
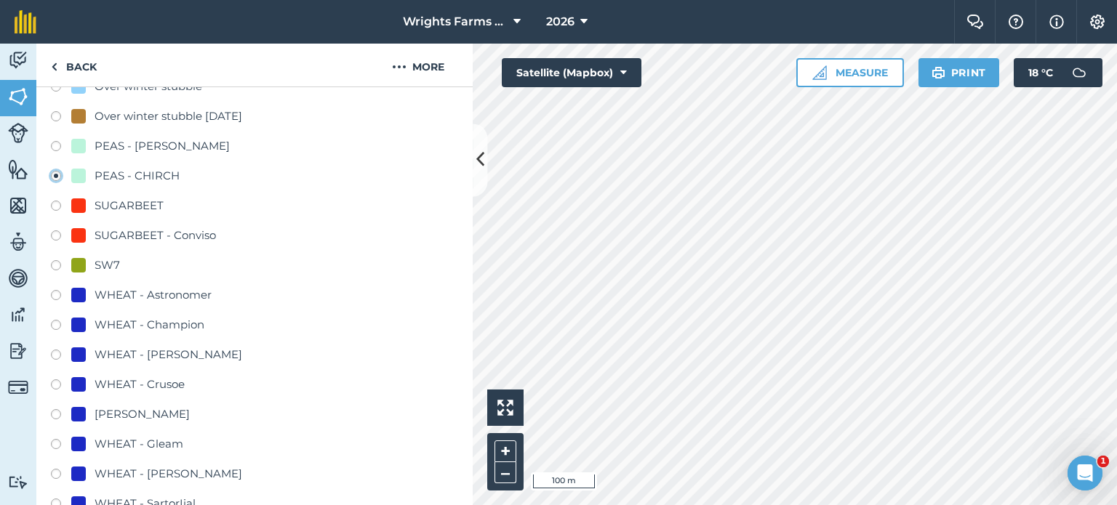
scroll to position [1022, 0]
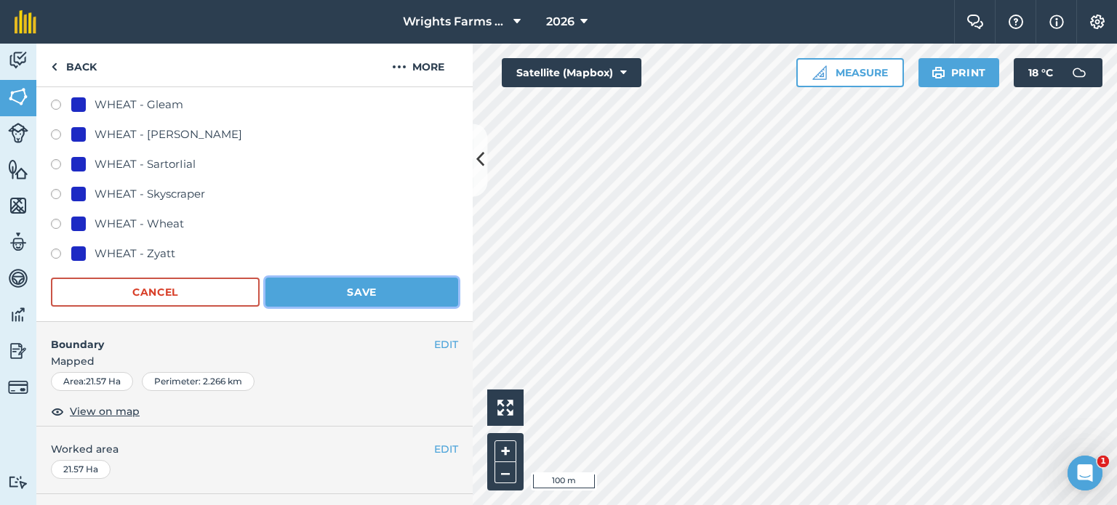
click at [367, 293] on button "Save" at bounding box center [361, 292] width 193 height 29
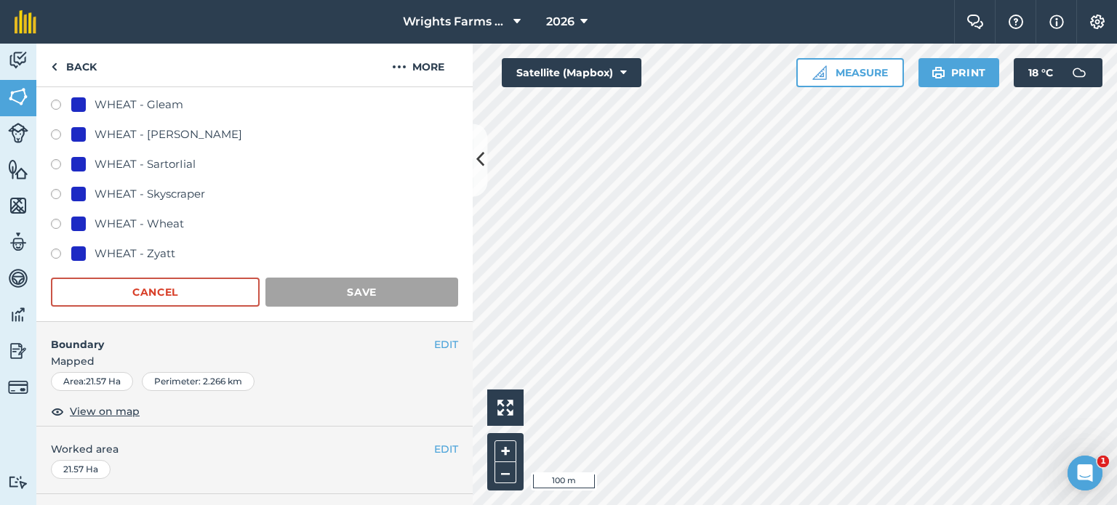
scroll to position [149, 0]
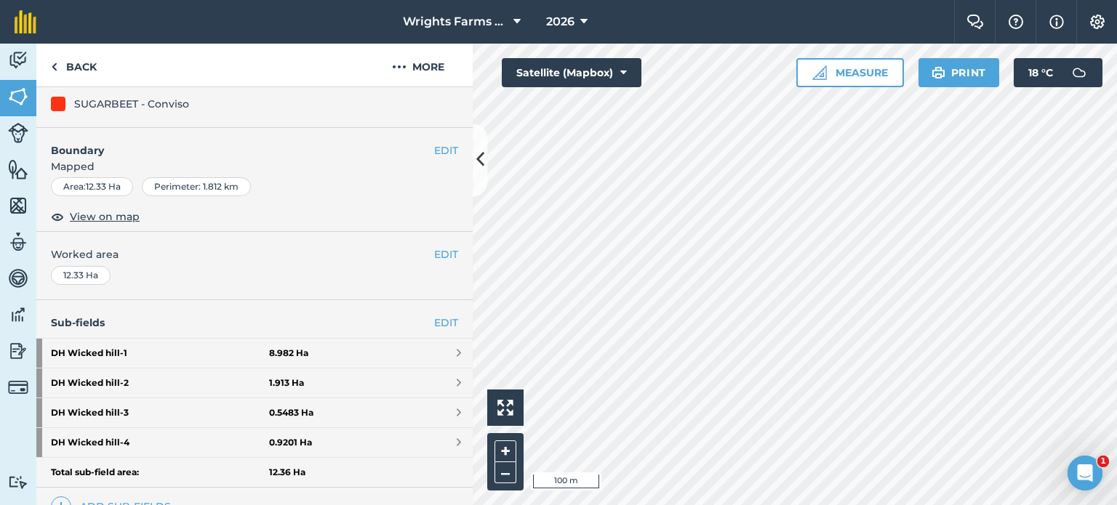
scroll to position [344, 0]
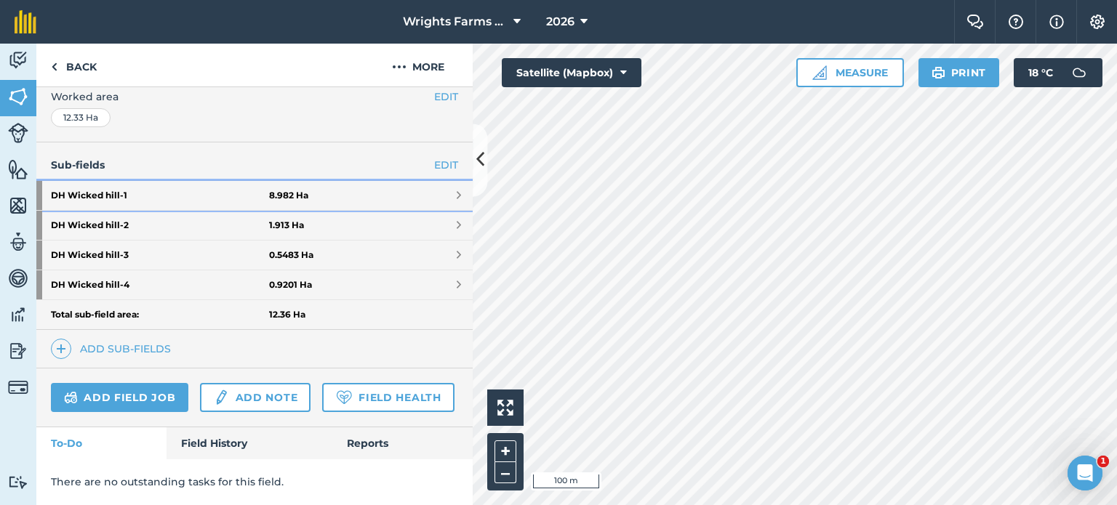
click at [436, 181] on link "DH Wicked hill - 1 8.982 Ha" at bounding box center [254, 195] width 436 height 29
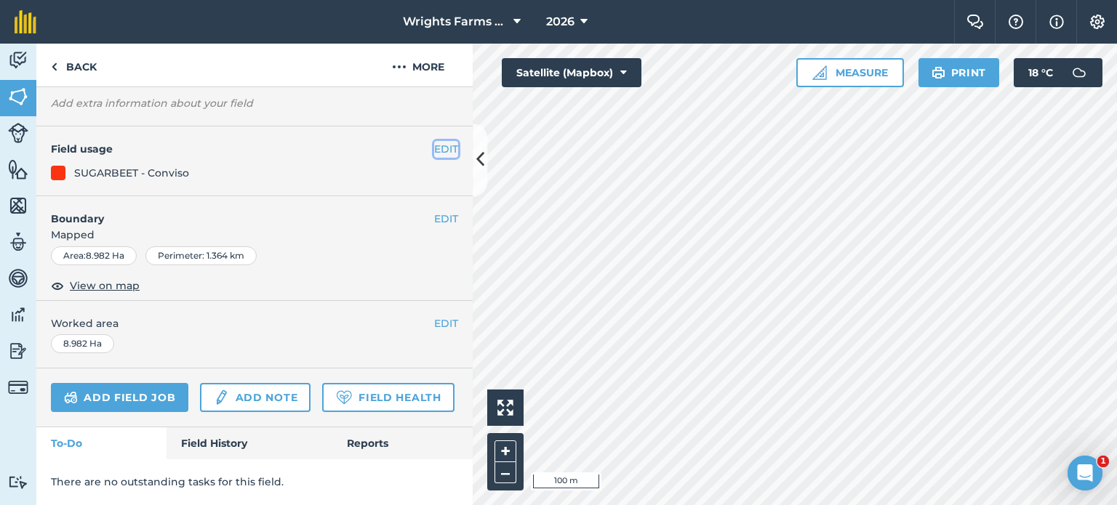
click at [436, 141] on button "EDIT" at bounding box center [446, 149] width 24 height 16
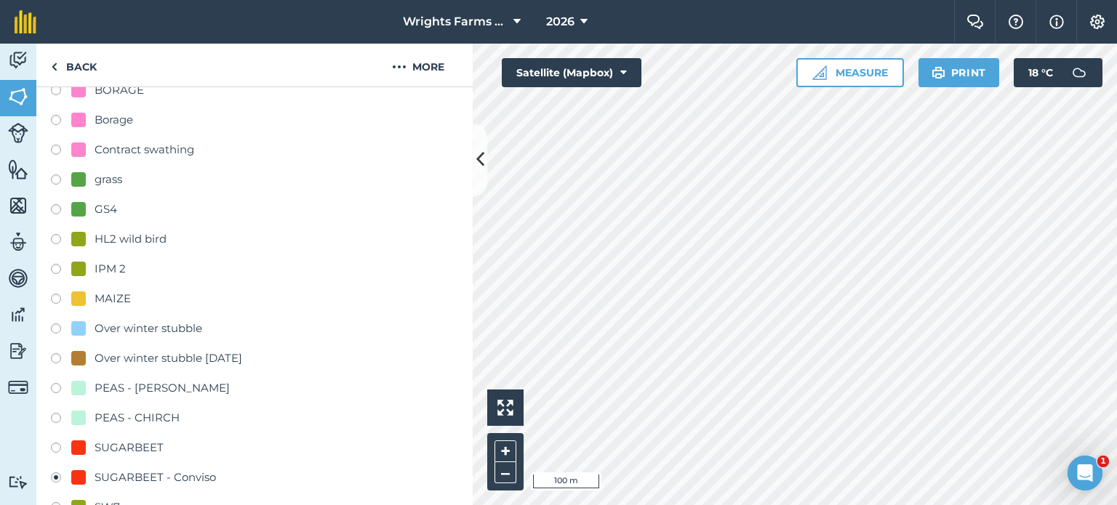
scroll to position [513, 0]
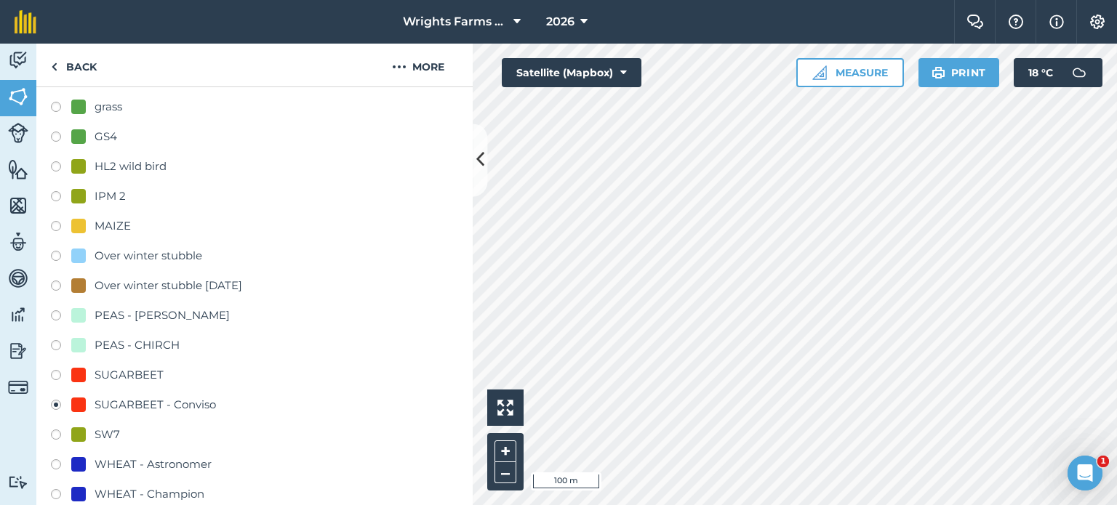
click at [55, 345] on label at bounding box center [61, 347] width 20 height 15
radio input "true"
radio input "false"
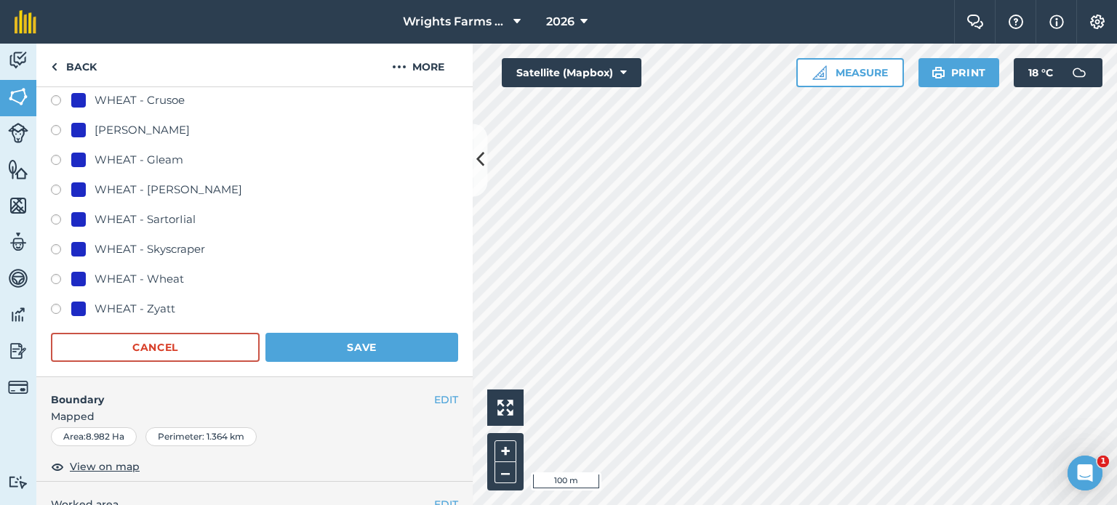
scroll to position [1022, 0]
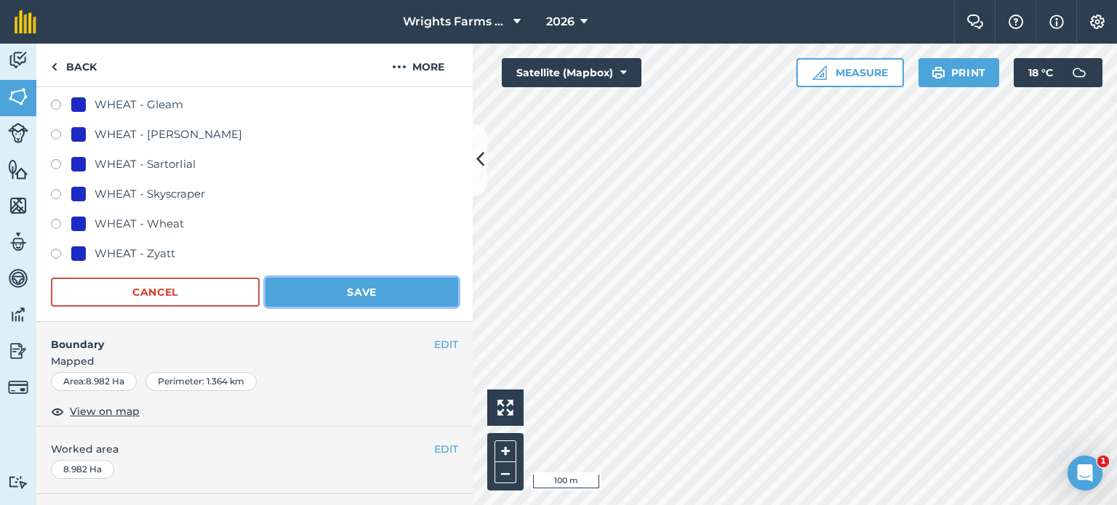
click at [390, 286] on button "Save" at bounding box center [361, 292] width 193 height 29
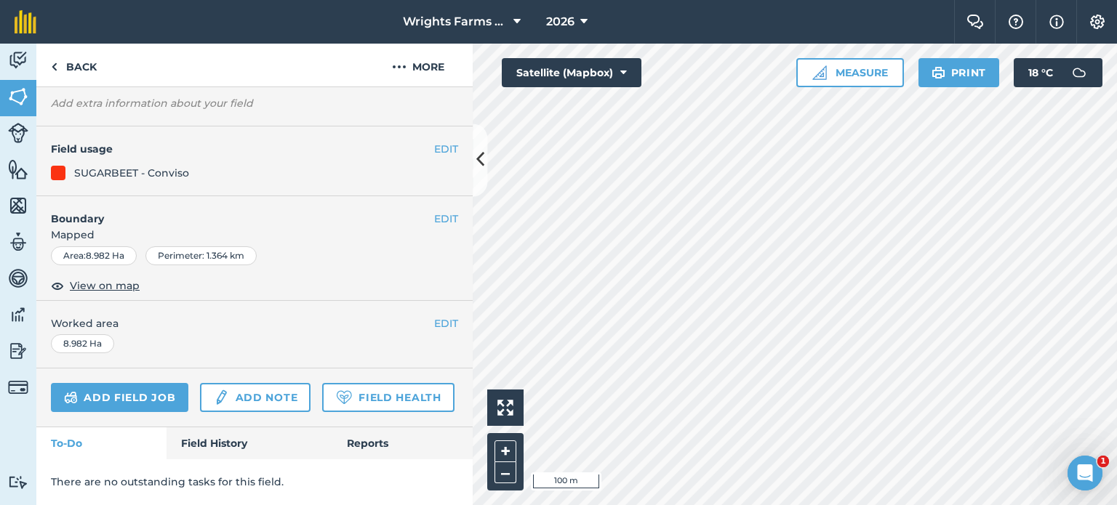
scroll to position [149, 0]
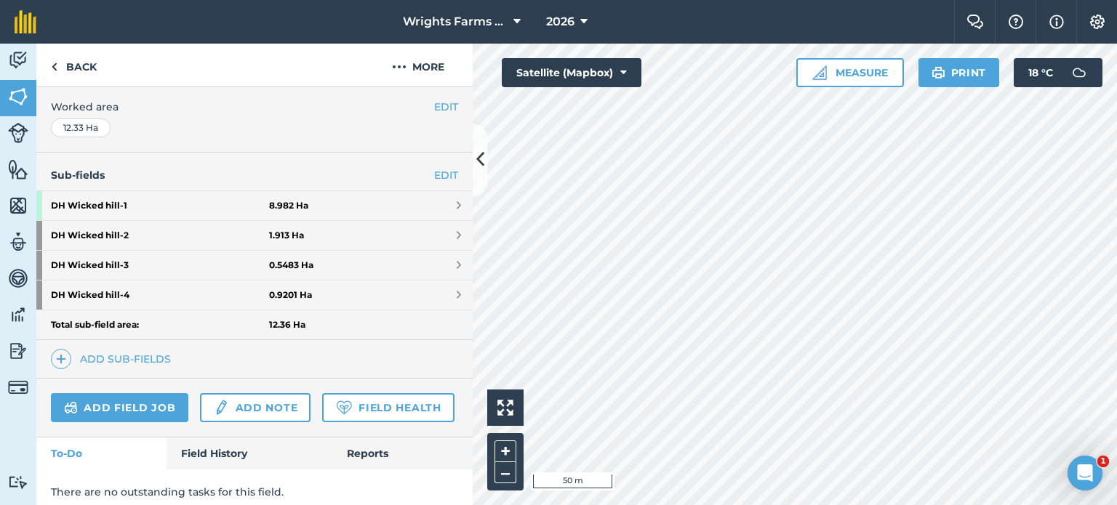
scroll to position [271, 0]
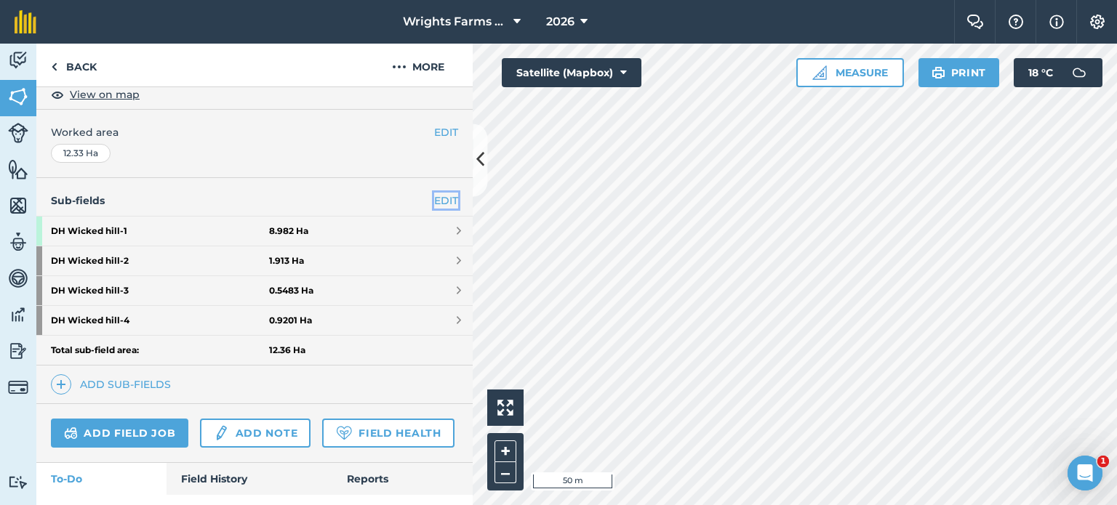
click at [444, 198] on link "EDIT" at bounding box center [446, 201] width 24 height 16
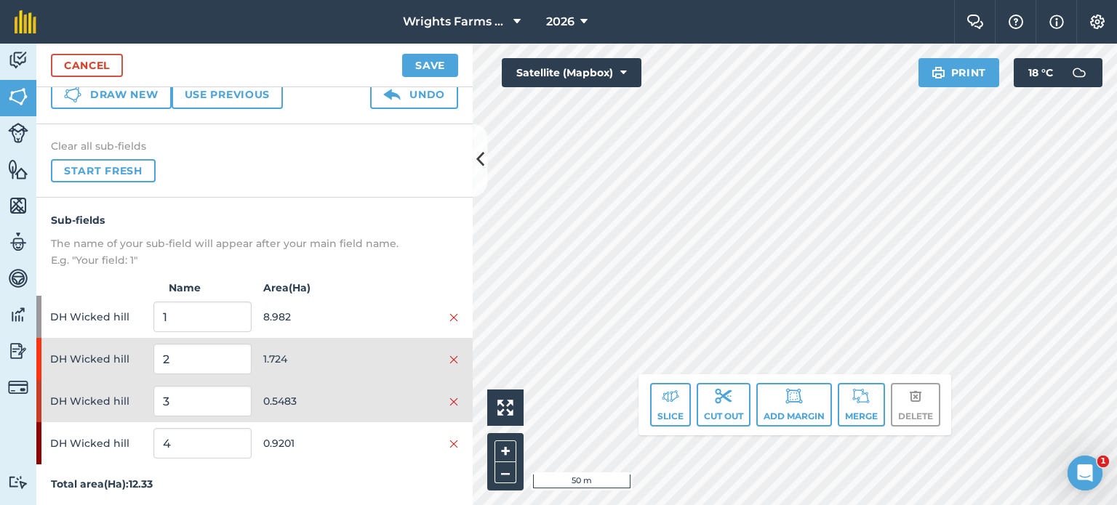
scroll to position [73, 0]
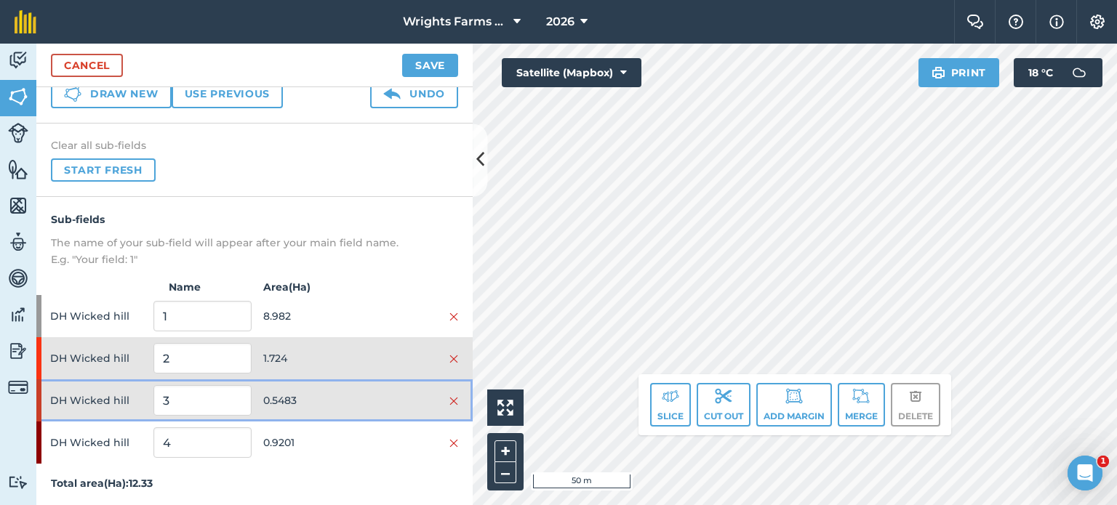
click at [383, 404] on div at bounding box center [409, 401] width 97 height 16
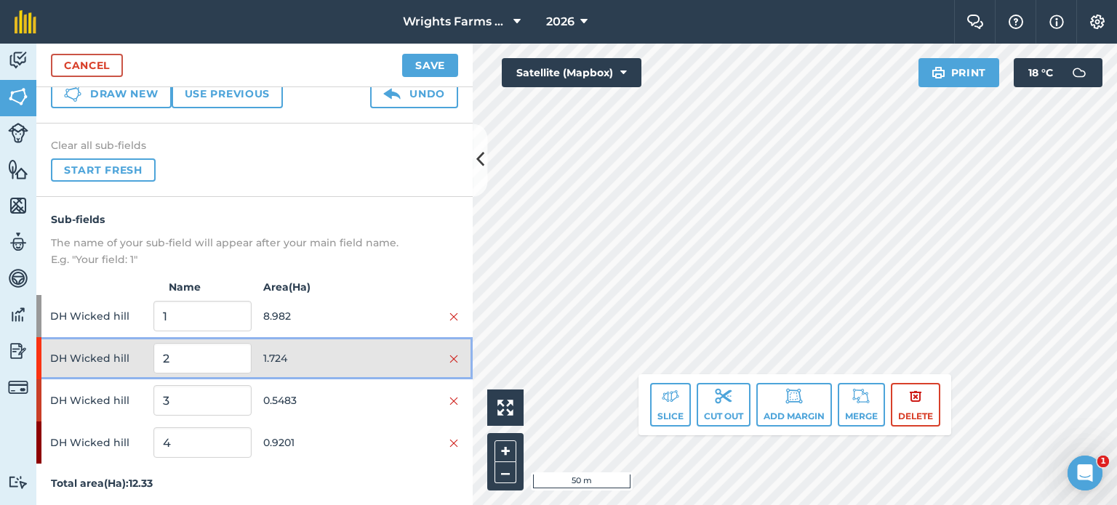
click at [348, 357] on span "1.724" at bounding box center [311, 359] width 97 height 28
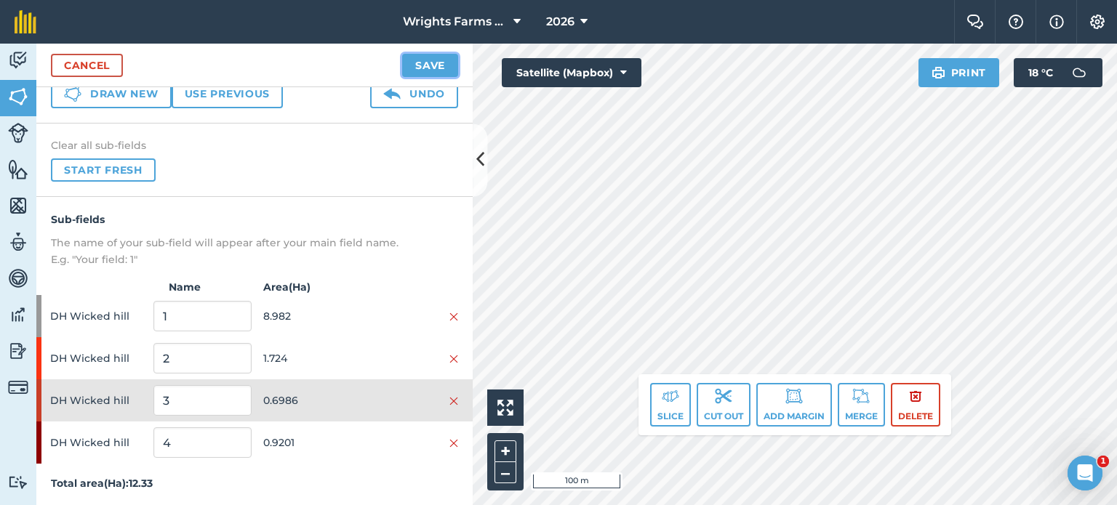
click at [424, 66] on button "Save" at bounding box center [430, 65] width 56 height 23
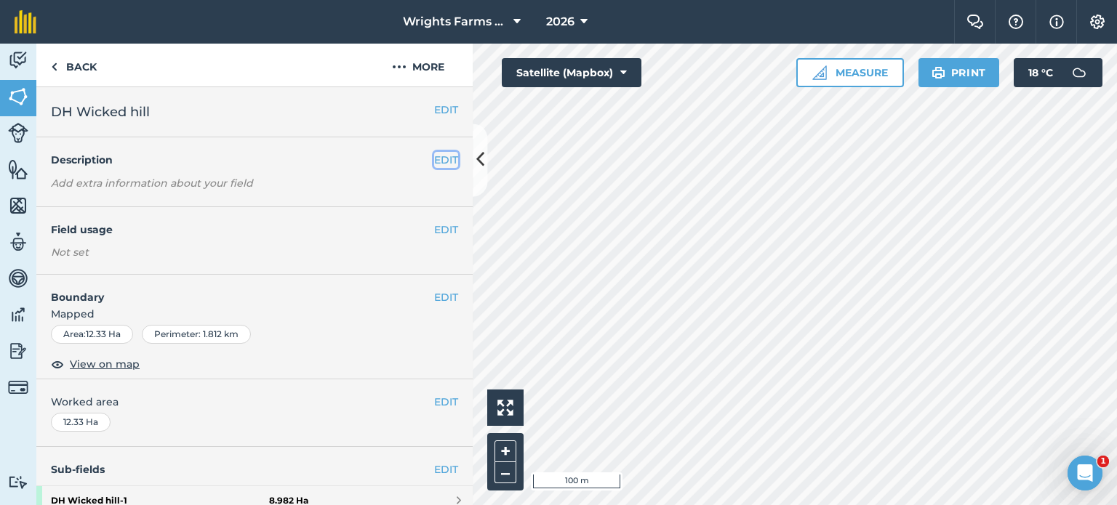
click at [441, 162] on button "EDIT" at bounding box center [446, 160] width 24 height 16
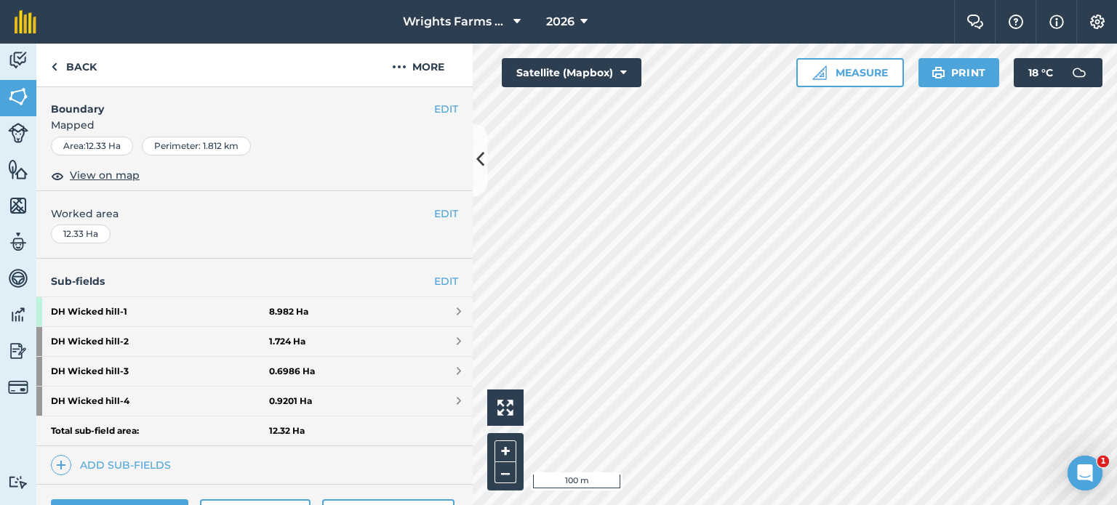
scroll to position [268, 0]
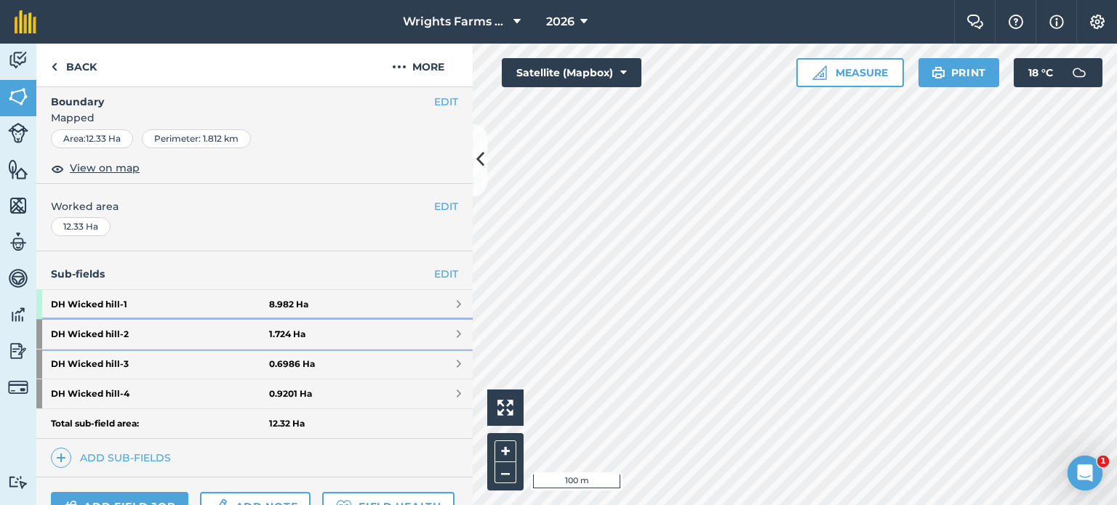
click at [438, 329] on link "DH Wicked hill - 2 1.724 Ha" at bounding box center [254, 334] width 436 height 29
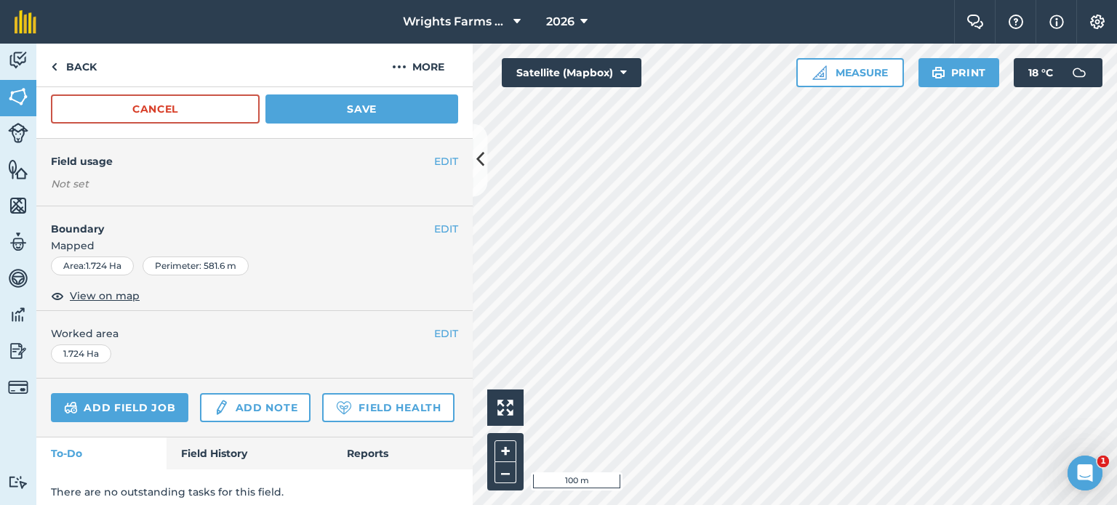
scroll to position [146, 0]
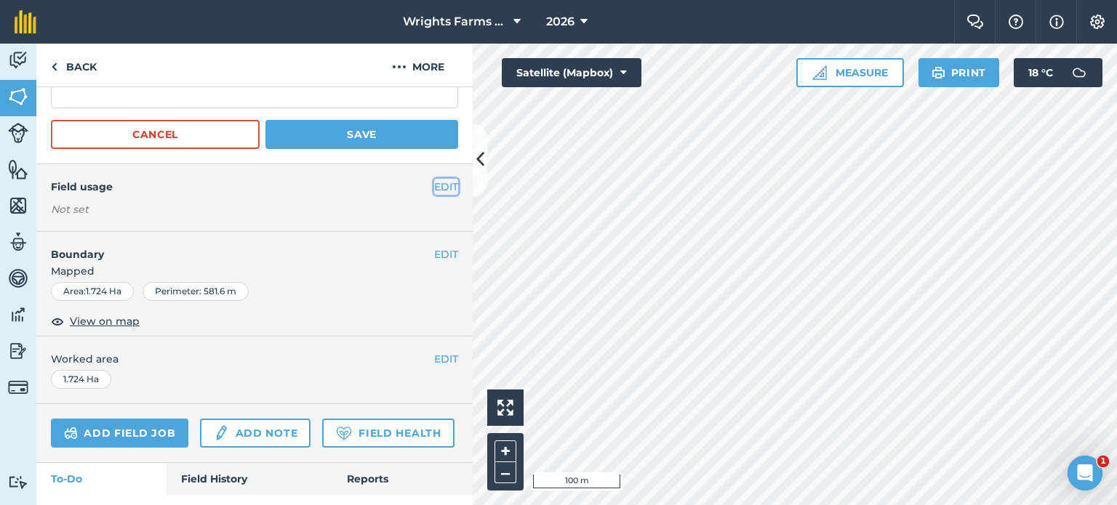
click at [436, 187] on button "EDIT" at bounding box center [446, 187] width 24 height 16
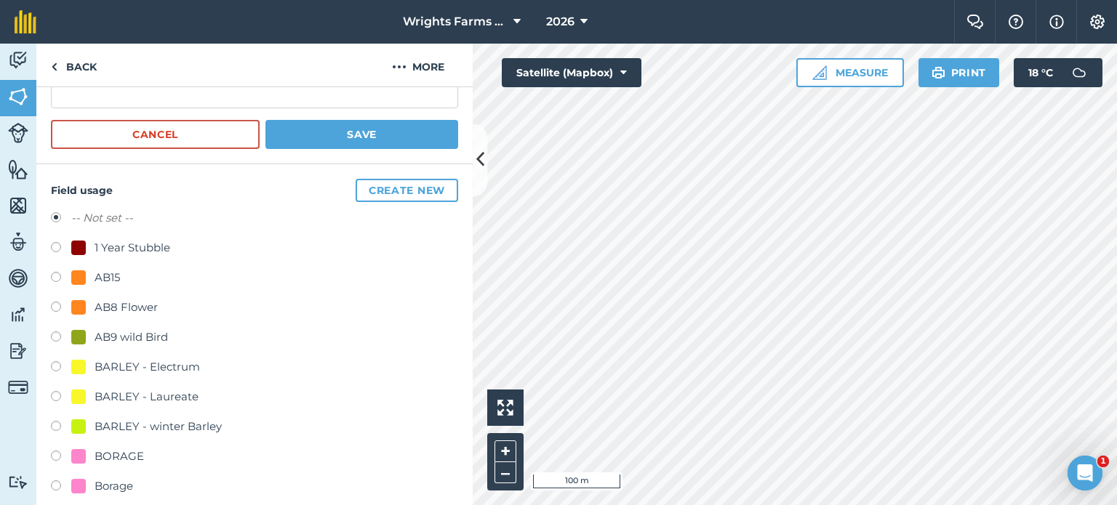
click at [56, 272] on label at bounding box center [61, 279] width 20 height 15
radio input "true"
radio input "false"
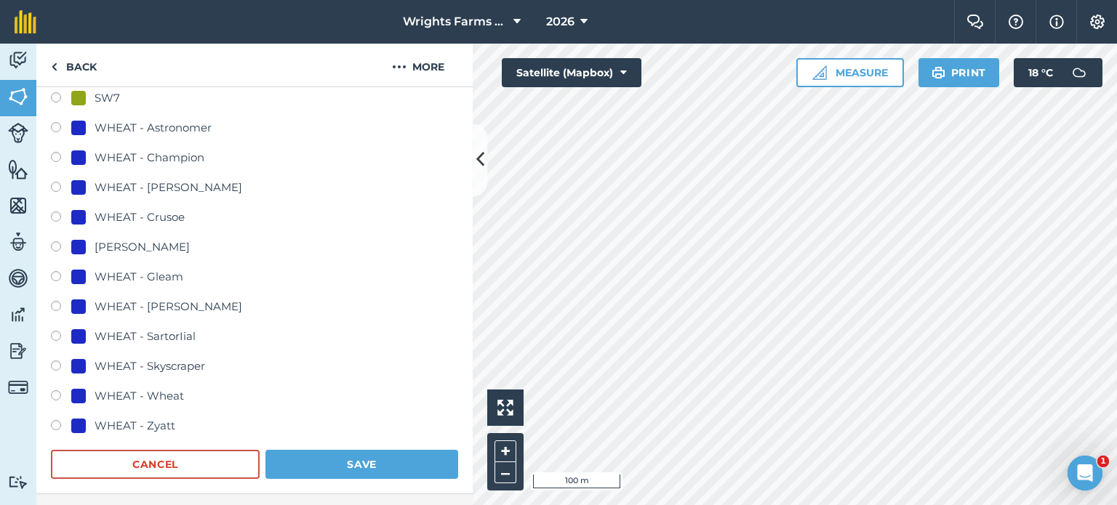
scroll to position [946, 0]
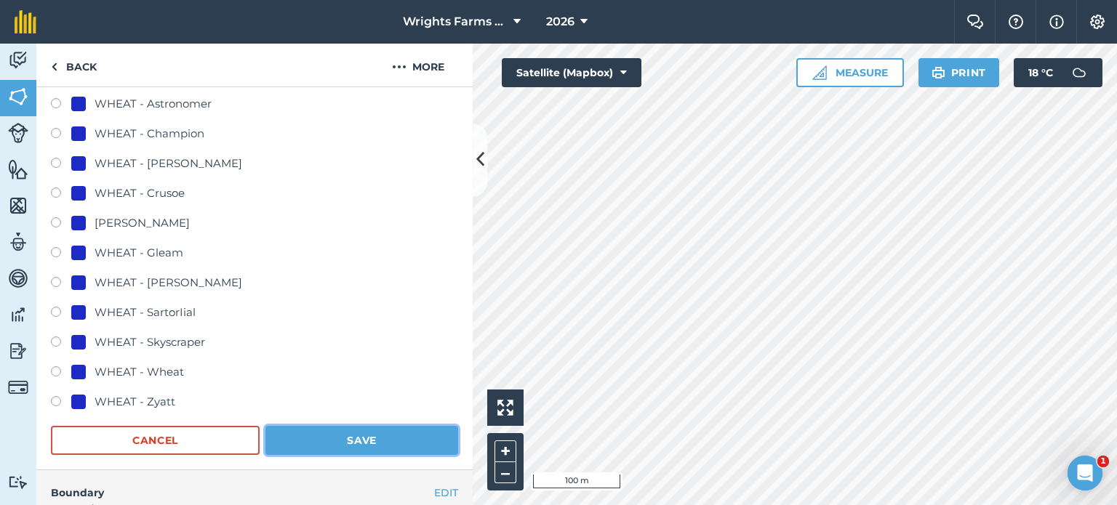
click at [390, 434] on button "Save" at bounding box center [361, 440] width 193 height 29
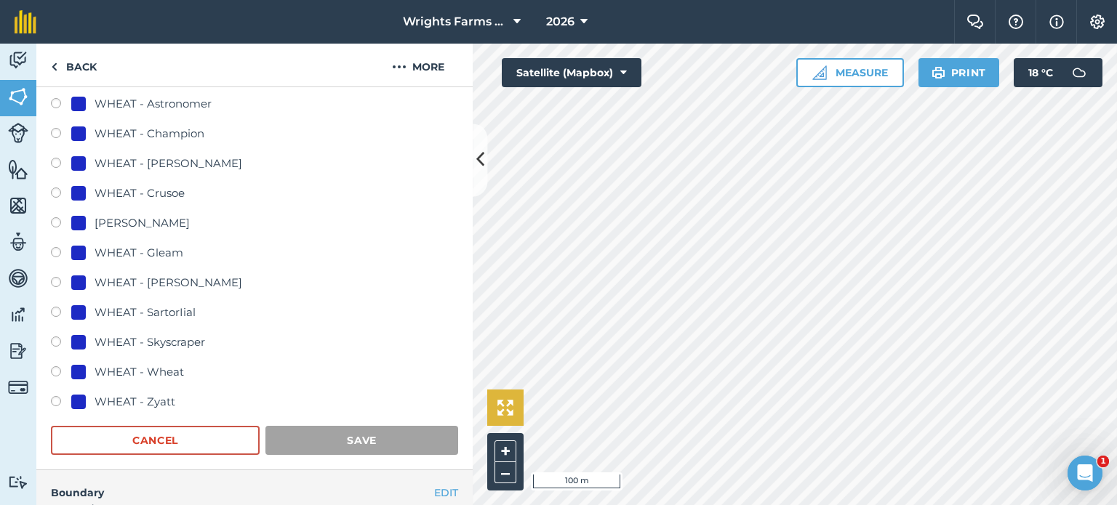
scroll to position [221, 0]
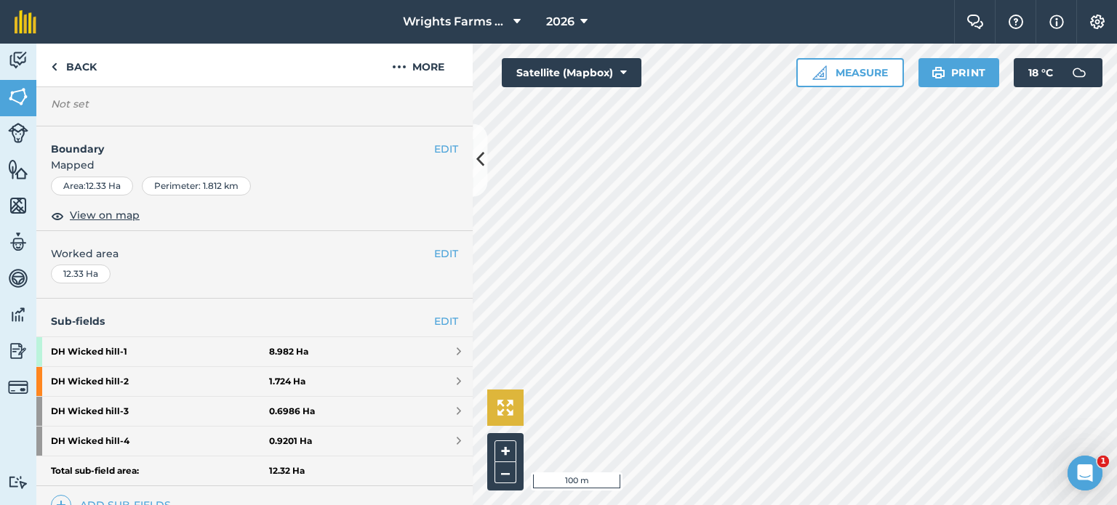
scroll to position [414, 0]
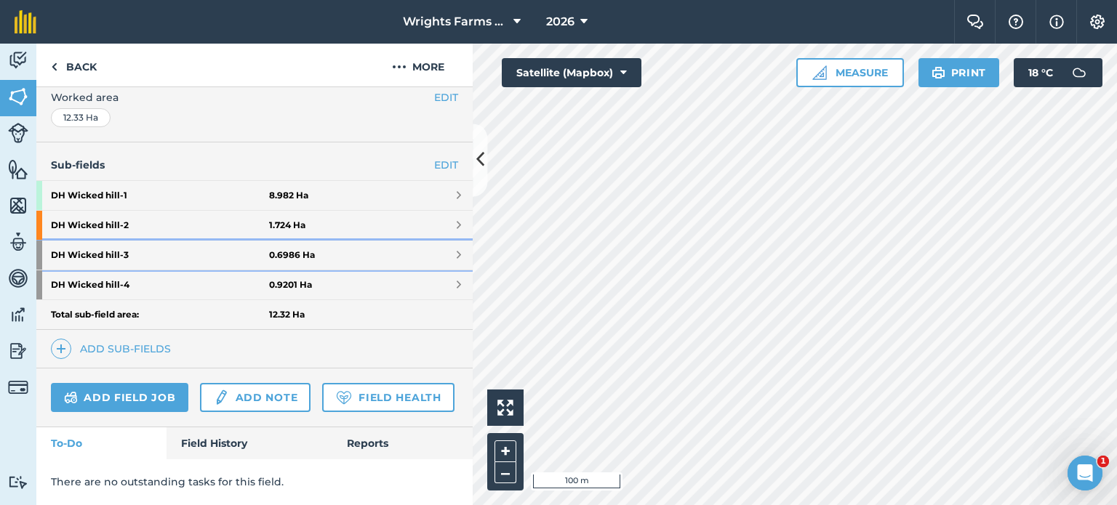
click at [427, 241] on link "DH Wicked hill - 3 0.6986 Ha" at bounding box center [254, 255] width 436 height 29
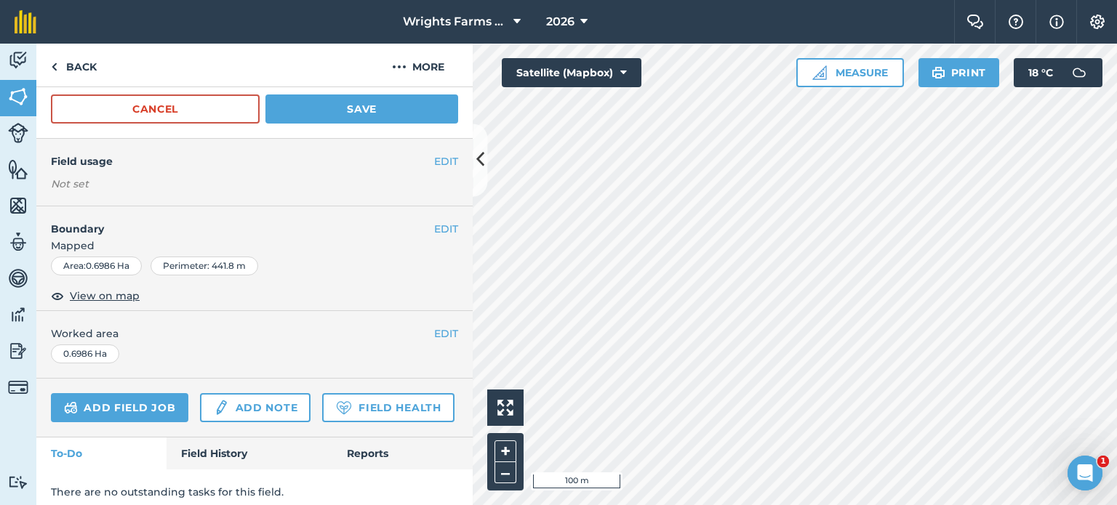
scroll to position [146, 0]
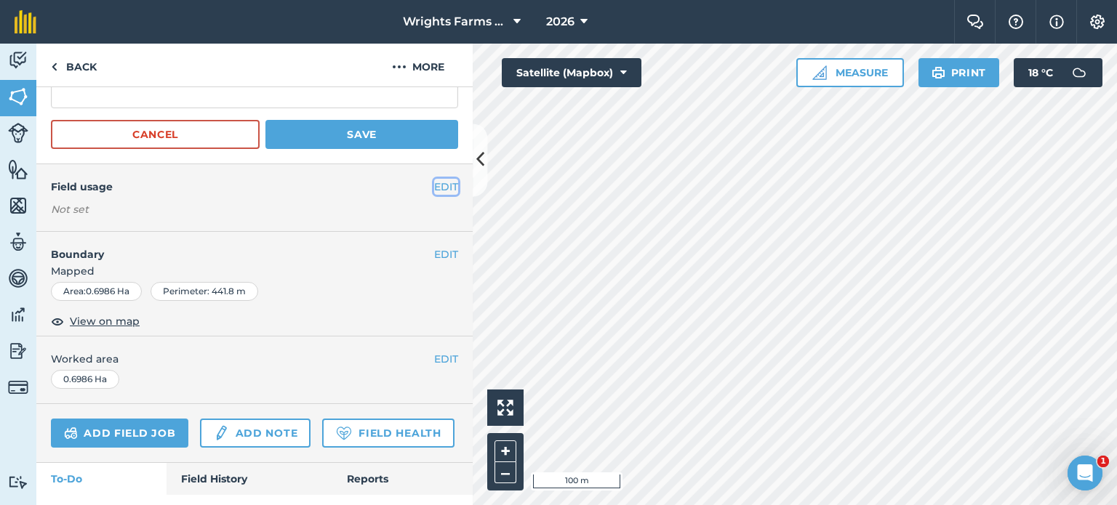
click at [434, 186] on button "EDIT" at bounding box center [446, 187] width 24 height 16
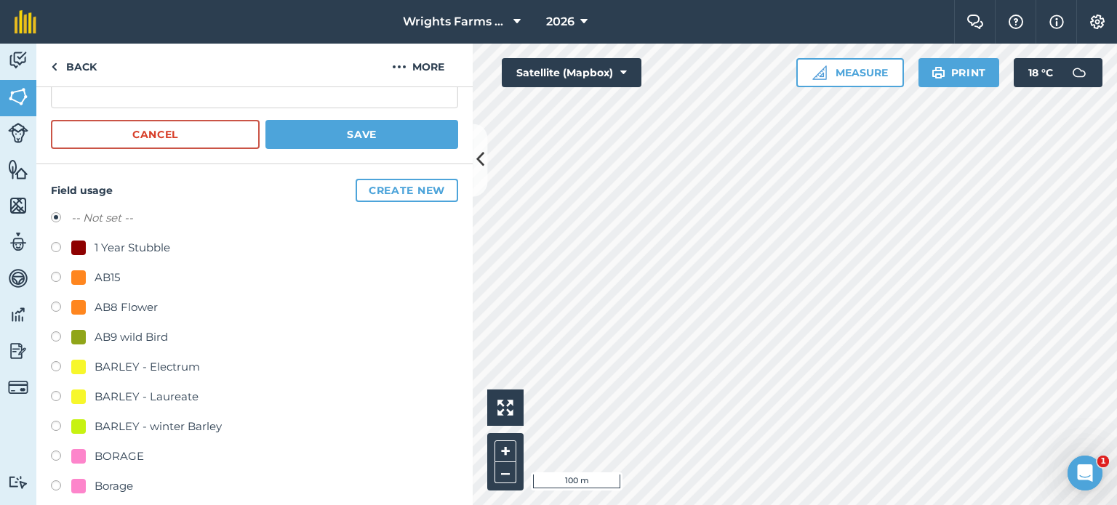
scroll to position [219, 0]
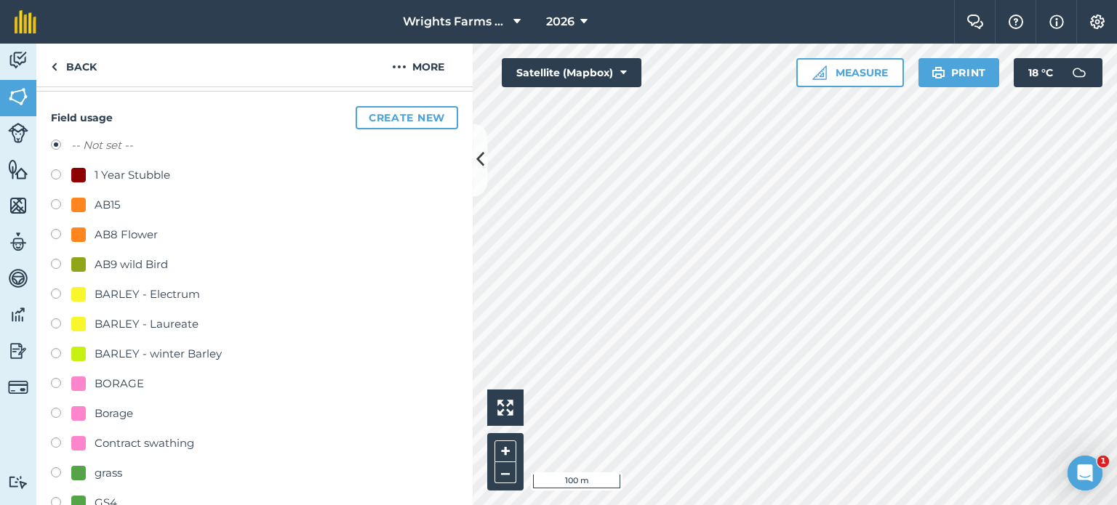
click at [58, 232] on label at bounding box center [61, 236] width 20 height 15
radio input "true"
radio input "false"
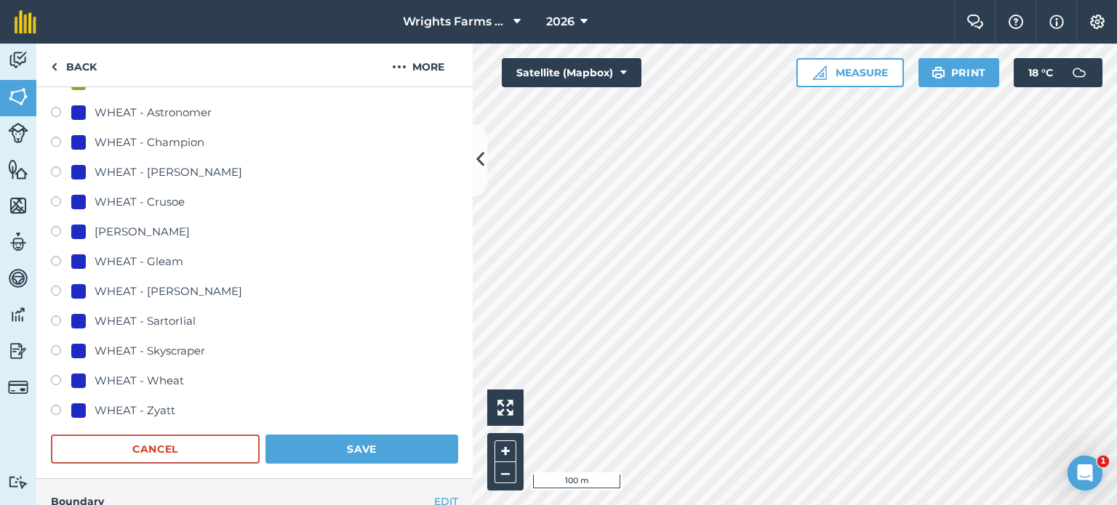
scroll to position [946, 0]
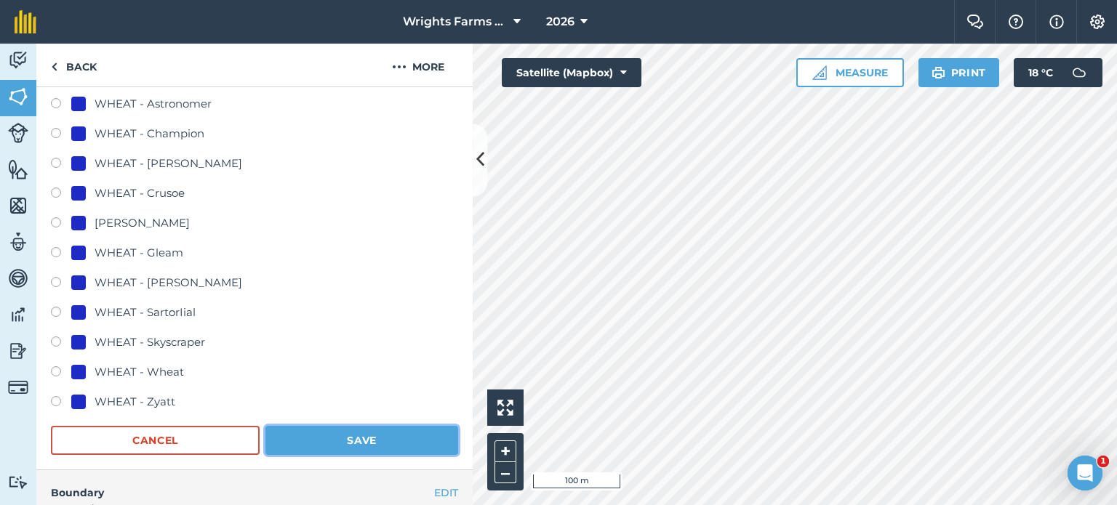
click at [398, 440] on button "Save" at bounding box center [361, 440] width 193 height 29
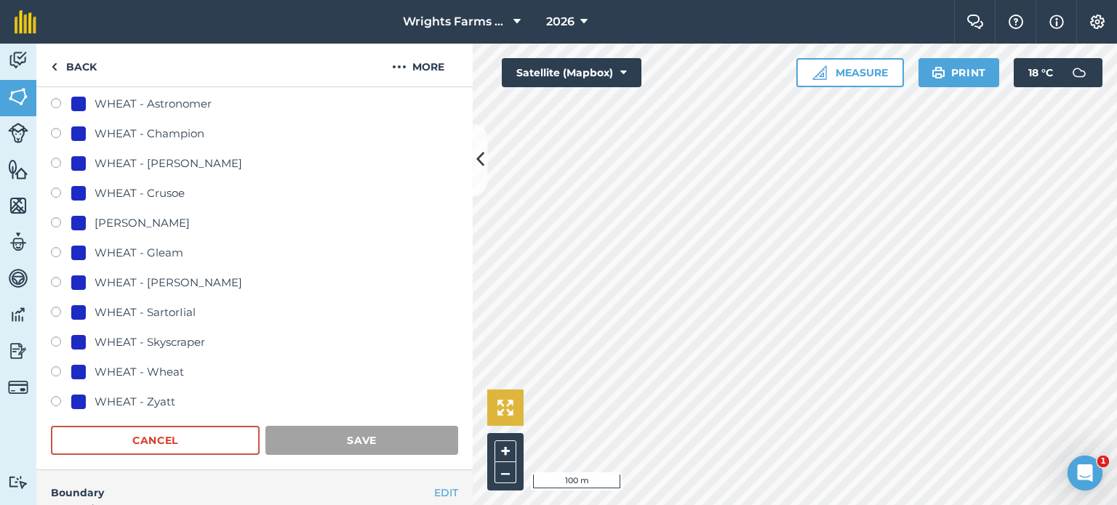
scroll to position [221, 0]
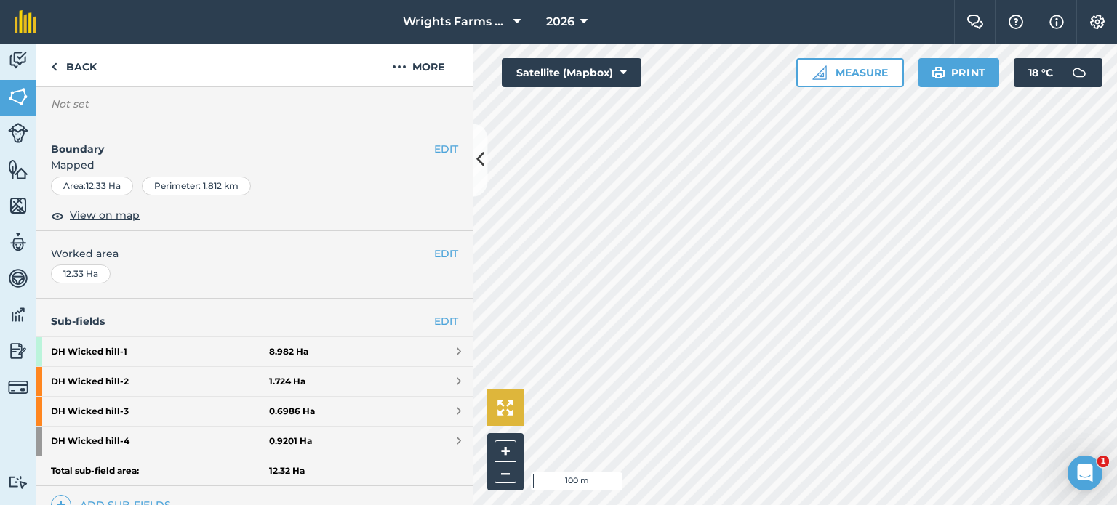
scroll to position [414, 0]
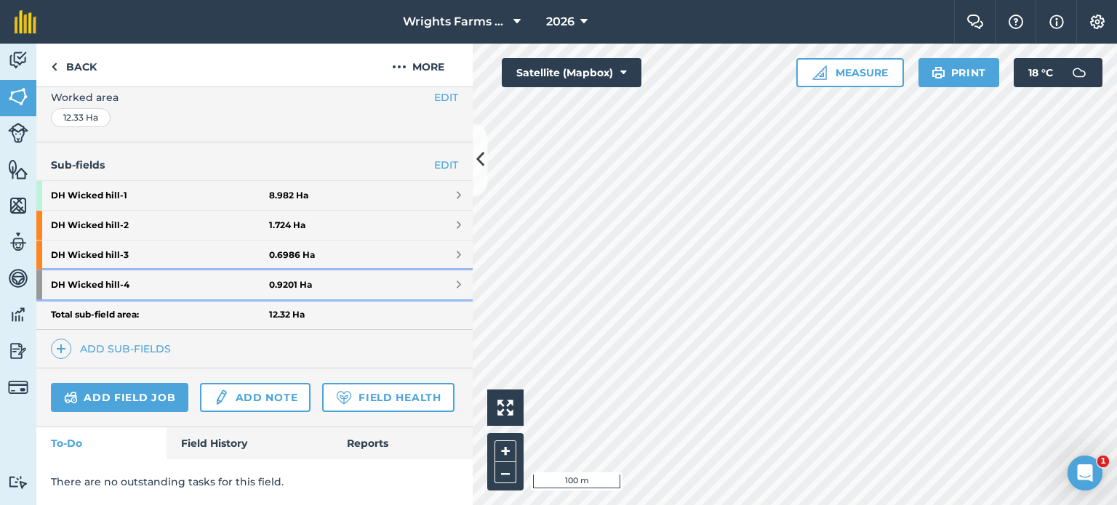
click at [396, 270] on link "DH Wicked hill - 4 0.9201 Ha" at bounding box center [254, 284] width 436 height 29
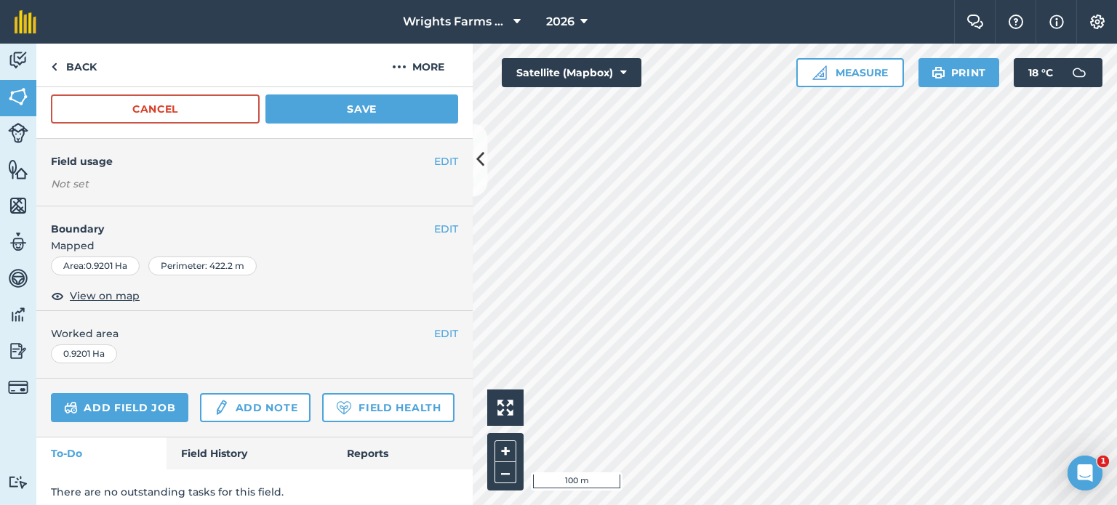
scroll to position [146, 0]
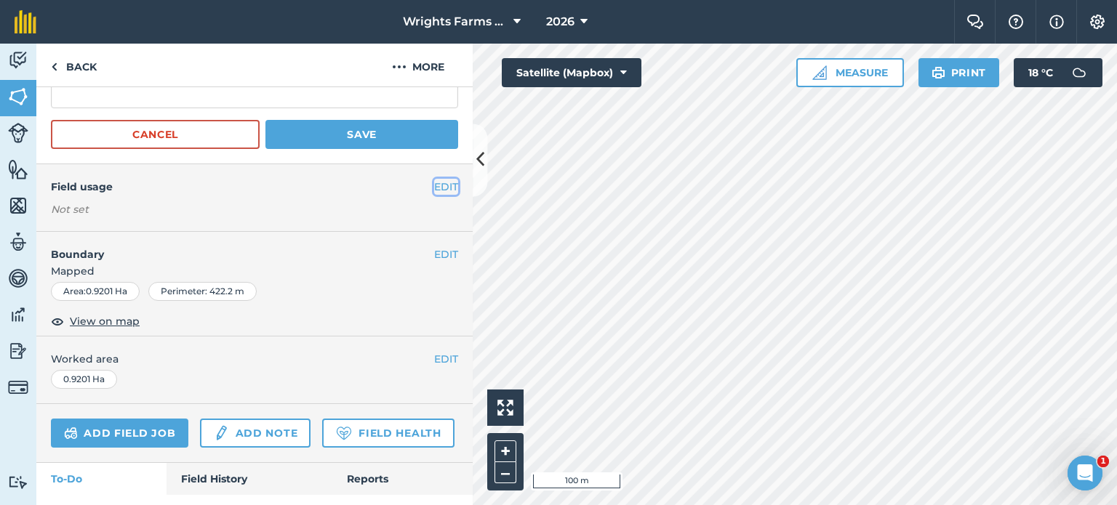
click at [434, 191] on button "EDIT" at bounding box center [446, 187] width 24 height 16
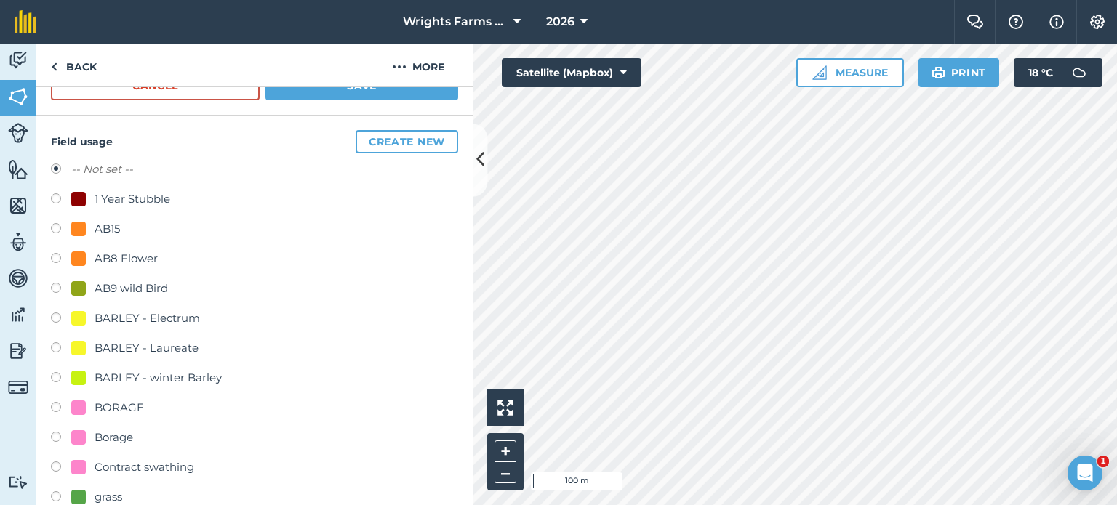
scroll to position [219, 0]
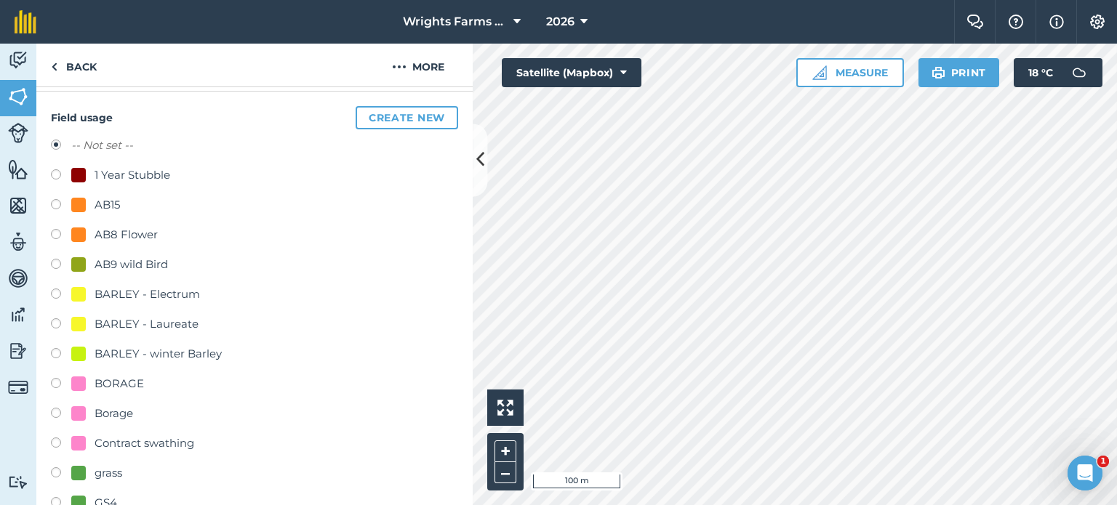
click at [57, 265] on label at bounding box center [61, 266] width 20 height 15
radio input "true"
radio input "false"
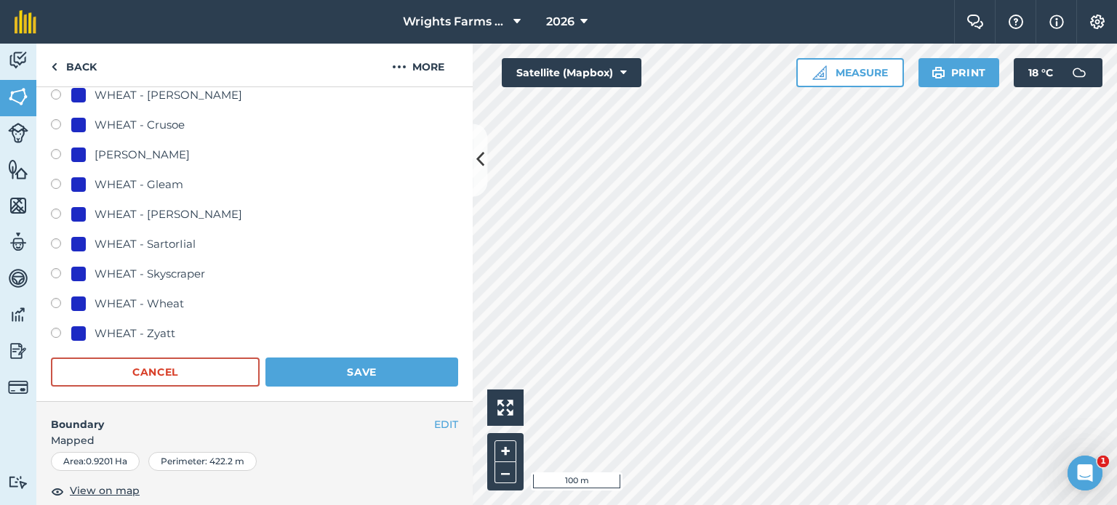
scroll to position [1019, 0]
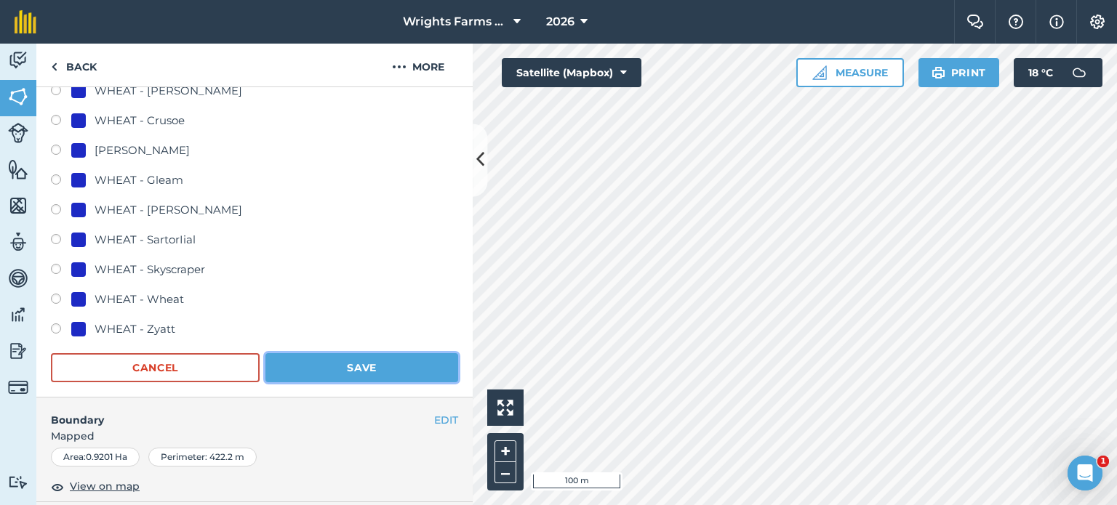
click at [398, 369] on button "Save" at bounding box center [361, 367] width 193 height 29
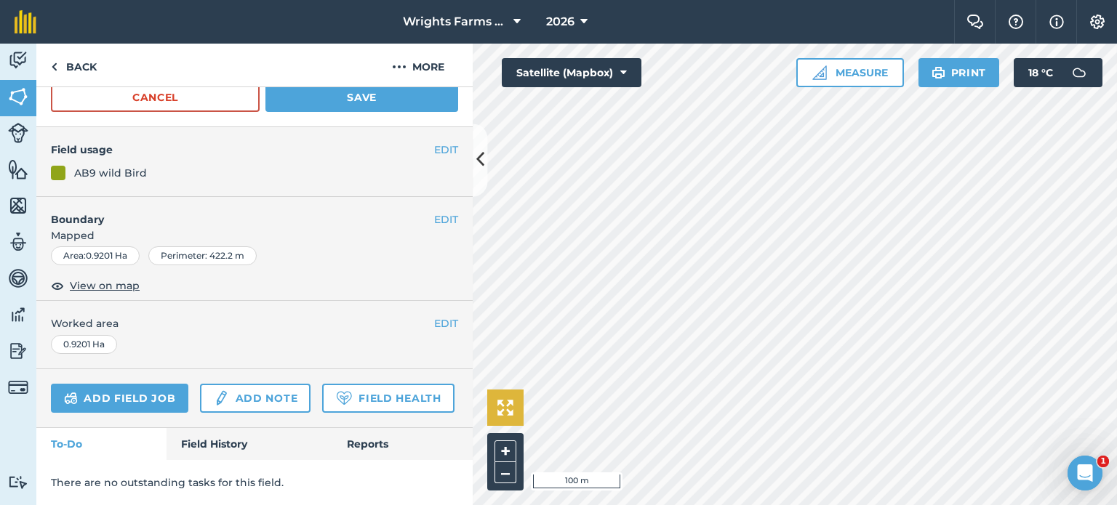
scroll to position [221, 0]
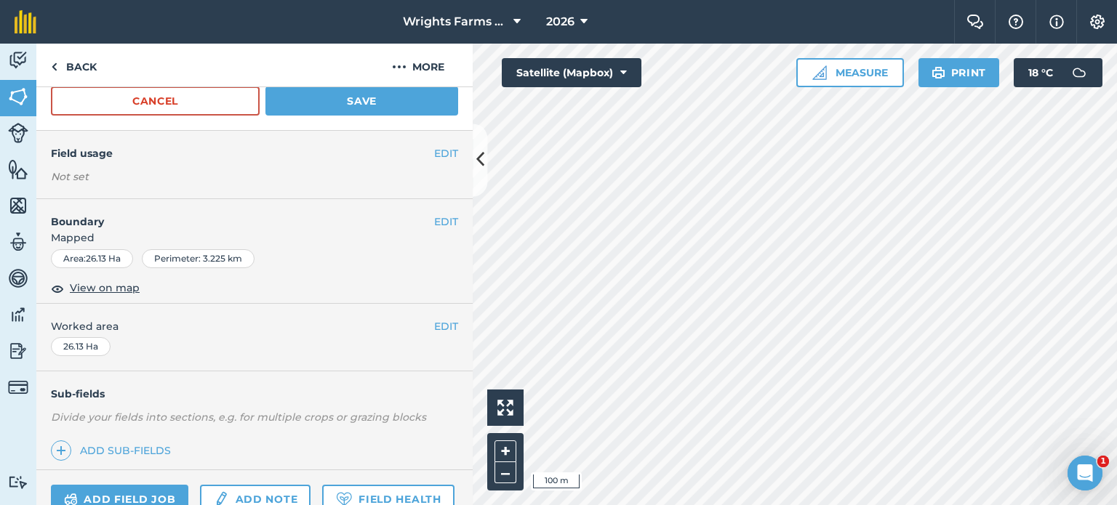
scroll to position [142, 0]
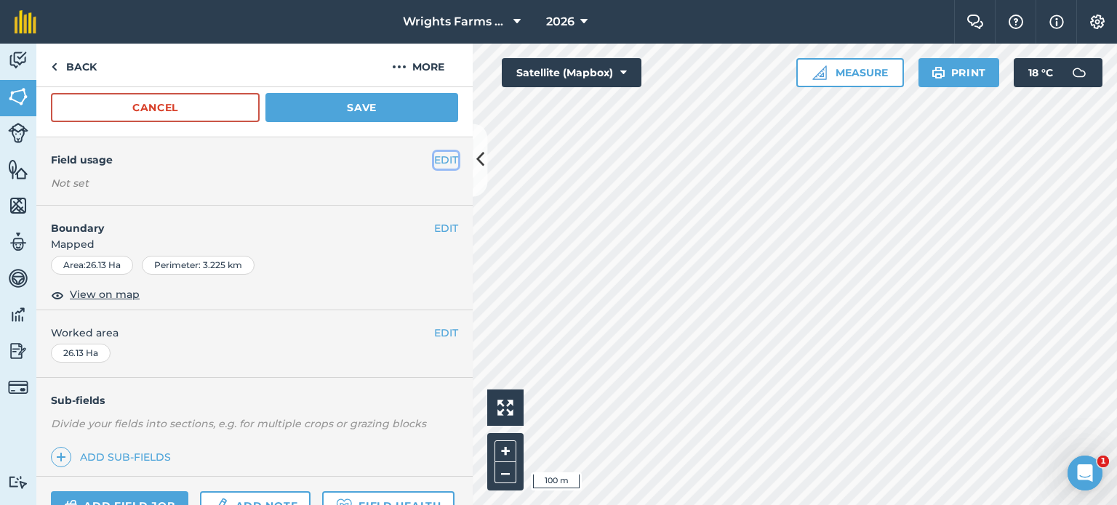
click at [441, 161] on button "EDIT" at bounding box center [446, 160] width 24 height 16
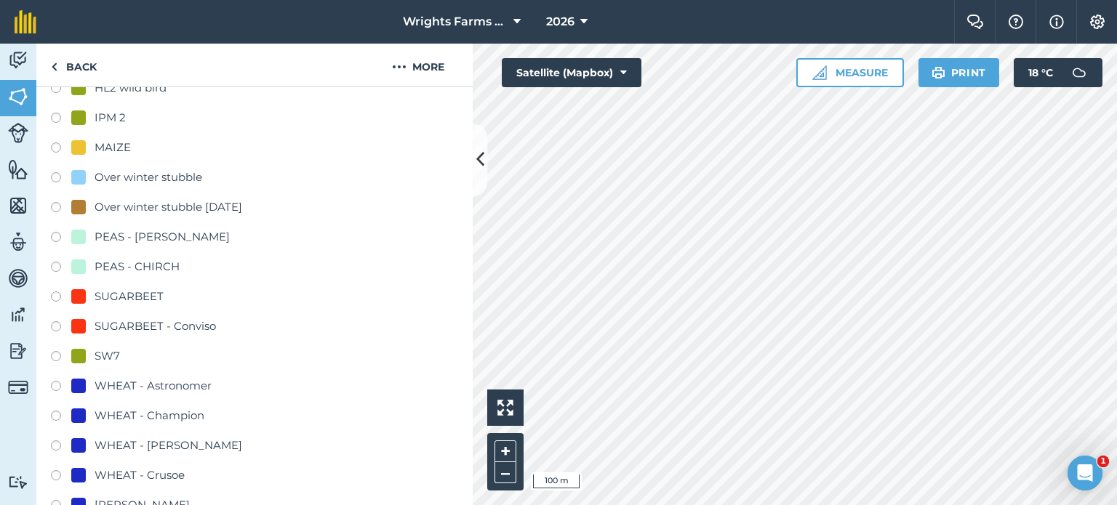
scroll to position [723, 0]
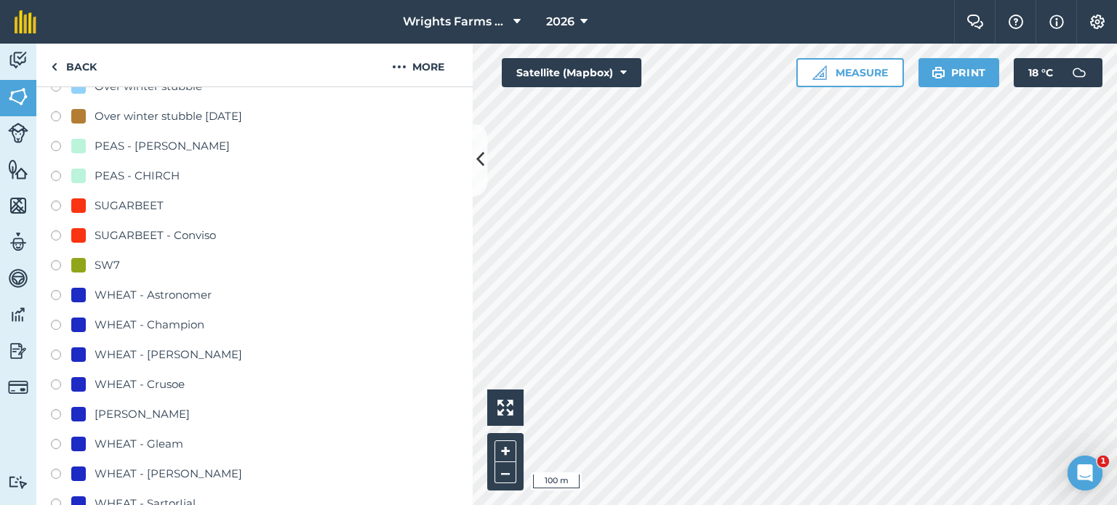
click at [55, 380] on label at bounding box center [61, 387] width 20 height 15
radio input "true"
radio input "false"
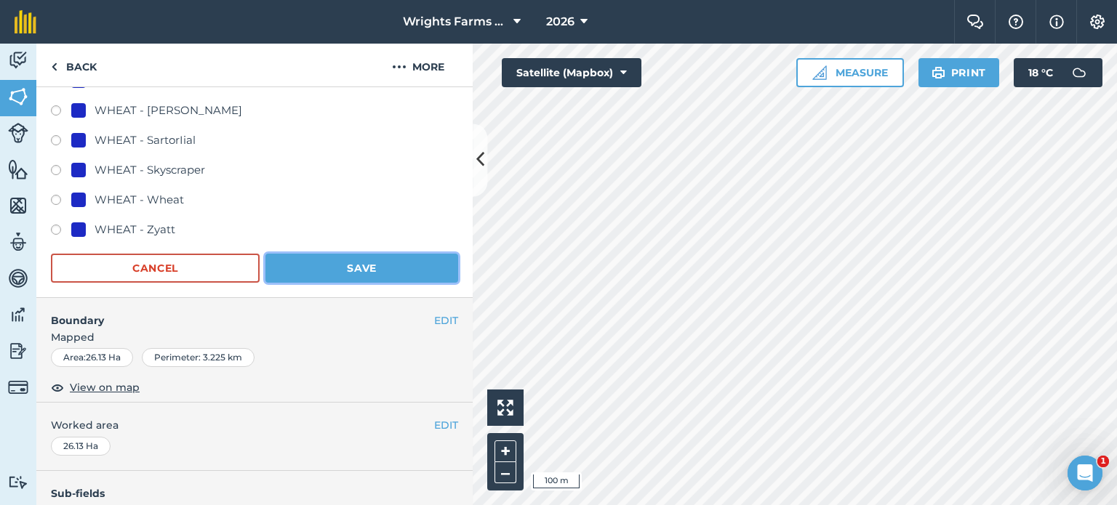
click at [358, 262] on button "Save" at bounding box center [361, 268] width 193 height 29
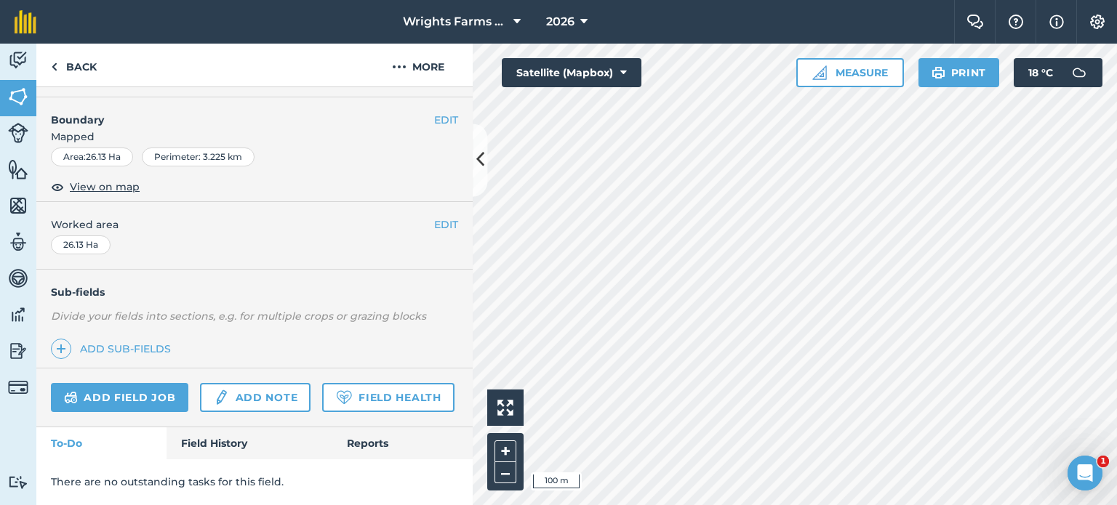
scroll to position [289, 0]
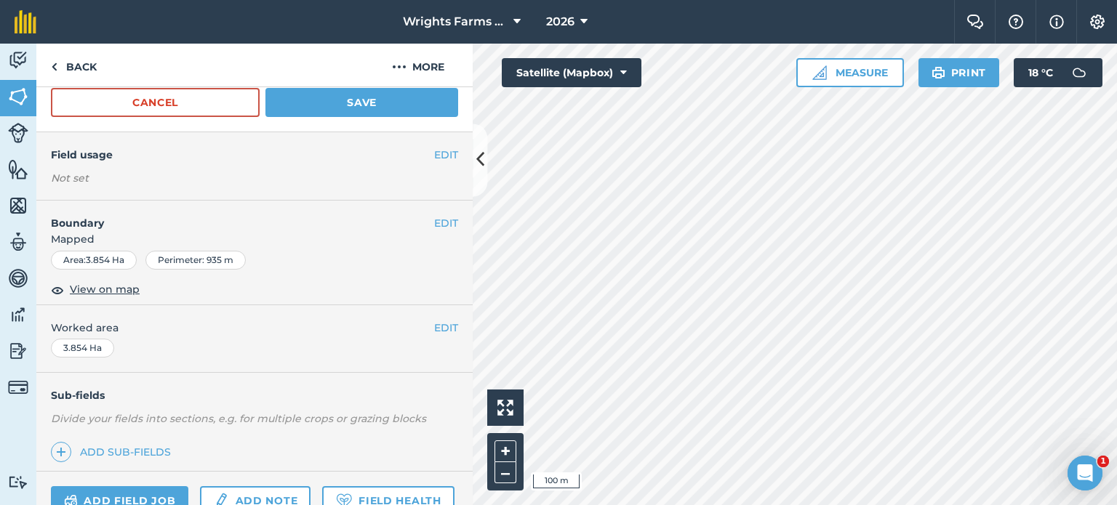
scroll to position [69, 0]
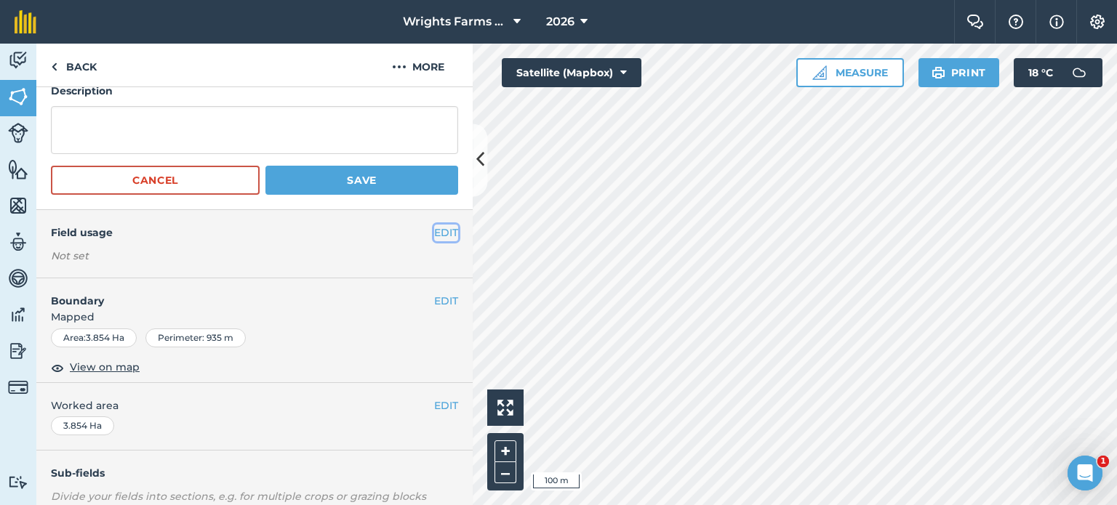
click at [436, 231] on button "EDIT" at bounding box center [446, 233] width 24 height 16
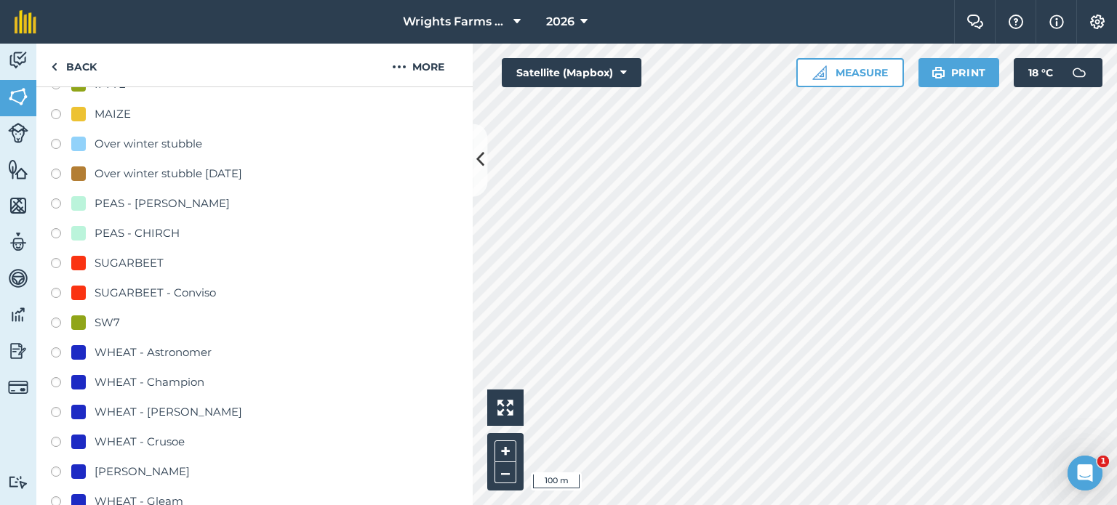
scroll to position [723, 0]
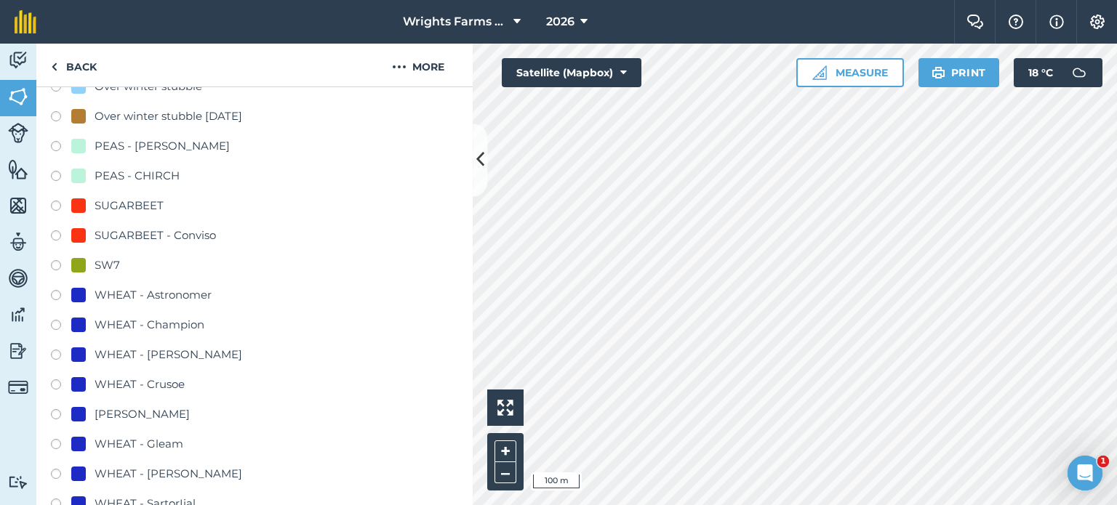
click at [61, 383] on label at bounding box center [61, 387] width 20 height 15
radio input "true"
radio input "false"
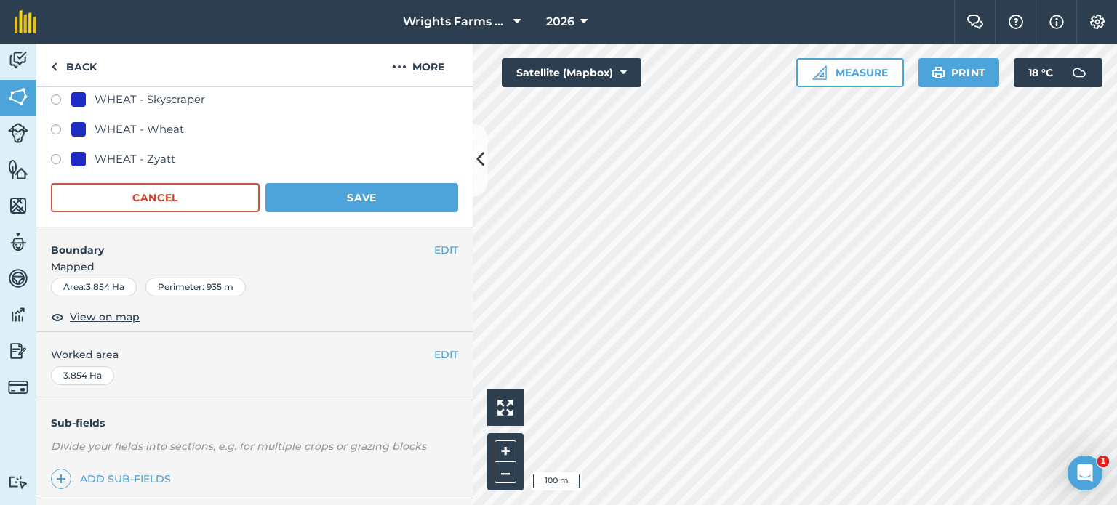
scroll to position [1232, 0]
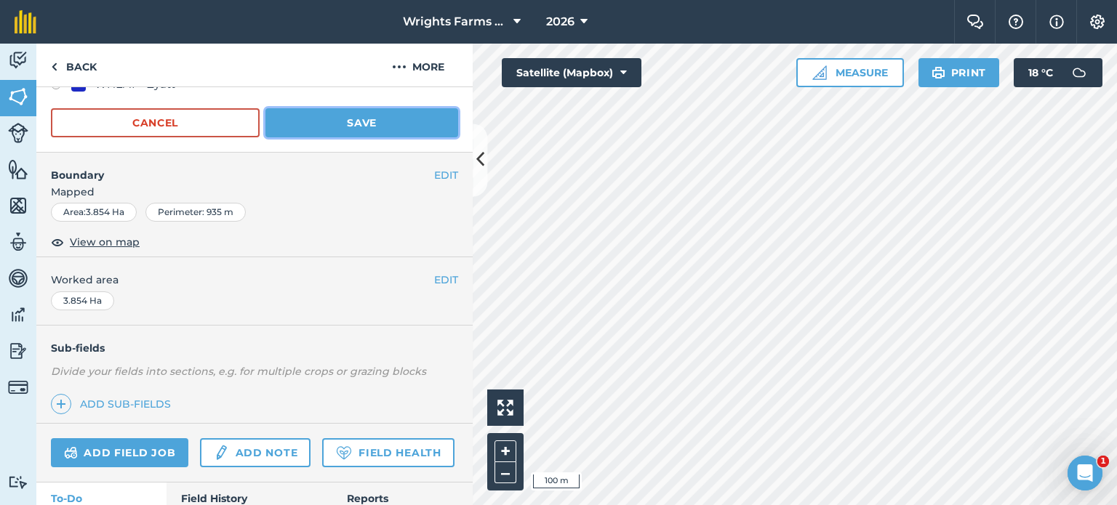
click at [374, 121] on button "Save" at bounding box center [361, 122] width 193 height 29
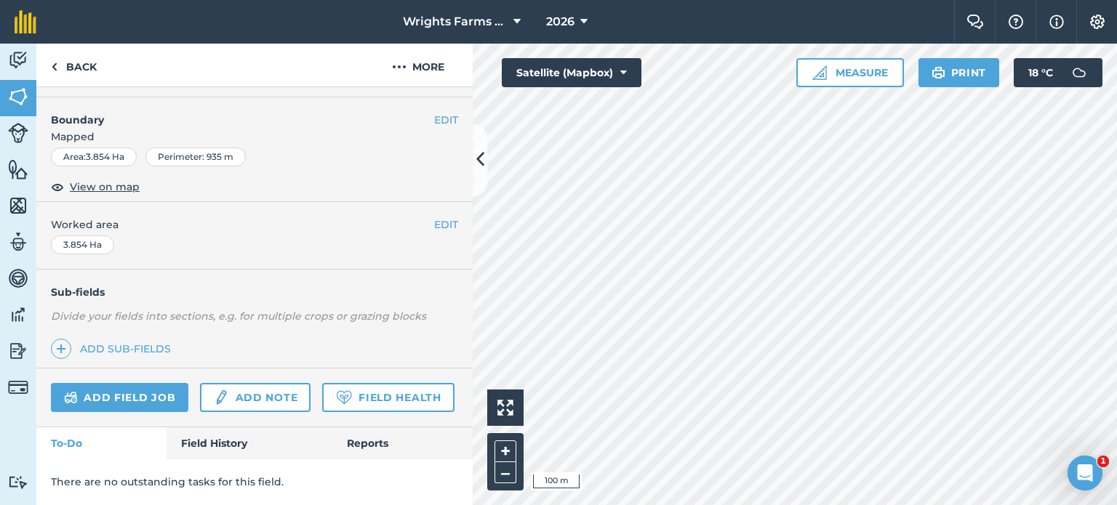
scroll to position [289, 0]
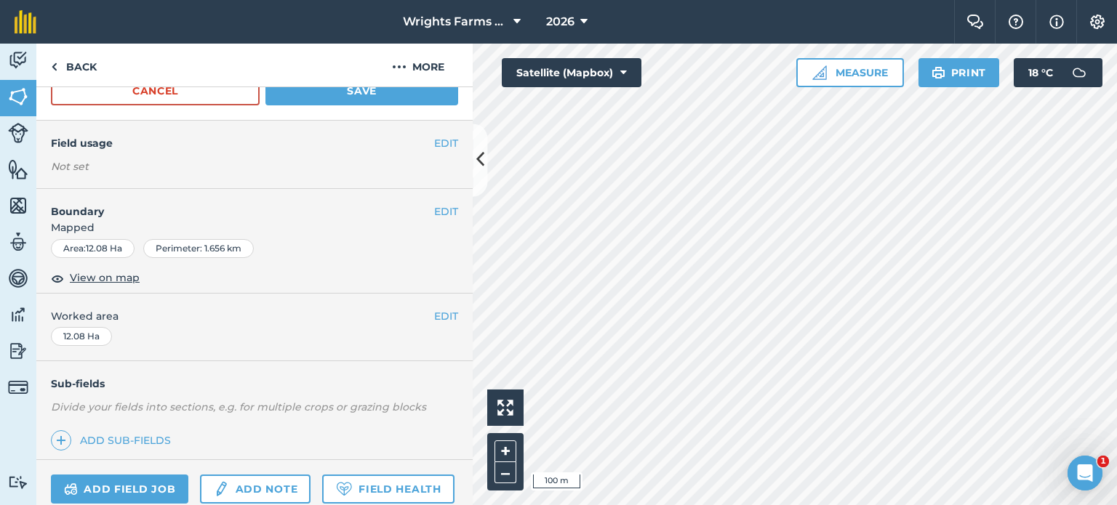
scroll to position [69, 0]
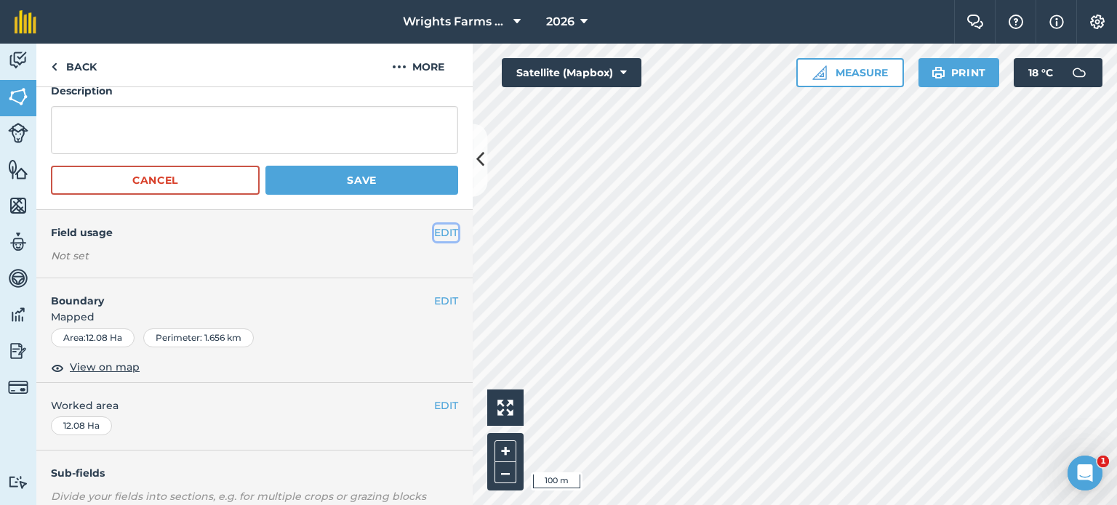
click at [443, 229] on button "EDIT" at bounding box center [446, 233] width 24 height 16
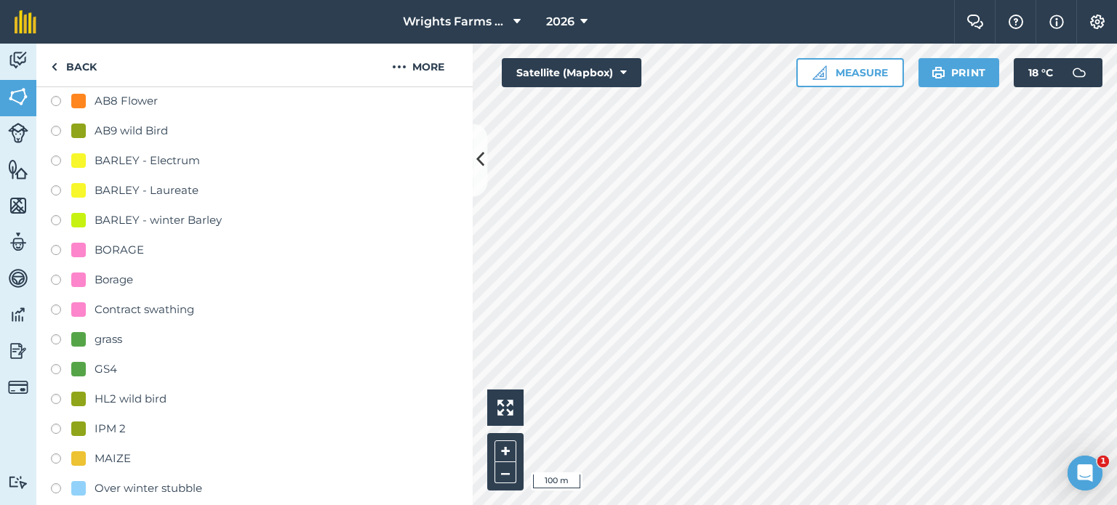
scroll to position [360, 0]
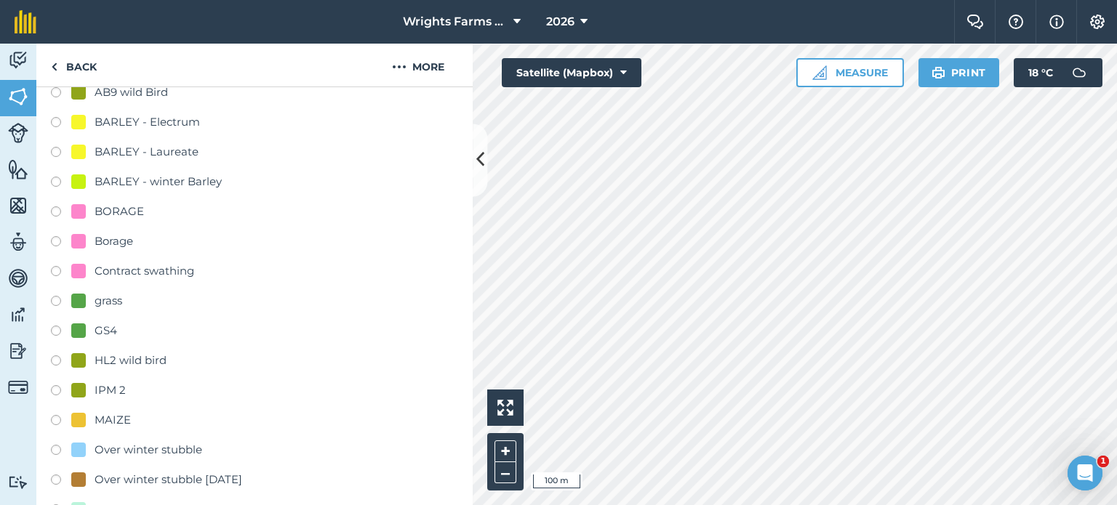
click at [55, 208] on label at bounding box center [61, 213] width 20 height 15
radio input "true"
radio input "false"
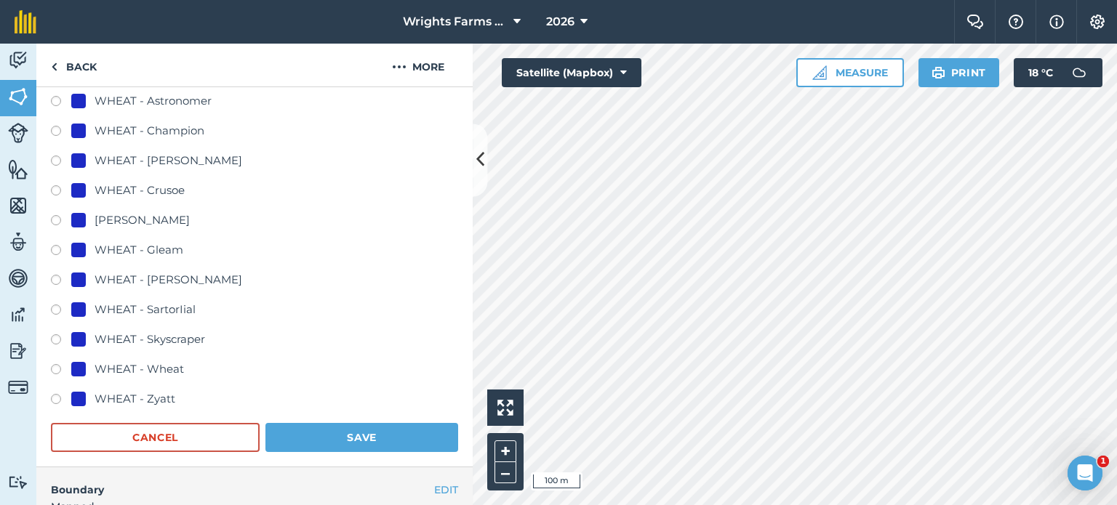
scroll to position [942, 0]
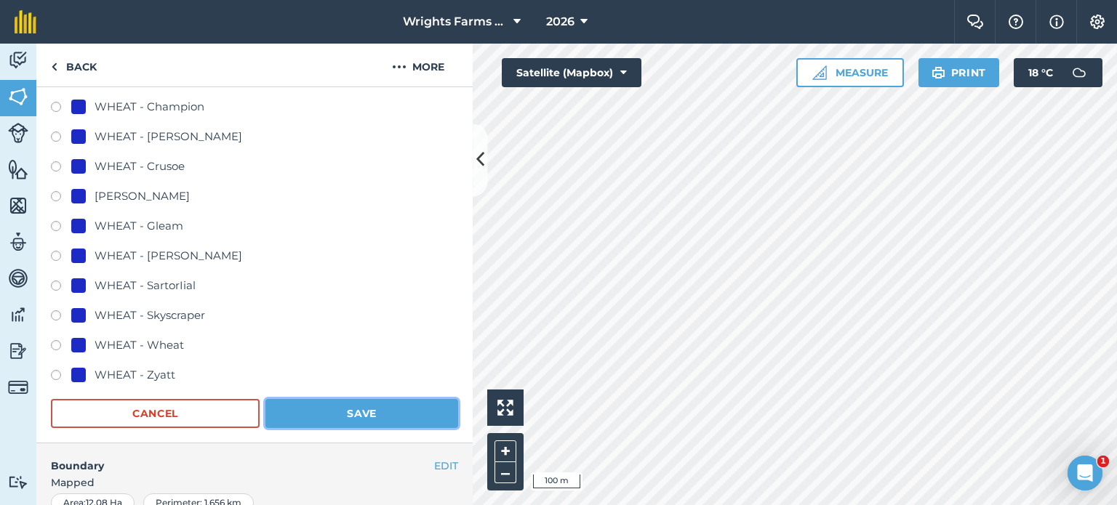
drag, startPoint x: 398, startPoint y: 414, endPoint x: 468, endPoint y: 409, distance: 70.0
click at [398, 414] on button "Save" at bounding box center [361, 413] width 193 height 29
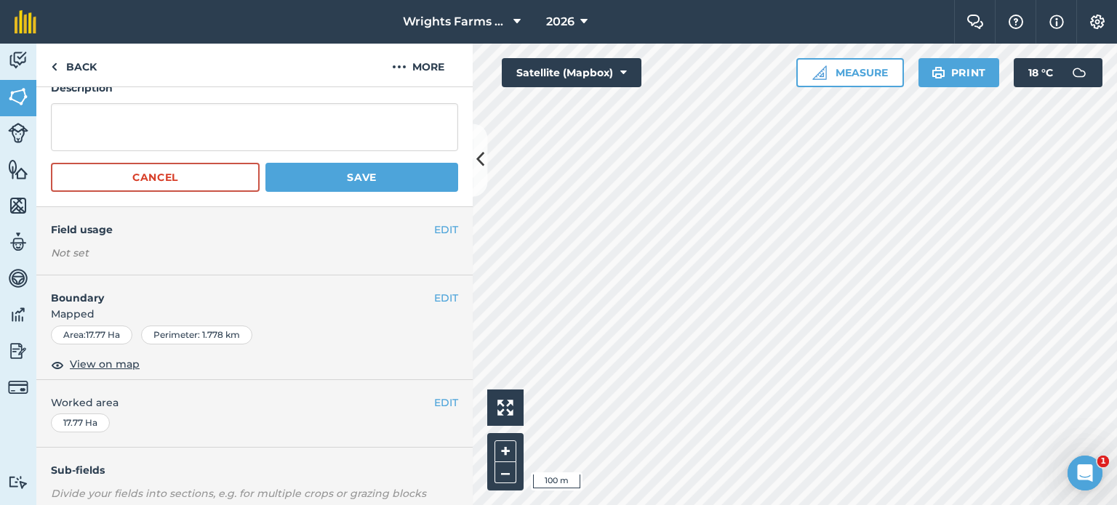
scroll to position [69, 0]
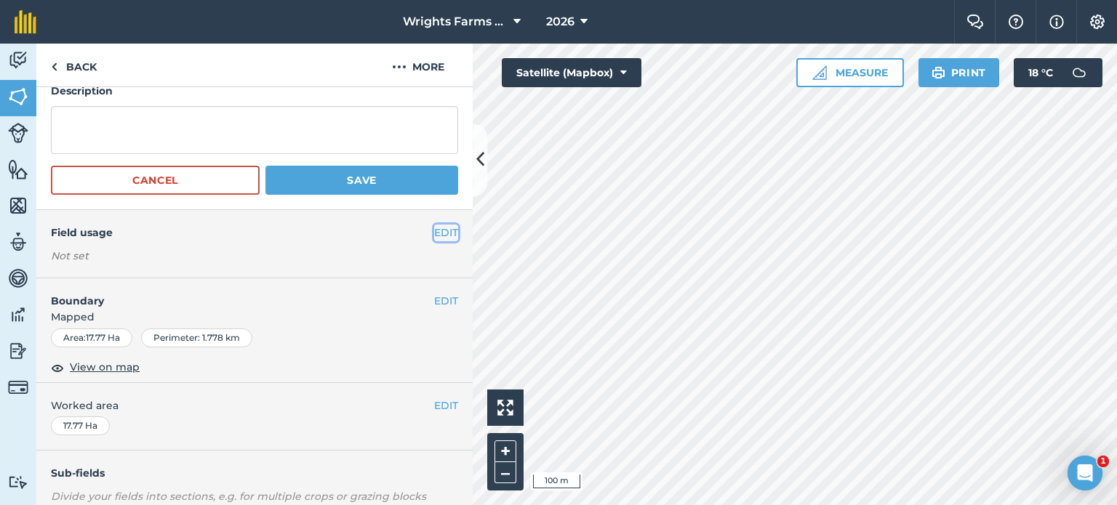
click at [434, 231] on button "EDIT" at bounding box center [446, 233] width 24 height 16
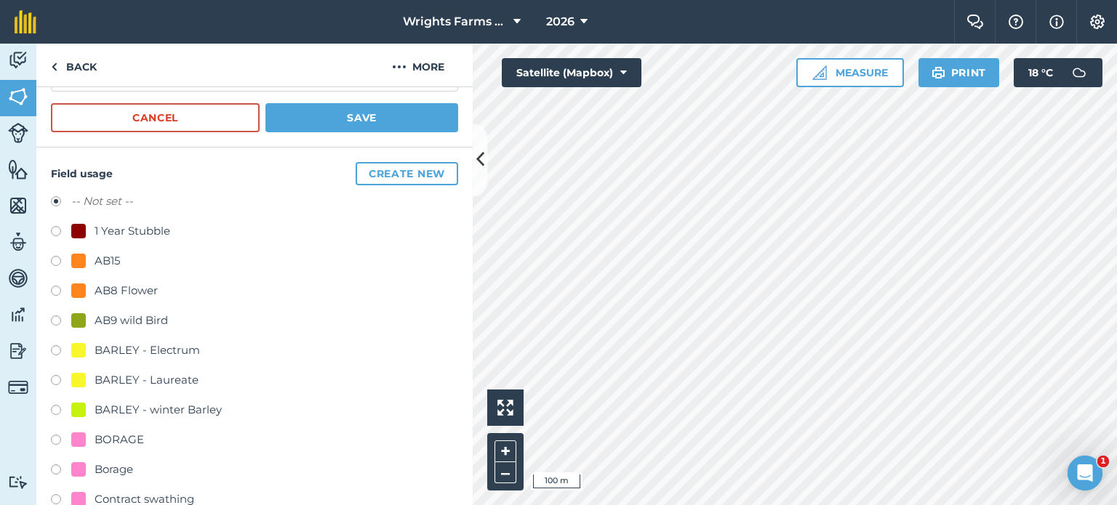
scroll to position [287, 0]
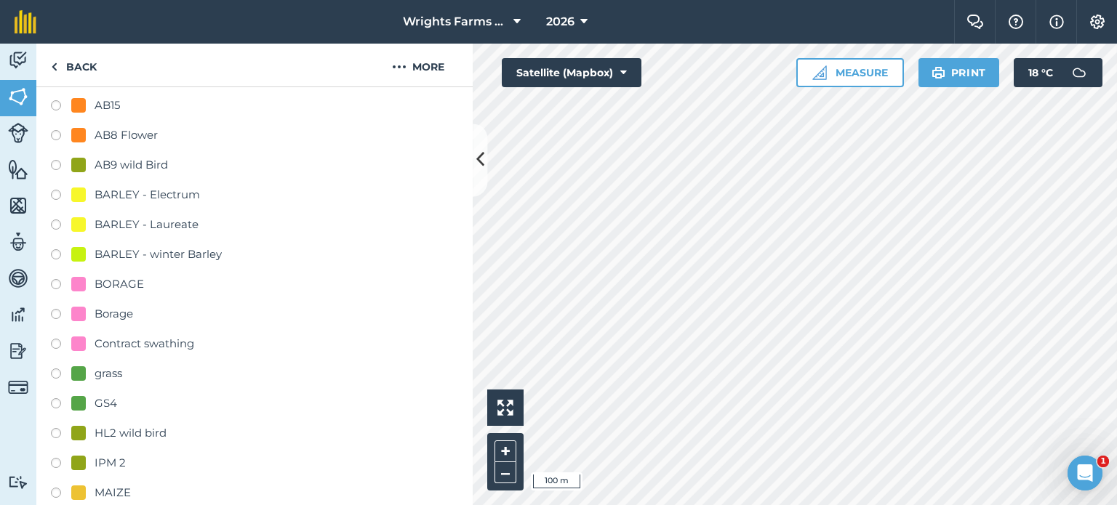
click at [55, 284] on label at bounding box center [61, 286] width 20 height 15
radio input "true"
radio input "false"
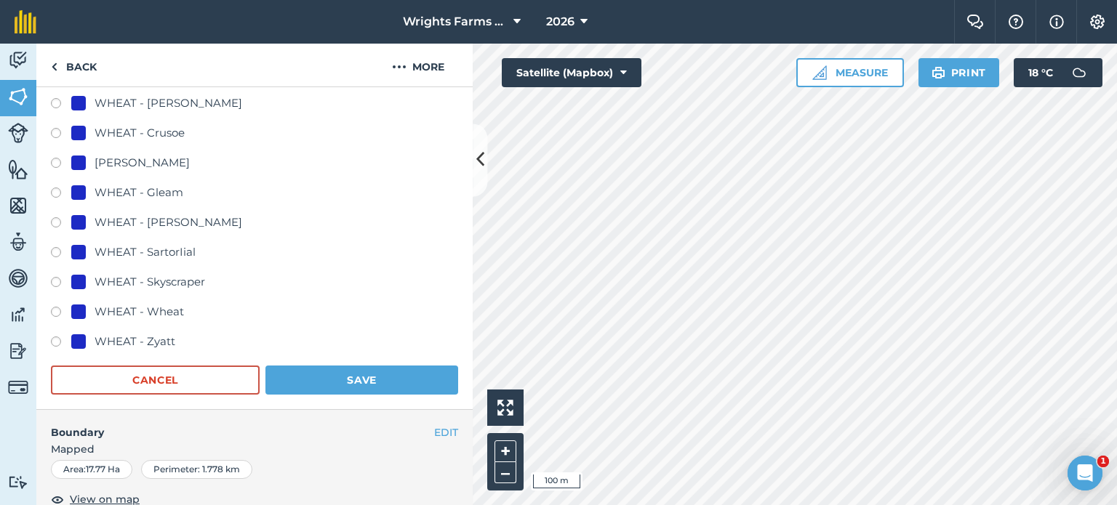
scroll to position [1014, 0]
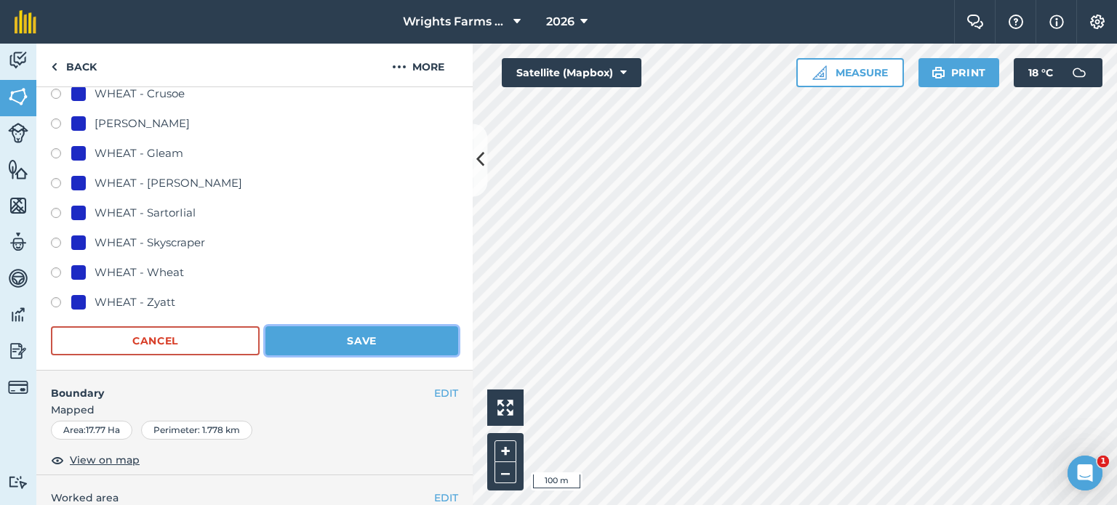
click at [411, 342] on button "Save" at bounding box center [361, 340] width 193 height 29
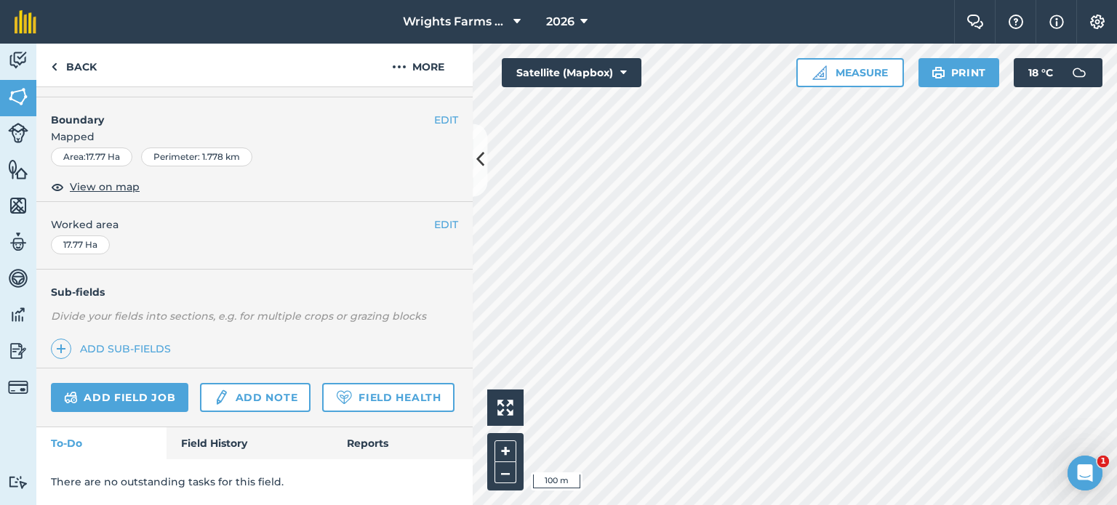
scroll to position [289, 0]
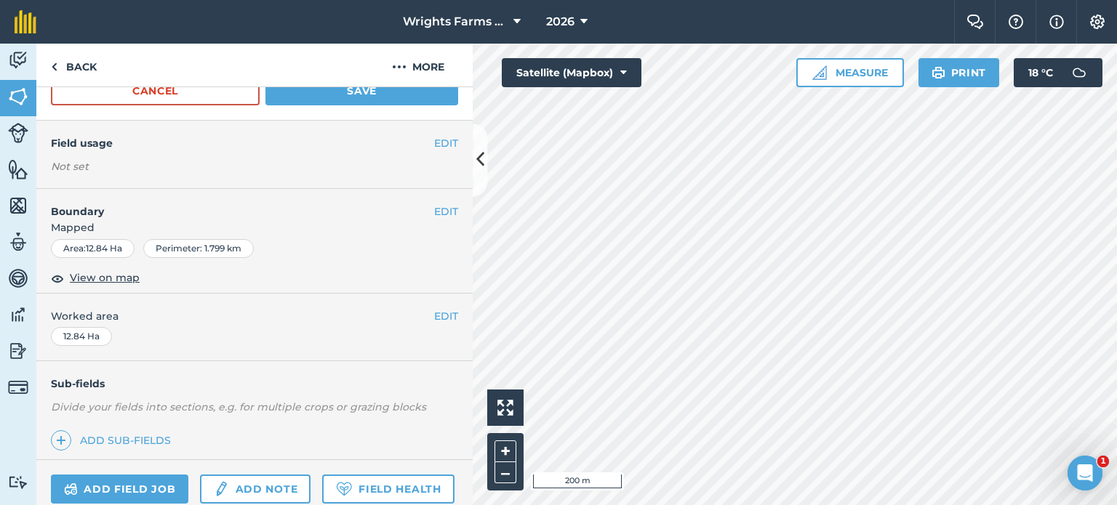
scroll to position [142, 0]
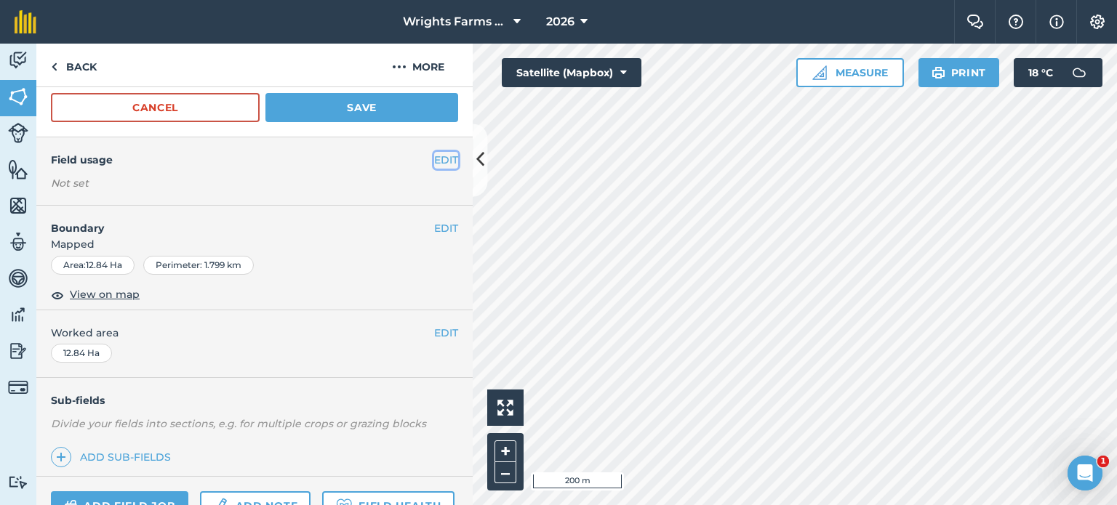
click at [436, 165] on button "EDIT" at bounding box center [446, 160] width 24 height 16
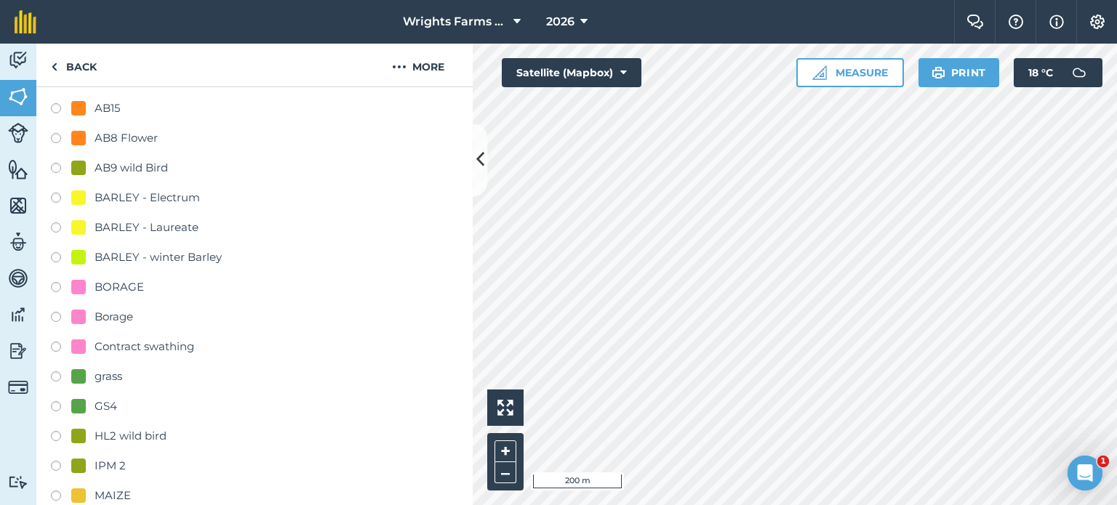
scroll to position [287, 0]
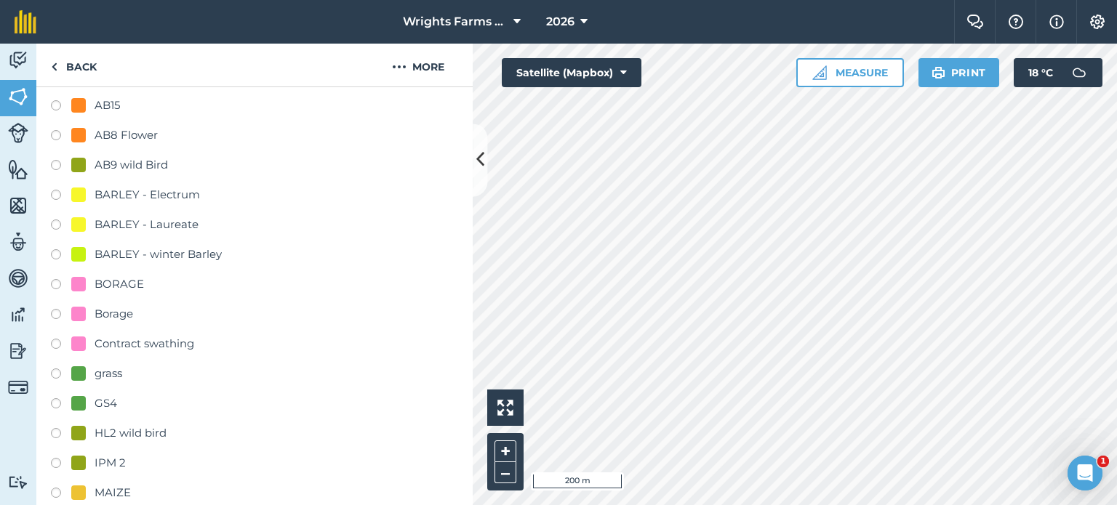
click at [58, 284] on label at bounding box center [61, 286] width 20 height 15
radio input "true"
radio input "false"
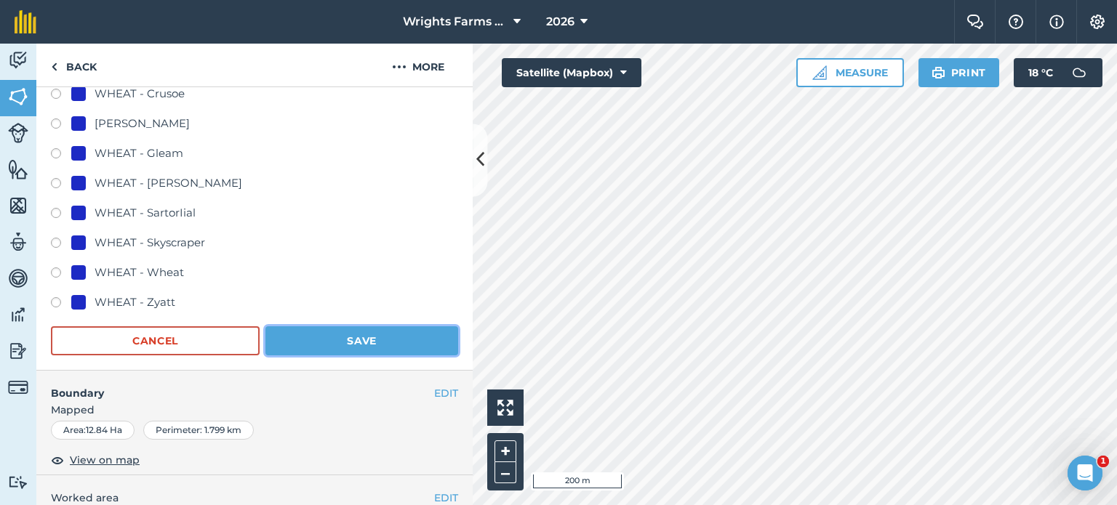
click at [387, 345] on button "Save" at bounding box center [361, 340] width 193 height 29
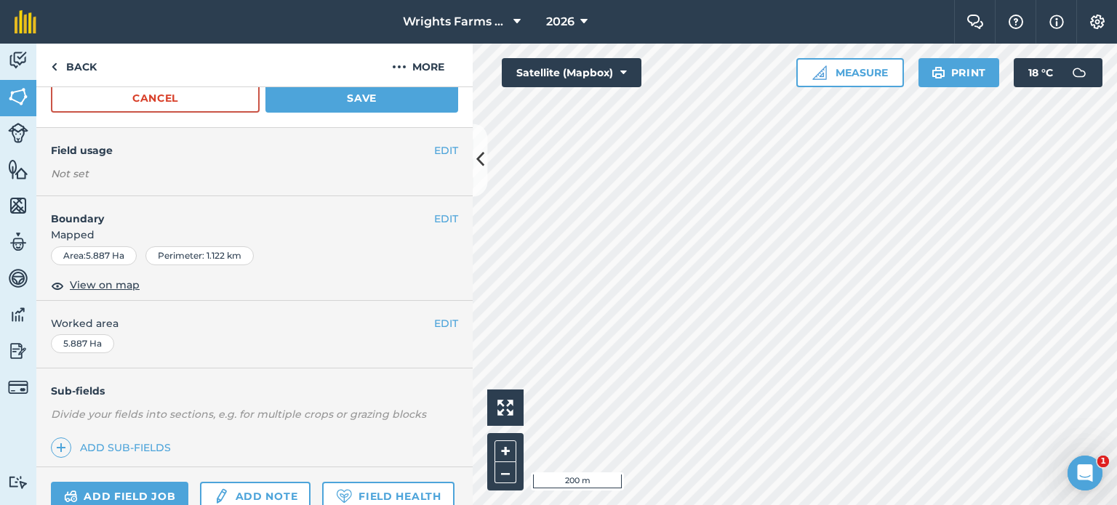
scroll to position [142, 0]
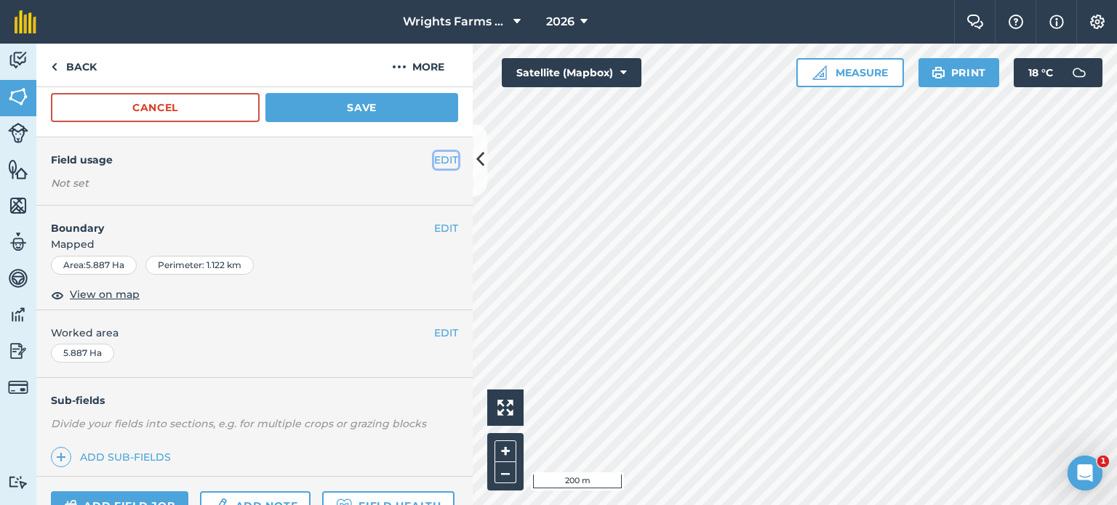
click at [438, 161] on button "EDIT" at bounding box center [446, 160] width 24 height 16
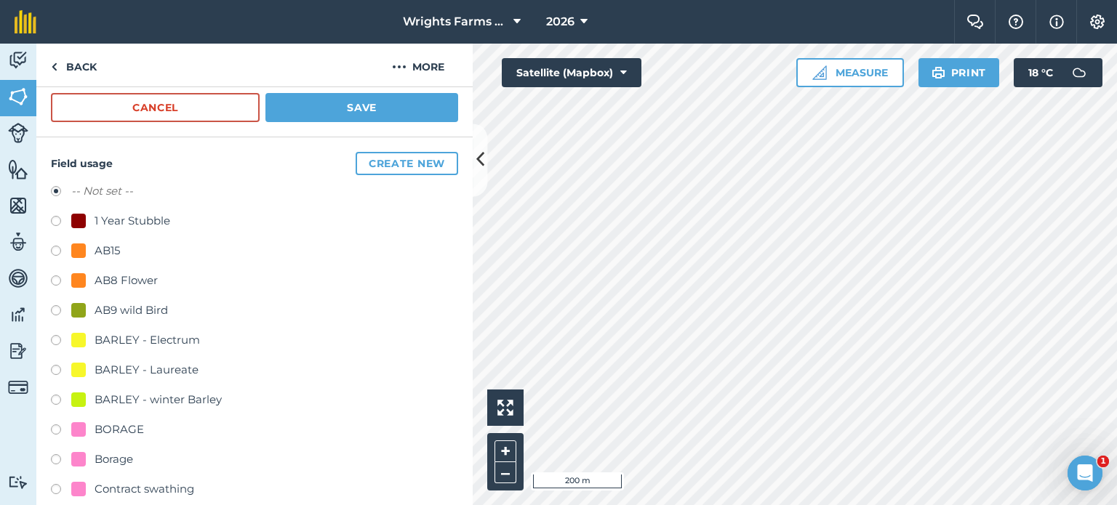
scroll to position [287, 0]
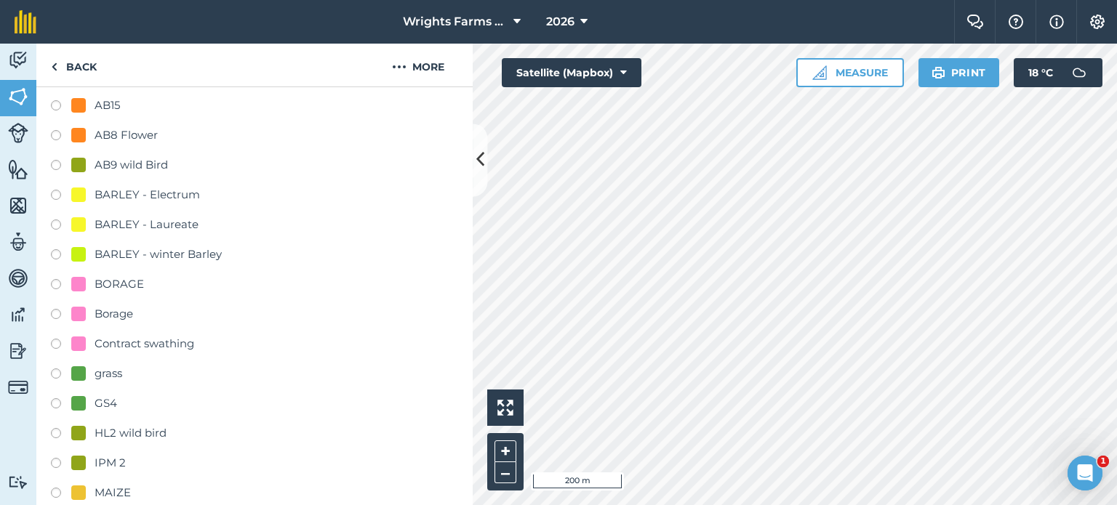
click at [58, 283] on label at bounding box center [61, 286] width 20 height 15
radio input "true"
radio input "false"
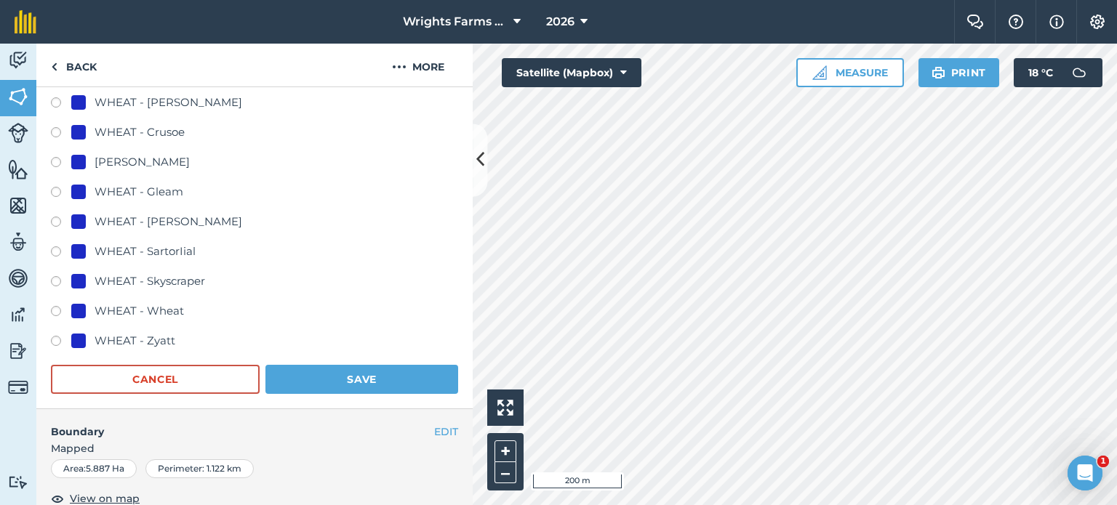
scroll to position [1014, 0]
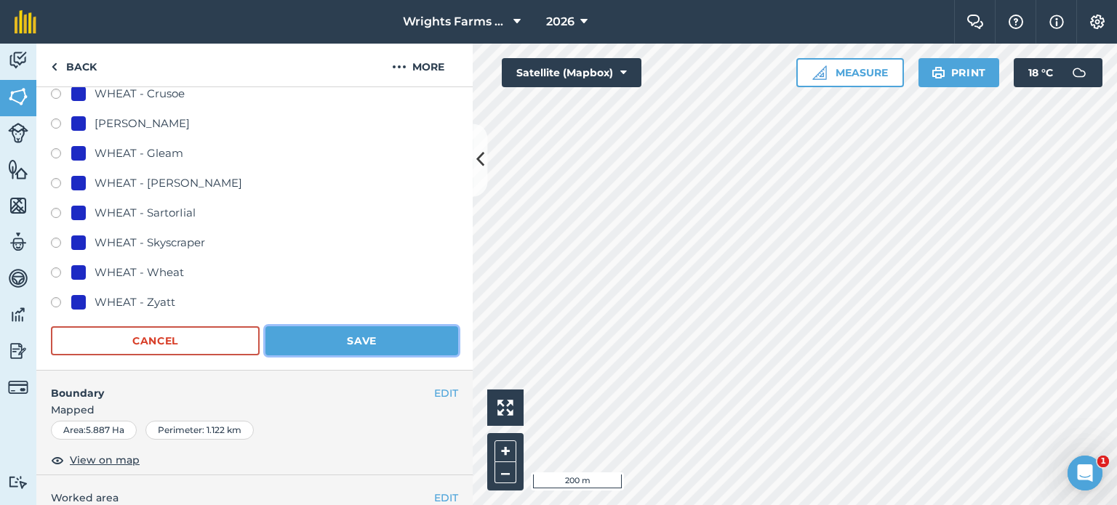
click at [359, 331] on button "Save" at bounding box center [361, 340] width 193 height 29
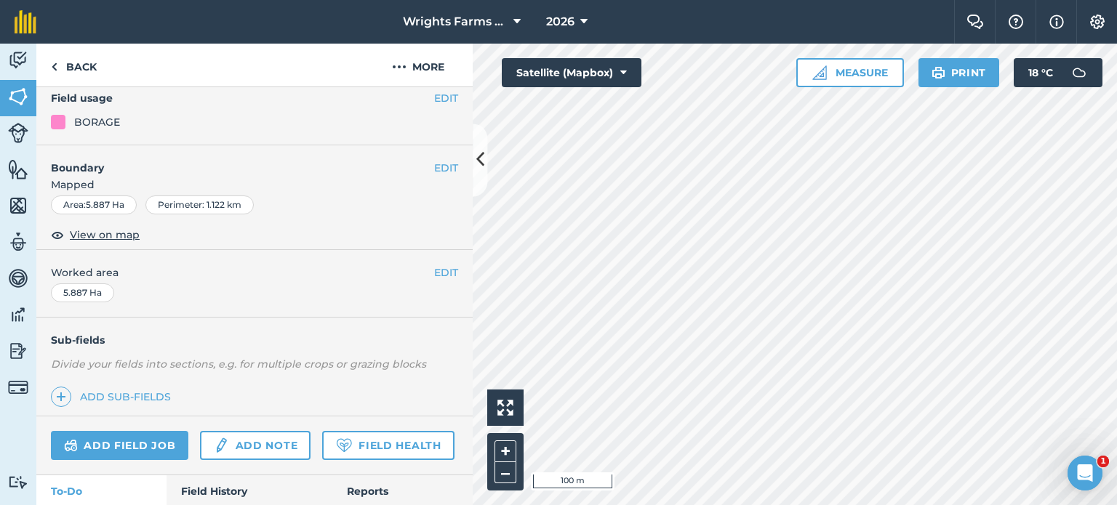
scroll to position [143, 0]
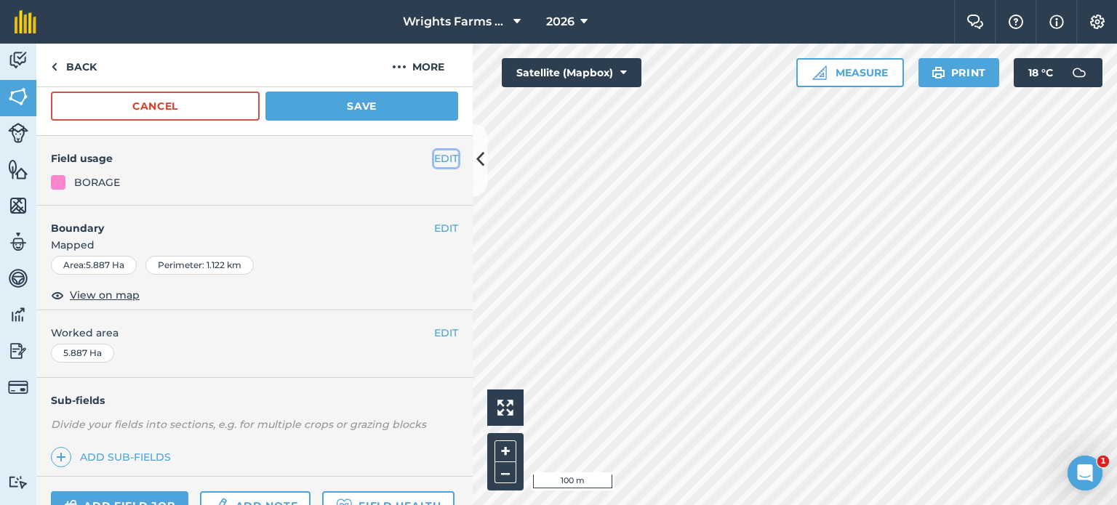
click at [436, 161] on button "EDIT" at bounding box center [446, 159] width 24 height 16
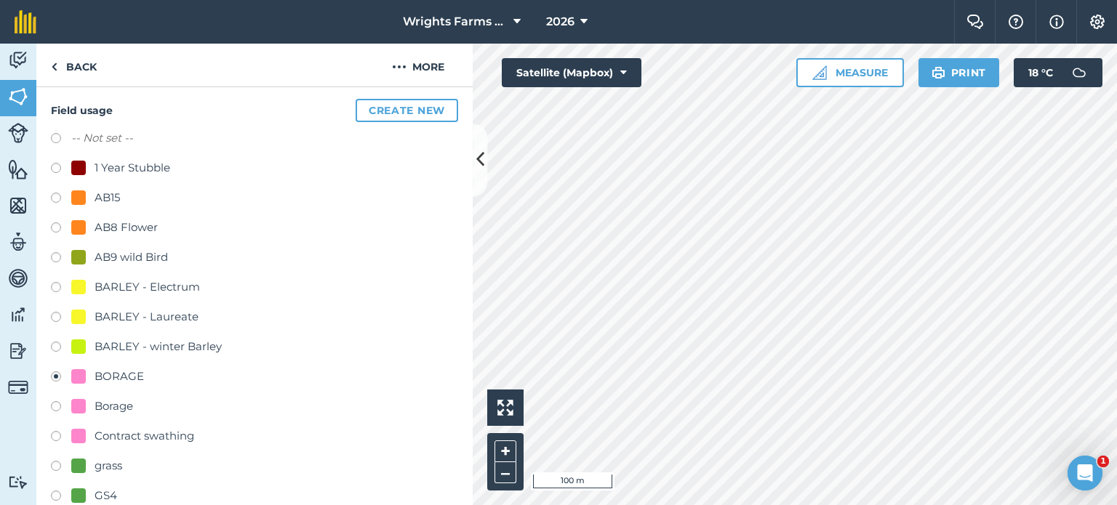
scroll to position [216, 0]
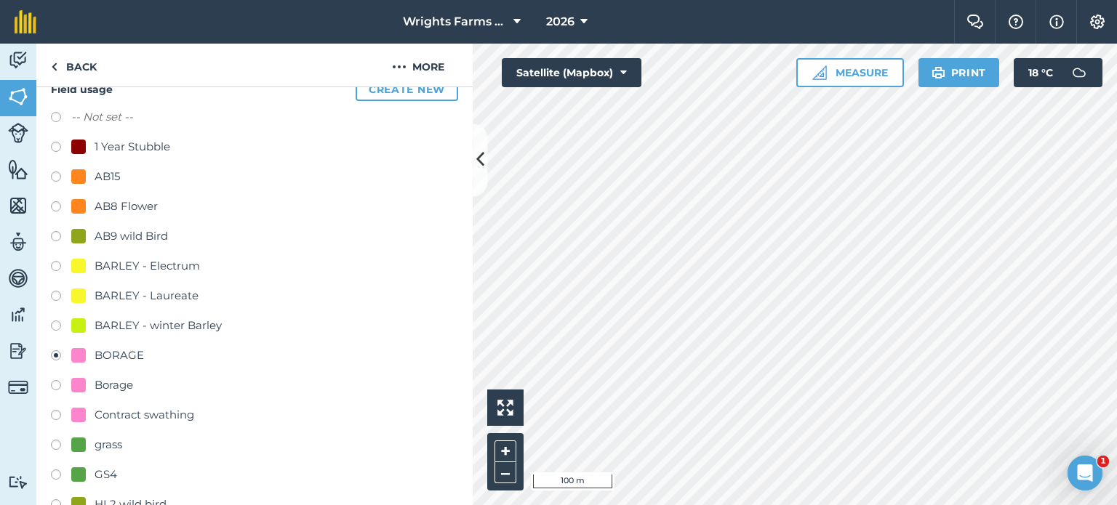
drag, startPoint x: 57, startPoint y: 205, endPoint x: 116, endPoint y: 244, distance: 71.0
click at [57, 205] on label at bounding box center [61, 208] width 20 height 15
radio input "true"
radio input "false"
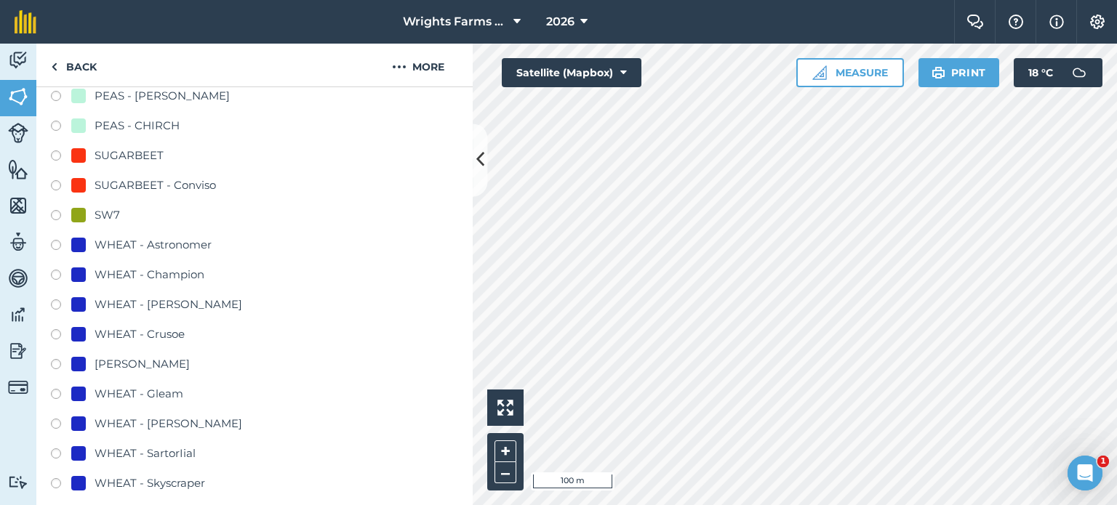
scroll to position [870, 0]
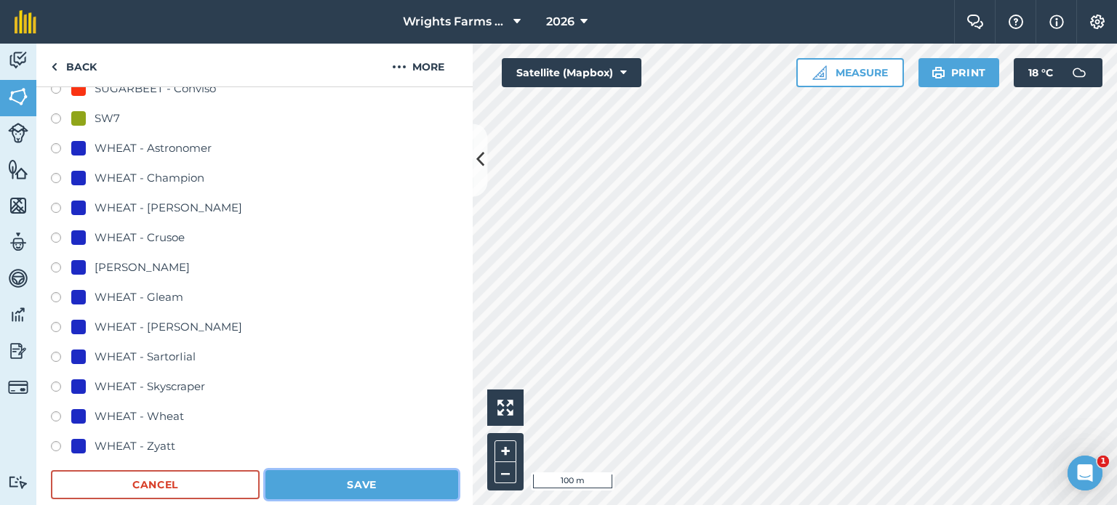
click at [420, 484] on button "Save" at bounding box center [361, 484] width 193 height 29
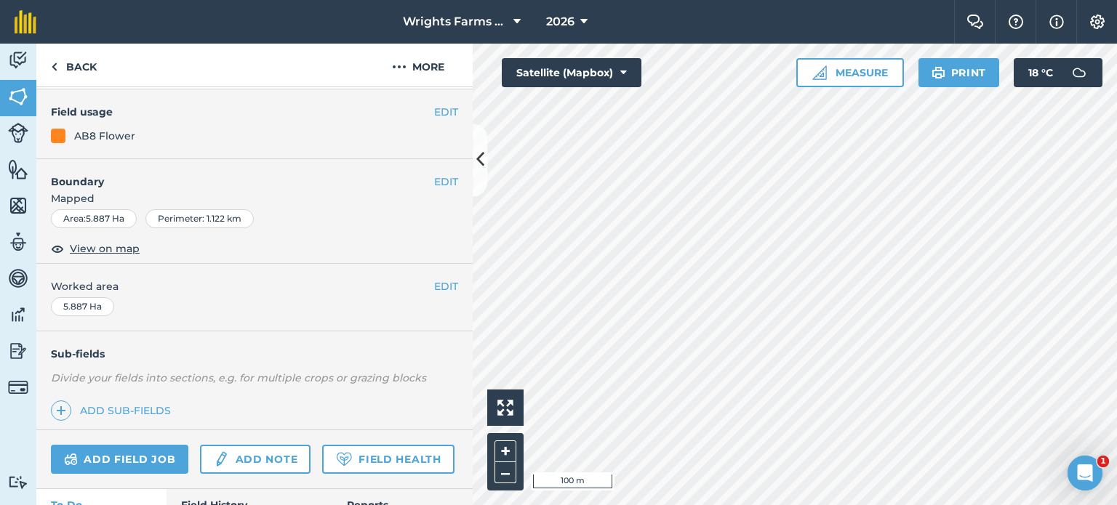
scroll to position [71, 0]
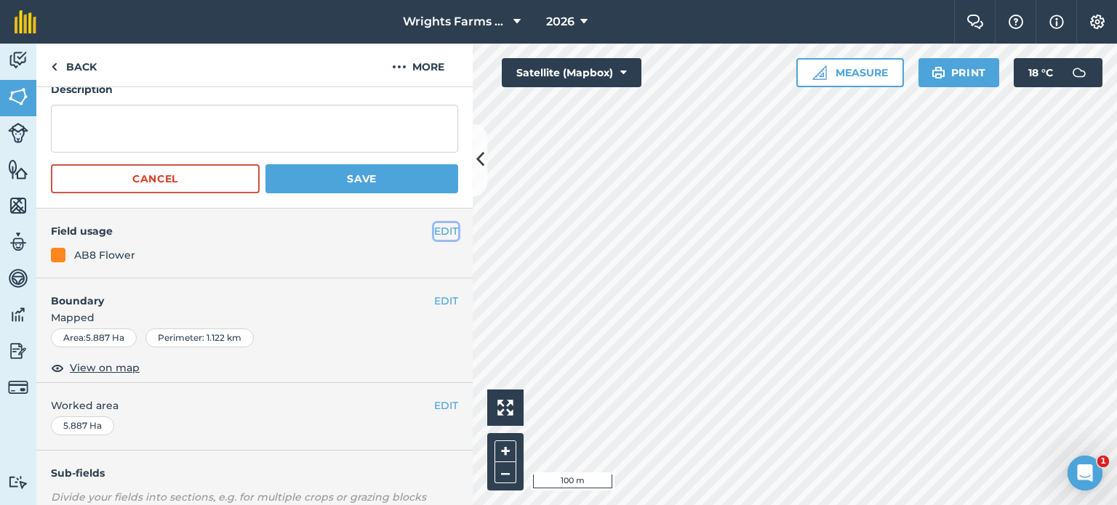
click at [434, 225] on button "EDIT" at bounding box center [446, 231] width 24 height 16
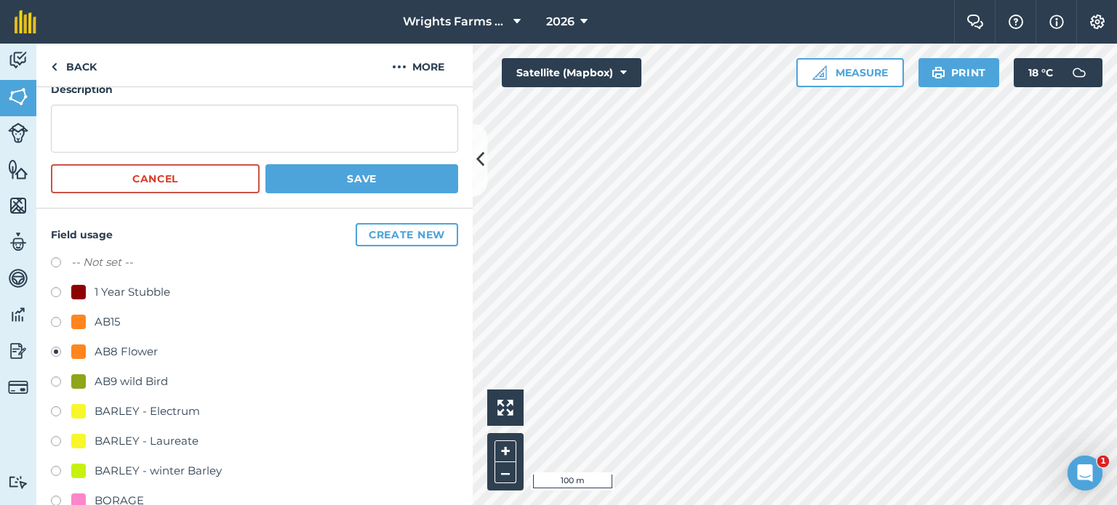
scroll to position [216, 0]
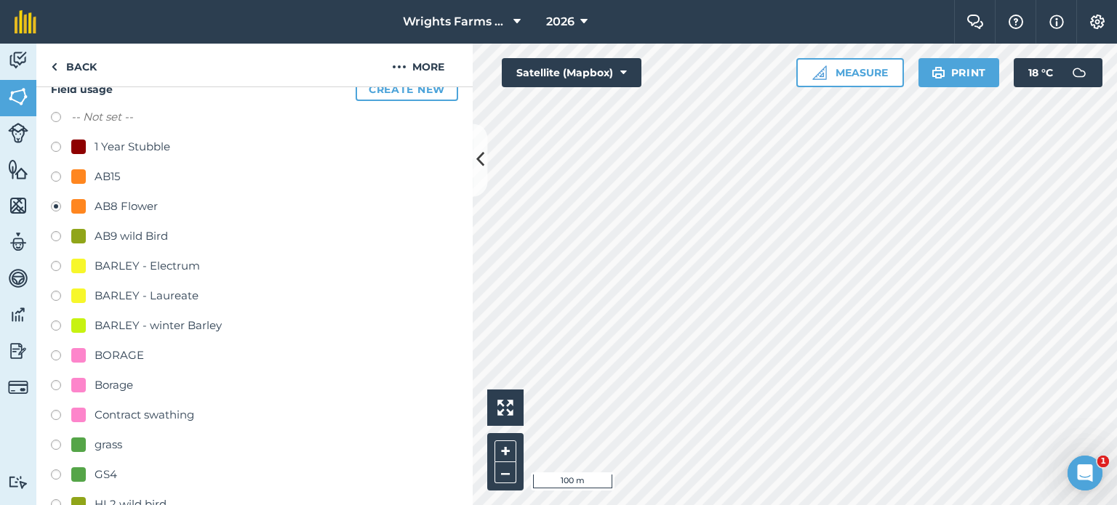
click at [57, 353] on label at bounding box center [61, 357] width 20 height 15
radio input "true"
radio input "false"
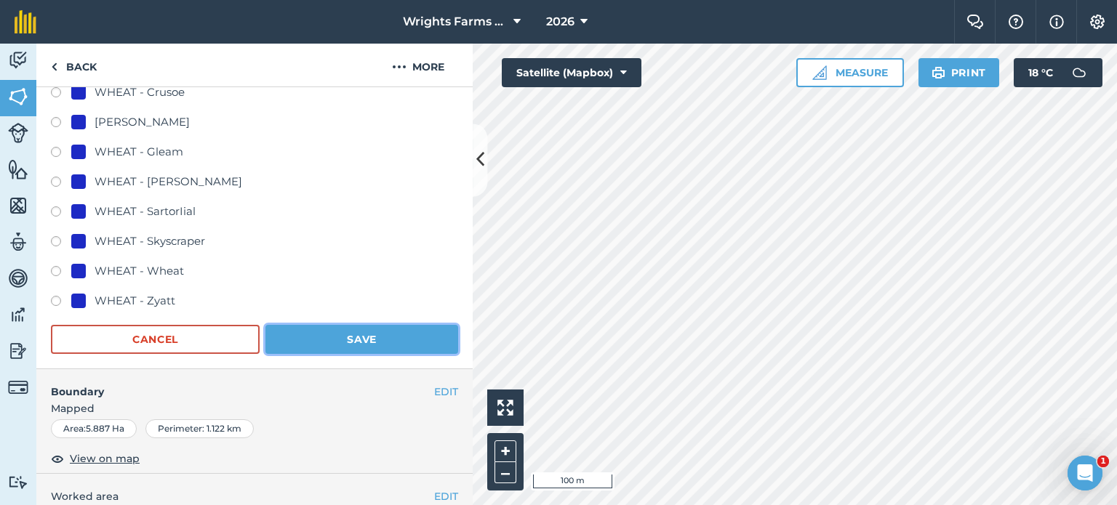
click at [417, 330] on button "Save" at bounding box center [361, 339] width 193 height 29
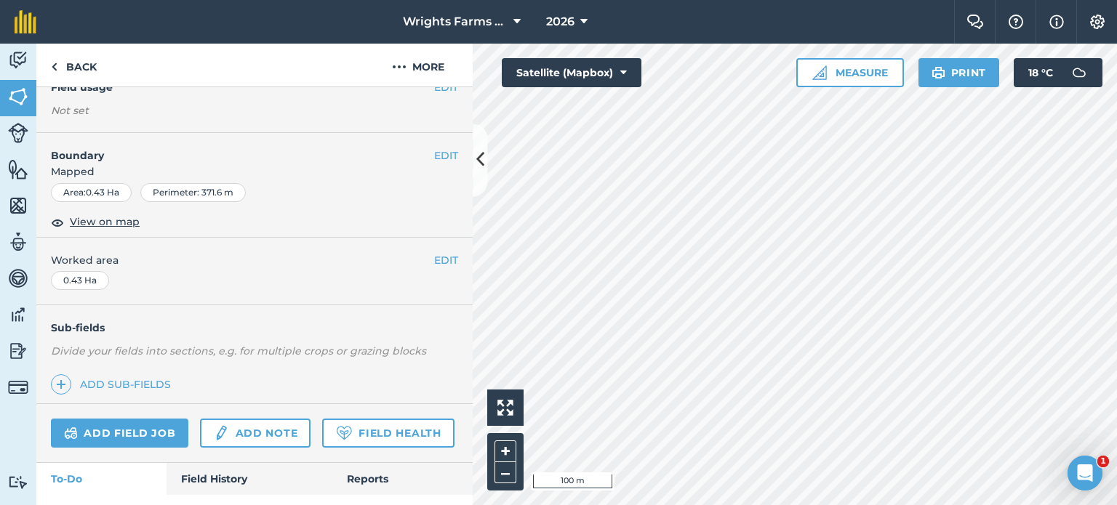
scroll to position [142, 0]
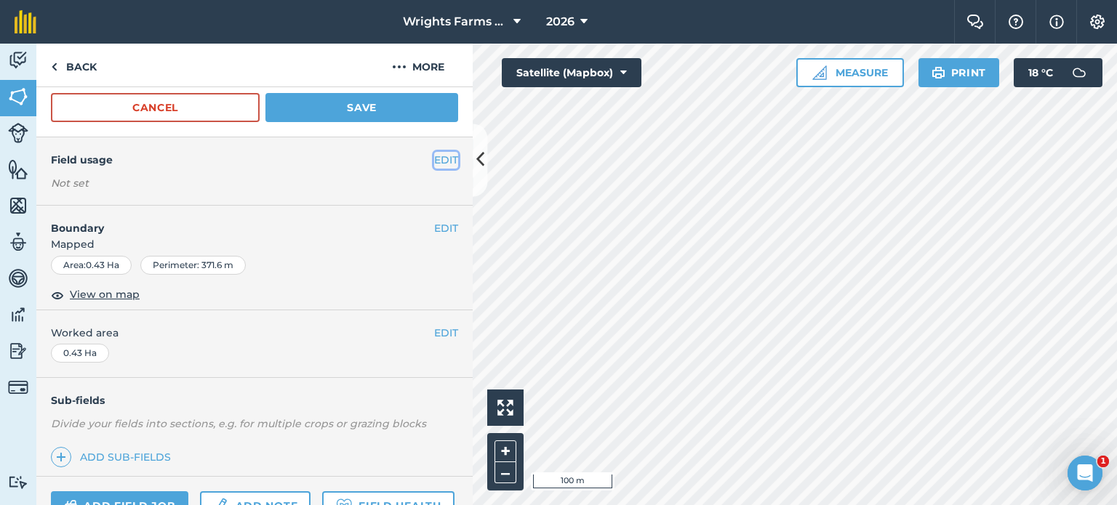
click at [442, 162] on button "EDIT" at bounding box center [446, 160] width 24 height 16
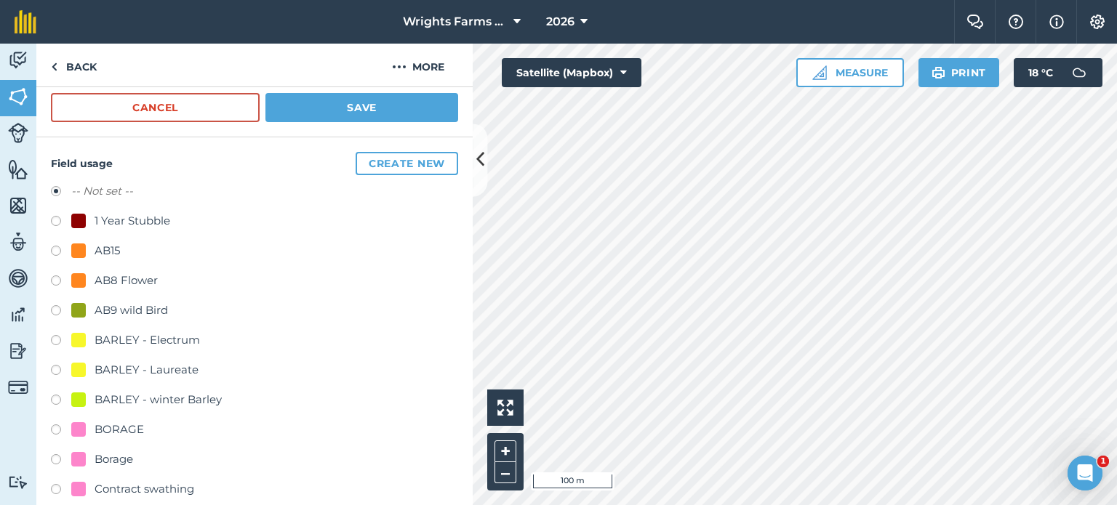
scroll to position [214, 0]
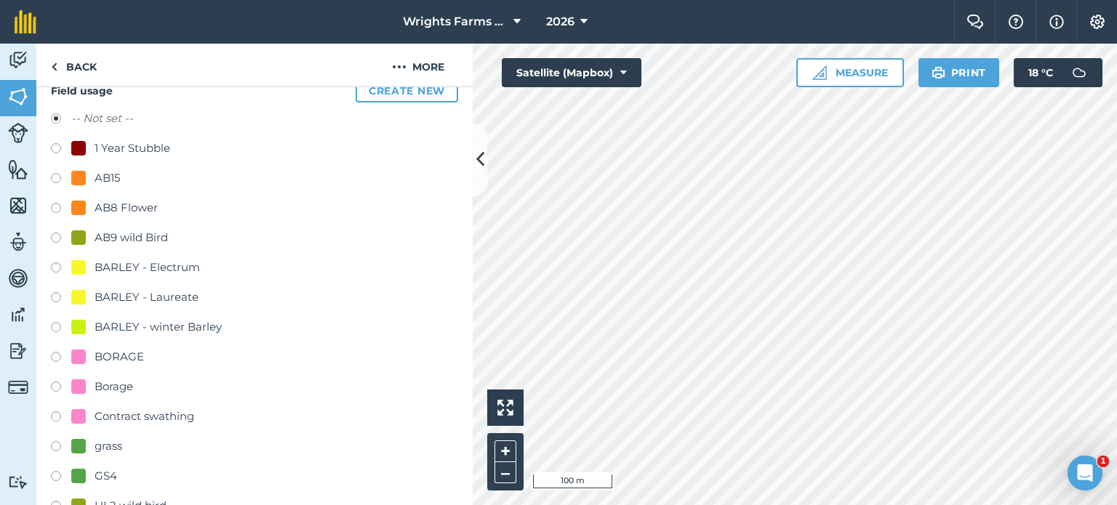
click at [62, 237] on label at bounding box center [61, 240] width 20 height 15
radio input "true"
radio input "false"
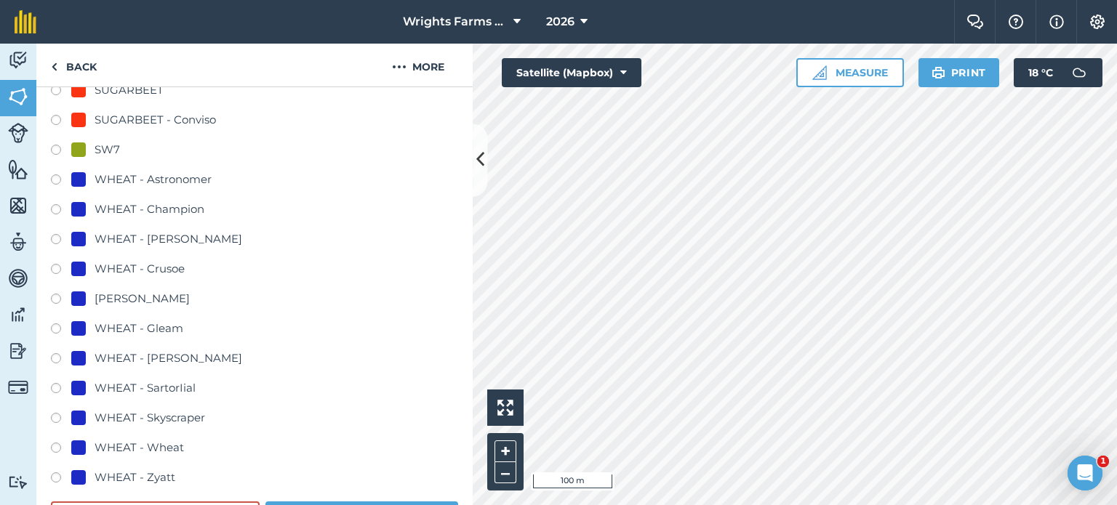
scroll to position [869, 0]
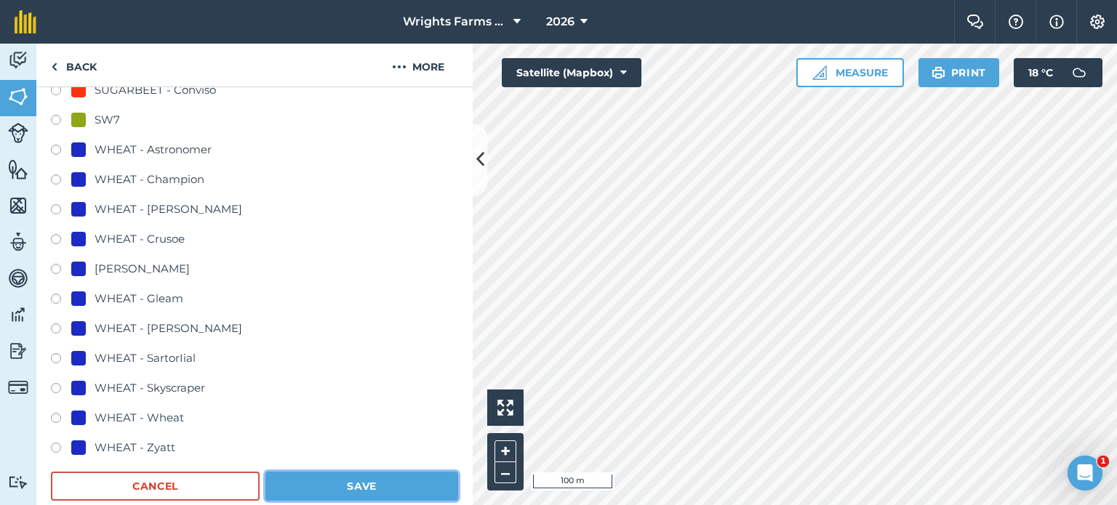
click at [406, 486] on button "Save" at bounding box center [361, 486] width 193 height 29
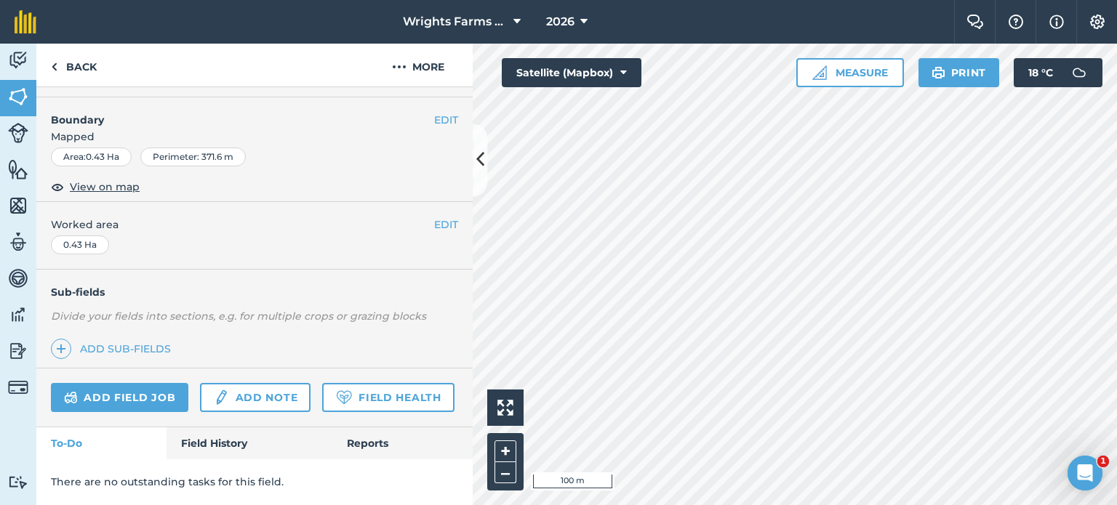
scroll to position [289, 0]
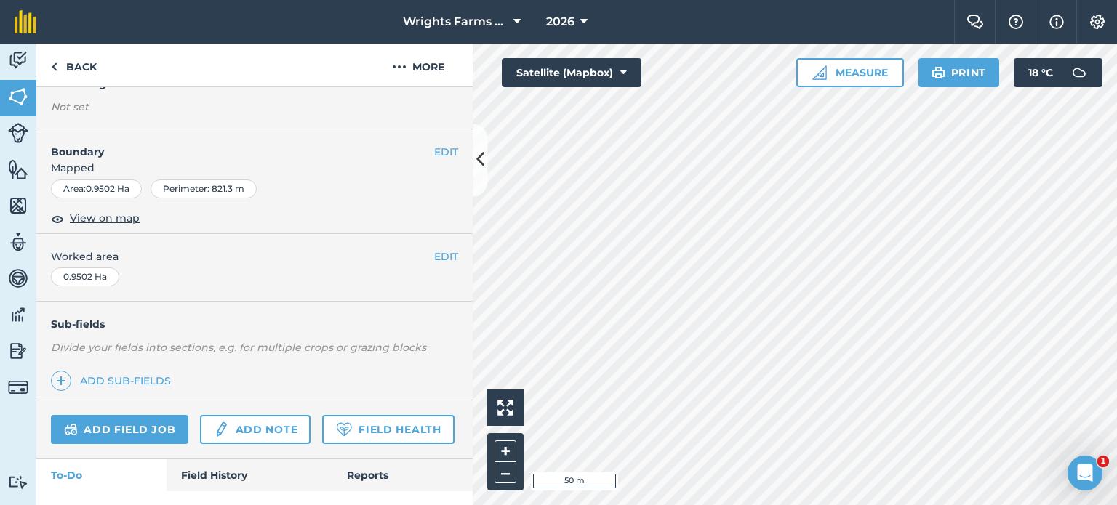
scroll to position [142, 0]
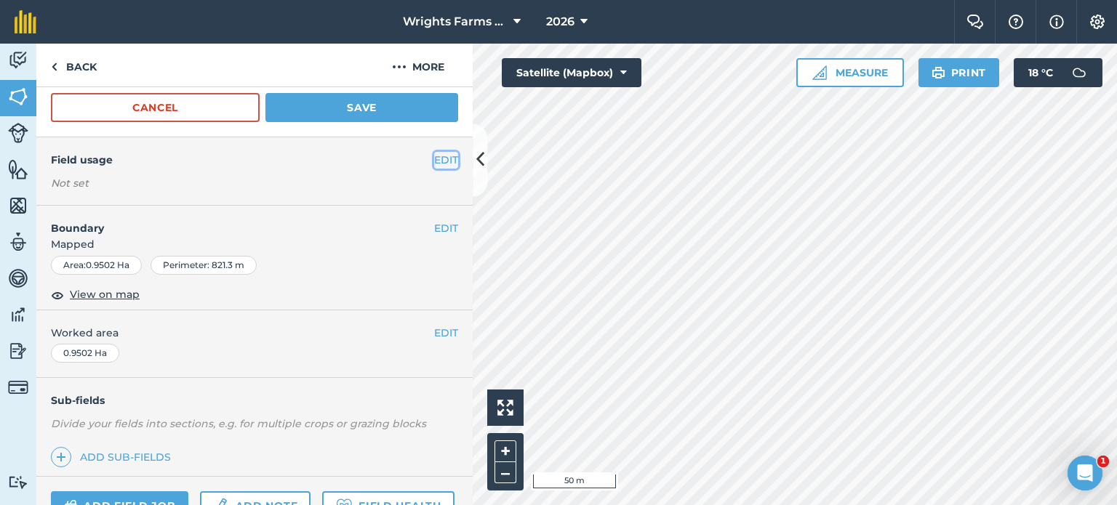
click at [442, 164] on button "EDIT" at bounding box center [446, 160] width 24 height 16
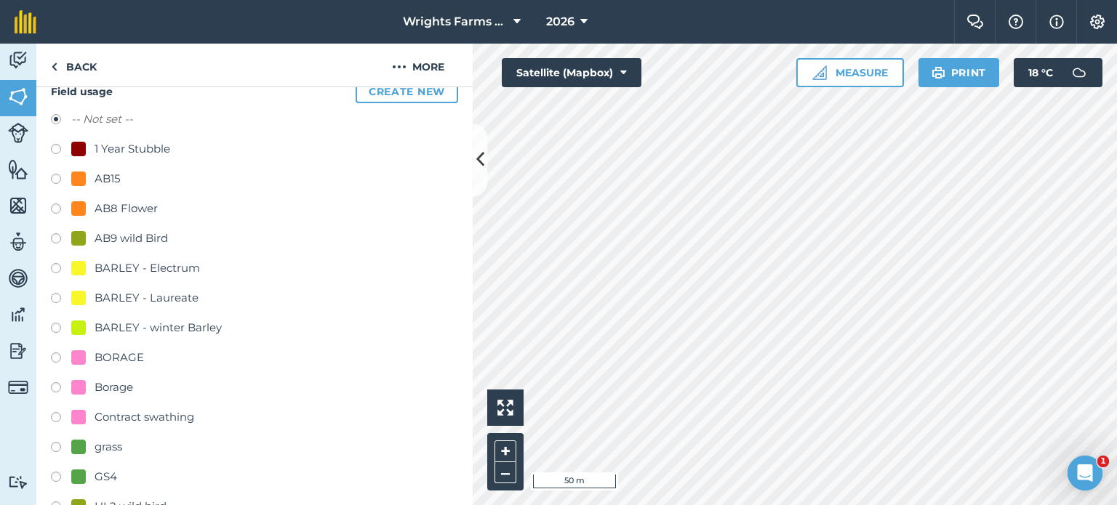
scroll to position [214, 0]
click at [65, 235] on label at bounding box center [61, 240] width 20 height 15
radio input "true"
radio input "false"
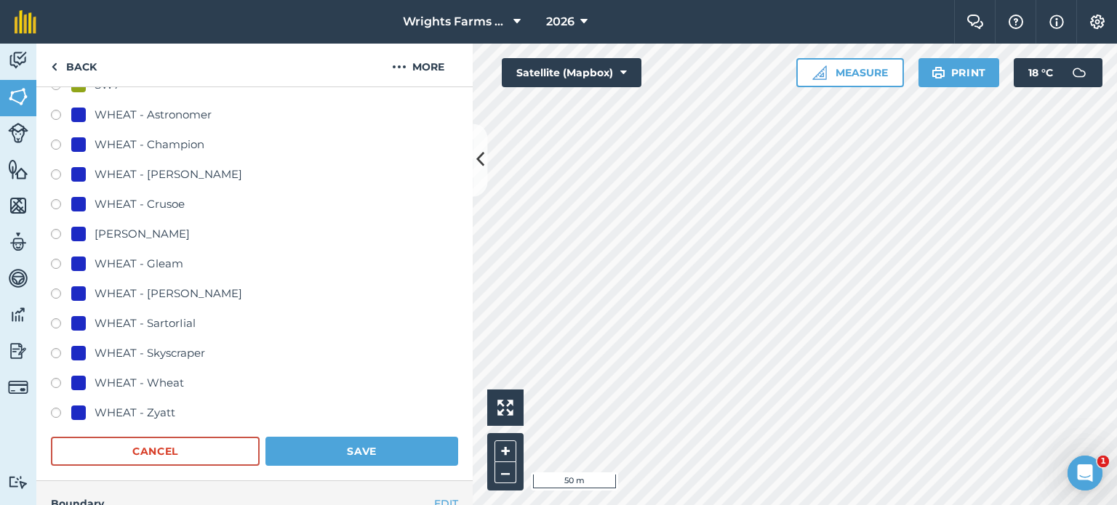
scroll to position [1014, 0]
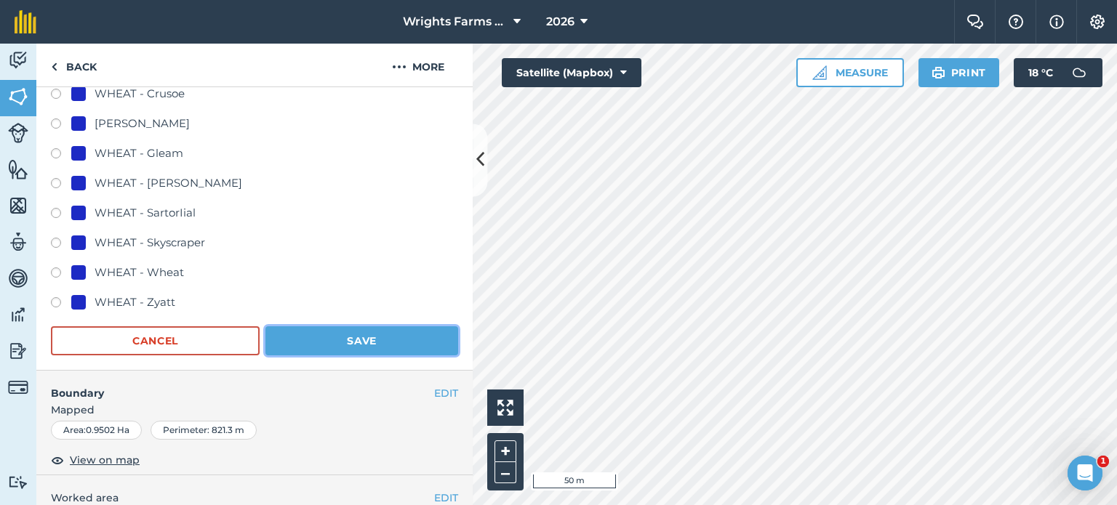
click at [379, 334] on button "Save" at bounding box center [361, 340] width 193 height 29
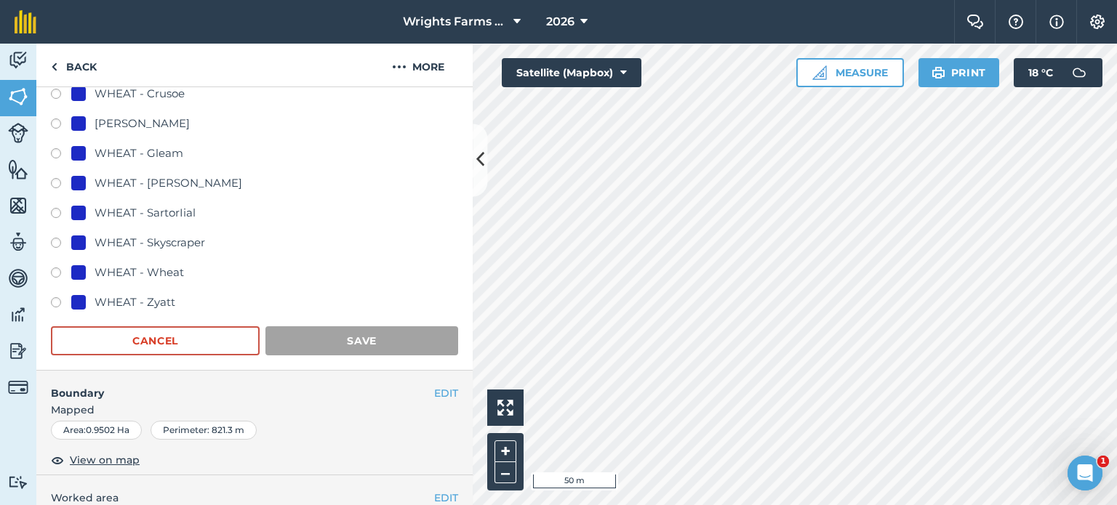
scroll to position [289, 0]
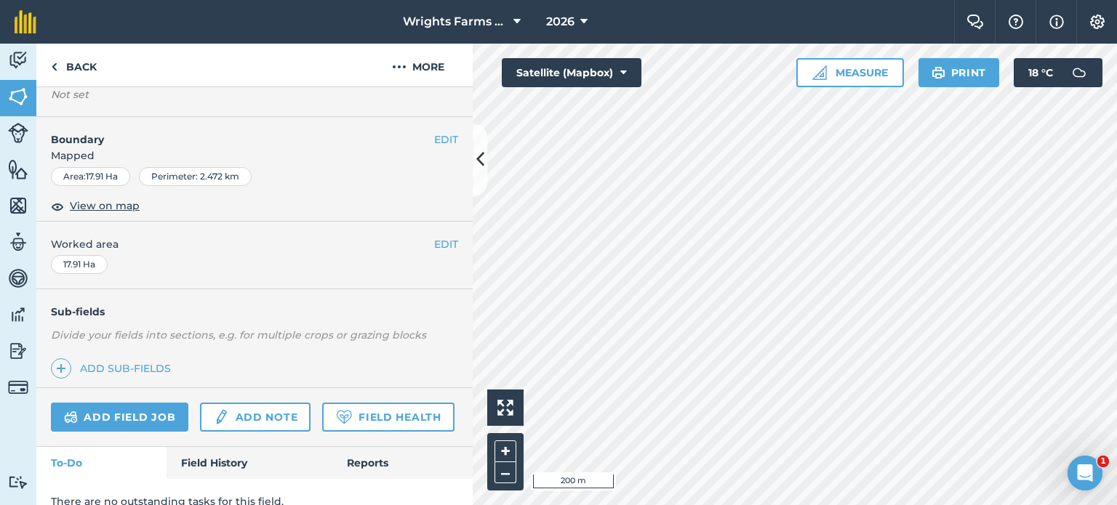
scroll to position [142, 0]
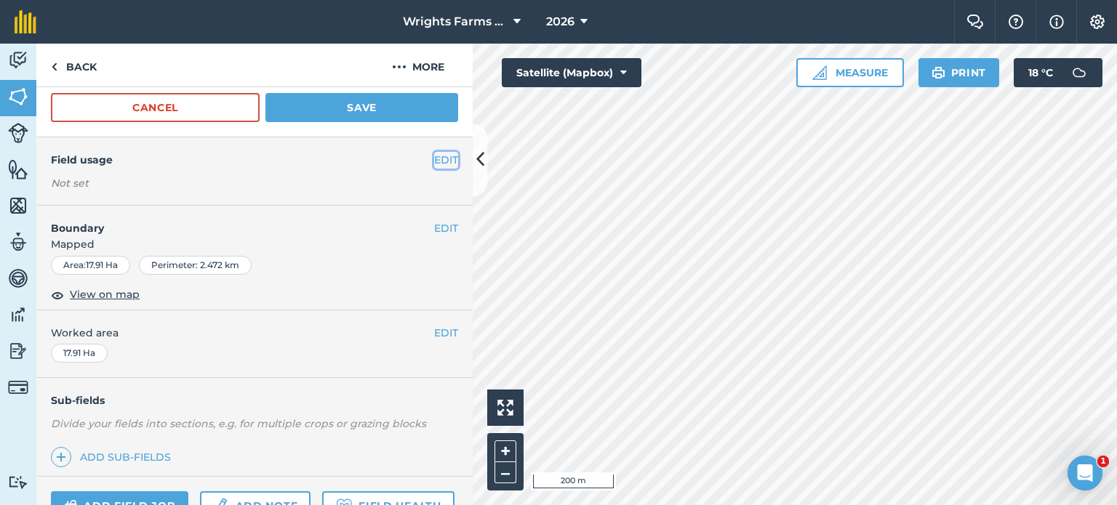
click at [434, 164] on button "EDIT" at bounding box center [446, 160] width 24 height 16
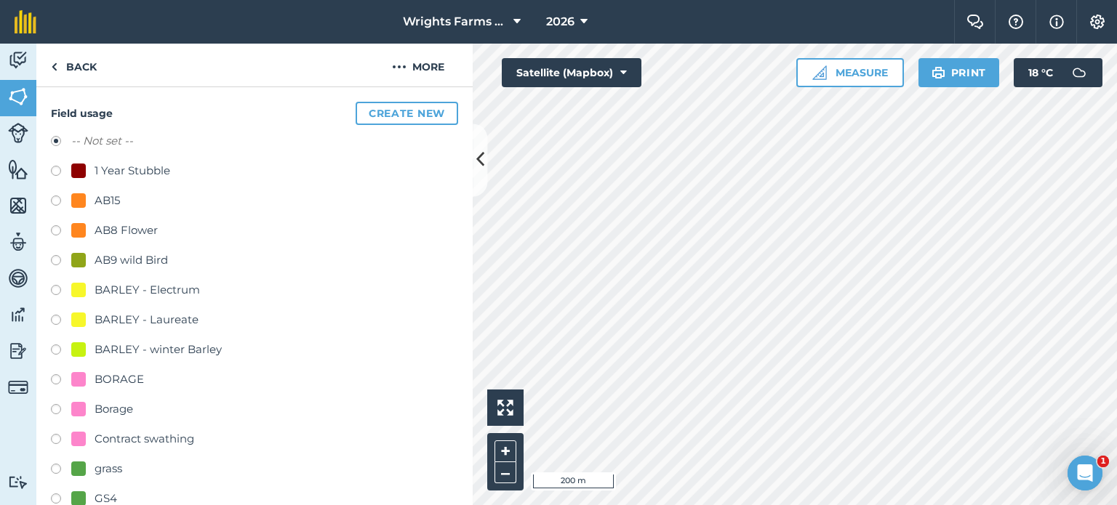
scroll to position [214, 0]
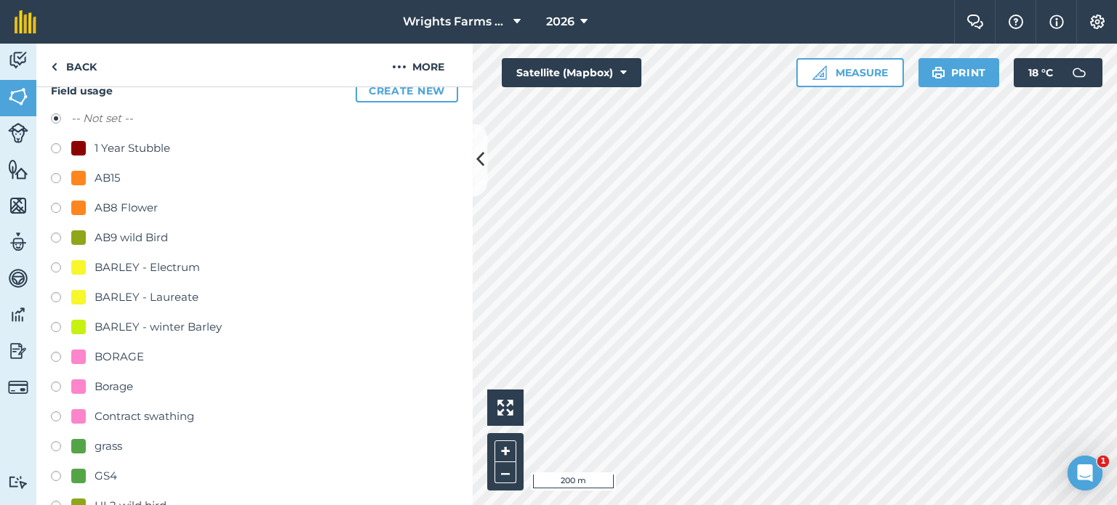
click at [52, 354] on label at bounding box center [61, 359] width 20 height 15
radio input "true"
radio input "false"
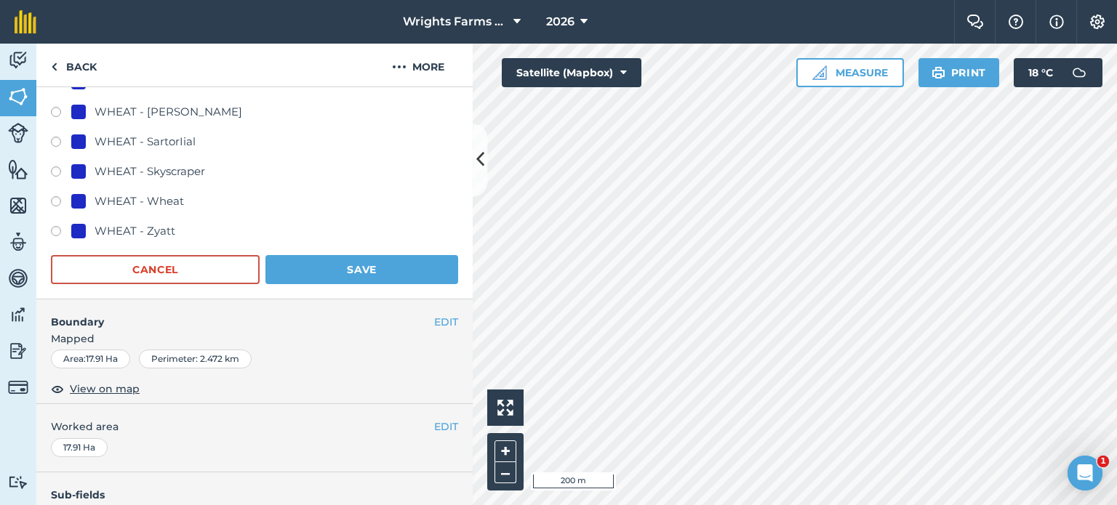
scroll to position [1087, 0]
click at [390, 266] on button "Save" at bounding box center [361, 268] width 193 height 29
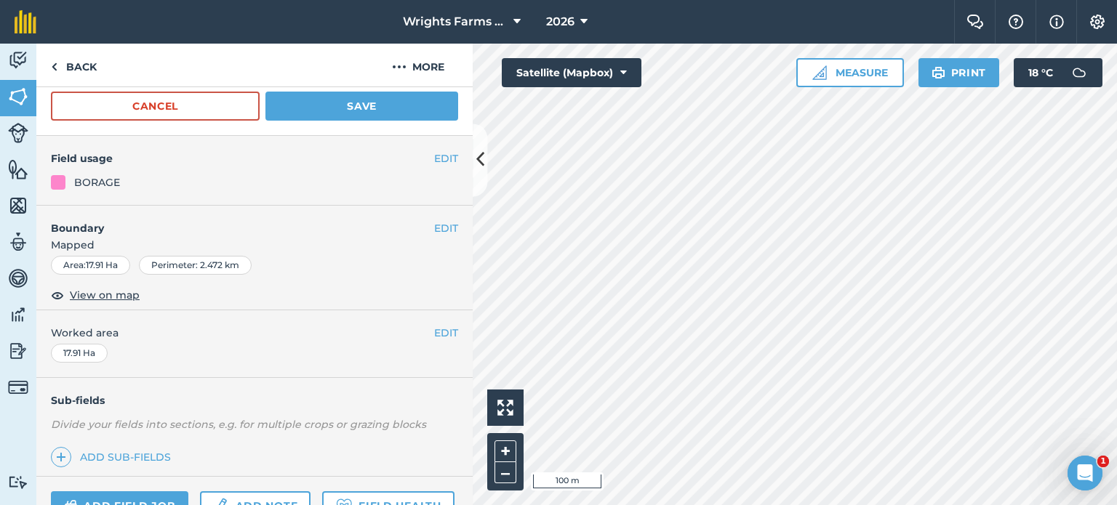
scroll to position [71, 0]
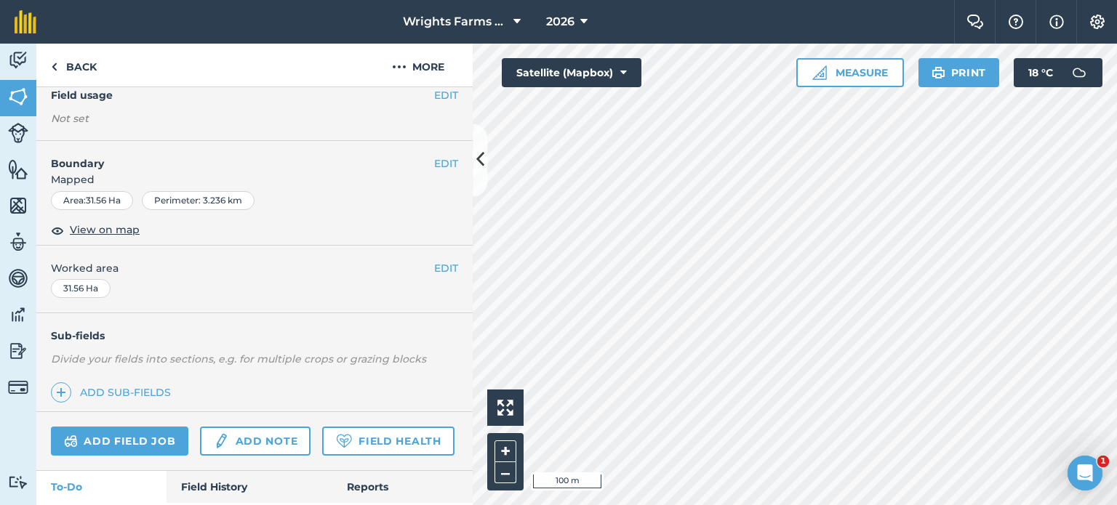
scroll to position [216, 0]
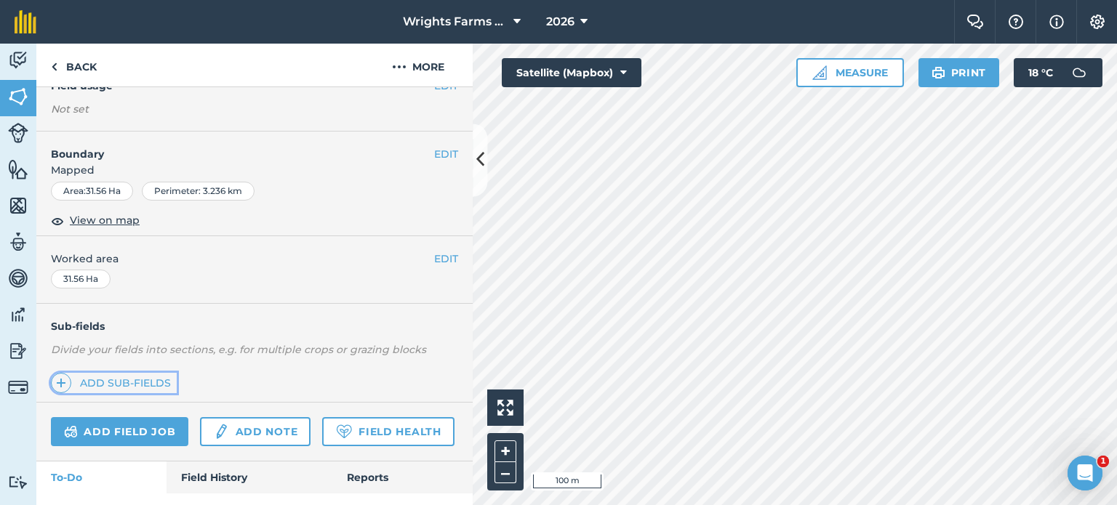
click at [125, 377] on link "Add sub-fields" at bounding box center [114, 383] width 126 height 20
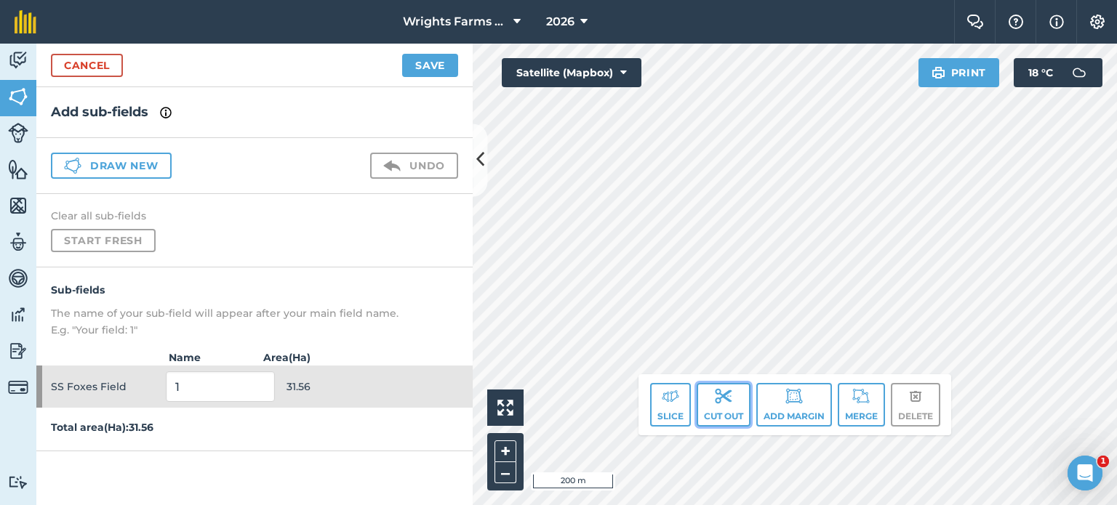
click at [720, 413] on button "Cut out" at bounding box center [724, 405] width 54 height 44
click at [735, 404] on button "Cut out" at bounding box center [724, 405] width 54 height 44
click at [736, 400] on button "Cut out" at bounding box center [724, 405] width 54 height 44
click at [727, 416] on button "Cut out" at bounding box center [724, 405] width 54 height 44
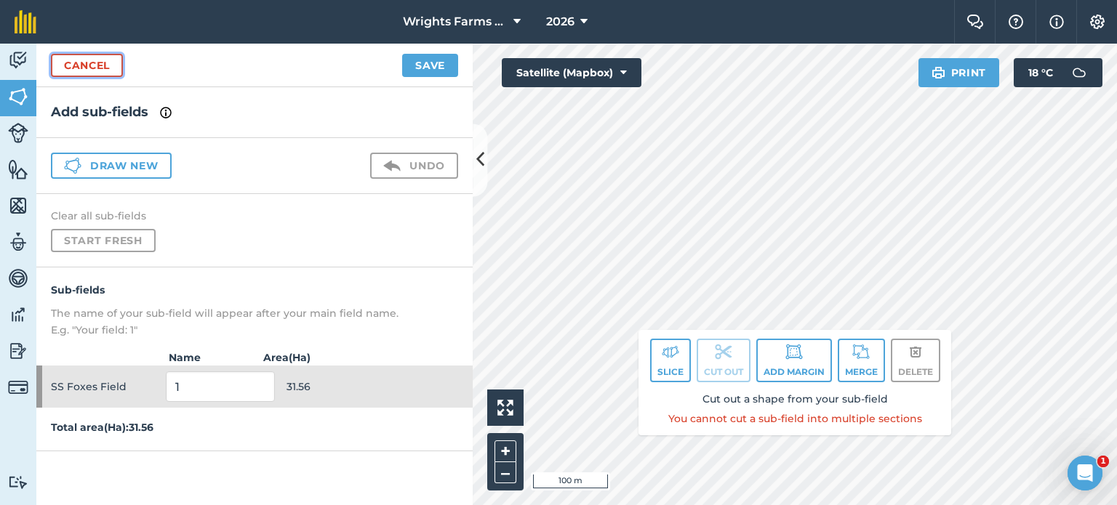
click at [84, 61] on link "Cancel" at bounding box center [87, 65] width 72 height 23
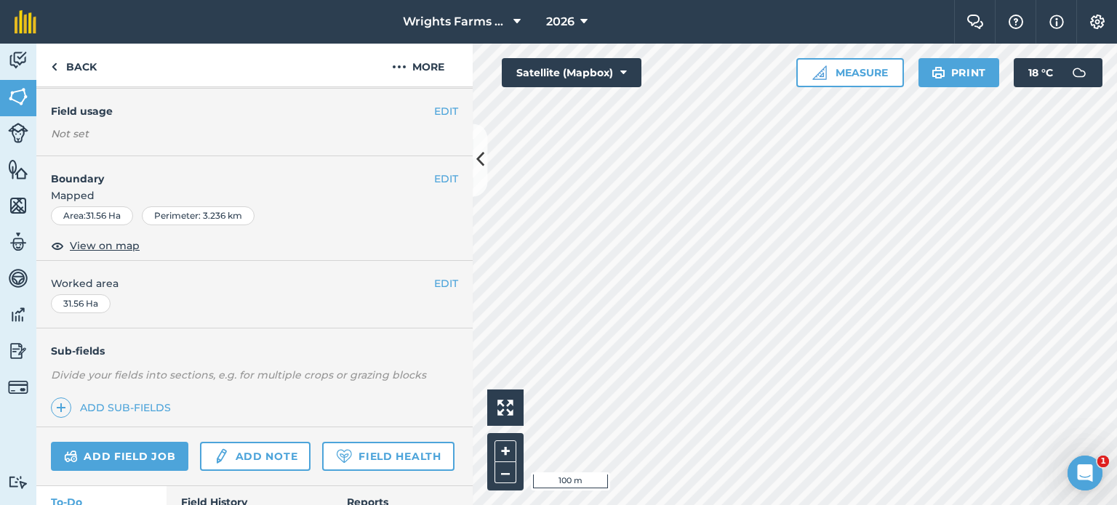
scroll to position [125, 0]
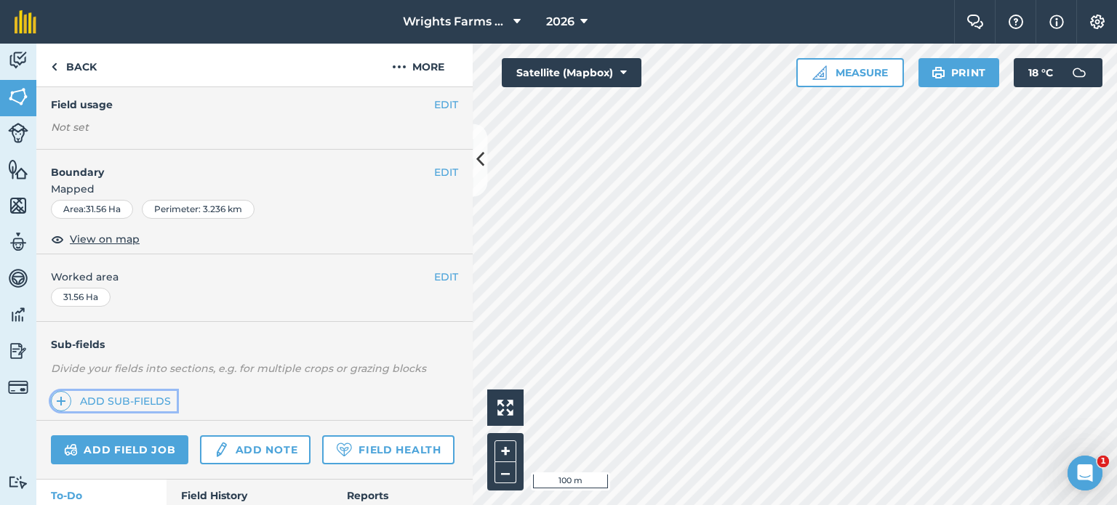
click at [122, 398] on link "Add sub-fields" at bounding box center [114, 401] width 126 height 20
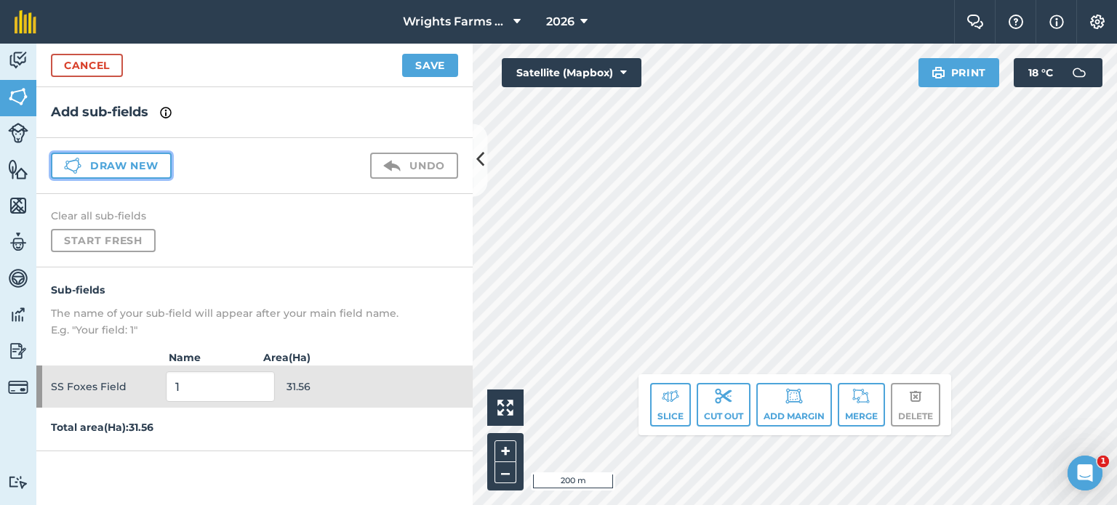
click at [129, 160] on button "Draw new" at bounding box center [111, 166] width 121 height 26
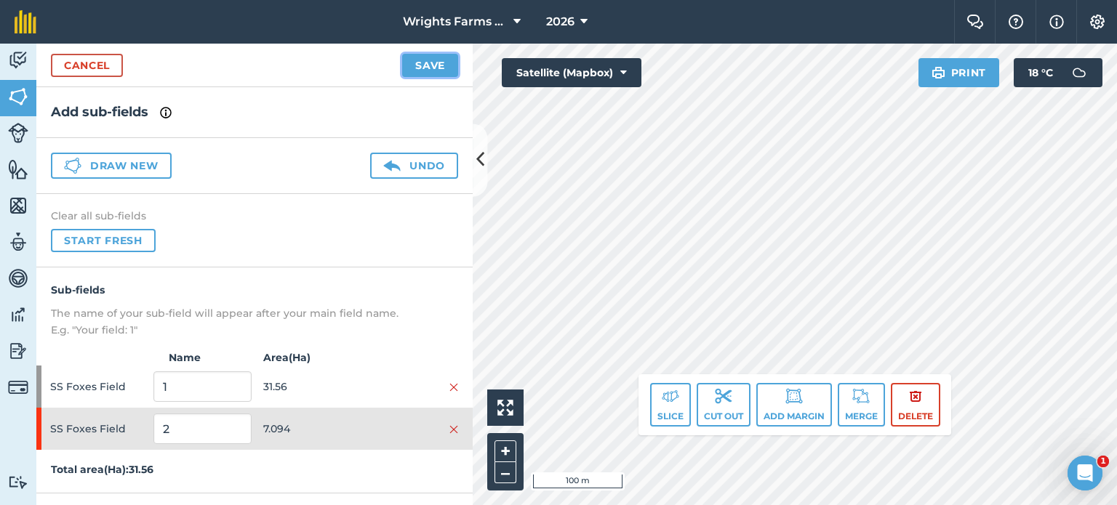
click at [432, 60] on button "Save" at bounding box center [430, 65] width 56 height 23
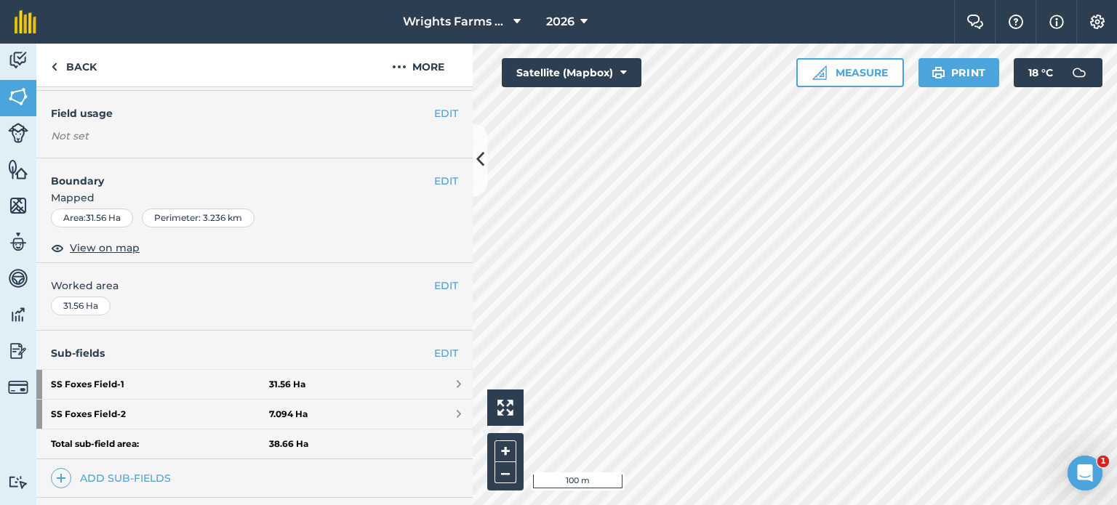
scroll to position [118, 0]
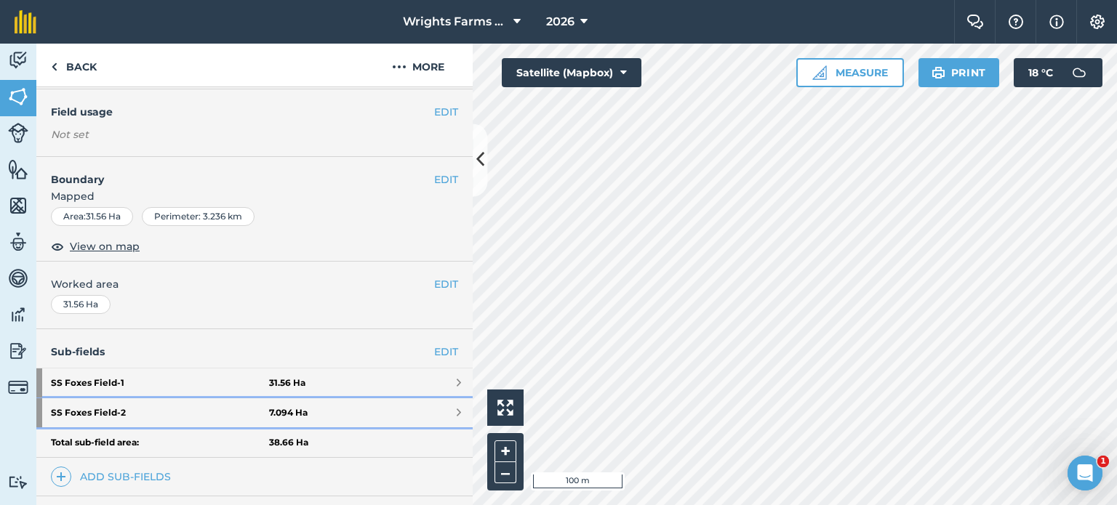
click at [357, 415] on link "SS Foxes Field - 2 7.094 Ha" at bounding box center [254, 412] width 436 height 29
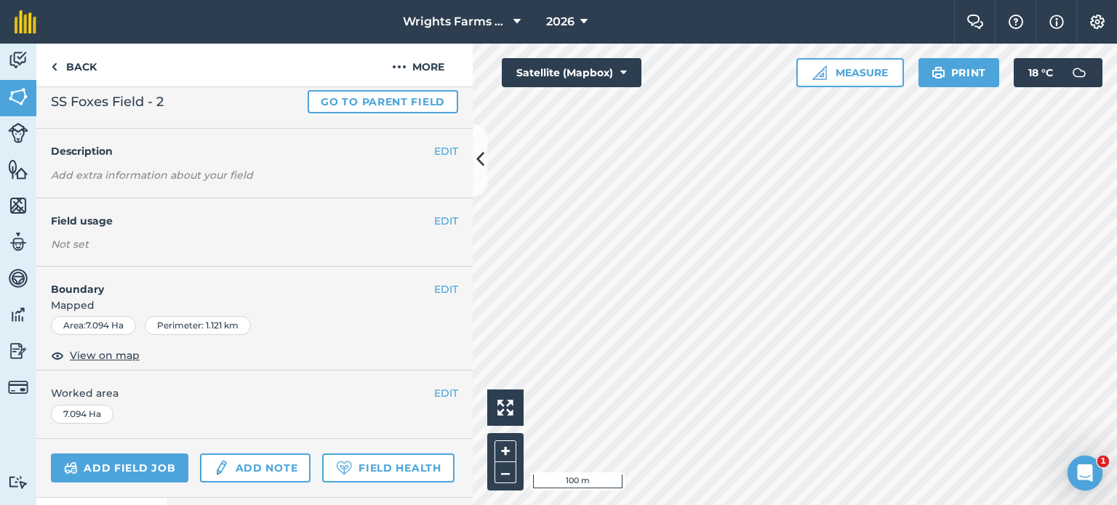
scroll to position [40, 0]
click at [444, 215] on button "EDIT" at bounding box center [446, 220] width 24 height 16
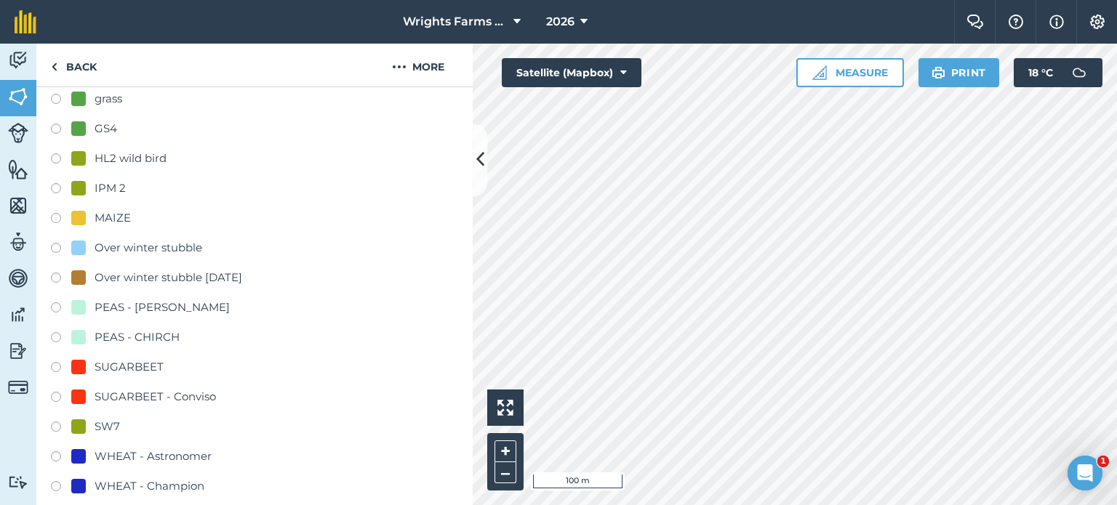
scroll to position [608, 0]
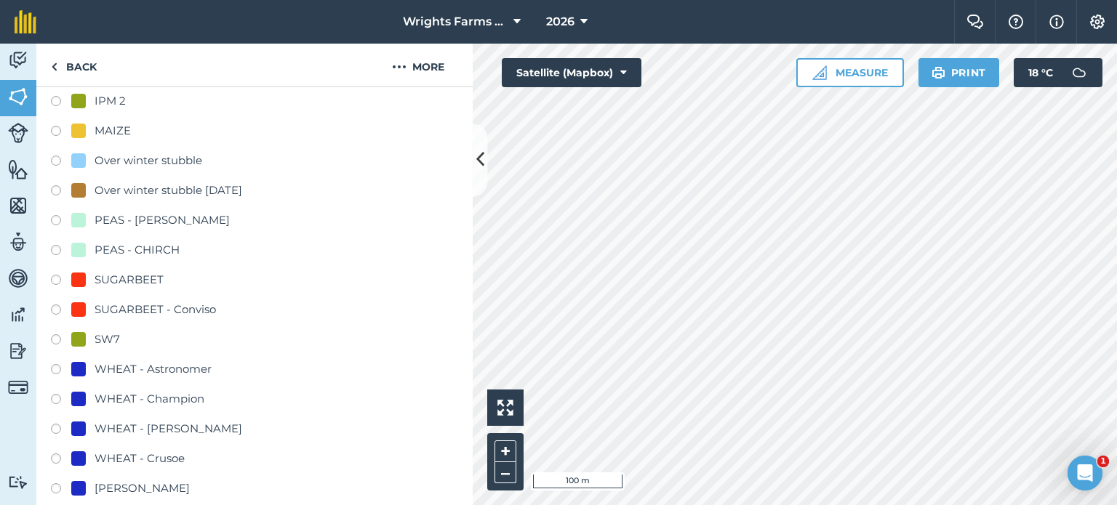
click at [57, 454] on label at bounding box center [61, 461] width 20 height 15
radio input "true"
radio input "false"
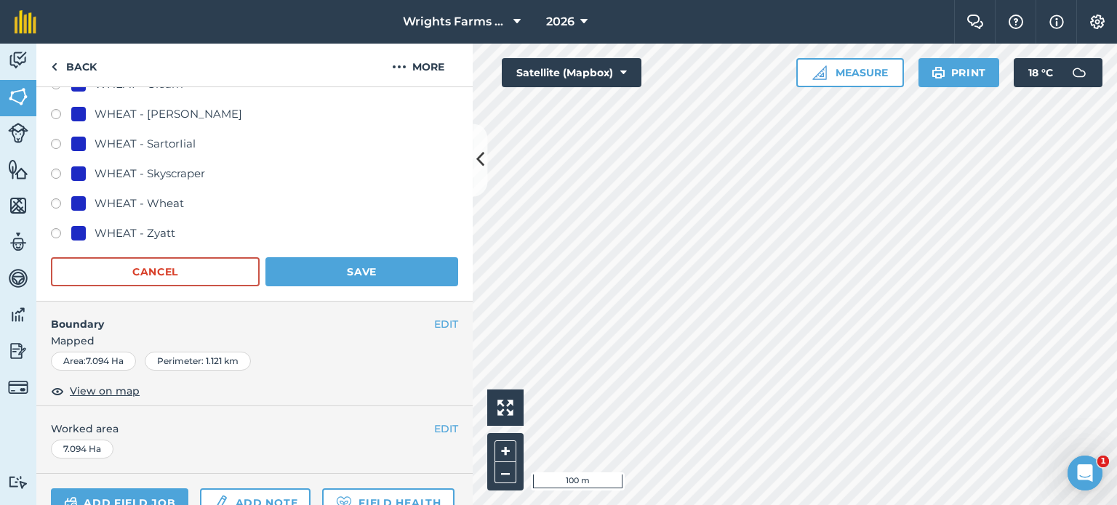
scroll to position [1041, 0]
click at [334, 271] on button "Save" at bounding box center [361, 272] width 193 height 29
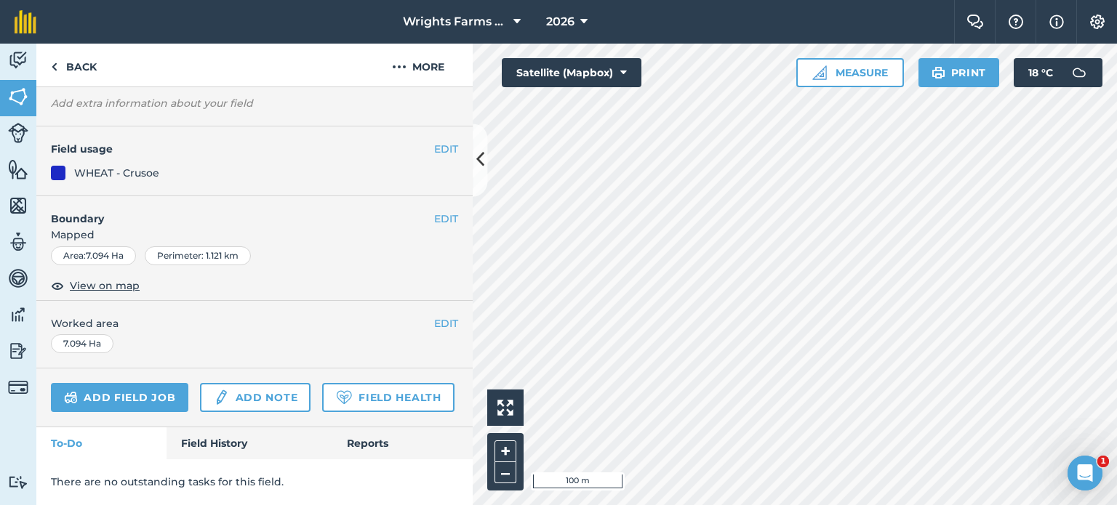
scroll to position [149, 0]
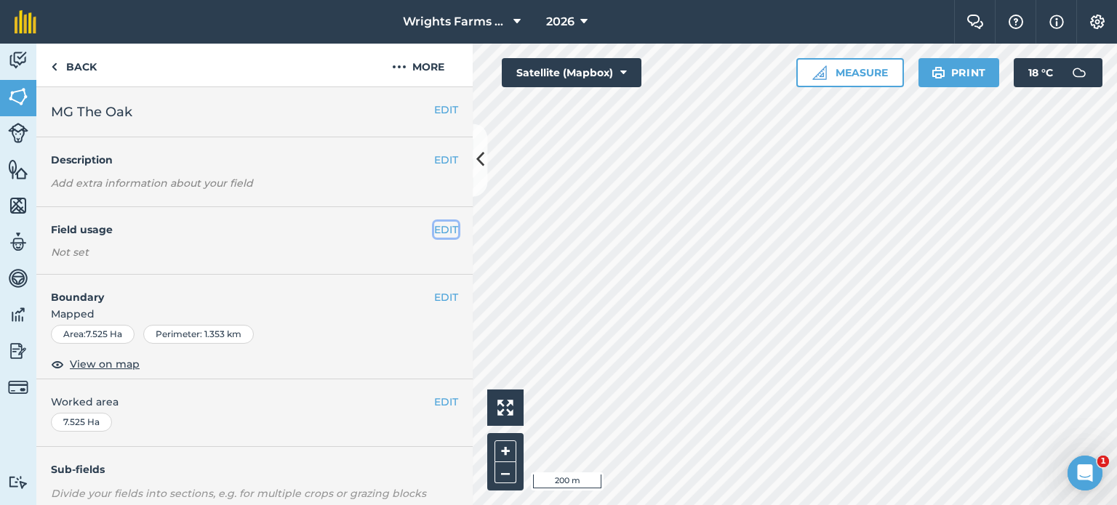
click at [440, 230] on button "EDIT" at bounding box center [446, 230] width 24 height 16
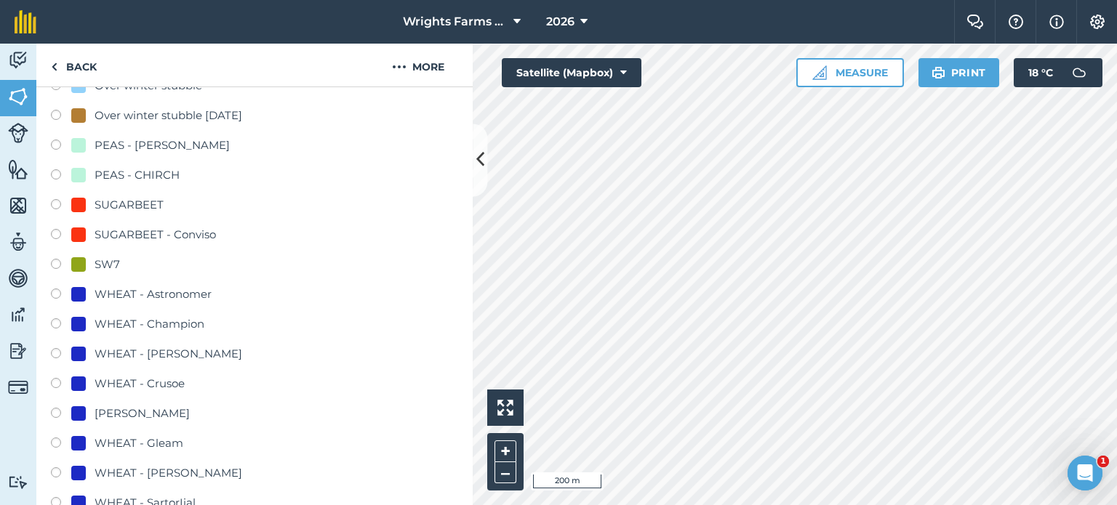
scroll to position [654, 0]
click at [56, 383] on label at bounding box center [61, 383] width 20 height 15
radio input "true"
radio input "false"
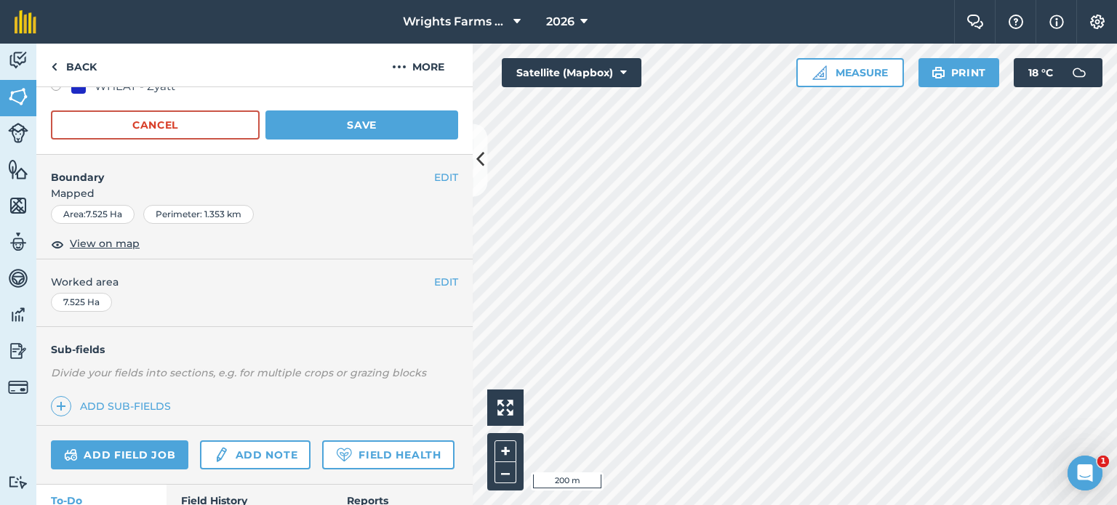
scroll to position [1163, 0]
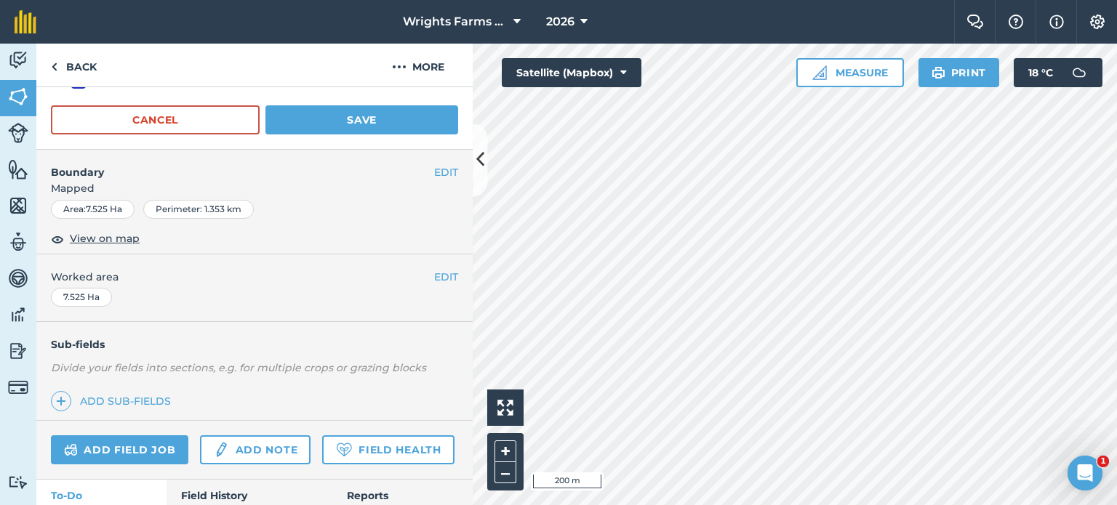
click at [372, 106] on div "Cancel Save" at bounding box center [254, 119] width 407 height 29
click at [365, 127] on button "Save" at bounding box center [361, 119] width 193 height 29
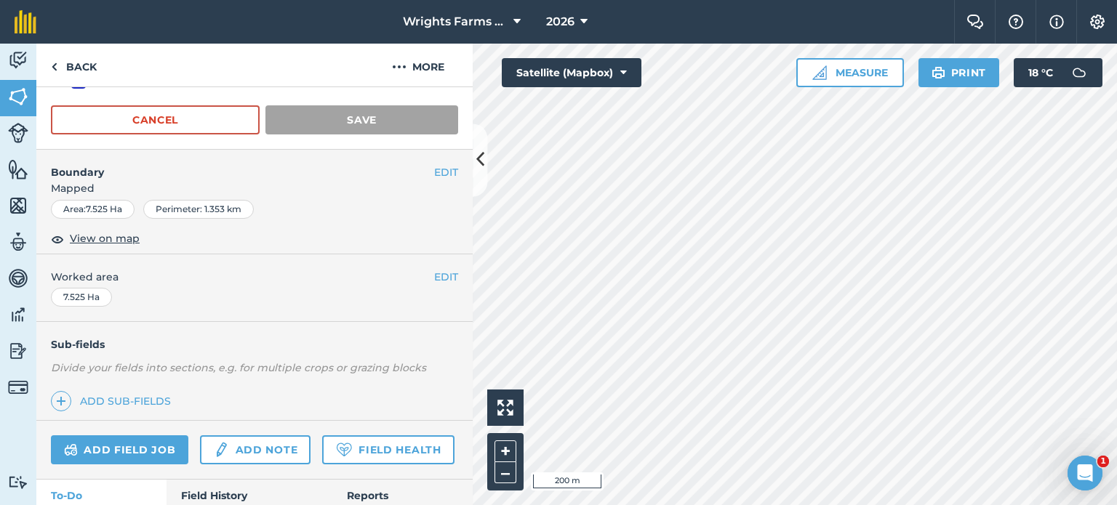
scroll to position [217, 0]
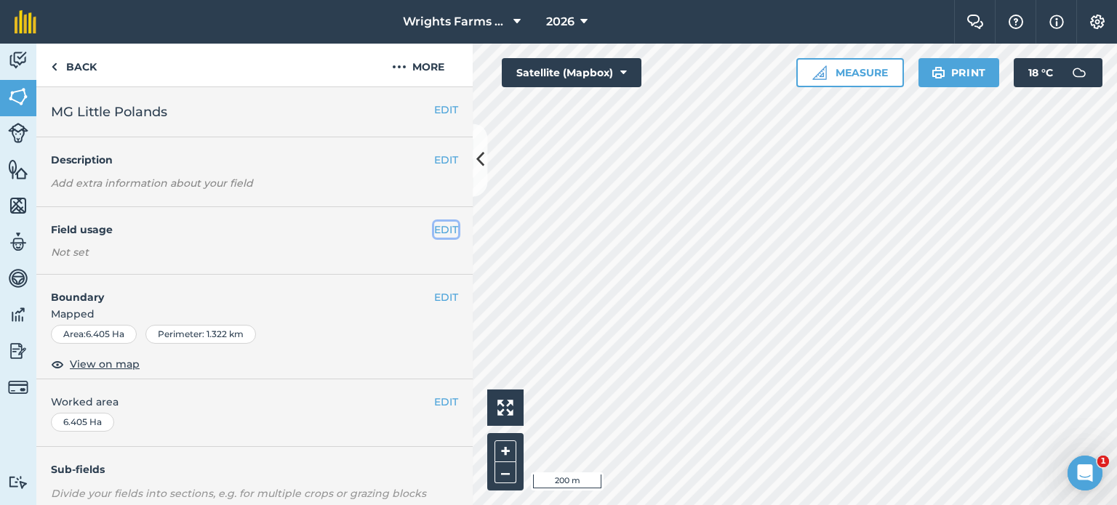
click at [435, 228] on button "EDIT" at bounding box center [446, 230] width 24 height 16
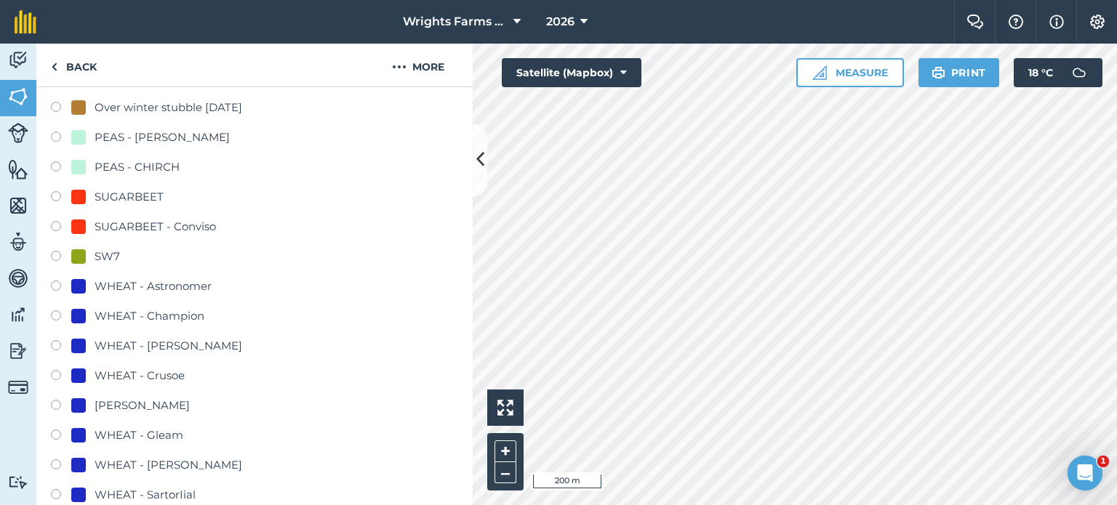
scroll to position [727, 0]
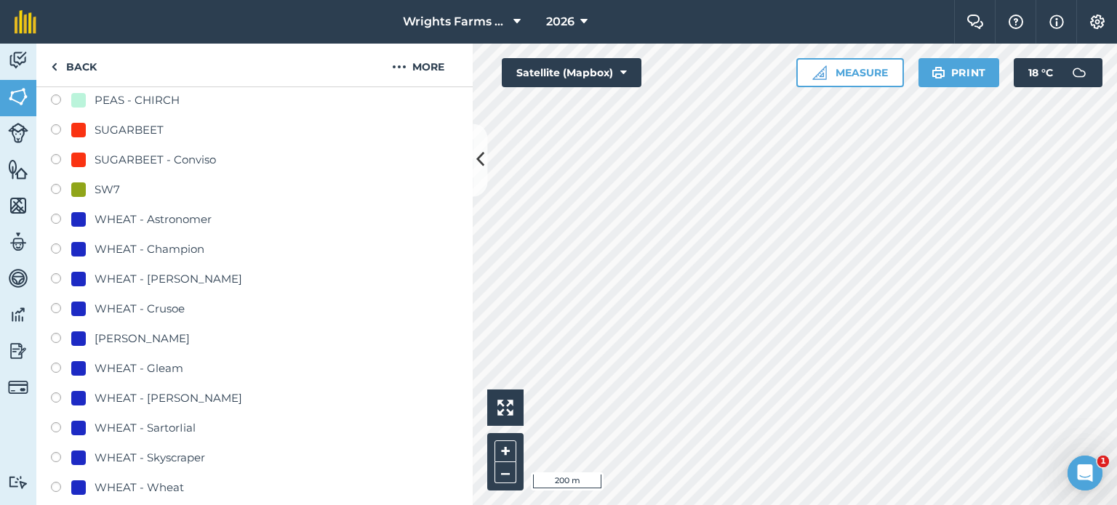
click at [61, 308] on label at bounding box center [61, 310] width 20 height 15
radio input "true"
radio input "false"
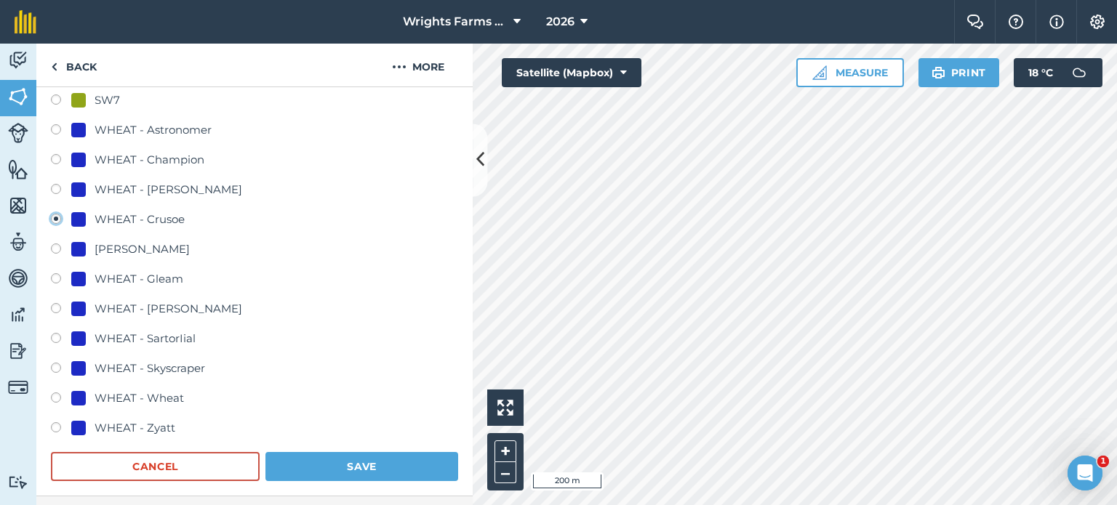
scroll to position [1163, 0]
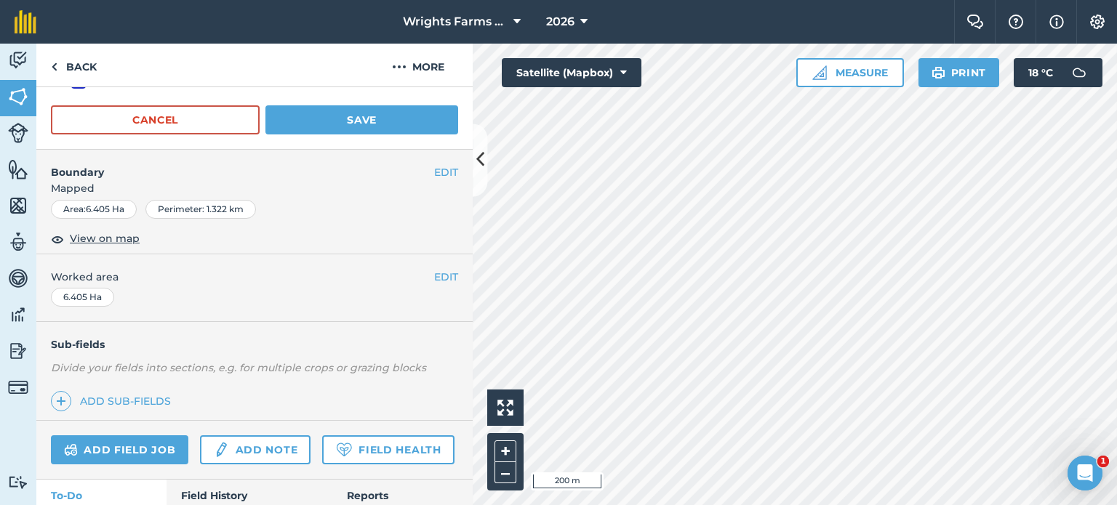
click at [382, 113] on button "Save" at bounding box center [361, 119] width 193 height 29
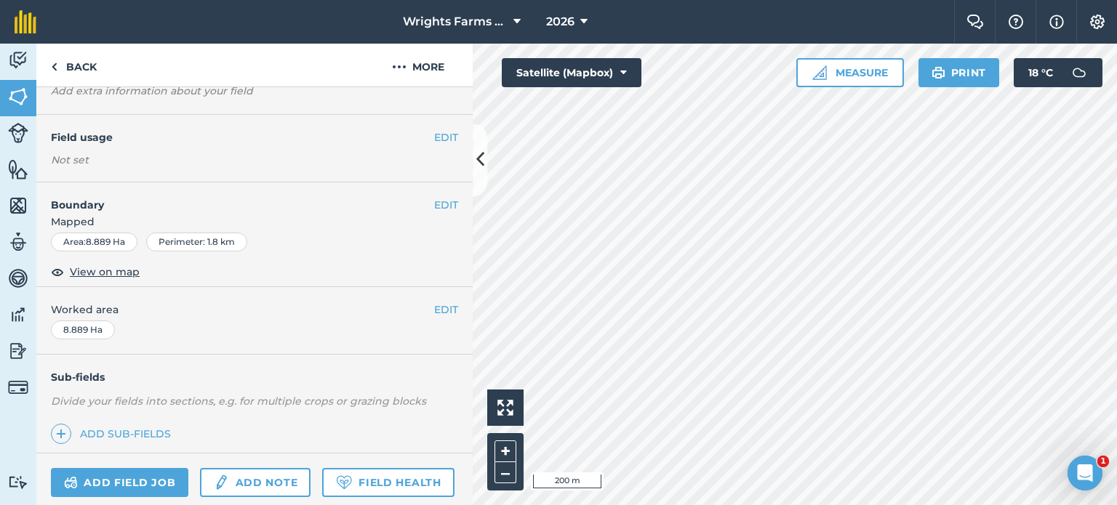
scroll to position [70, 0]
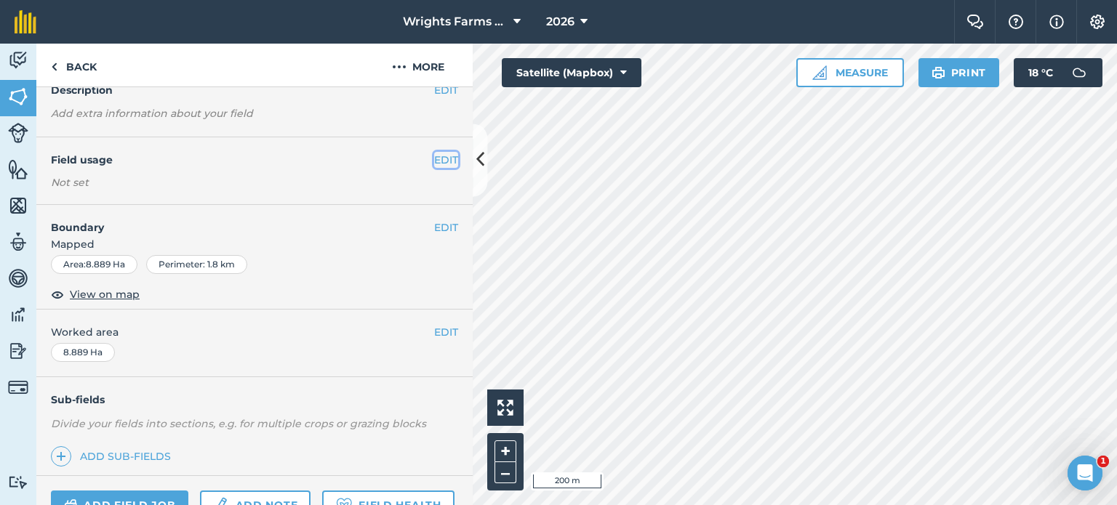
click at [436, 161] on button "EDIT" at bounding box center [446, 160] width 24 height 16
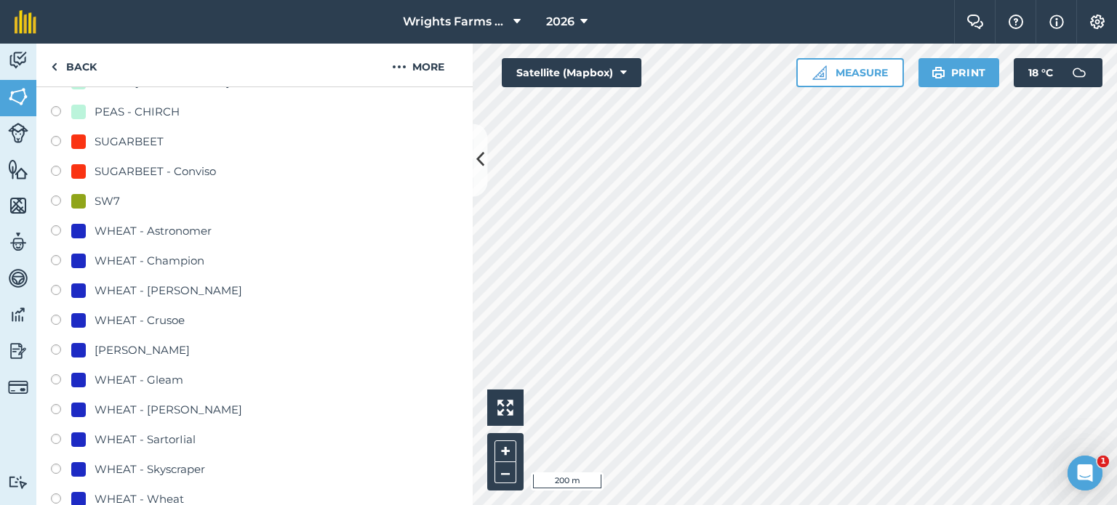
scroll to position [724, 0]
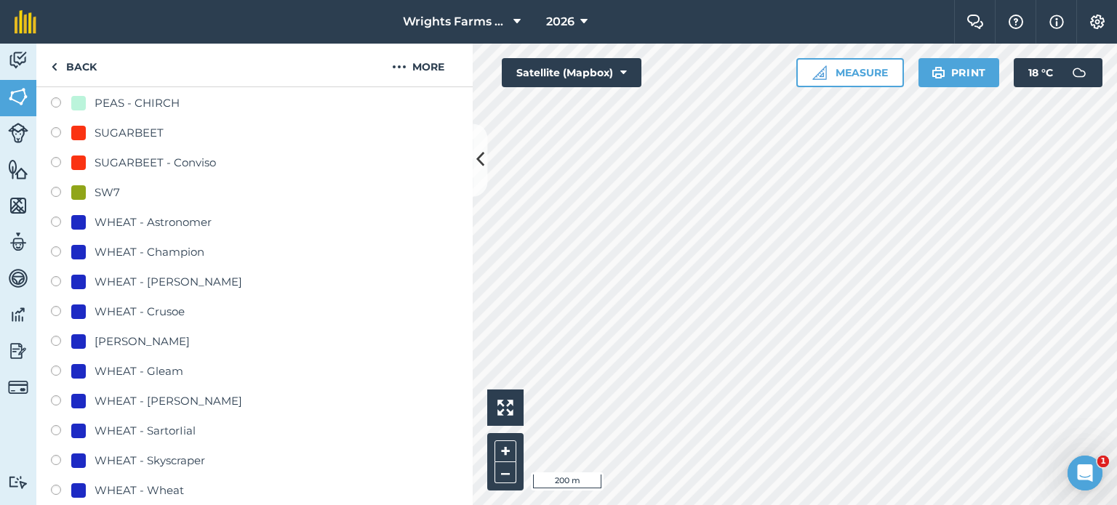
click at [57, 308] on label at bounding box center [61, 313] width 20 height 15
radio input "true"
radio input "false"
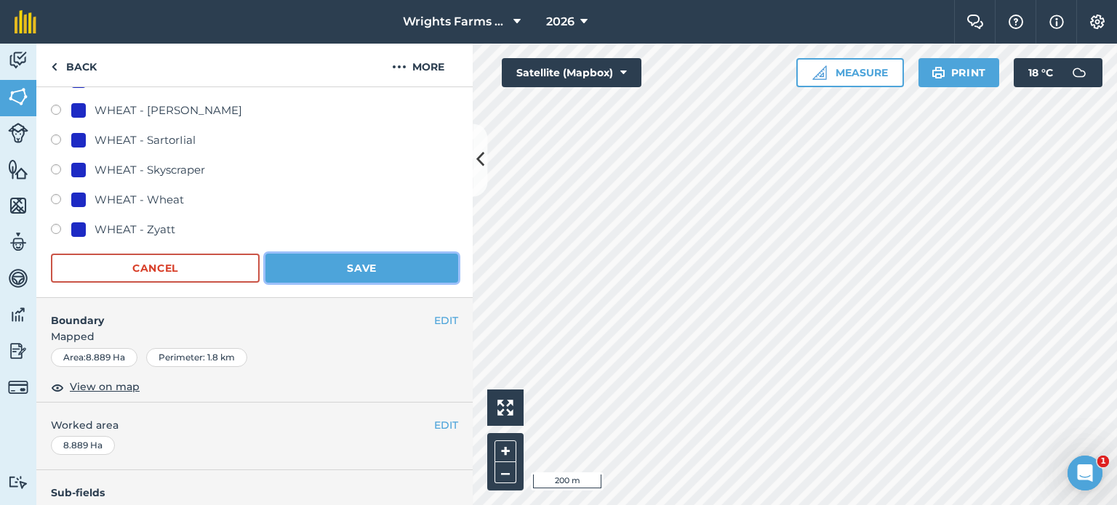
click at [349, 266] on button "Save" at bounding box center [361, 268] width 193 height 29
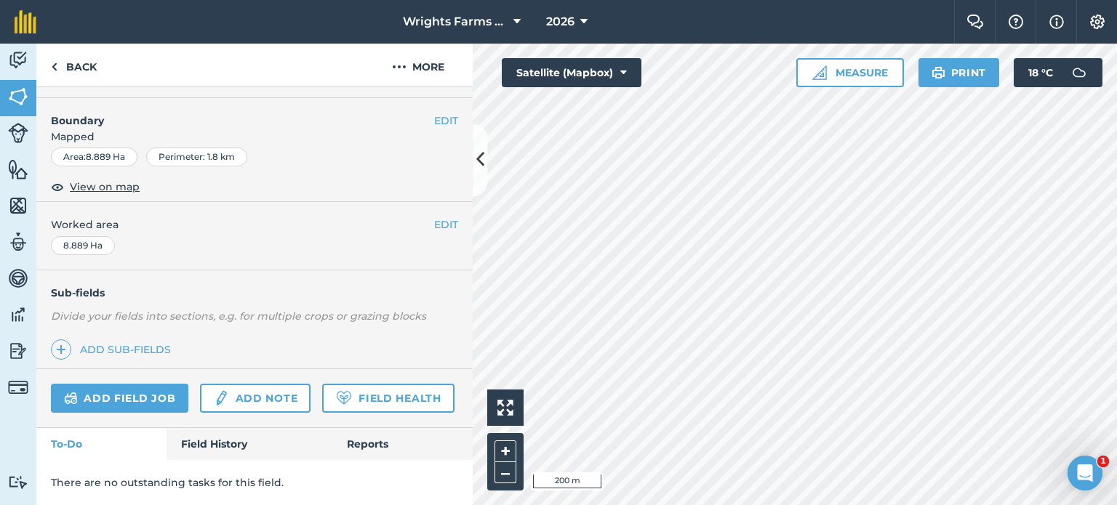
scroll to position [217, 0]
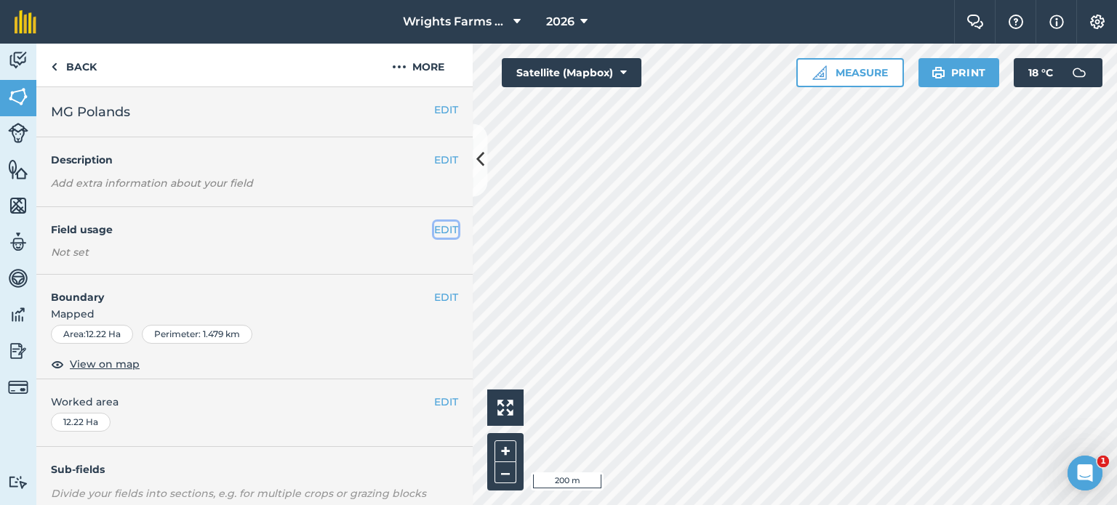
click at [437, 230] on button "EDIT" at bounding box center [446, 230] width 24 height 16
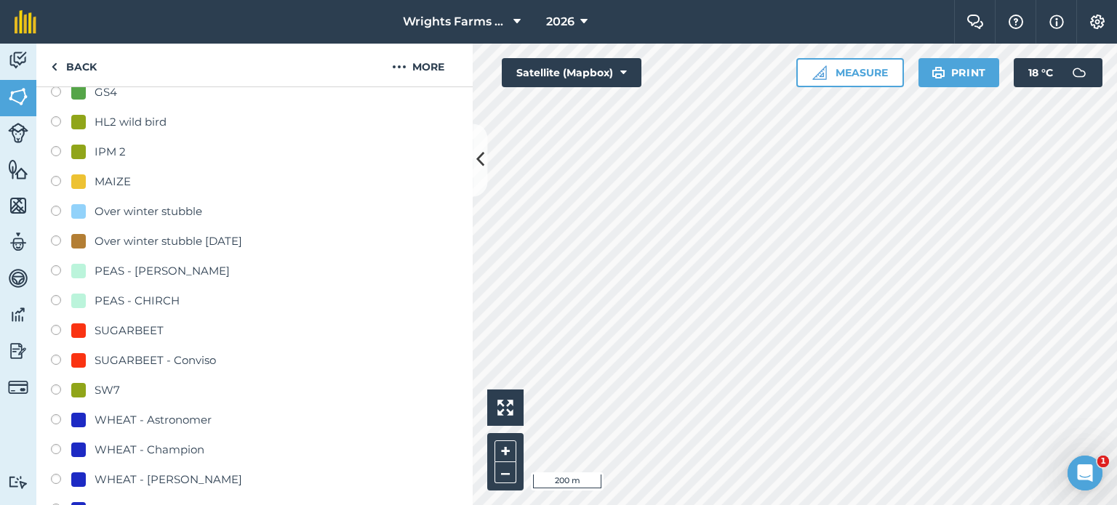
scroll to position [727, 0]
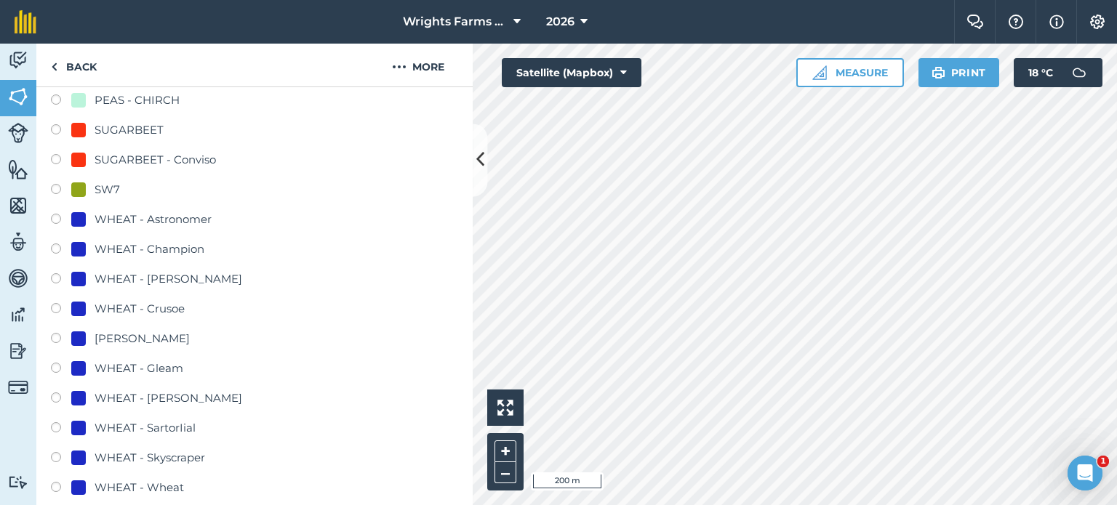
click at [56, 305] on label at bounding box center [61, 310] width 20 height 15
radio input "true"
radio input "false"
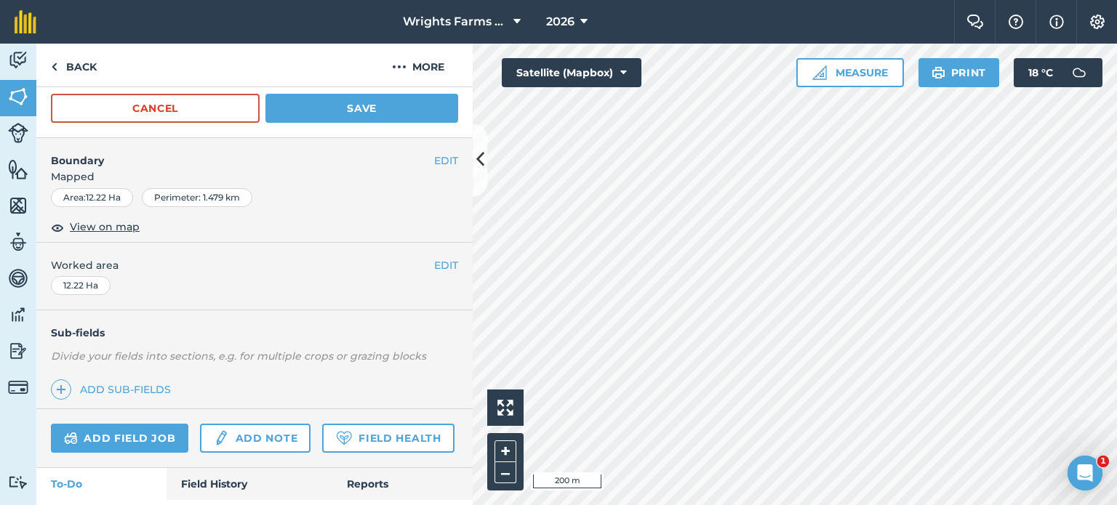
scroll to position [1091, 0]
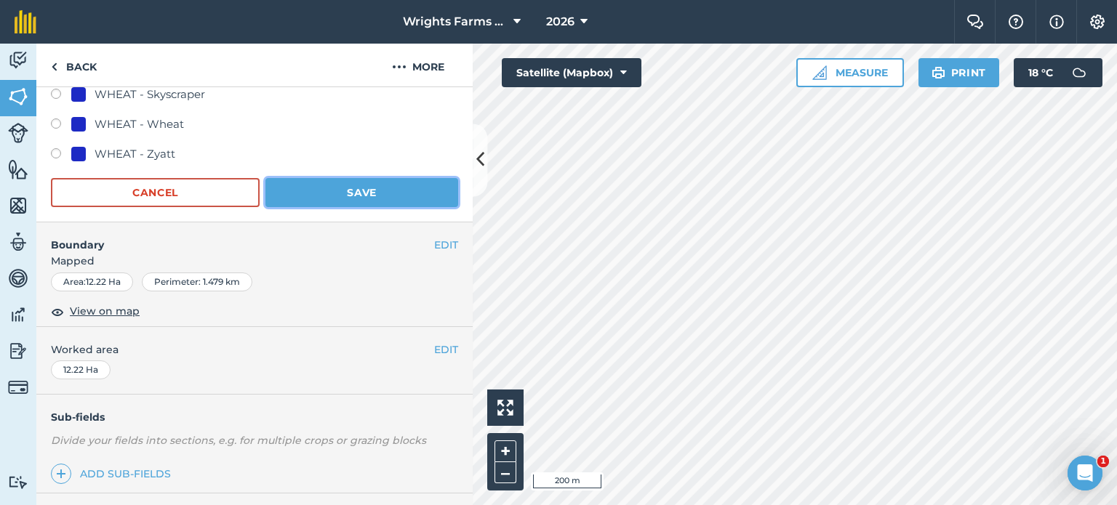
click at [381, 196] on button "Save" at bounding box center [361, 192] width 193 height 29
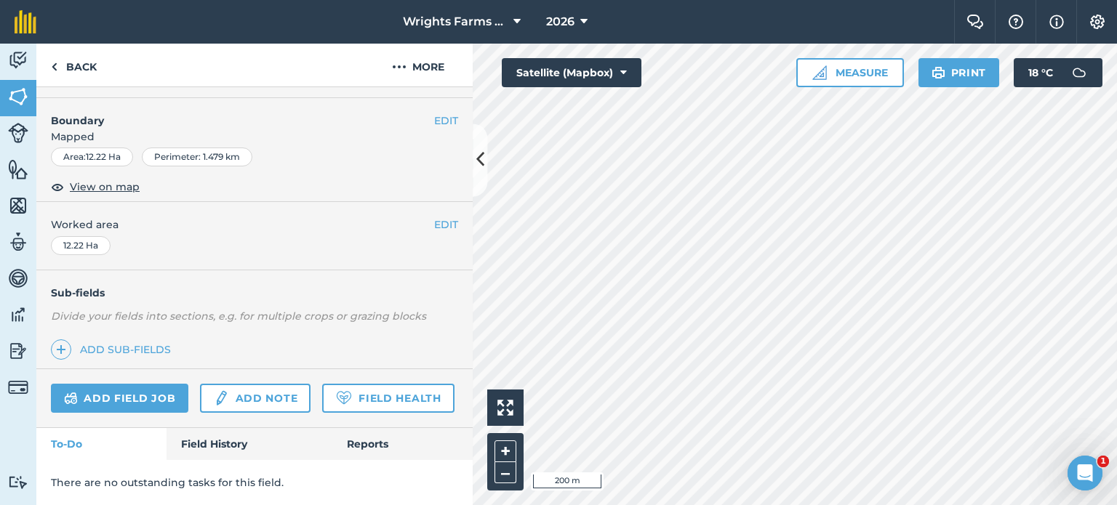
scroll to position [217, 0]
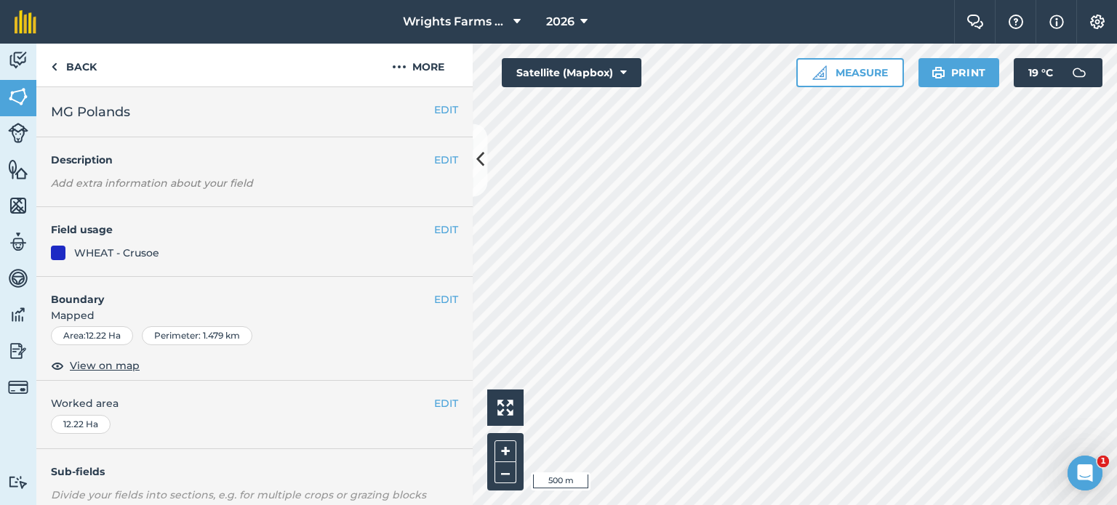
scroll to position [217, 0]
